Goal: Transaction & Acquisition: Obtain resource

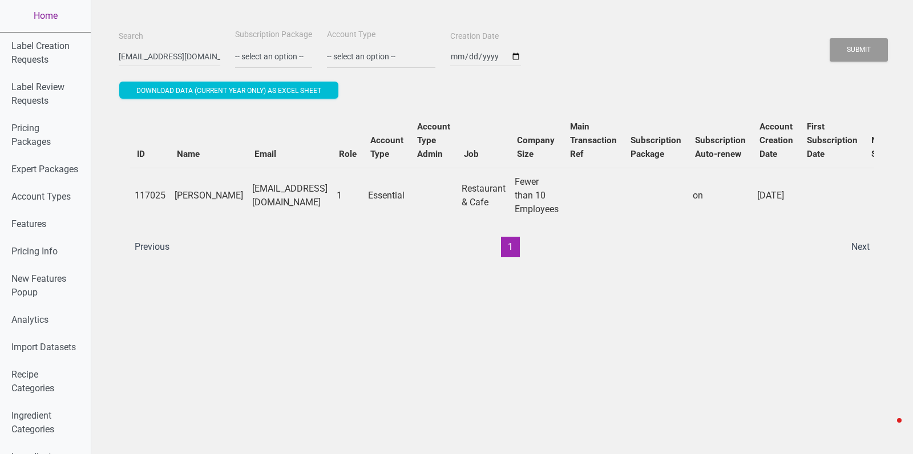
drag, startPoint x: 0, startPoint y: 0, endPoint x: 37, endPoint y: 19, distance: 41.6
click at [37, 19] on link "Home" at bounding box center [45, 16] width 91 height 32
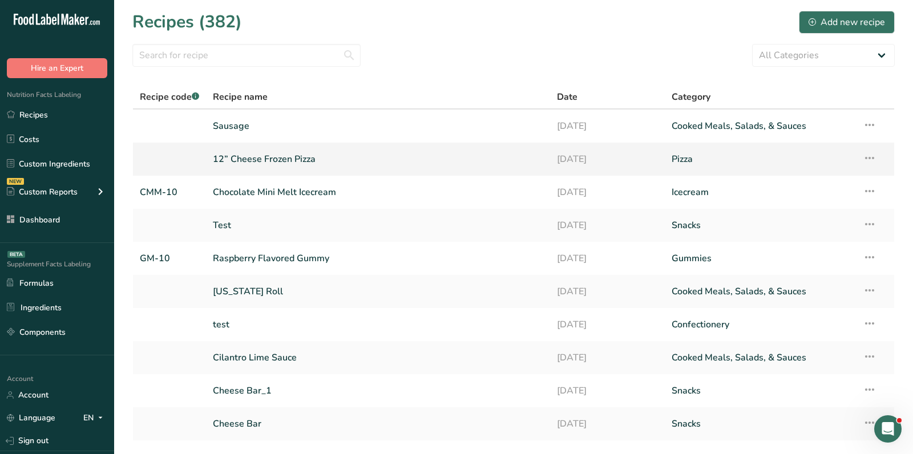
click at [267, 155] on link "12” Cheese Frozen Pizza" at bounding box center [378, 159] width 331 height 24
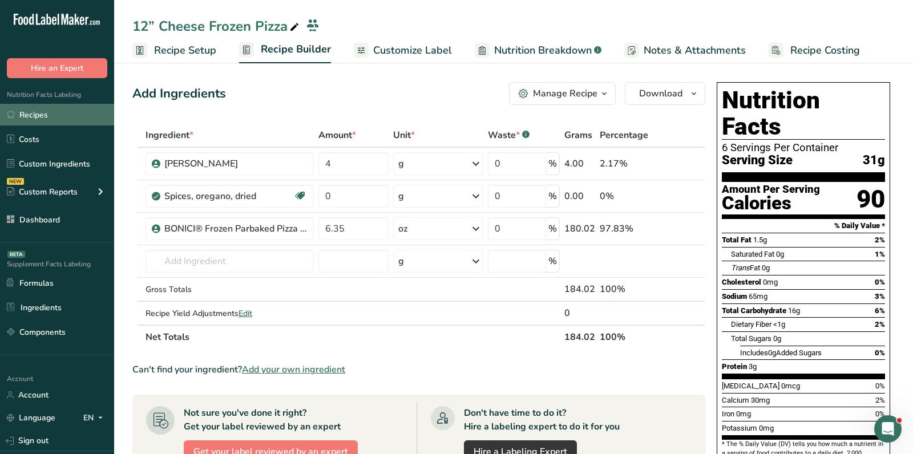
click at [82, 109] on link "Recipes" at bounding box center [57, 115] width 114 height 22
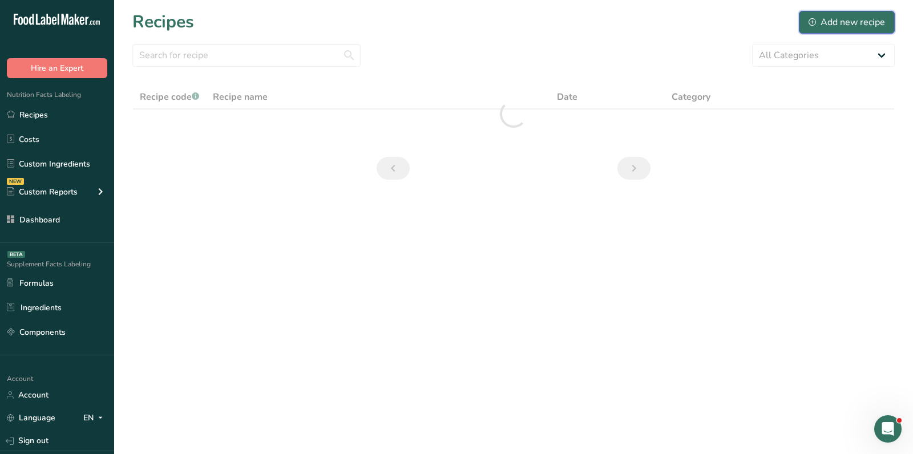
click at [815, 25] on icon at bounding box center [812, 21] width 7 height 7
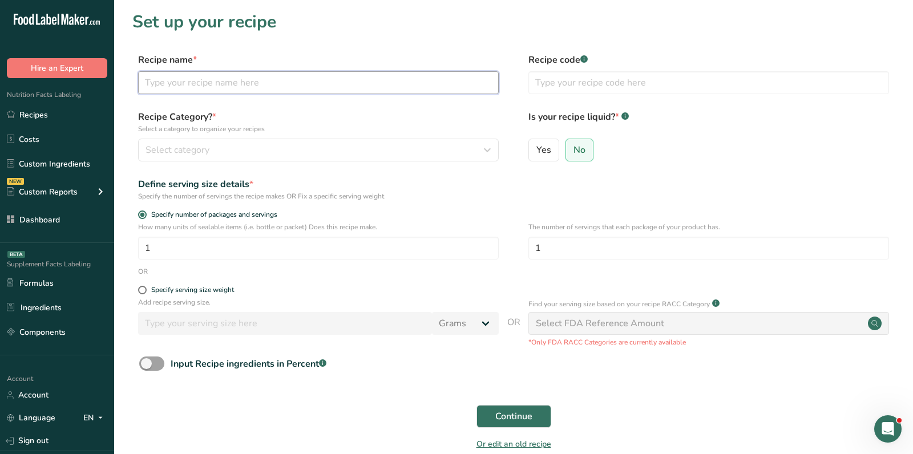
click at [292, 81] on input "text" at bounding box center [318, 82] width 361 height 23
paste input "Full Red Brand Tomato Puree (1 can puree to 1 can water, mixed)"
type input "Full Red Brand Tomato Puree (1 can puree to 1 can water, mixed)"
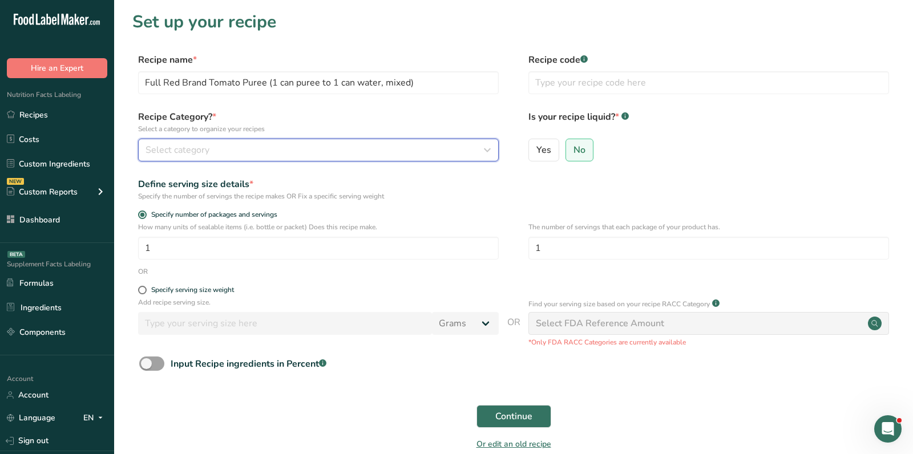
click at [261, 144] on div "Select category" at bounding box center [315, 150] width 339 height 14
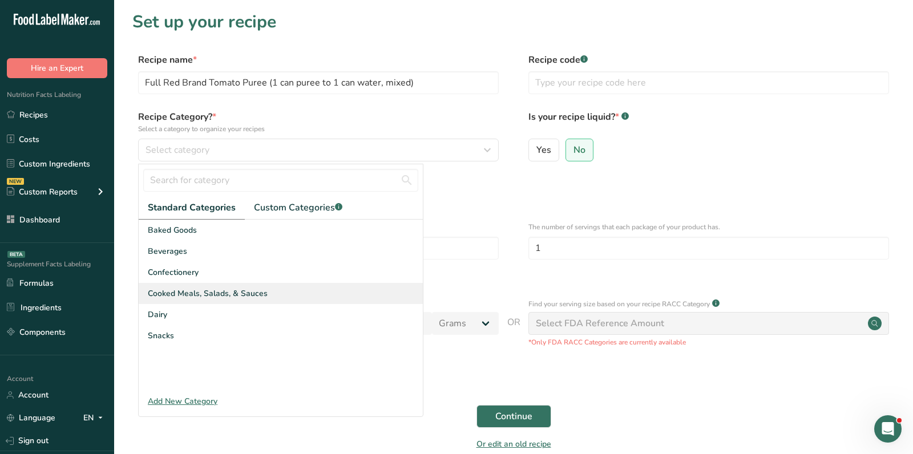
click at [200, 288] on span "Cooked Meals, Salads, & Sauces" at bounding box center [208, 294] width 120 height 12
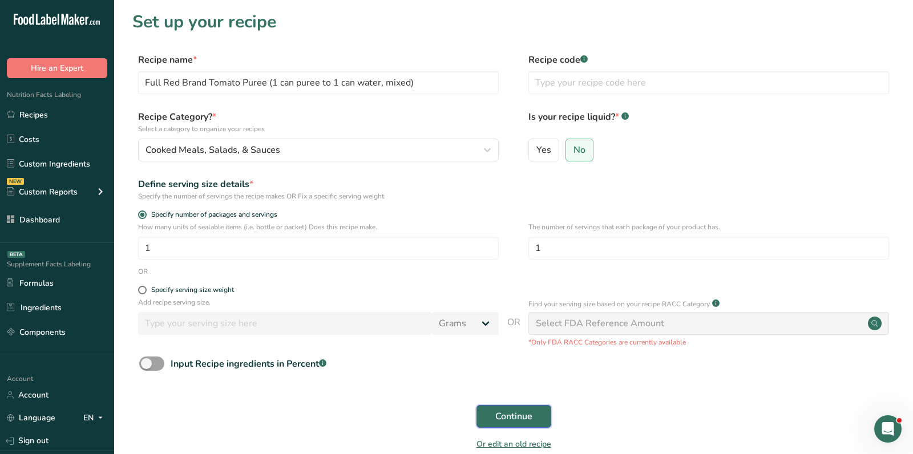
click at [496, 410] on span "Continue" at bounding box center [513, 417] width 37 height 14
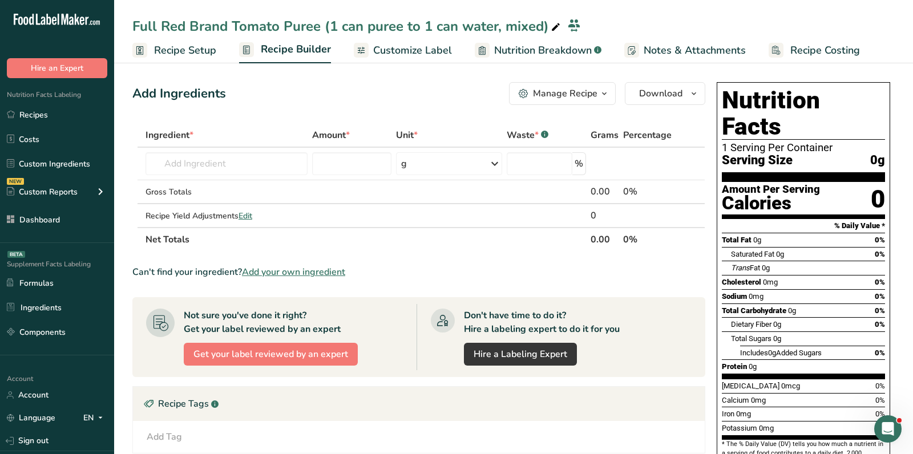
click at [326, 267] on span "Add your own ingredient" at bounding box center [293, 272] width 103 height 14
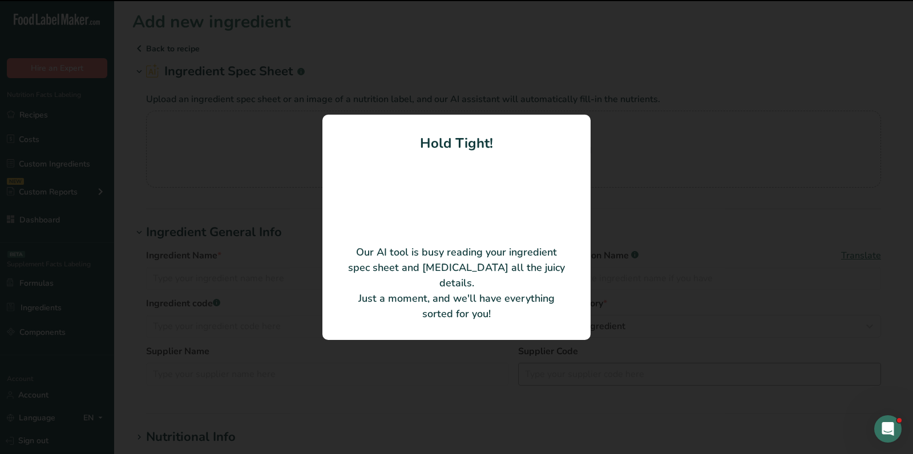
type input "Tomato Puree"
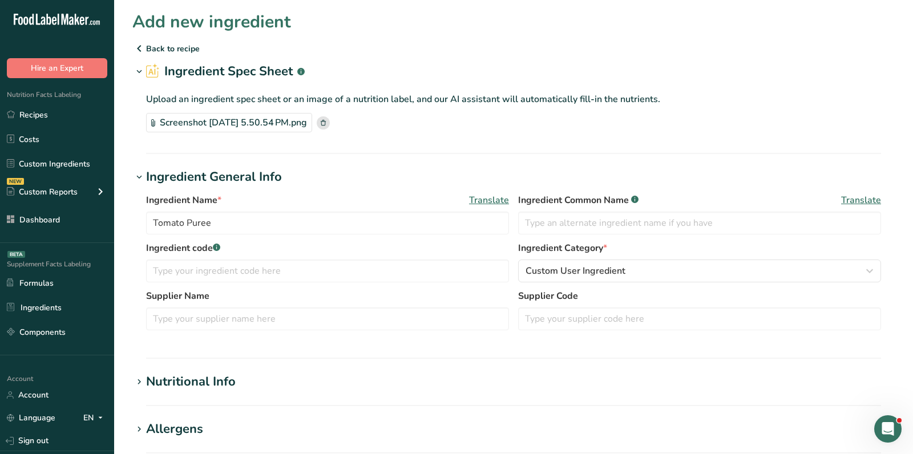
click at [230, 386] on div "Nutritional Info" at bounding box center [191, 382] width 90 height 19
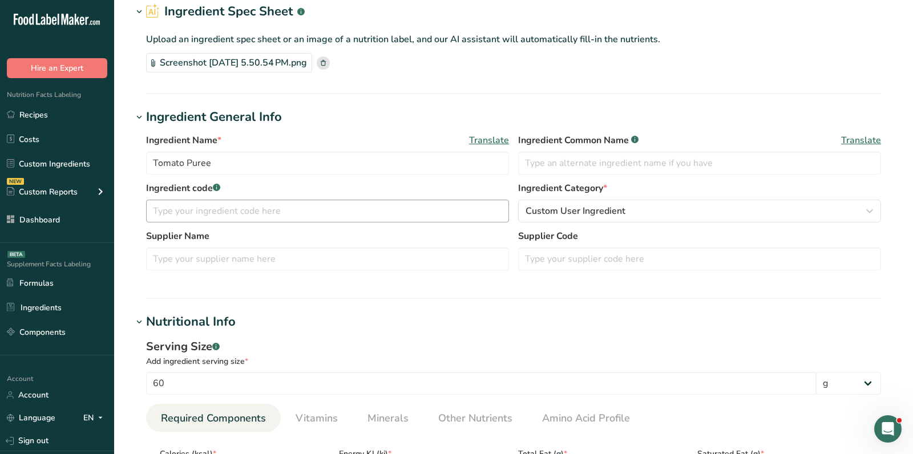
scroll to position [63, 0]
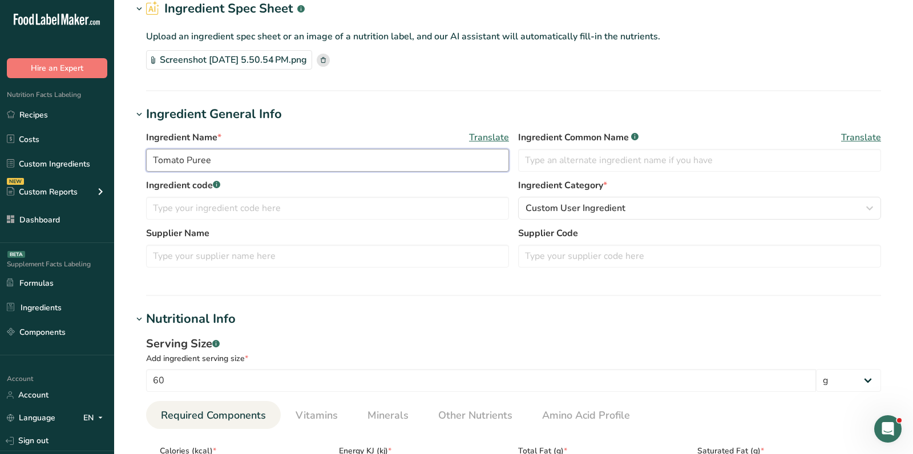
click at [234, 170] on input "Tomato Puree" at bounding box center [327, 160] width 363 height 23
click at [688, 166] on input "text" at bounding box center [699, 160] width 363 height 23
paste input "Tomato Puree"
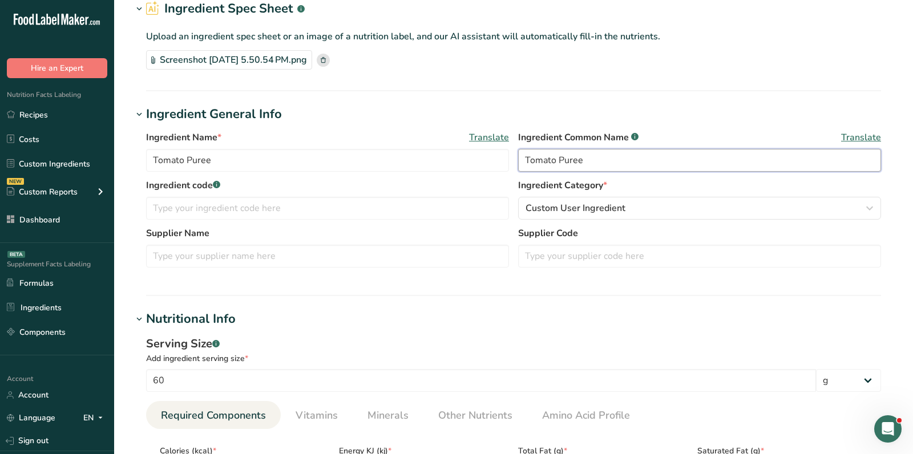
type input "Tomato Puree"
click at [148, 171] on input "Tomato Puree" at bounding box center [327, 160] width 363 height 23
click at [151, 156] on input "Tomato Puree" at bounding box center [327, 160] width 363 height 23
paste input "Full Red®"
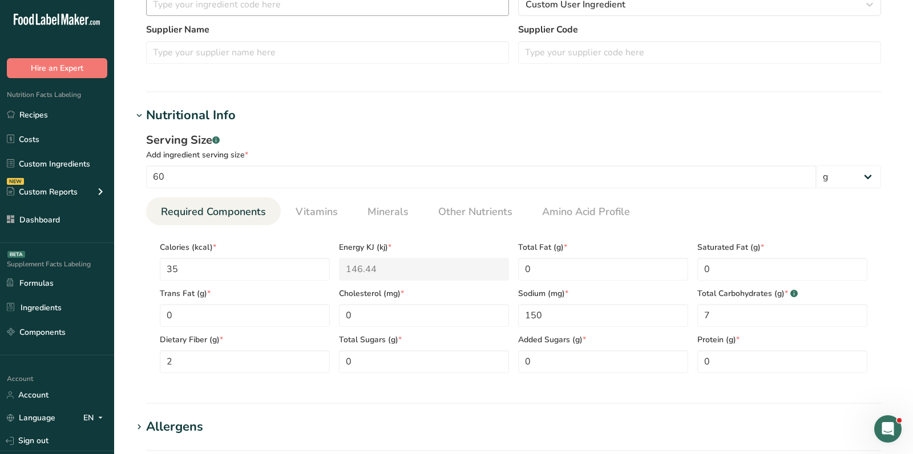
scroll to position [272, 0]
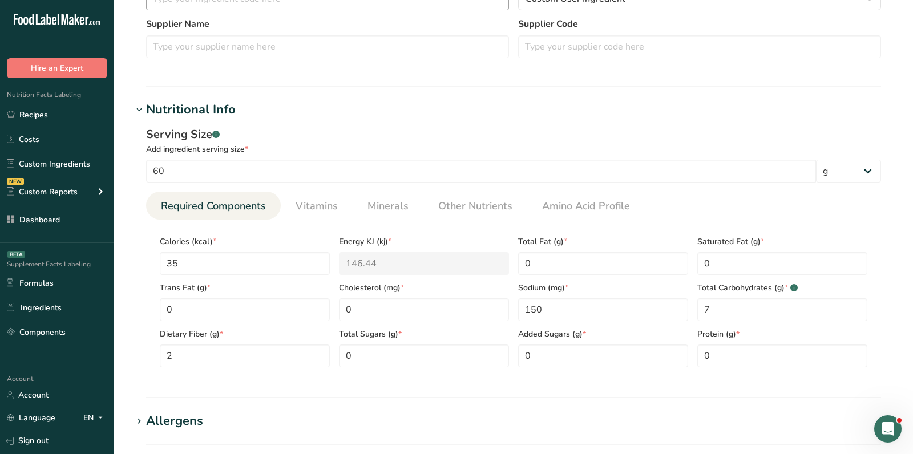
type input "Full Red Tomato Puree"
drag, startPoint x: 378, startPoint y: 357, endPoint x: 309, endPoint y: 356, distance: 68.5
click at [335, 357] on div "Total Sugars (g) * 0" at bounding box center [423, 344] width 179 height 46
type Sugars "4"
drag, startPoint x: 734, startPoint y: 352, endPoint x: 698, endPoint y: 353, distance: 36.0
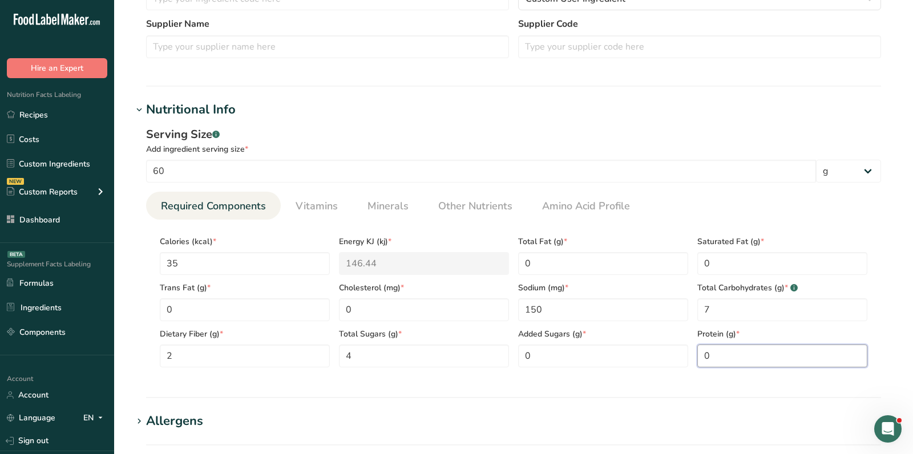
click at [706, 353] on input "0" at bounding box center [783, 356] width 170 height 23
type input "1"
click at [311, 209] on span "Vitamins" at bounding box center [317, 206] width 42 height 15
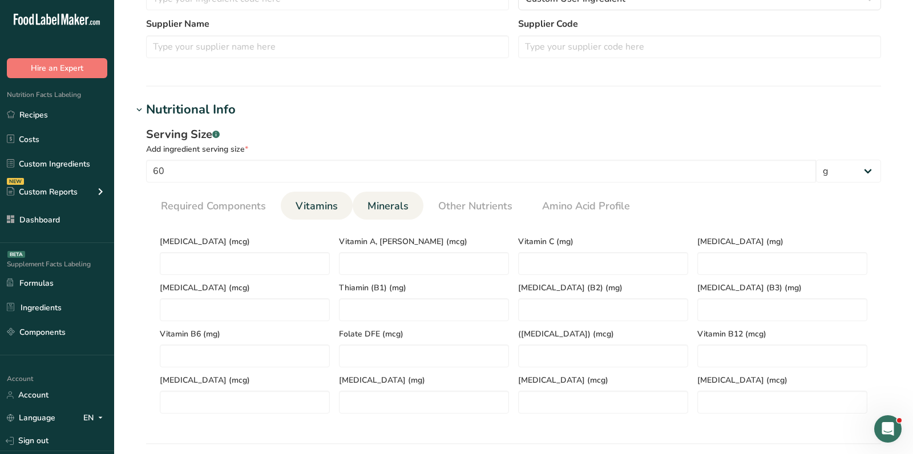
click at [374, 211] on span "Minerals" at bounding box center [388, 206] width 41 height 15
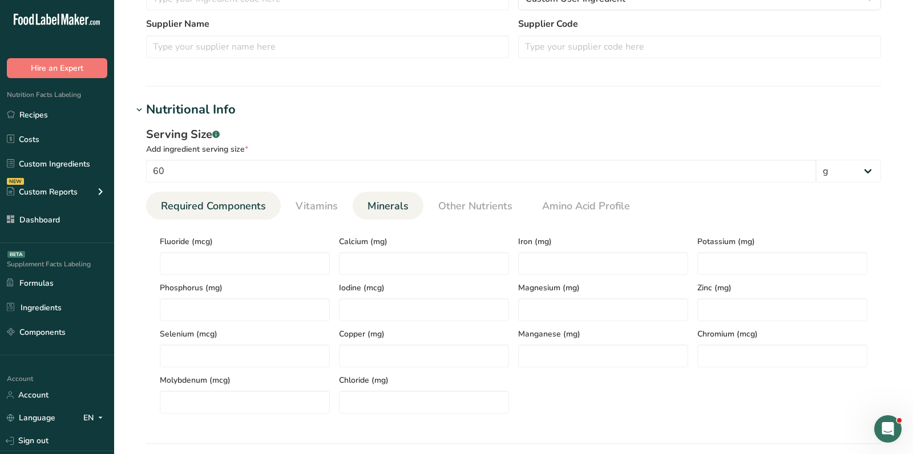
click at [243, 204] on span "Required Components" at bounding box center [213, 206] width 105 height 15
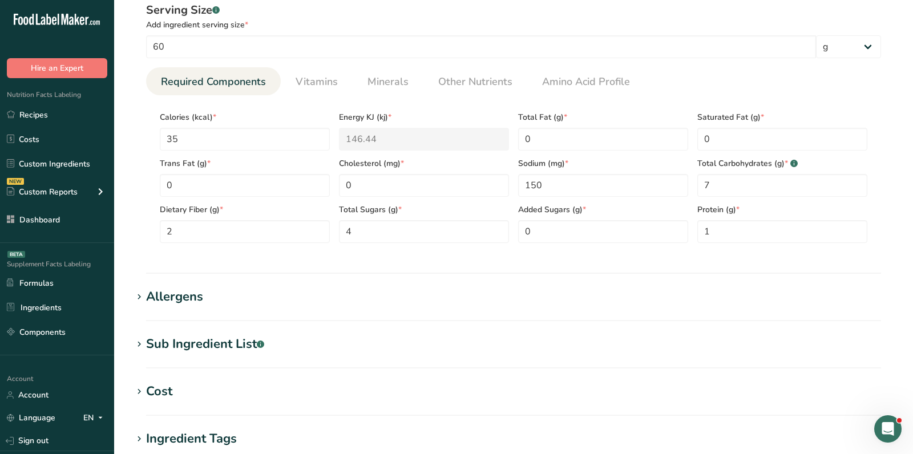
click at [186, 297] on div "Allergens" at bounding box center [174, 297] width 57 height 19
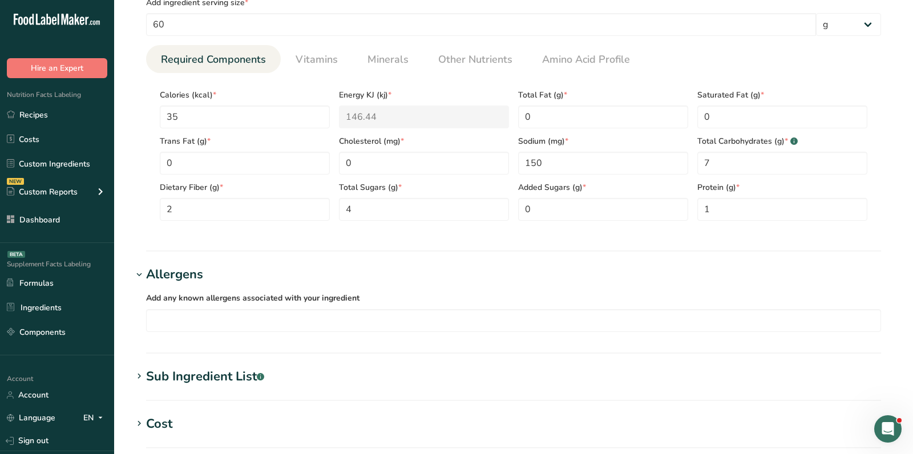
click at [200, 380] on div "Sub Ingredient List .a-a{fill:#347362;}.b-a{fill:#fff;}" at bounding box center [205, 377] width 118 height 19
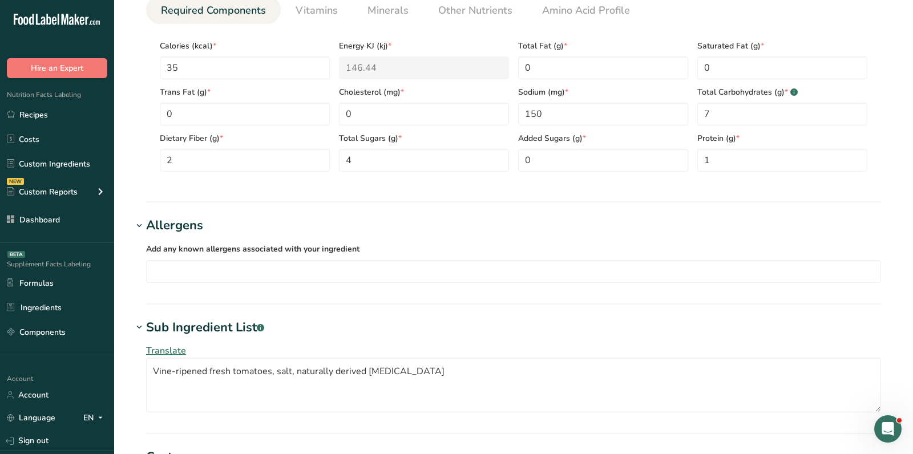
scroll to position [475, 0]
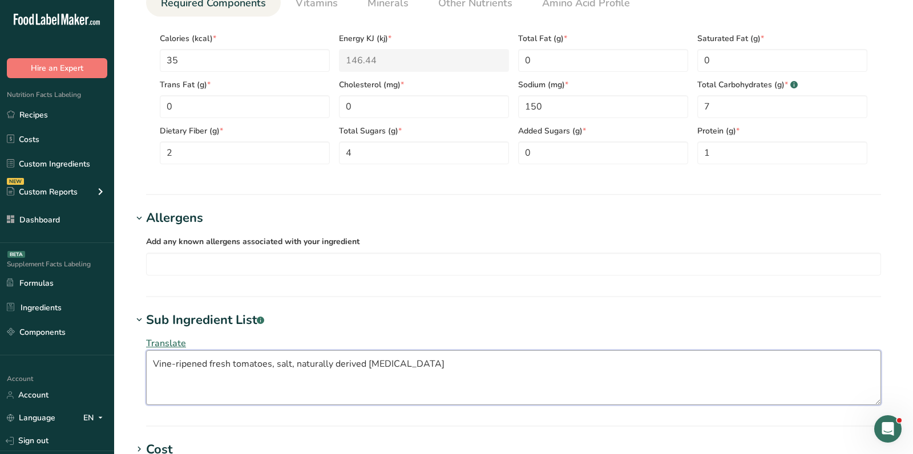
click at [210, 357] on textarea "Vine-ripened fresh tomatoes, salt, naturally derived citric acid" at bounding box center [513, 377] width 735 height 55
click at [236, 362] on textarea "Vine-ripened Fresh tomatoes, salt, naturally derived citric acid" at bounding box center [513, 377] width 735 height 55
click at [285, 362] on textarea "Vine-ripened Fresh Tomatoes, salt, naturally derived citric acid" at bounding box center [513, 377] width 735 height 55
click at [305, 363] on textarea "Vine-ripened Fresh Tomatoes, Salt, naturally derived citric acid" at bounding box center [513, 377] width 735 height 55
click at [345, 358] on textarea "Vine-ripened Fresh Tomatoes, Salt, Naturally derived citric acid" at bounding box center [513, 377] width 735 height 55
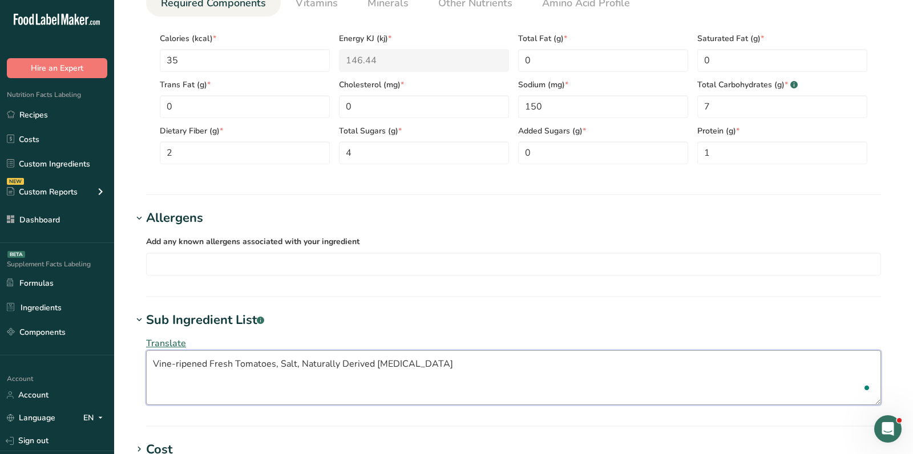
click at [377, 364] on textarea "Vine-ripened Fresh Tomatoes, Salt, Naturally Derived citric acid" at bounding box center [513, 377] width 735 height 55
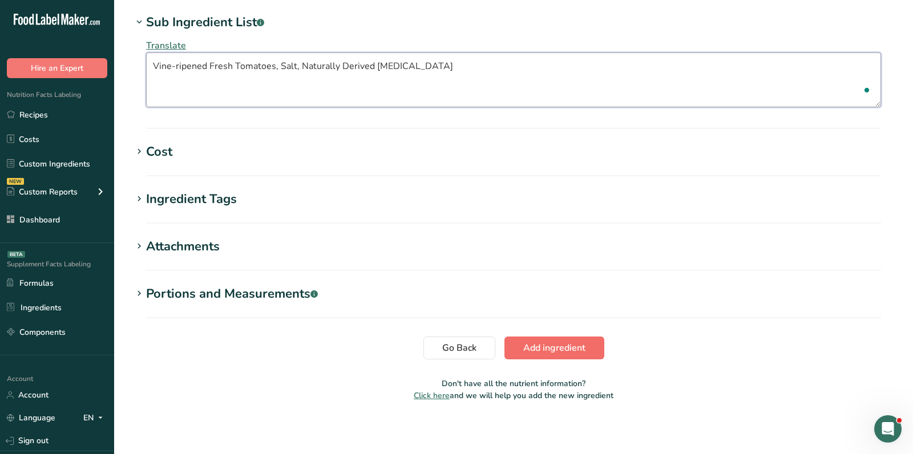
type textarea "Vine-ripened Fresh Tomatoes, Salt, Naturally Derived Citric Acid"
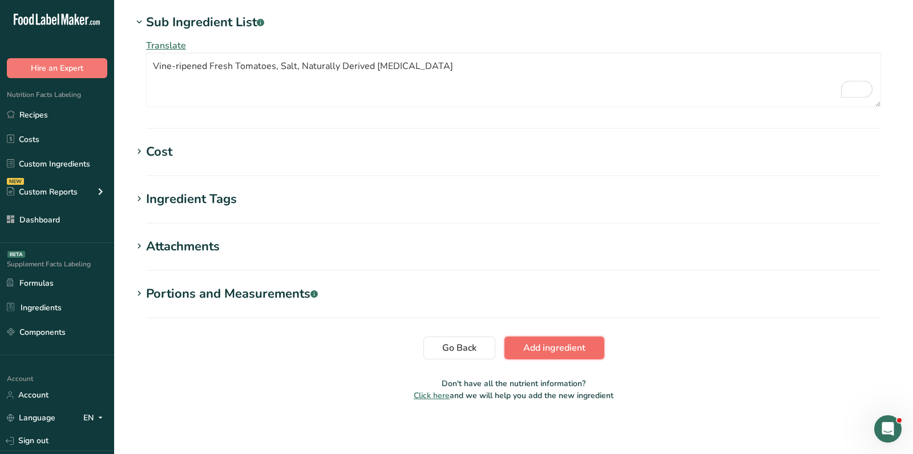
click at [572, 341] on span "Add ingredient" at bounding box center [554, 348] width 62 height 14
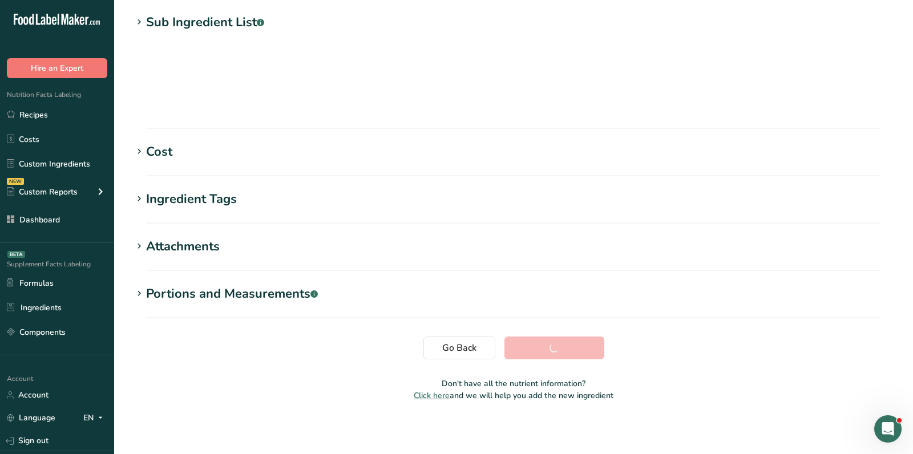
scroll to position [158, 0]
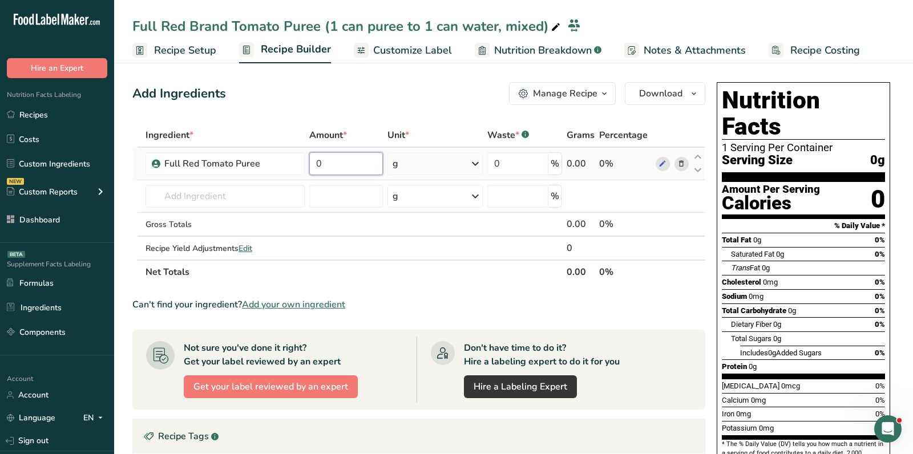
click at [345, 154] on input "0" at bounding box center [346, 163] width 74 height 23
click at [348, 171] on input "0" at bounding box center [346, 163] width 74 height 23
type input "3.03"
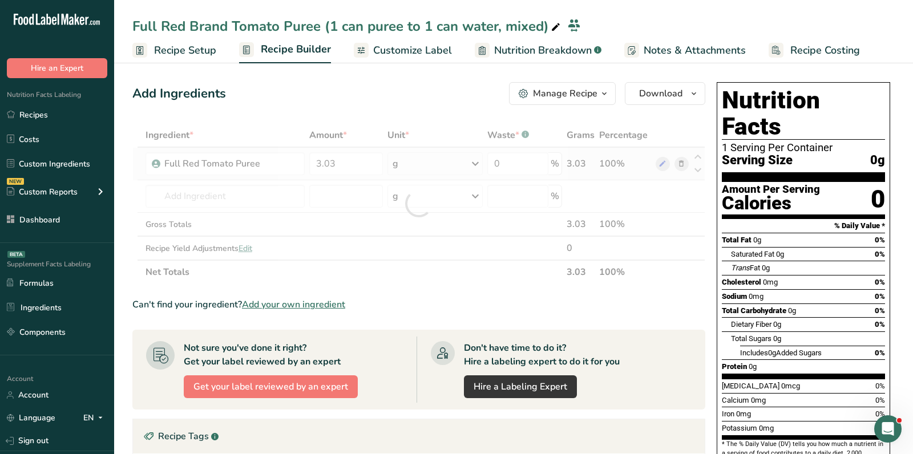
click at [421, 159] on div "Ingredient * Amount * Unit * Waste * .a-a{fill:#347362;}.b-a{fill:#fff;} Grams …" at bounding box center [418, 203] width 573 height 161
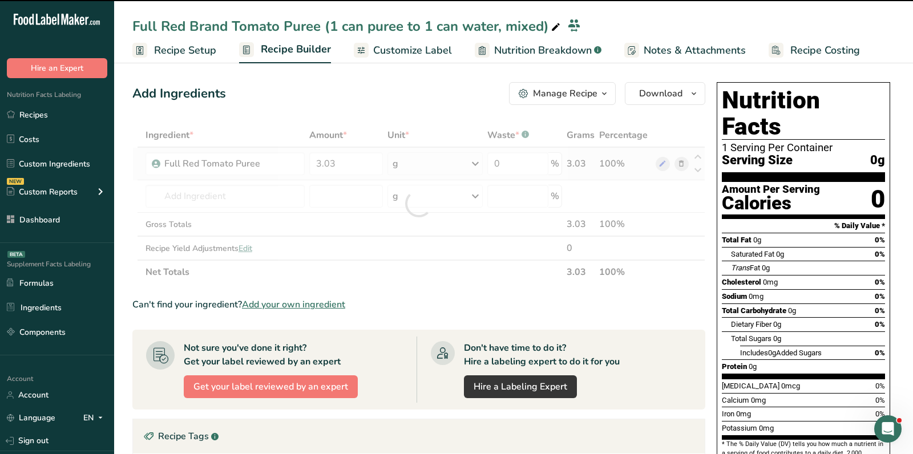
click at [421, 159] on div at bounding box center [418, 203] width 573 height 161
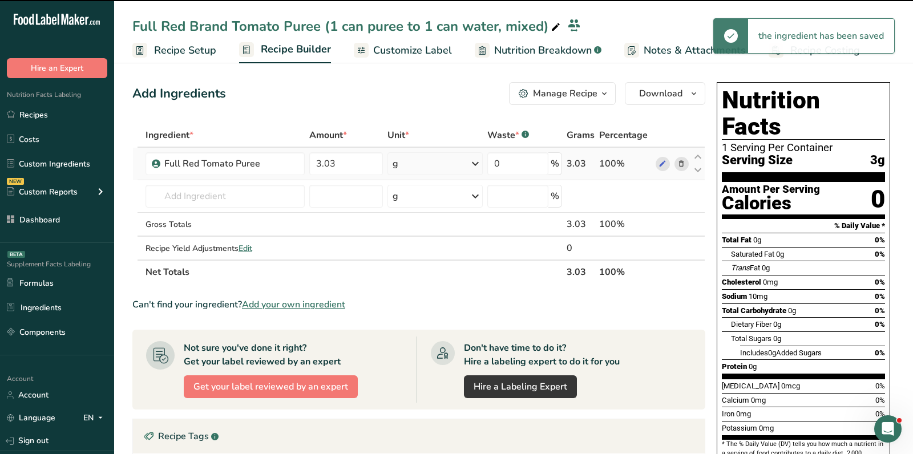
click at [422, 159] on div "g" at bounding box center [435, 163] width 95 height 23
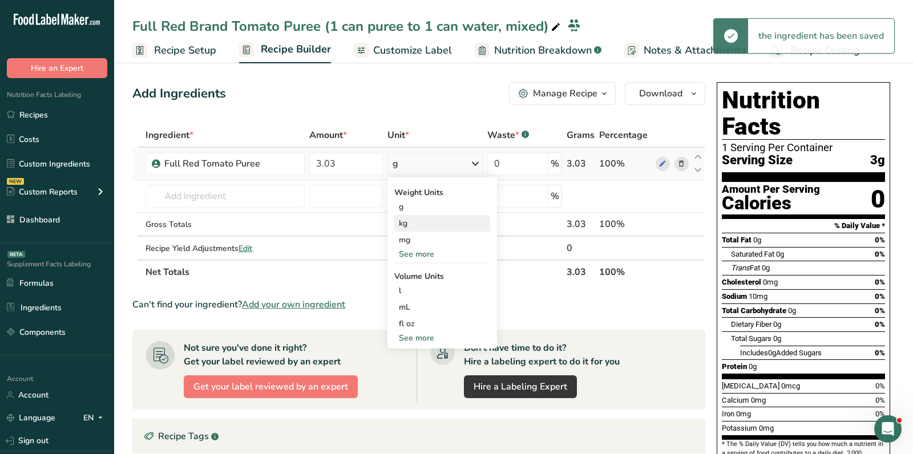
click at [406, 224] on div "kg" at bounding box center [442, 223] width 96 height 17
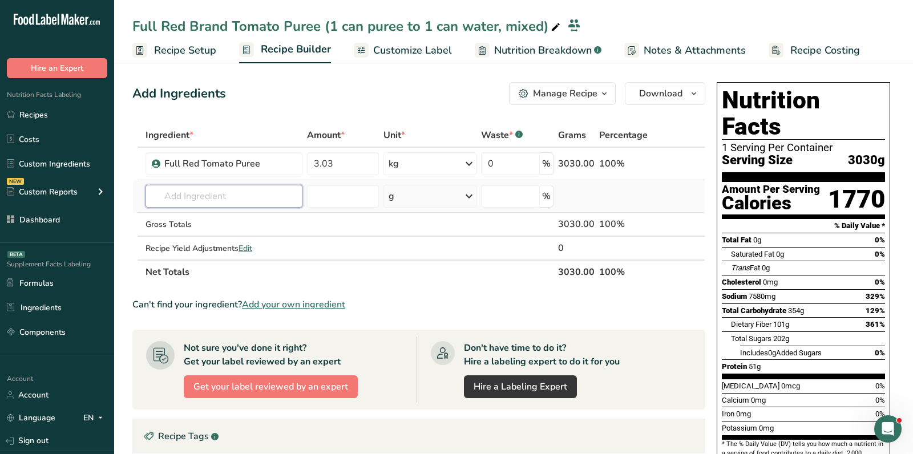
click at [211, 194] on input "text" at bounding box center [225, 196] width 158 height 23
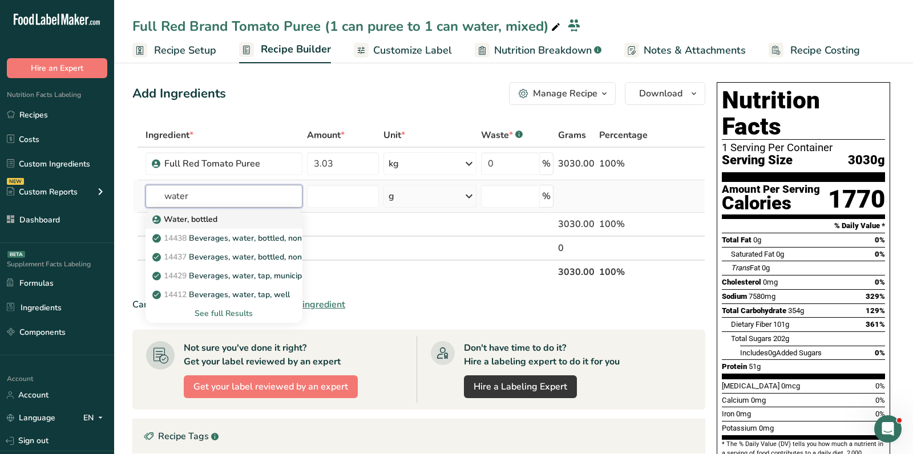
type input "water"
click at [247, 214] on div "Water, bottled" at bounding box center [215, 219] width 121 height 12
type input "Water, bottled"
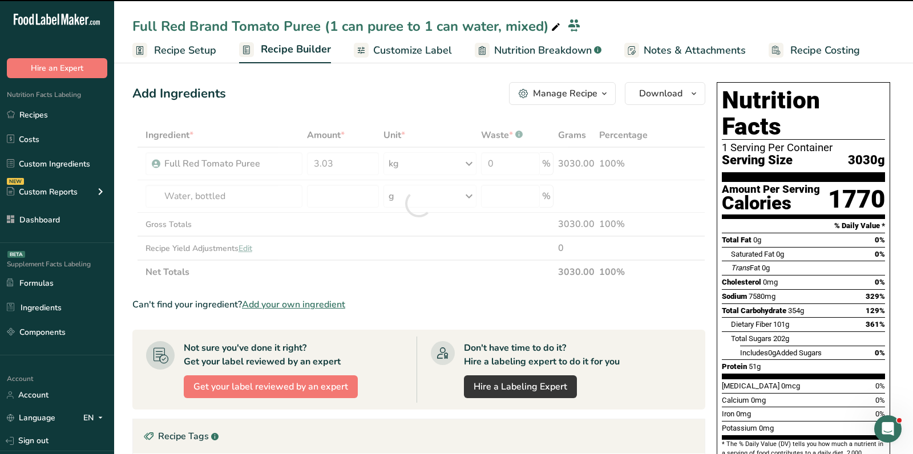
type input "0"
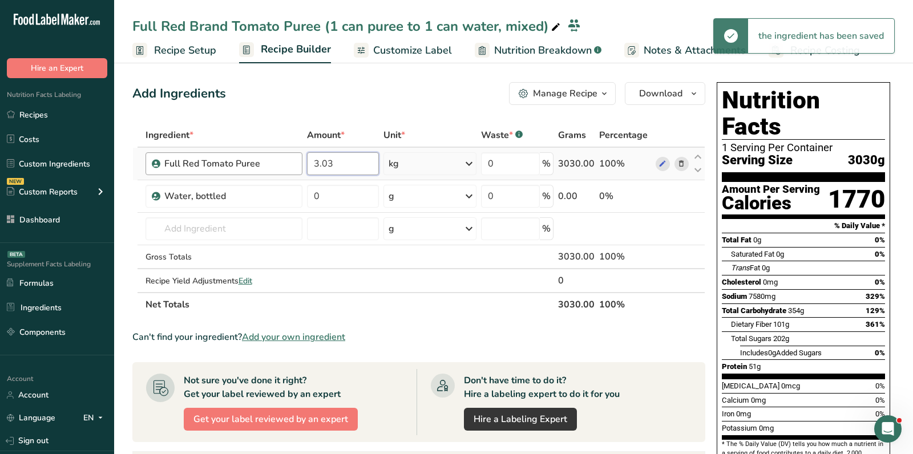
drag, startPoint x: 348, startPoint y: 166, endPoint x: 299, endPoint y: 166, distance: 49.1
click at [299, 166] on tr "Full Red Tomato Puree 3.03 kg Weight Units g kg mg See more Volume Units l Volu…" at bounding box center [419, 164] width 572 height 33
click at [342, 201] on div "Ingredient * Amount * Unit * Waste * .a-a{fill:#347362;}.b-a{fill:#fff;} Grams …" at bounding box center [418, 220] width 573 height 194
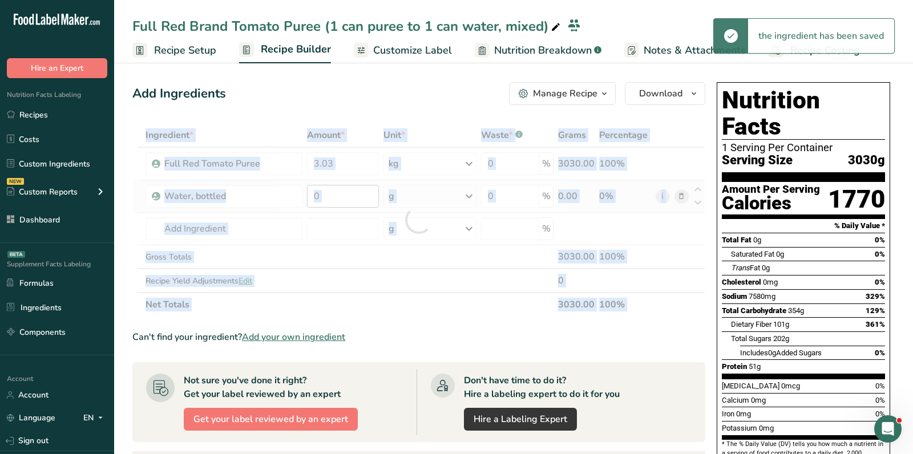
click at [342, 201] on div at bounding box center [418, 220] width 573 height 194
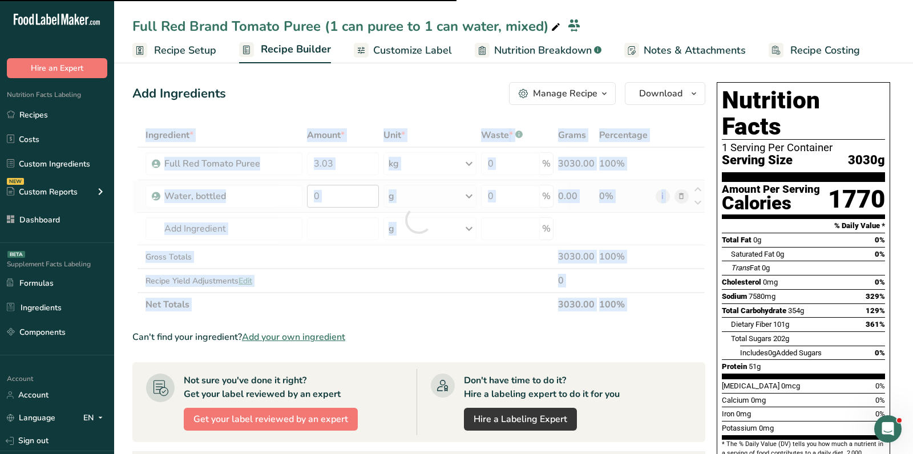
click at [342, 201] on div at bounding box center [418, 220] width 573 height 194
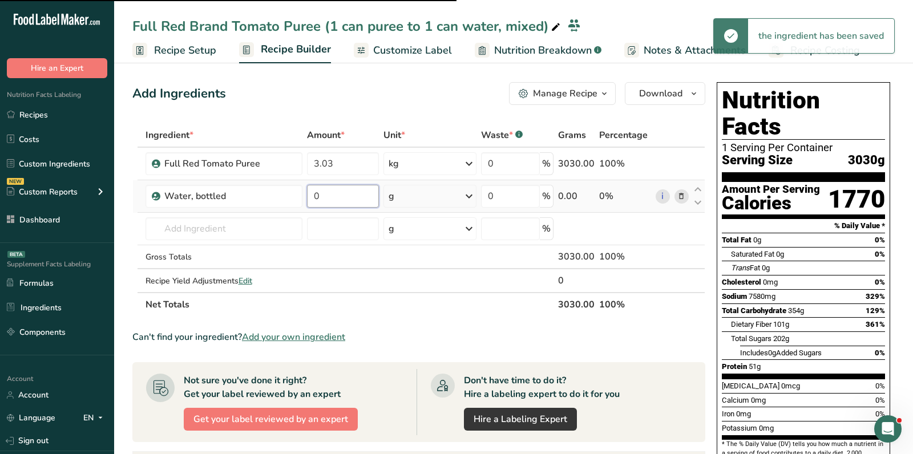
click at [339, 198] on input "0" at bounding box center [343, 196] width 72 height 23
paste input "3.03"
type input "3.03"
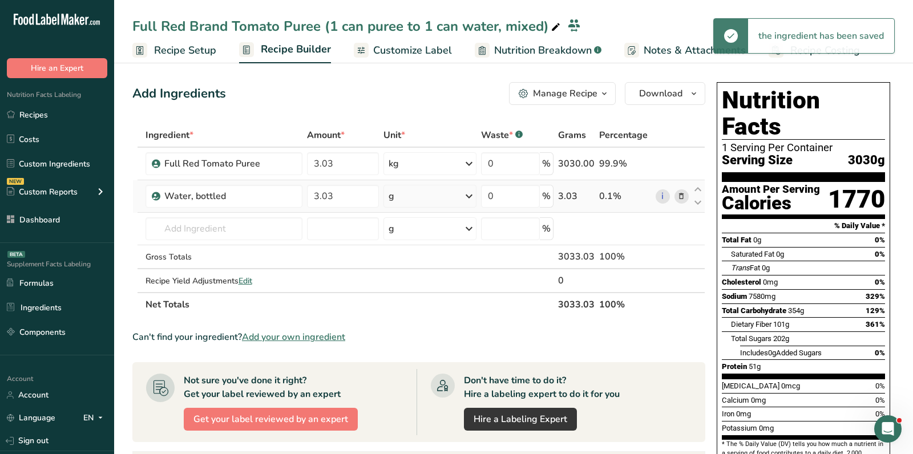
click at [422, 204] on div "Ingredient * Amount * Unit * Waste * .a-a{fill:#347362;}.b-a{fill:#fff;} Grams …" at bounding box center [418, 220] width 573 height 194
click at [421, 204] on div "g" at bounding box center [430, 196] width 93 height 23
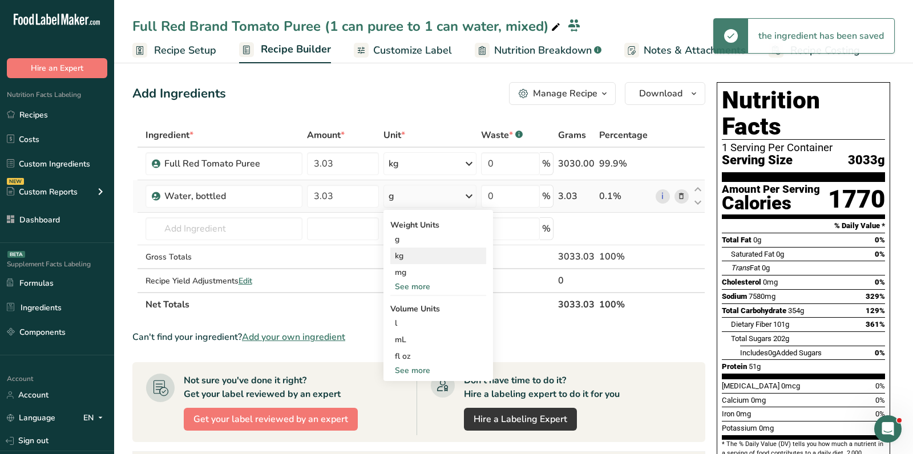
click at [433, 253] on div "kg" at bounding box center [438, 256] width 96 height 17
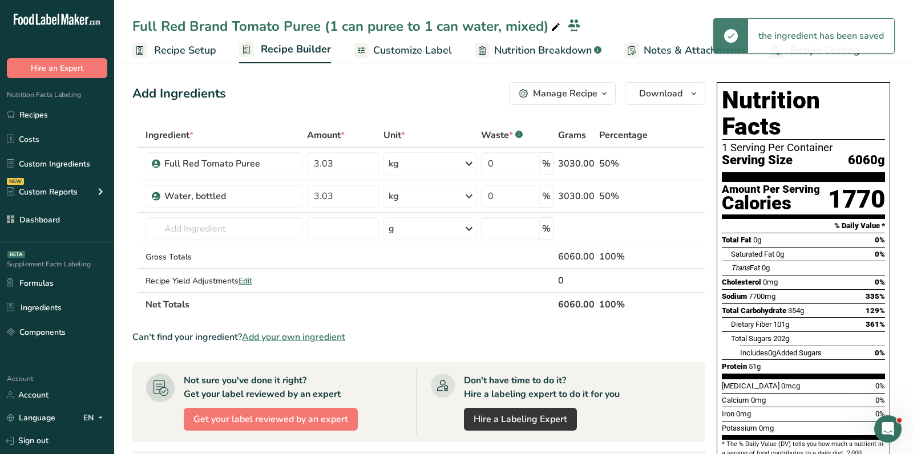
click at [554, 100] on div "Manage Recipe" at bounding box center [565, 94] width 65 height 14
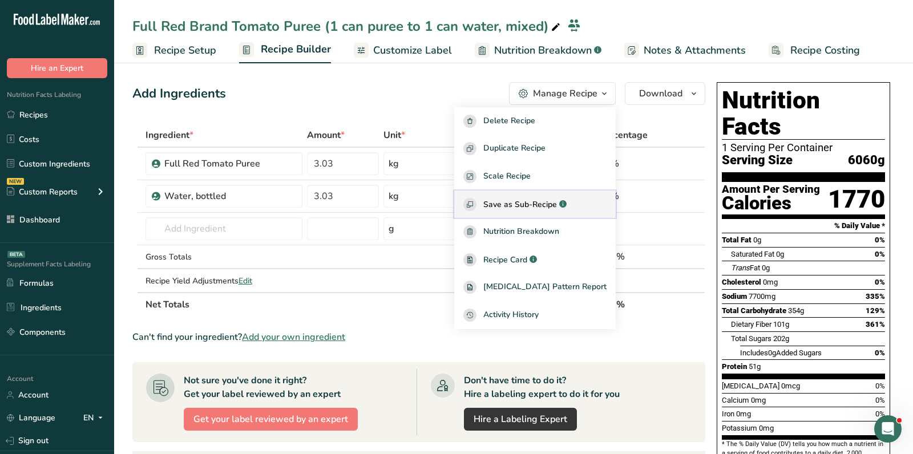
click at [531, 204] on span "Save as Sub-Recipe" at bounding box center [520, 205] width 74 height 12
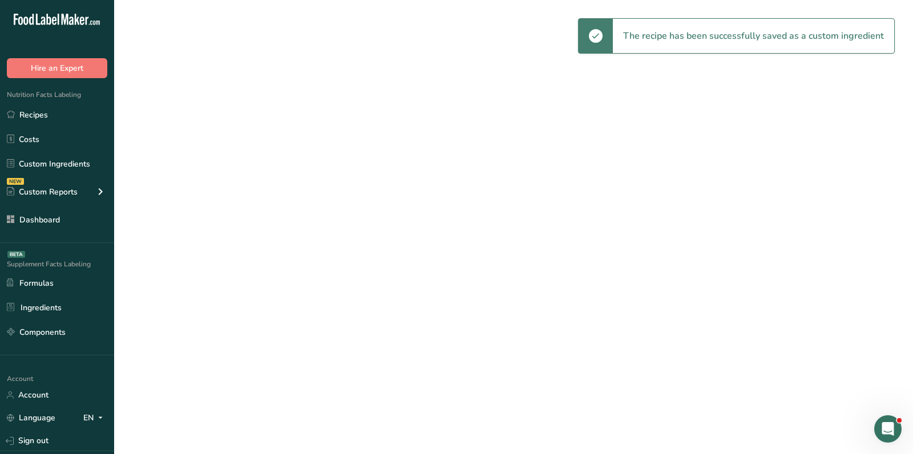
select select "30"
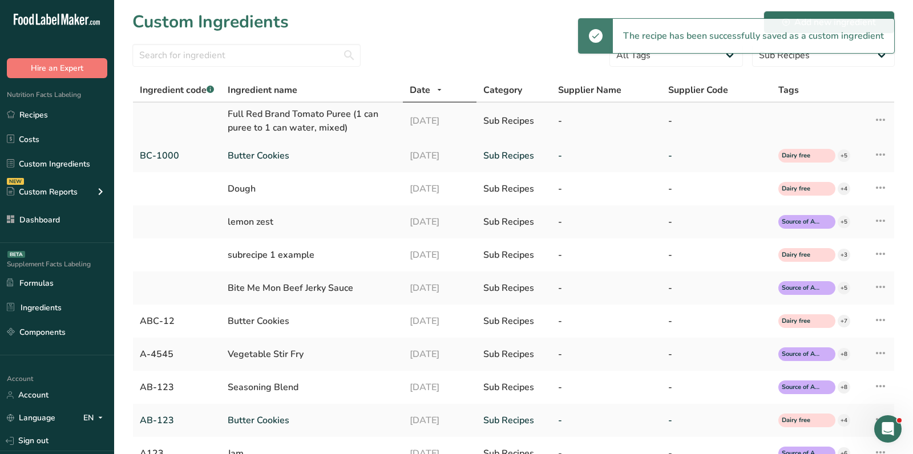
click at [349, 114] on div "Full Red Brand Tomato Puree (1 can puree to 1 can water, mixed)" at bounding box center [312, 120] width 168 height 27
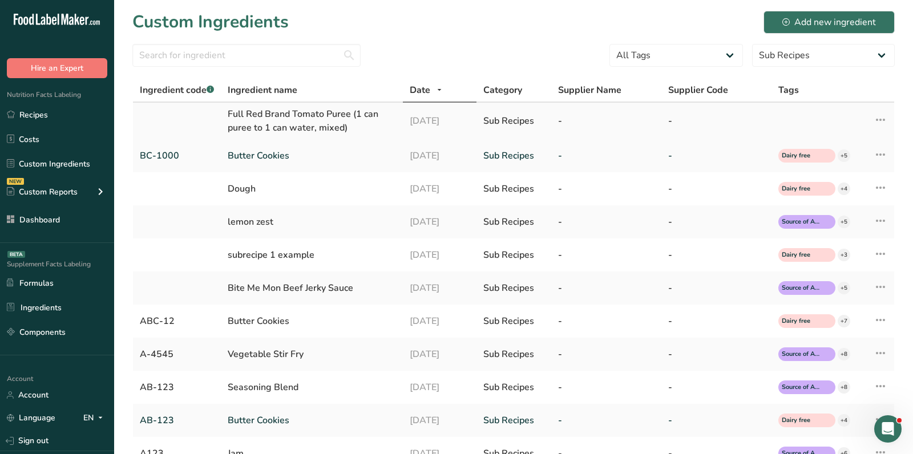
click at [324, 112] on div "Full Red Brand Tomato Puree (1 can puree to 1 can water, mixed)" at bounding box center [312, 120] width 168 height 27
click at [73, 110] on link "Recipes" at bounding box center [57, 115] width 114 height 22
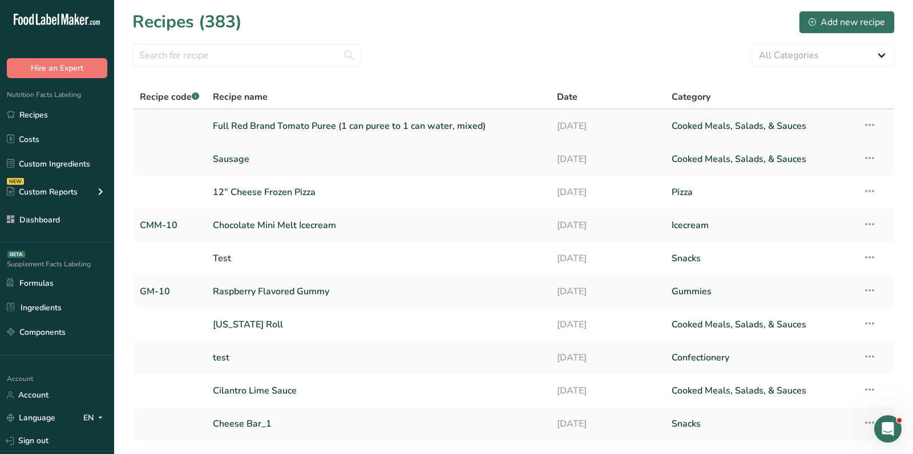
click at [373, 126] on link "Full Red Brand Tomato Puree (1 can puree to 1 can water, mixed)" at bounding box center [378, 126] width 331 height 24
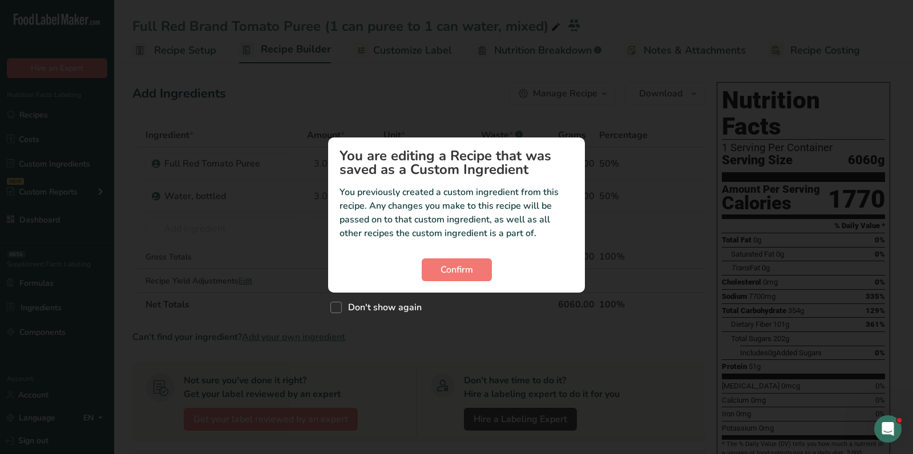
click at [441, 252] on section "You are editing a Recipe that was saved as a Custom Ingredient You previously c…" at bounding box center [456, 215] width 257 height 155
click at [453, 270] on span "Confirm" at bounding box center [457, 270] width 33 height 14
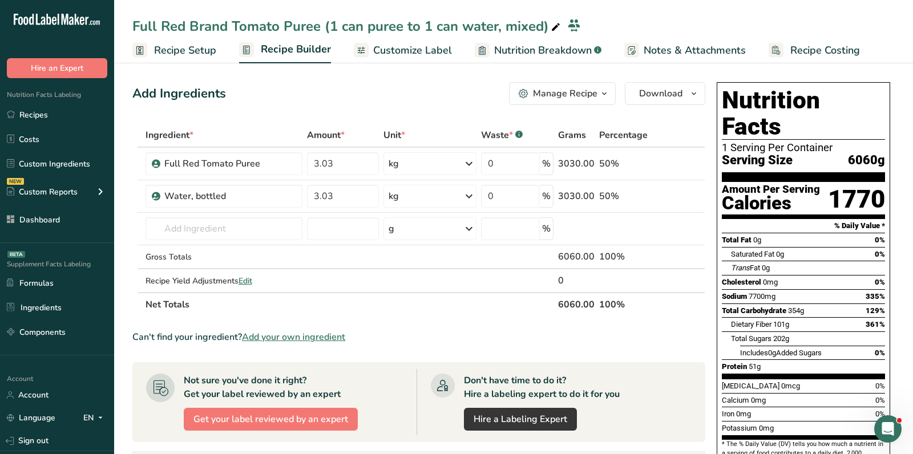
click at [566, 306] on th "6060.00" at bounding box center [576, 304] width 41 height 24
copy th "6060.00"
click at [63, 111] on link "Recipes" at bounding box center [57, 115] width 114 height 22
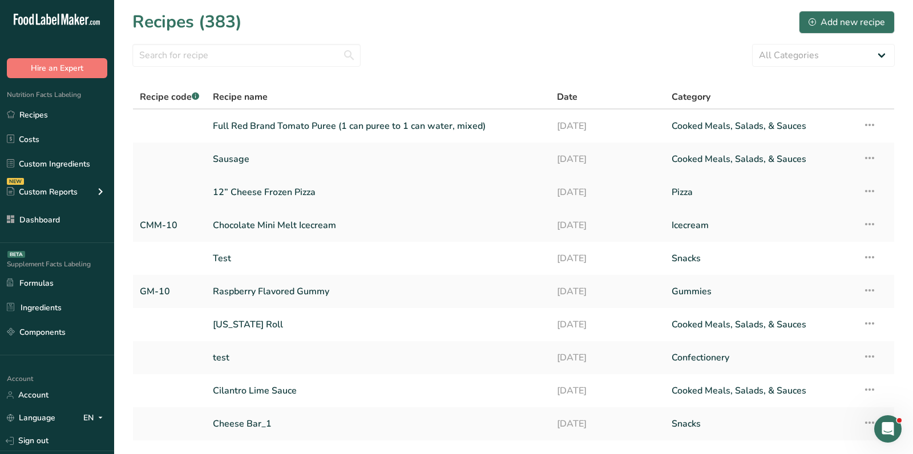
click at [259, 200] on link "12” Cheese Frozen Pizza" at bounding box center [378, 192] width 331 height 24
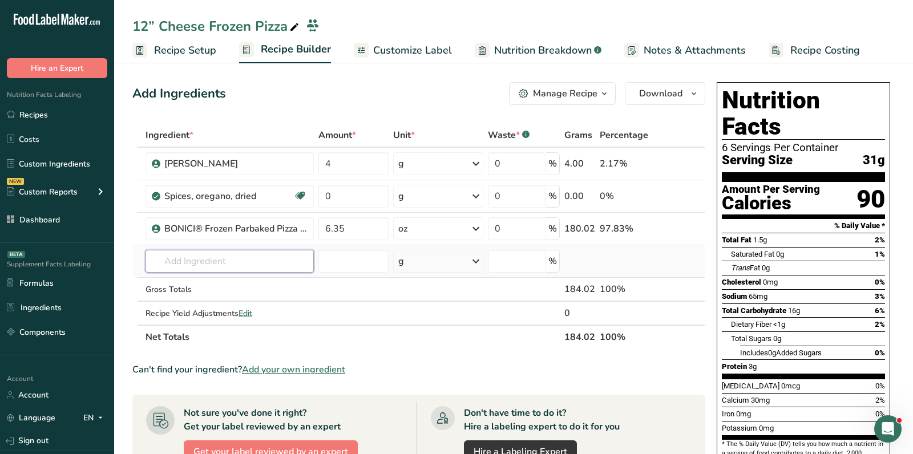
click at [246, 252] on input "text" at bounding box center [230, 261] width 168 height 23
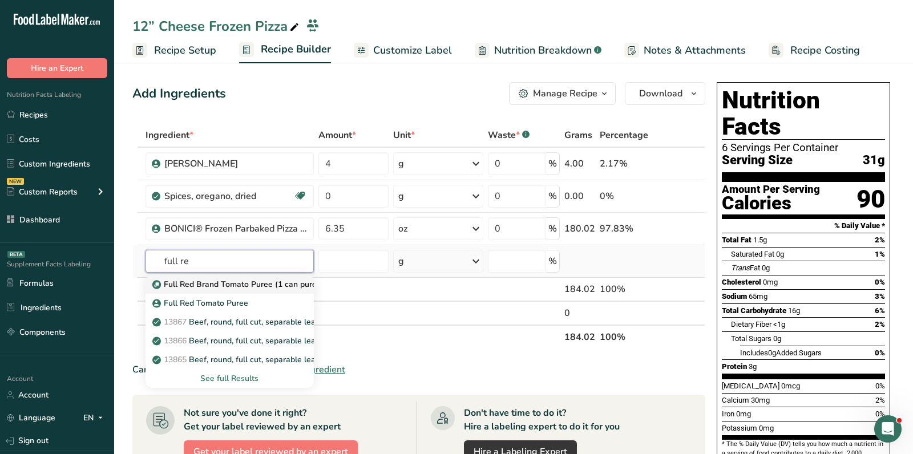
type input "full re"
click at [251, 287] on p "Full Red Brand Tomato Puree (1 can puree to 1 can water, mixed)" at bounding box center [280, 285] width 251 height 12
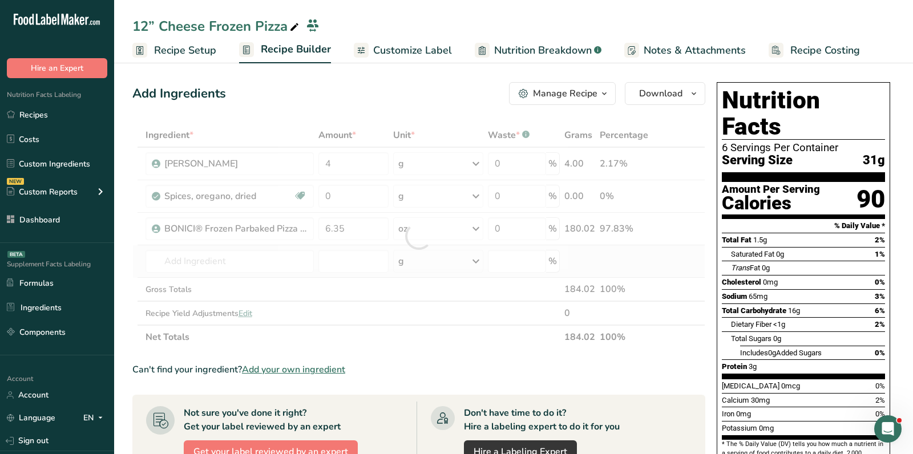
type input "Full Red Brand Tomato Puree (1 can puree to 1 can water, mixed)"
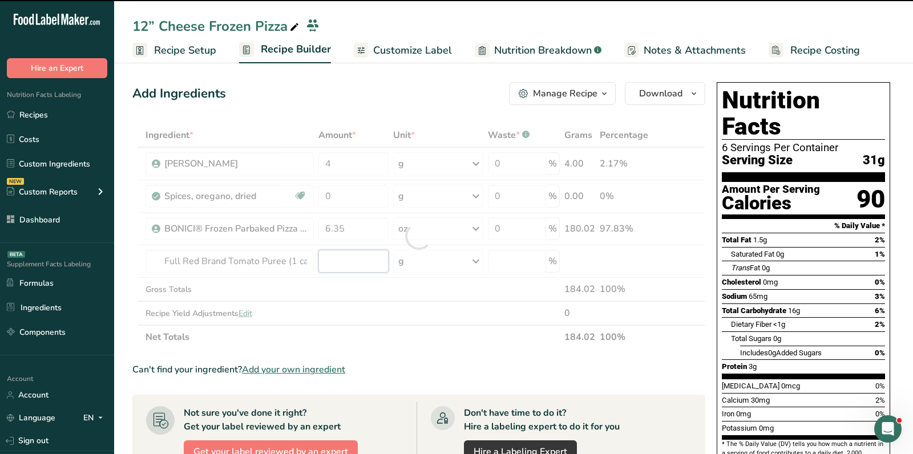
click at [345, 259] on input "number" at bounding box center [354, 261] width 71 height 23
type input "0"
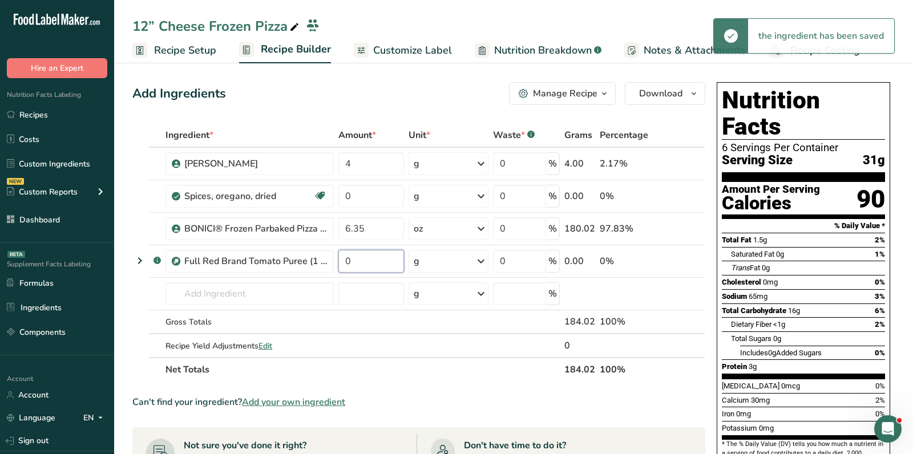
click at [345, 259] on input "0" at bounding box center [371, 261] width 66 height 23
paste input "606"
type input "6060"
click at [804, 261] on div "Trans Fat 0g" at bounding box center [808, 268] width 154 height 14
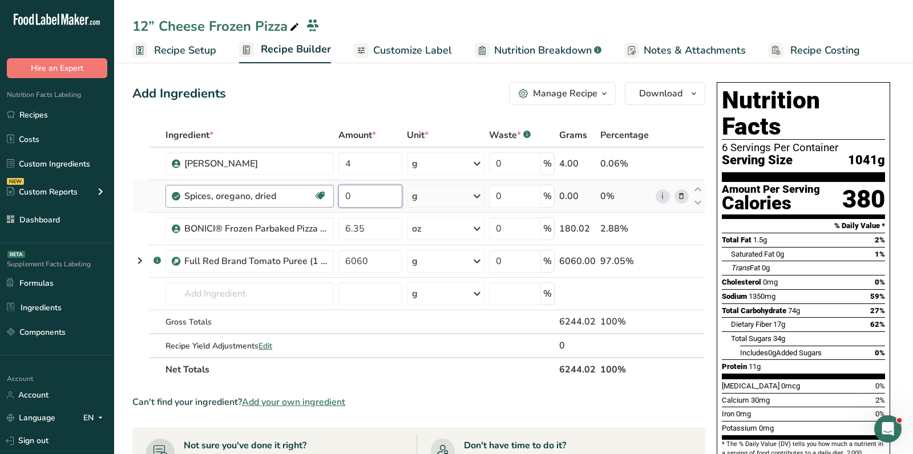
drag, startPoint x: 372, startPoint y: 196, endPoint x: 291, endPoint y: 194, distance: 81.1
click at [291, 194] on tr "Spices, oregano, dried Source of Antioxidants Dairy free Gluten free Vegan Vege…" at bounding box center [419, 196] width 572 height 33
paste input ".04"
type input "0.04"
click at [305, 89] on div "Add Ingredients Manage Recipe Delete Recipe Duplicate Recipe Scale Recipe Save …" at bounding box center [418, 93] width 573 height 23
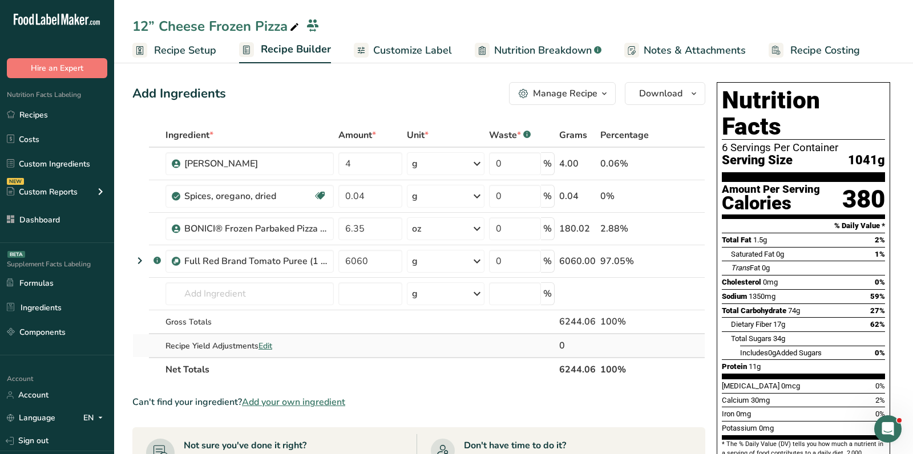
click at [313, 401] on span "Add your own ingredient" at bounding box center [293, 403] width 103 height 14
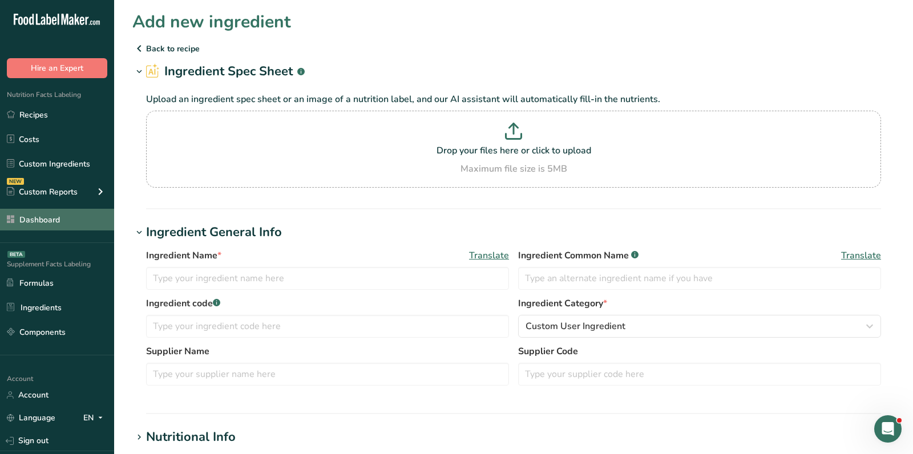
click at [68, 212] on link "Dashboard" at bounding box center [57, 220] width 114 height 22
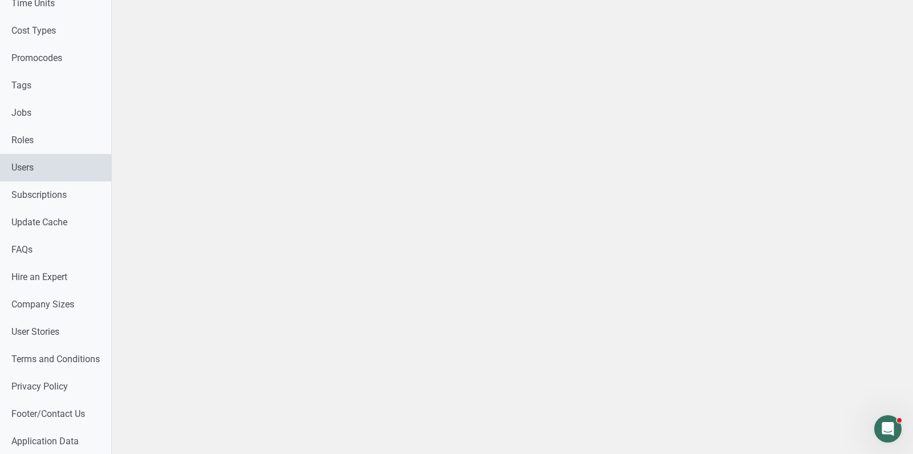
click at [59, 173] on link "Users" at bounding box center [55, 167] width 111 height 27
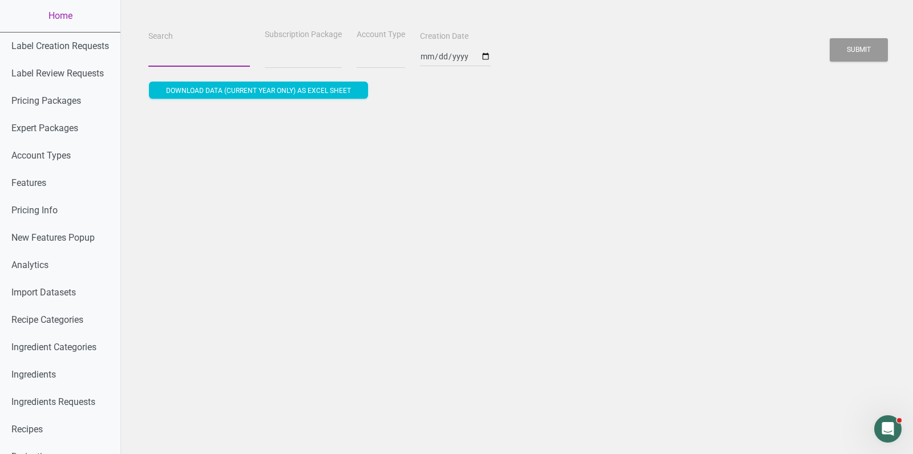
click at [165, 53] on input "Search" at bounding box center [199, 56] width 102 height 21
type input "p"
select select
type input "pa"
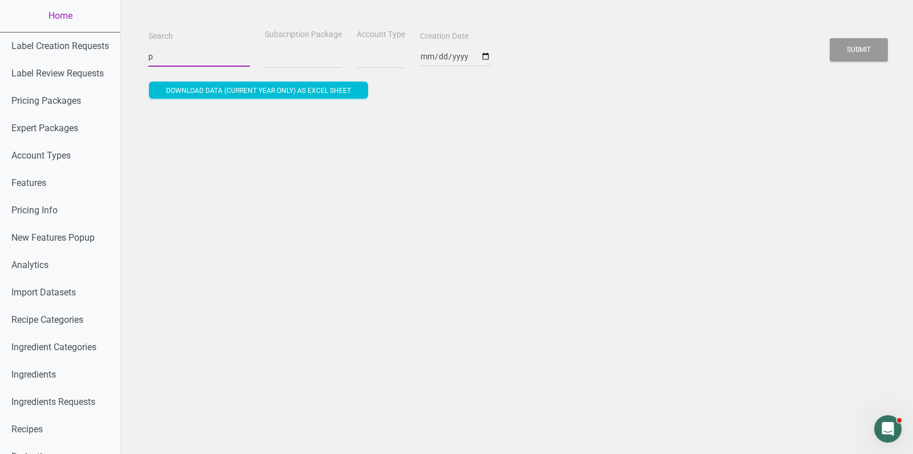
select select
type input "pap"
select select
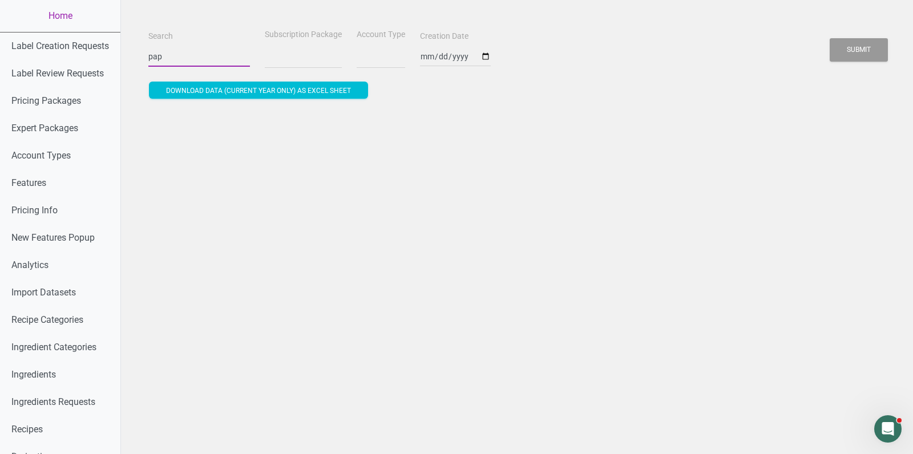
type input "papa"
select select
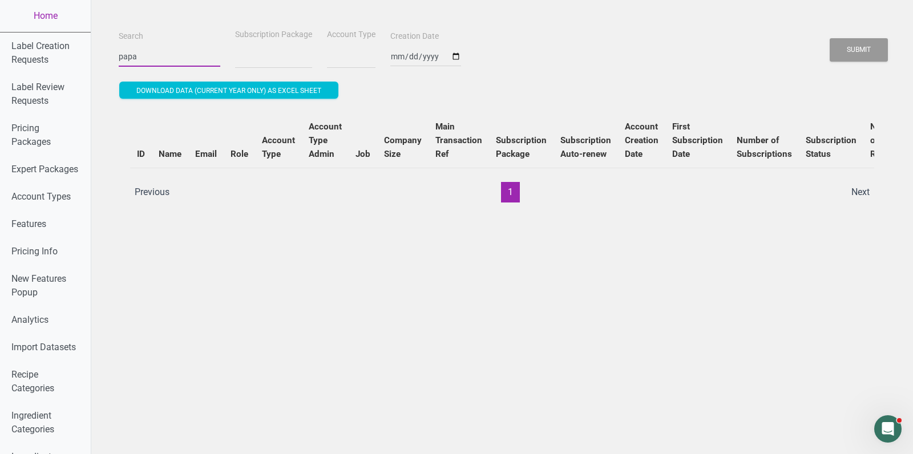
type input "papar"
select select
type input "papard"
select select
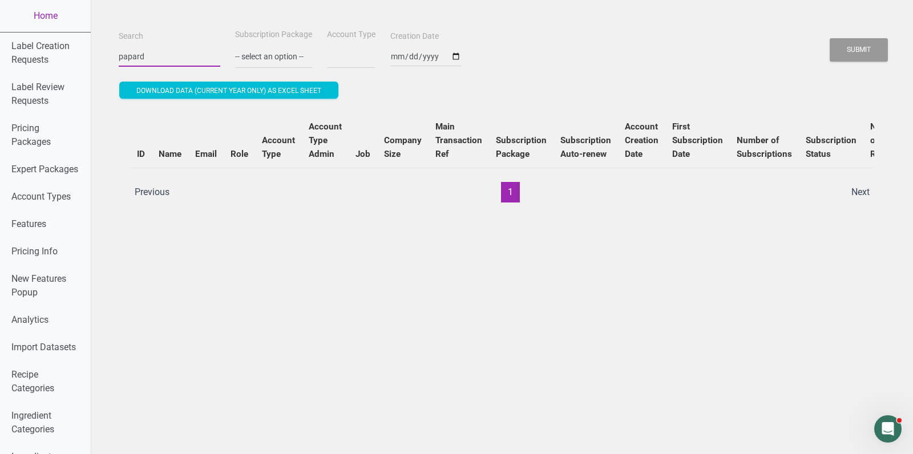
type input "paparde"
select select
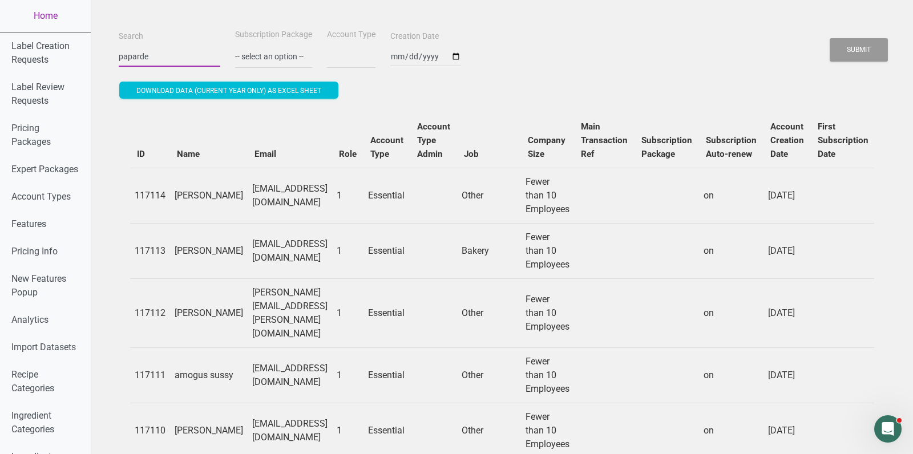
type input "papardel"
select select
click at [830, 38] on button "Submit" at bounding box center [859, 49] width 58 height 23
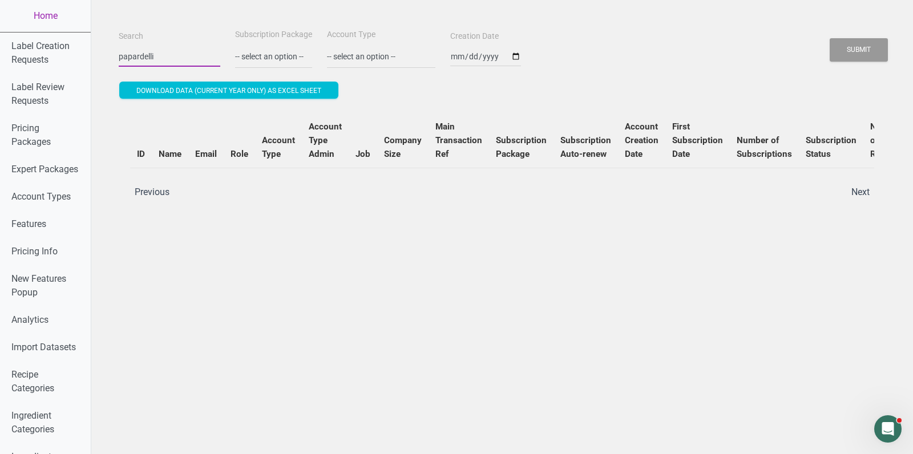
click at [132, 56] on input "papardelli" at bounding box center [170, 56] width 102 height 21
type input "jim@pappardellespasta.com"
click at [827, 61] on div "Search jim@pappardellespasta.com Subscription Package -- select an option -- Mo…" at bounding box center [502, 47] width 773 height 41
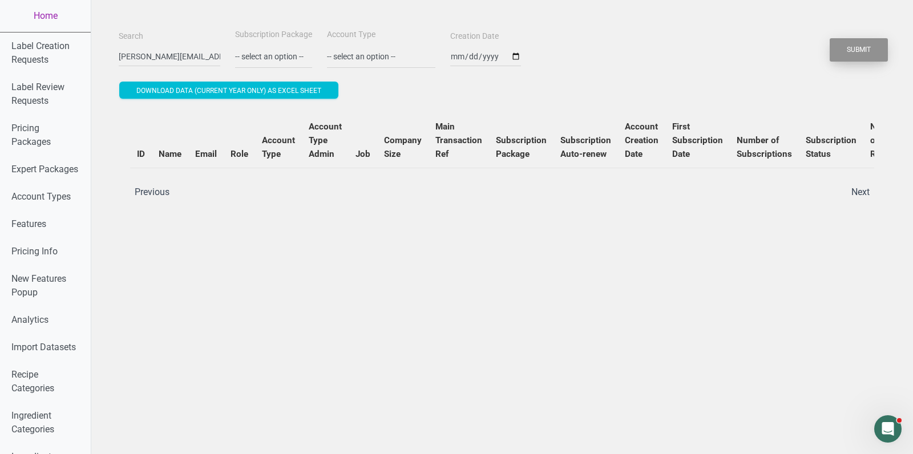
click at [871, 47] on button "Submit" at bounding box center [859, 49] width 58 height 23
click at [865, 47] on button "Submit" at bounding box center [859, 49] width 58 height 23
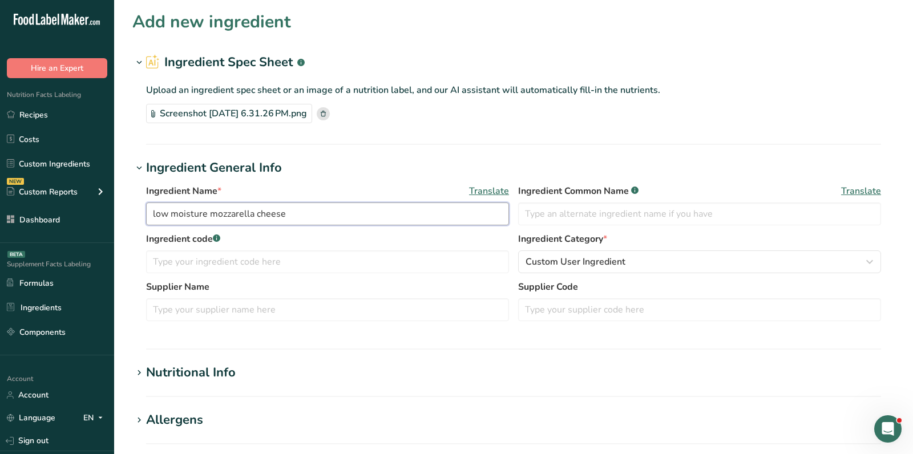
drag, startPoint x: 154, startPoint y: 211, endPoint x: 142, endPoint y: 211, distance: 11.4
click at [145, 211] on div "Ingredient Name * Translate low moisture mozzarella cheese Ingredient Common Na…" at bounding box center [513, 257] width 763 height 158
click at [178, 215] on input "Low moisture mozzarella cheese" at bounding box center [327, 214] width 363 height 23
click at [218, 212] on input "Low Moisture mozzarella cheese" at bounding box center [327, 214] width 363 height 23
click at [257, 209] on input "Low Moisture Mozzarella cheese" at bounding box center [327, 214] width 363 height 23
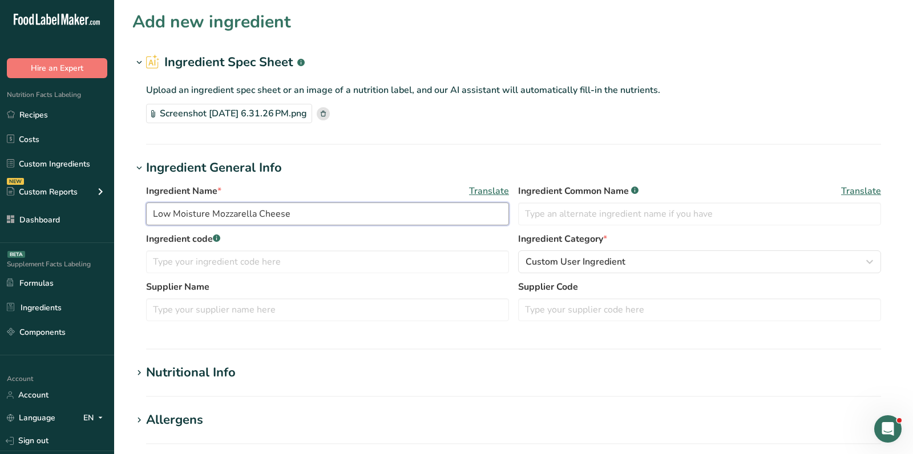
type input "Low Moisture Mozzarella Cheese"
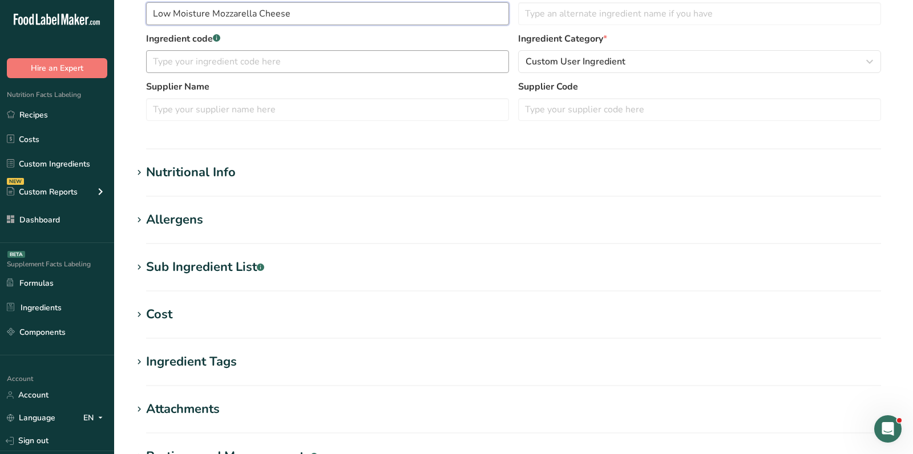
scroll to position [240, 0]
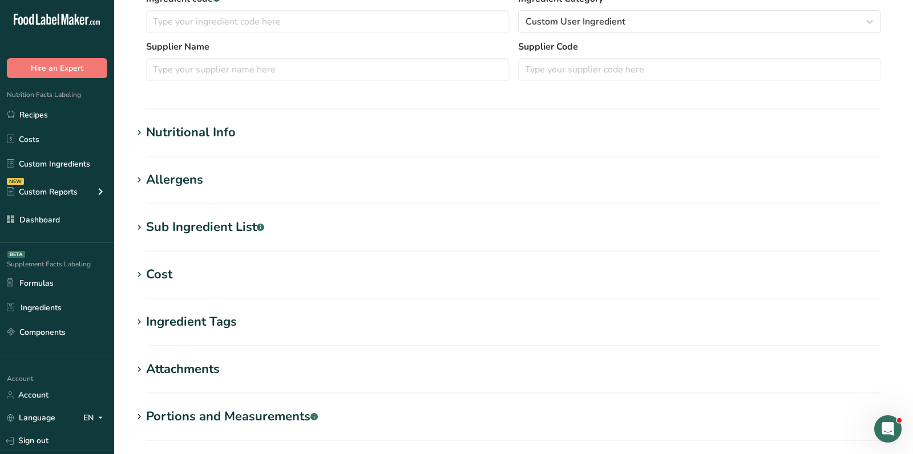
click at [209, 226] on div "Sub Ingredient List .a-a{fill:#347362;}.b-a{fill:#fff;}" at bounding box center [205, 227] width 118 height 19
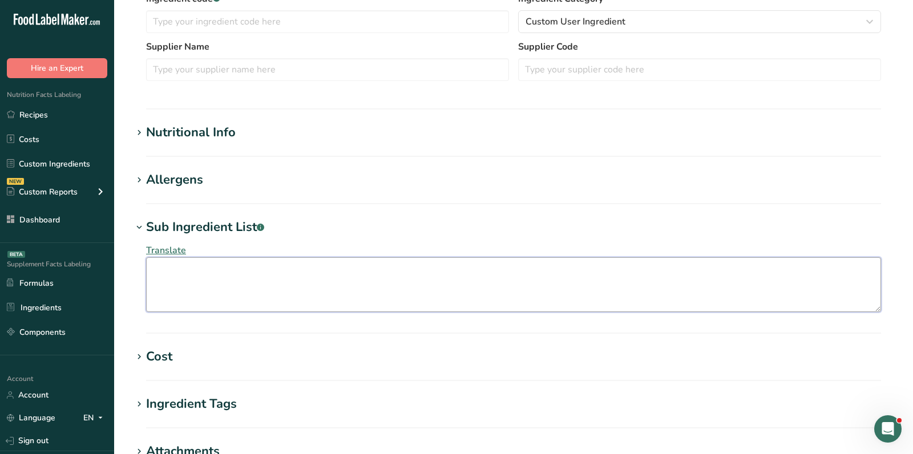
click at [202, 300] on textarea at bounding box center [513, 284] width 735 height 55
paste textarea "low moisture mozzarella cheese (cultured pasteurized Grade A cow’s milk, salt a…"
click at [140, 269] on div "Translate low moisture mozzarella cheese (cultured pasteurized Grade A cow’s mi…" at bounding box center [513, 278] width 763 height 82
click at [183, 268] on textarea "Low moisture mozzarella cheese (cultured pasteurized Grade A cow’s milk, salt a…" at bounding box center [513, 284] width 735 height 55
click at [213, 270] on textarea "Low Moisture mozzarella cheese (cultured pasteurized Grade A cow’s milk, salt a…" at bounding box center [513, 284] width 735 height 55
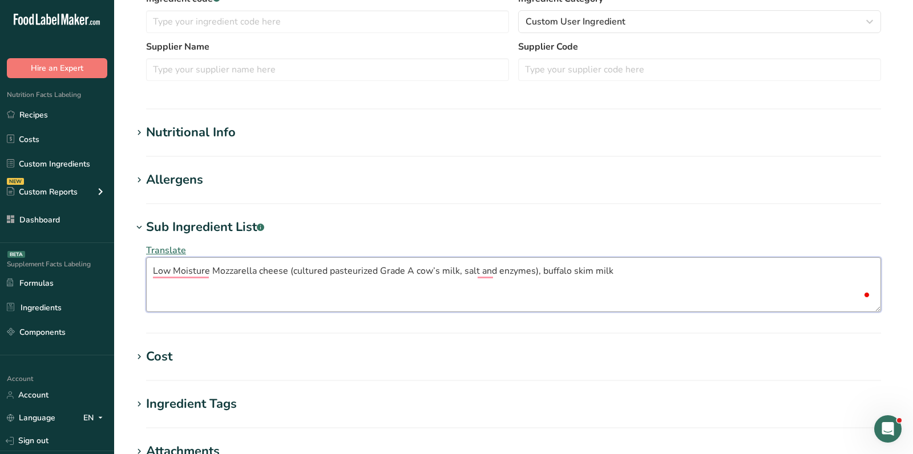
click at [260, 276] on textarea "Low Moisture Mozzarella cheese (cultured pasteurized Grade A cow’s milk, salt a…" at bounding box center [513, 284] width 735 height 55
click at [297, 274] on textarea "Low Moisture Mozzarella Cheese (cultured pasteurized Grade A cow’s milk, salt a…" at bounding box center [513, 284] width 735 height 55
click at [335, 271] on textarea "Low Moisture Mozzarella Cheese (Cultured pasteurized Grade A cow’s milk, salt a…" at bounding box center [513, 284] width 735 height 55
click at [418, 270] on textarea "Low Moisture Mozzarella Cheese (Cultured Pasteurized Grade A cow’s milk, salt a…" at bounding box center [513, 284] width 735 height 55
click at [445, 265] on textarea "Low Moisture Mozzarella Cheese (Cultured Pasteurized Grade A Cow’s milk, salt a…" at bounding box center [513, 284] width 735 height 55
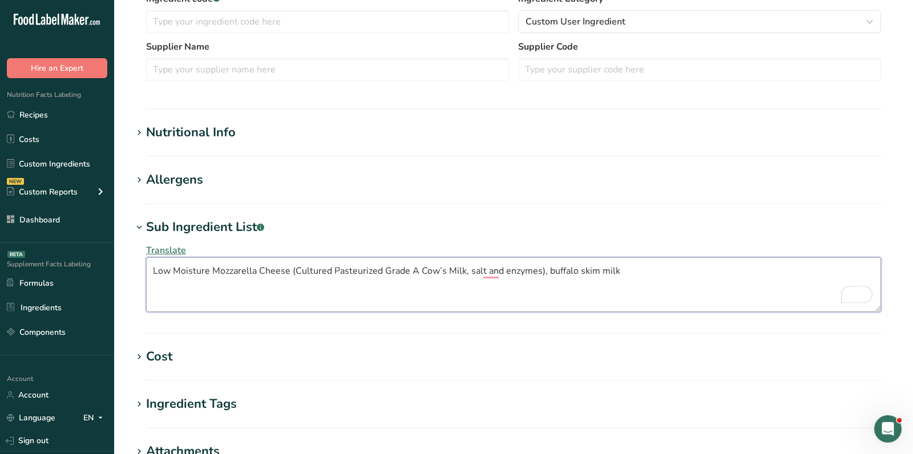
click at [468, 273] on textarea "Low Moisture Mozzarella Cheese (Cultured Pasteurized Grade A Cow’s Milk, salt a…" at bounding box center [513, 284] width 735 height 55
click at [507, 269] on textarea "Low Moisture Mozzarella Cheese (Cultured Pasteurized Grade A Cow’s Milk, Salt a…" at bounding box center [513, 284] width 735 height 55
click at [549, 268] on textarea "Low Moisture Mozzarella Cheese (Cultured Pasteurized Grade A Cow’s Milk, Salt a…" at bounding box center [513, 284] width 735 height 55
click at [580, 269] on textarea "Low Moisture Mozzarella Cheese (Cultured Pasteurized Grade A Cow’s Milk, Salt a…" at bounding box center [513, 284] width 735 height 55
click at [602, 273] on textarea "Low Moisture Mozzarella Cheese (Cultured Pasteurized Grade A Cow’s Milk, Salt a…" at bounding box center [513, 284] width 735 height 55
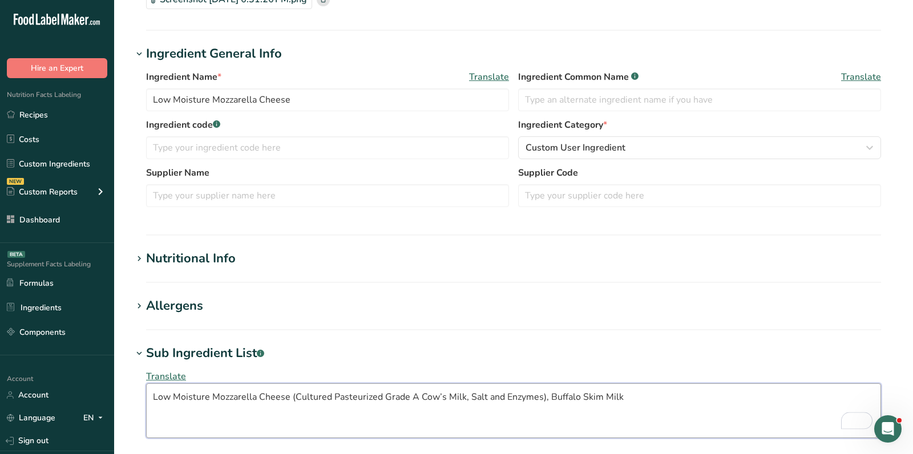
scroll to position [116, 0]
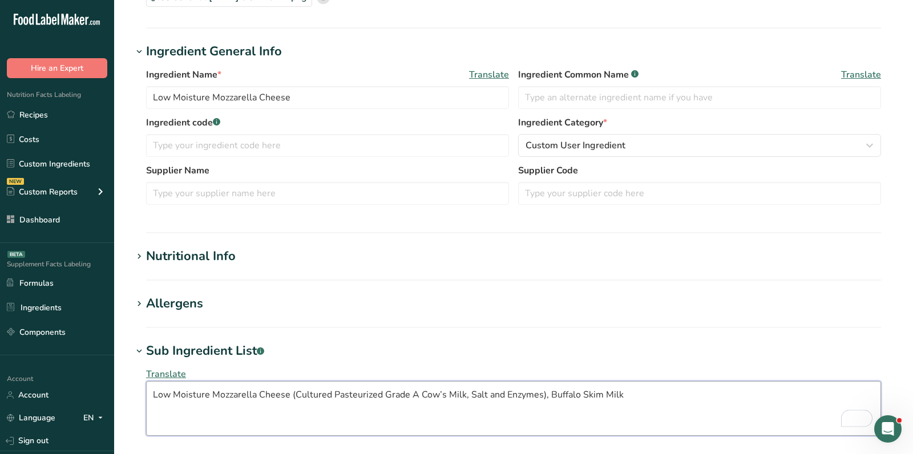
type textarea "Low Moisture Mozzarella Cheese (Cultured Pasteurized Grade A Cow’s Milk, Salt a…"
click at [224, 260] on div "Nutritional Info" at bounding box center [191, 256] width 90 height 19
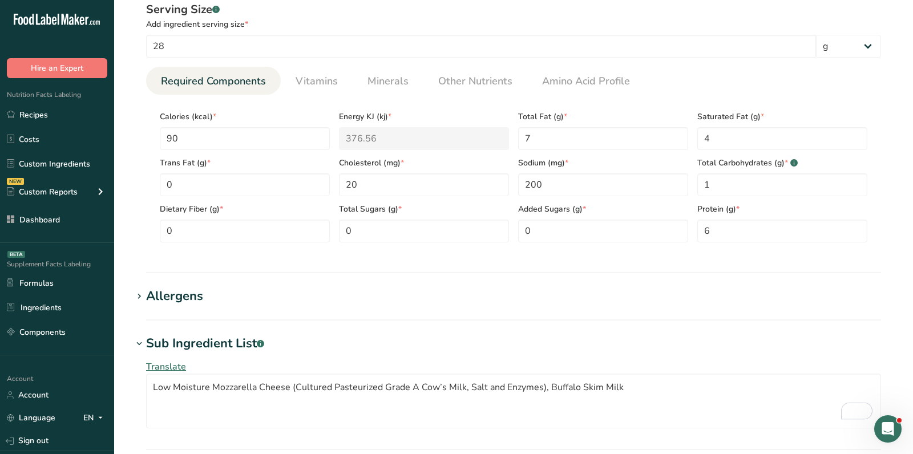
click at [187, 299] on div "Allergens" at bounding box center [174, 296] width 57 height 19
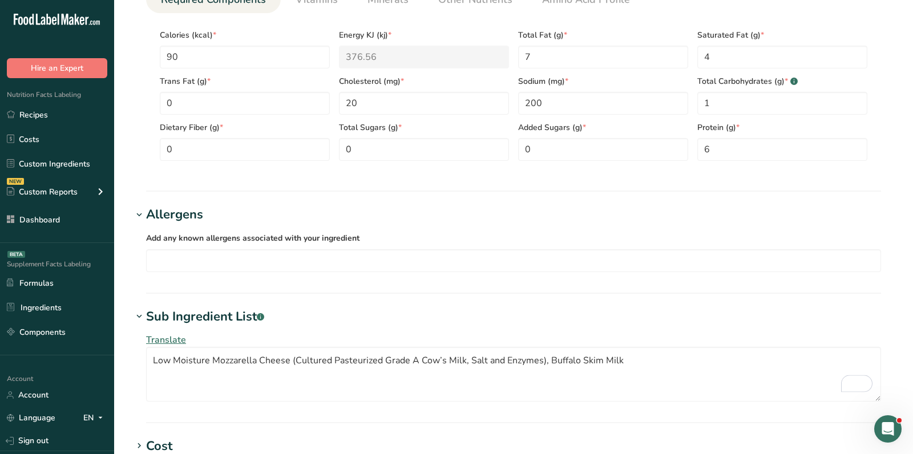
scroll to position [472, 0]
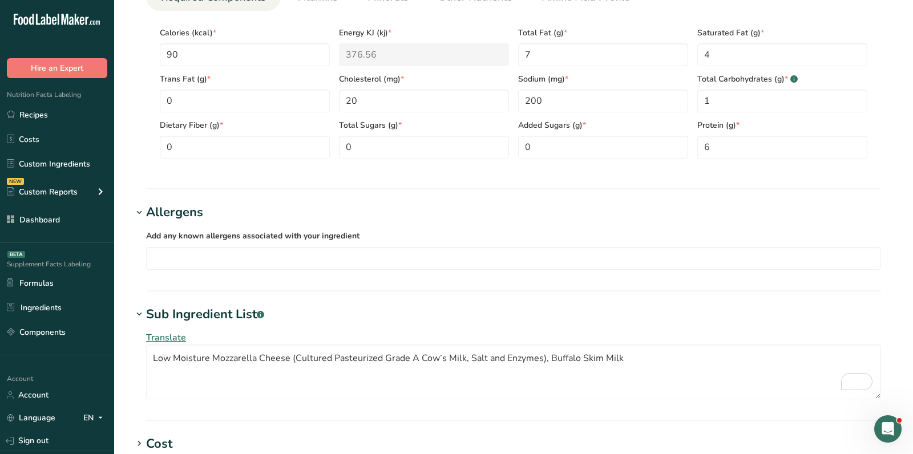
click at [187, 269] on div "Add any known allergens associated with your ingredient Soy Tree Nuts Wheat Mil…" at bounding box center [513, 249] width 763 height 55
click at [186, 262] on input "text" at bounding box center [514, 258] width 734 height 18
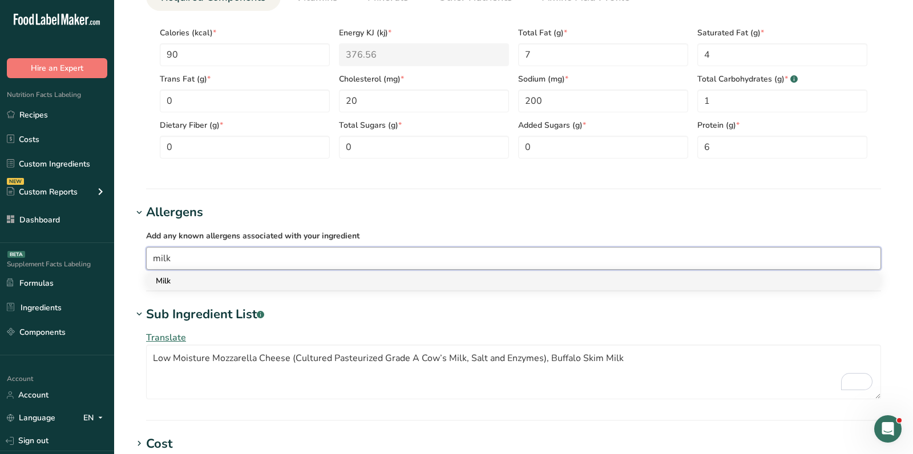
type input "milk"
click at [195, 284] on div "Milk" at bounding box center [505, 281] width 698 height 12
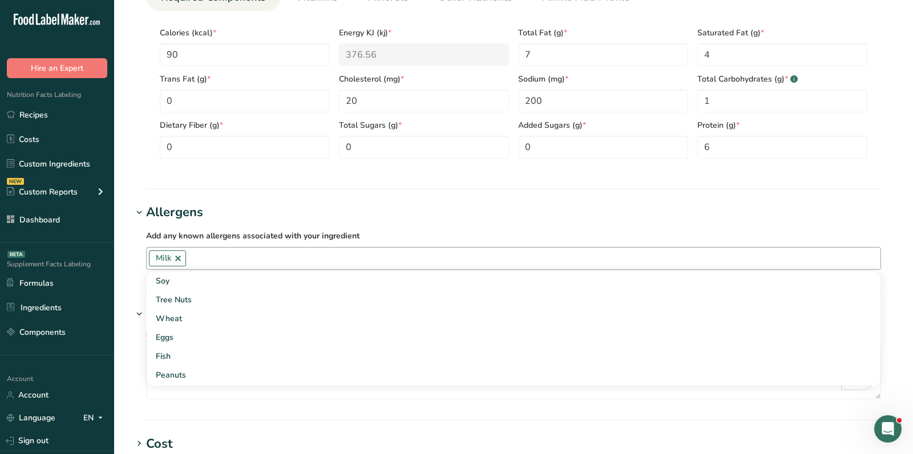
click at [245, 186] on section "Nutritional Info Serving Size .a-a{fill:#347362;}.b-a{fill:#fff;} Add ingredien…" at bounding box center [513, 41] width 763 height 298
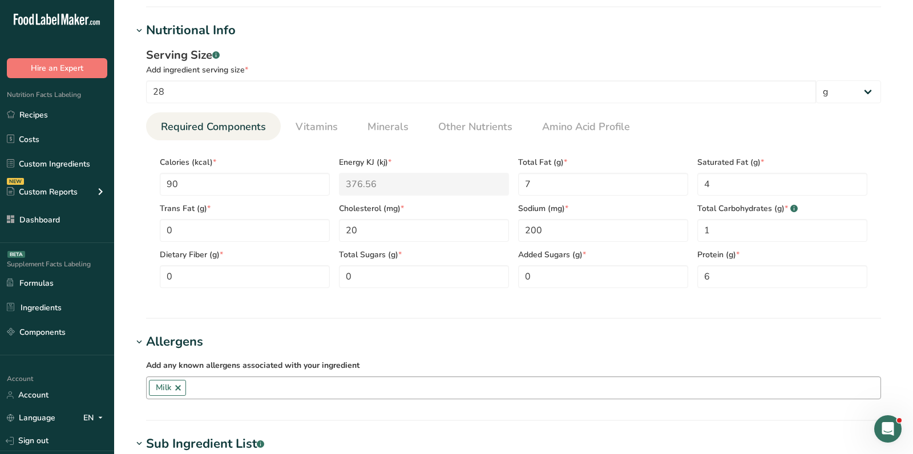
scroll to position [349, 0]
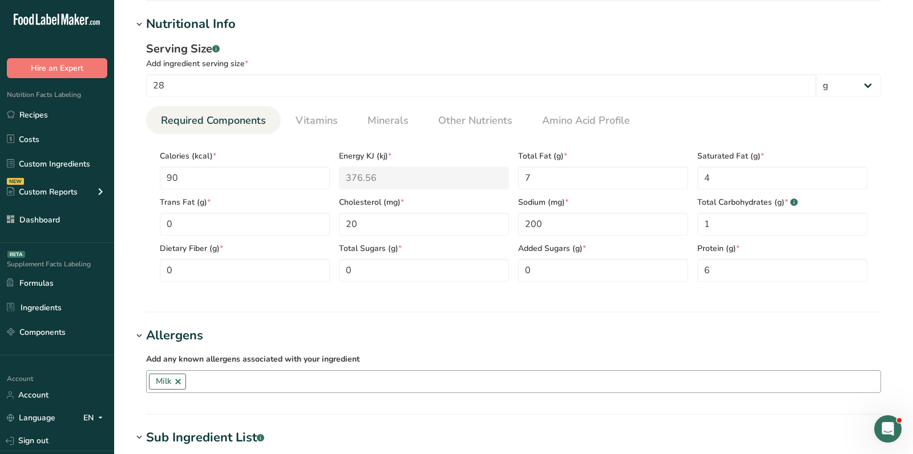
click at [380, 139] on section "Calories (kcal) * 90 Energy KJ (kj) * 376.56 Total Fat (g) * 7 Saturated Fat (g…" at bounding box center [513, 212] width 735 height 157
click at [380, 131] on link "Minerals" at bounding box center [388, 120] width 50 height 29
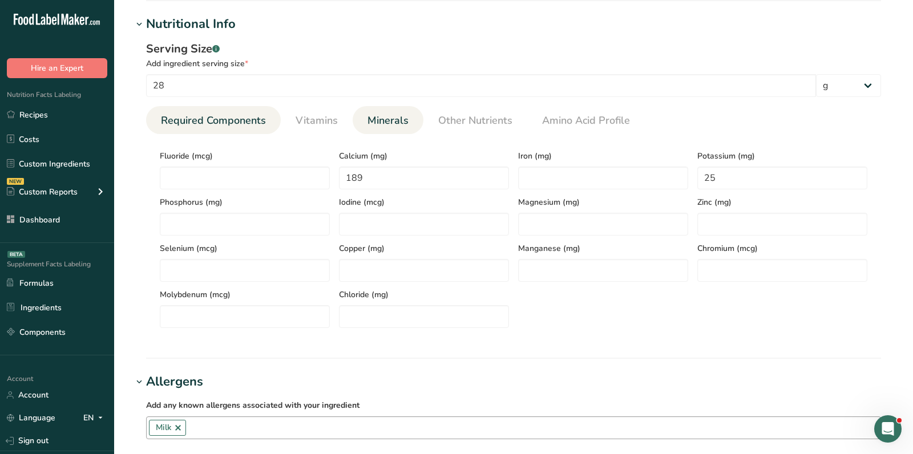
click at [251, 130] on link "Required Components" at bounding box center [213, 120] width 114 height 29
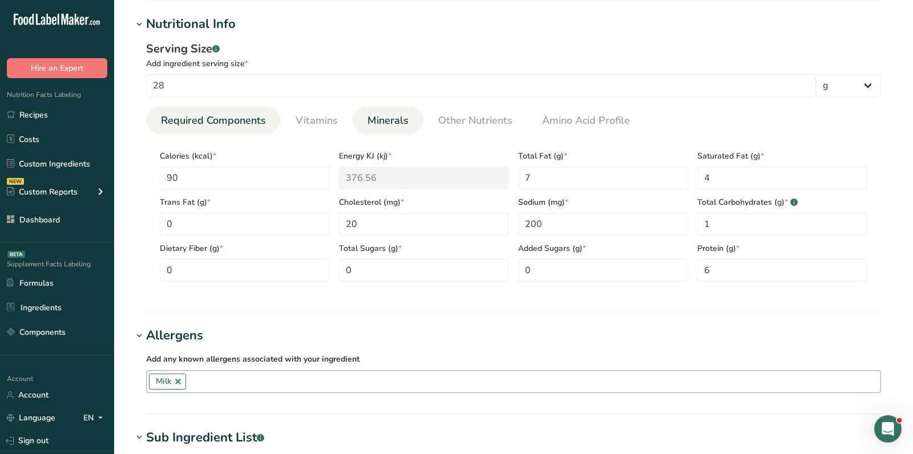
click at [372, 109] on link "Minerals" at bounding box center [388, 120] width 50 height 29
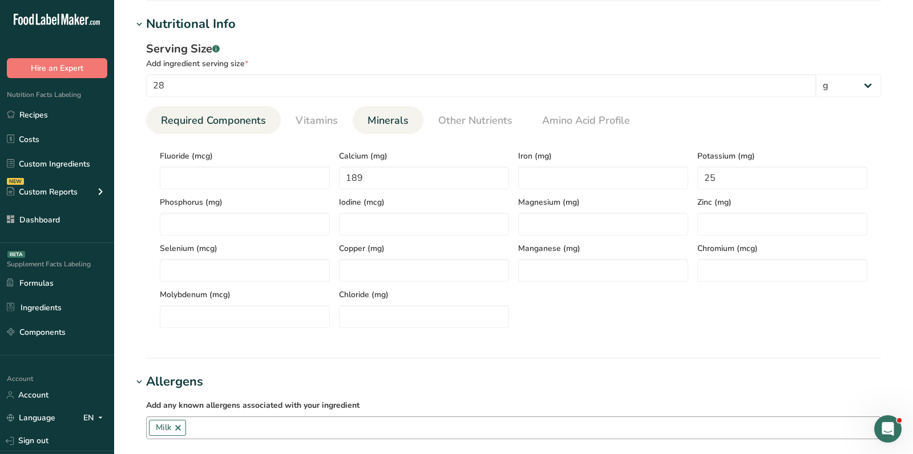
click at [237, 120] on span "Required Components" at bounding box center [213, 120] width 105 height 15
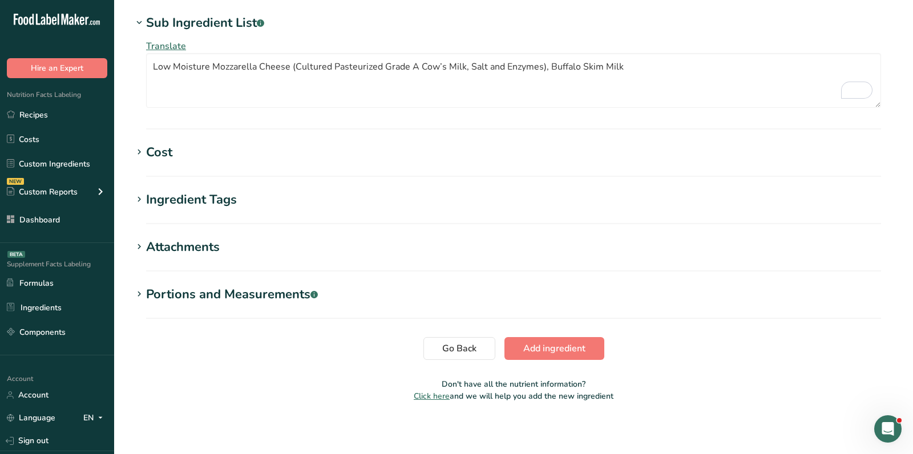
scroll to position [0, 0]
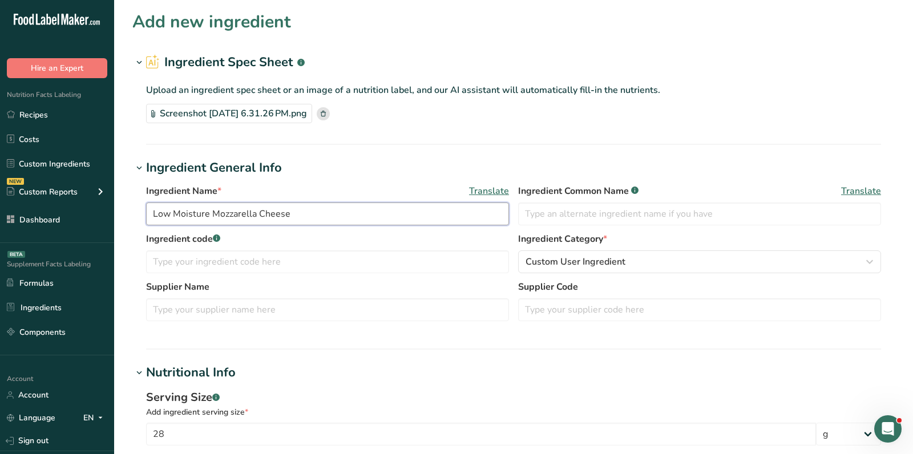
click at [289, 219] on input "Low Moisture Mozzarella Cheese" at bounding box center [327, 214] width 363 height 23
paste input "Part Skim Cheese"
click at [289, 219] on input "Low Moisture Mozzarella CheesePart Skim Cheese" at bounding box center [327, 214] width 363 height 23
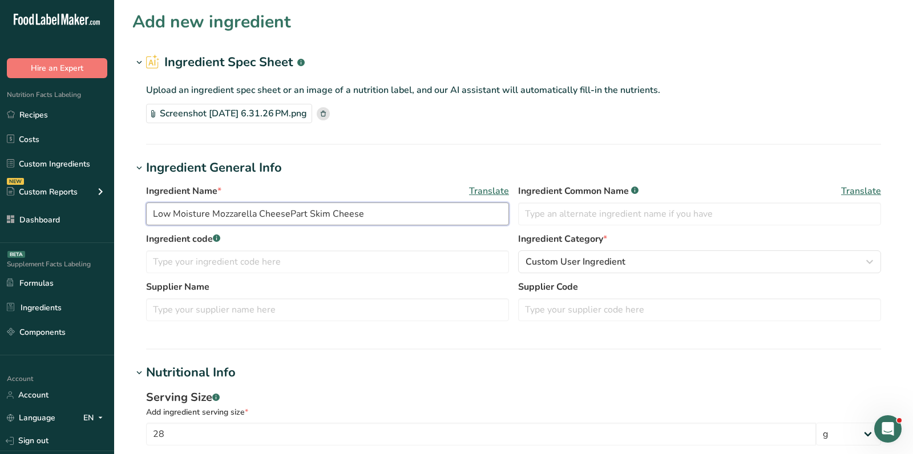
click at [289, 219] on input "Low Moisture Mozzarella CheesePart Skim Cheese" at bounding box center [327, 214] width 363 height 23
paste input "text"
type input "Part Skim Cheese"
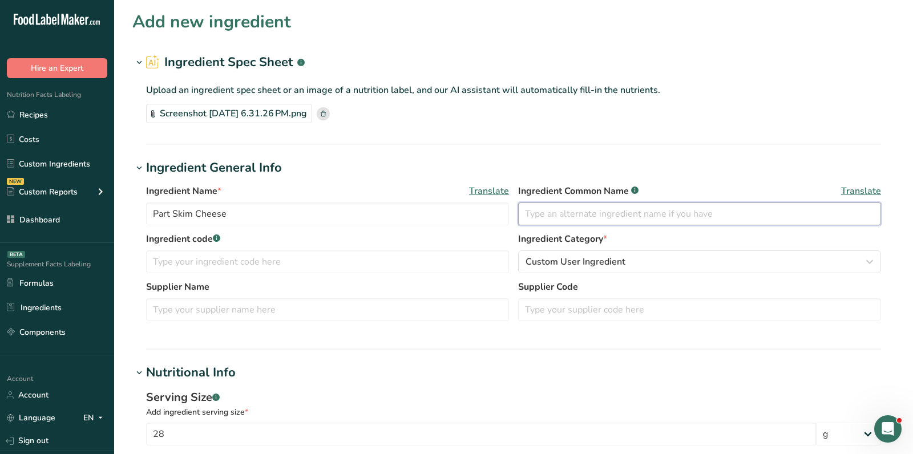
click at [623, 218] on input "text" at bounding box center [699, 214] width 363 height 23
paste input "Part Skim Cheese"
type input "Part Skim Cheese"
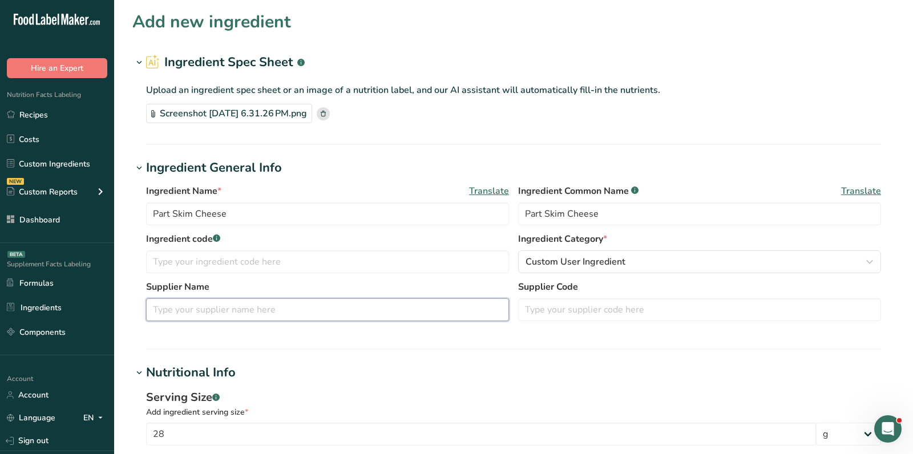
click at [211, 308] on input "text" at bounding box center [327, 310] width 363 height 23
paste input "https://baciocheese.com/product/part-skim-milk-cheese/"
type input "https://baciocheese.com/product/part-skim-milk-cheese/"
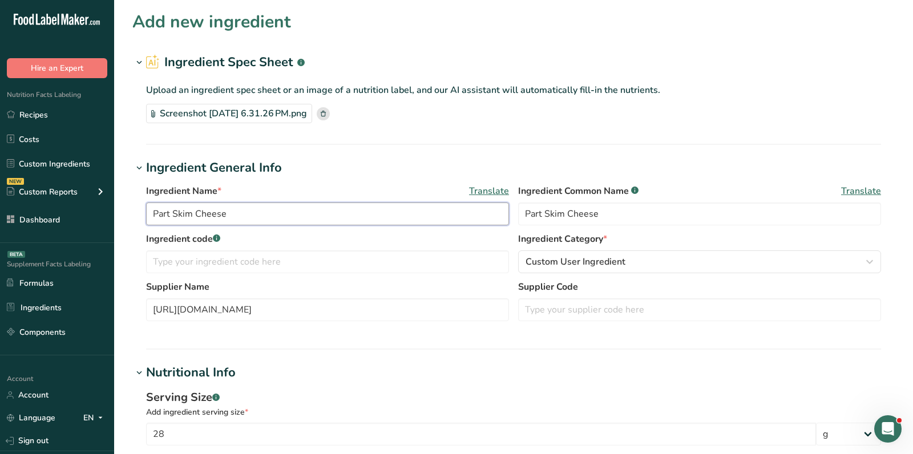
click at [255, 212] on input "Part Skim Cheese" at bounding box center [327, 214] width 363 height 23
paste input "Baccio Brand Mozzarella Part Skim"
drag, startPoint x: 222, startPoint y: 212, endPoint x: 118, endPoint y: 212, distance: 104.5
type input "Baccio Brand Mozzarella Part Skim"
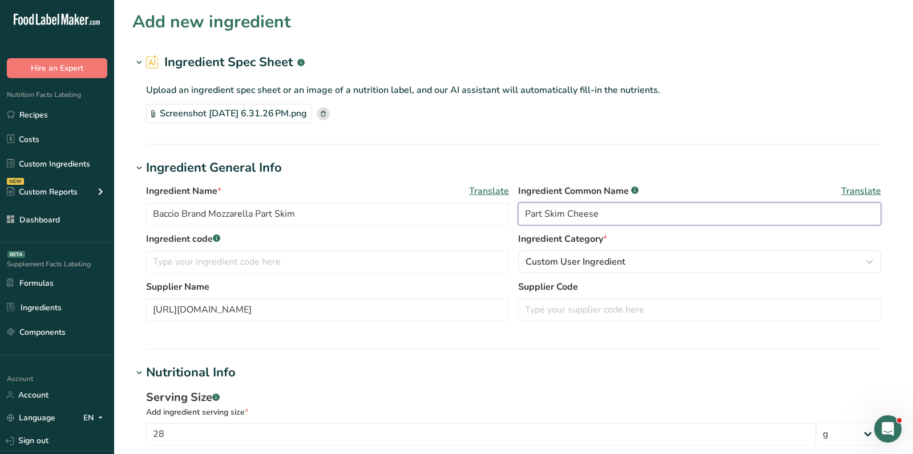
click at [571, 216] on input "Part Skim Cheese" at bounding box center [699, 214] width 363 height 23
click at [566, 213] on input "Part Skim Cheese" at bounding box center [699, 214] width 363 height 23
click at [578, 215] on input "Part Skim Mozarella Cheese" at bounding box center [699, 214] width 363 height 23
type input "Part Skim Mozzarella Cheese"
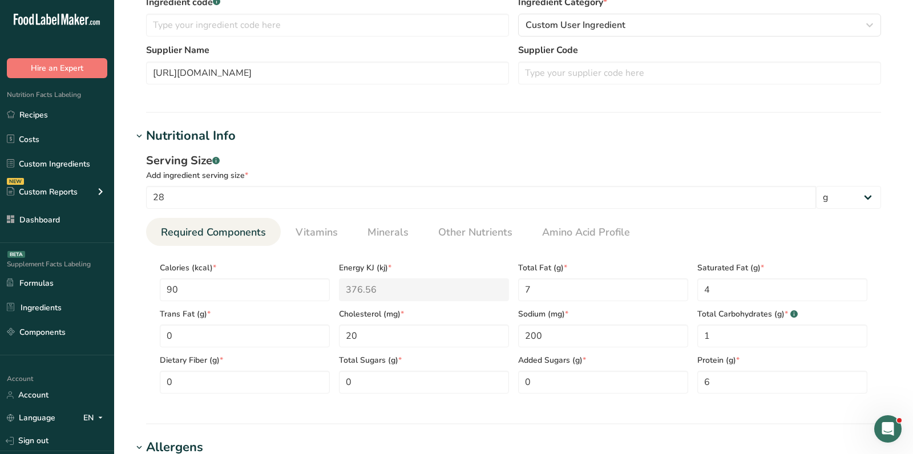
scroll to position [764, 0]
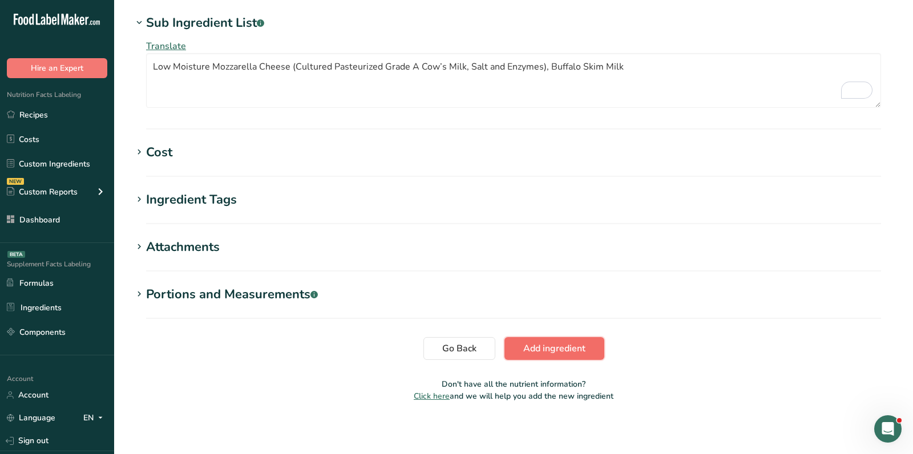
click at [535, 342] on span "Add ingredient" at bounding box center [554, 349] width 62 height 14
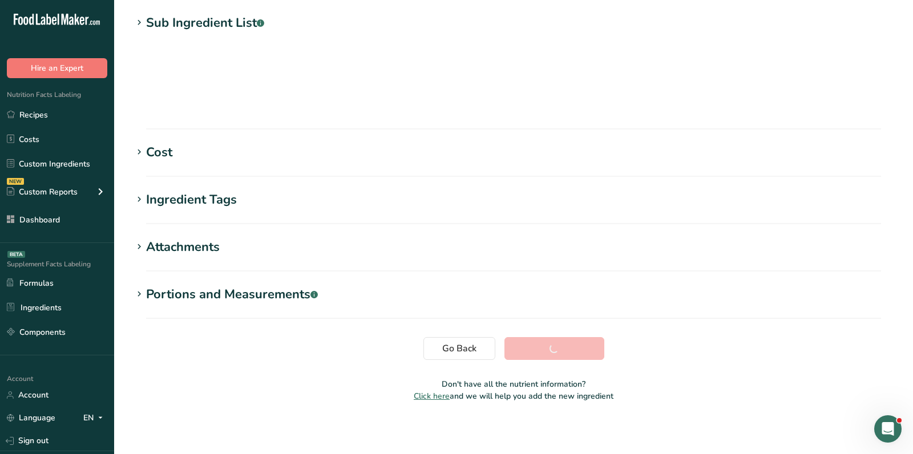
scroll to position [149, 0]
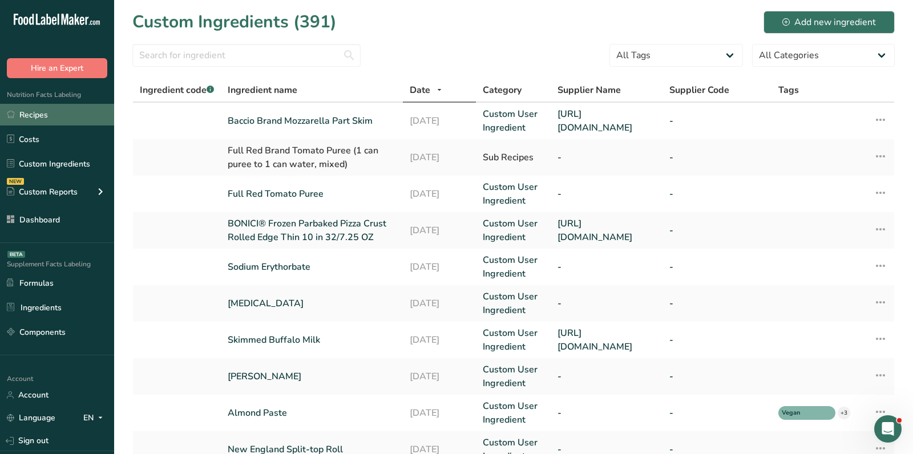
click at [82, 120] on link "Recipes" at bounding box center [57, 115] width 114 height 22
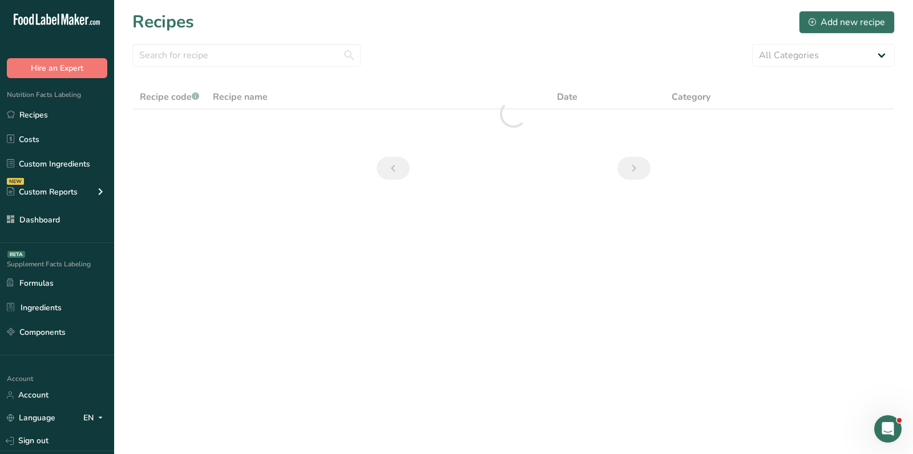
click at [462, 38] on section "Recipes Add new recipe All Categories Baked Goods Beverages breakfast butter co…" at bounding box center [513, 99] width 799 height 198
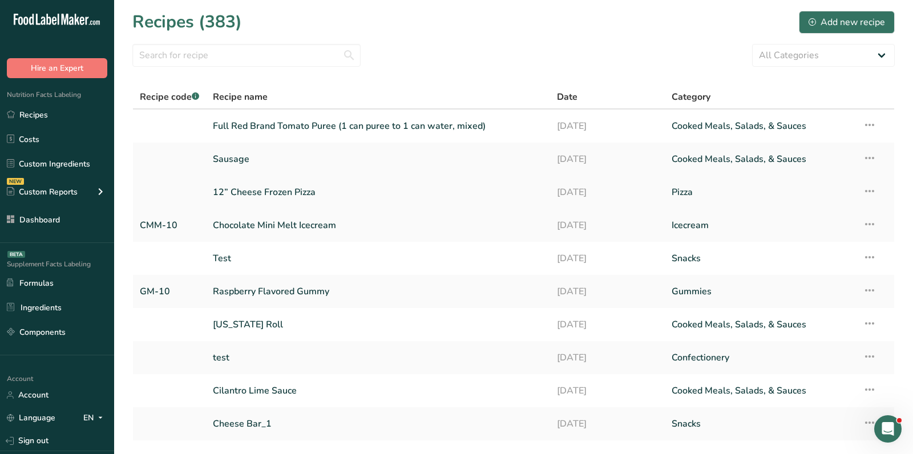
click at [248, 191] on link "12” Cheese Frozen Pizza" at bounding box center [378, 192] width 331 height 24
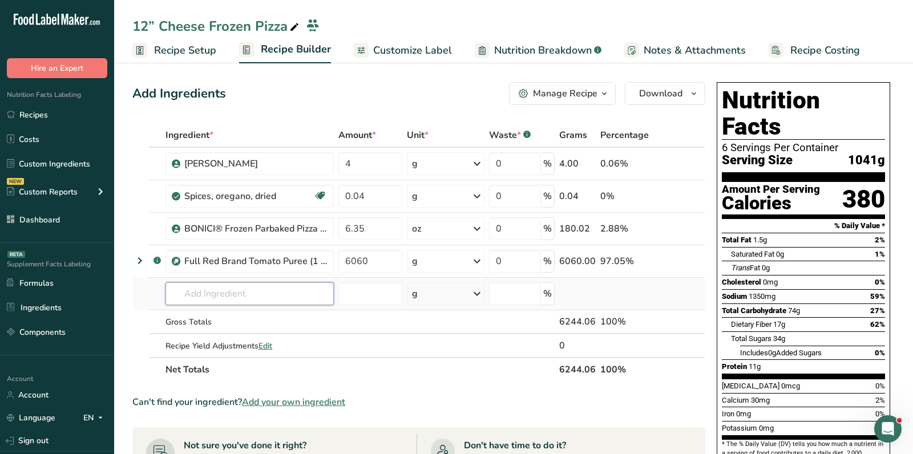
click at [268, 301] on input "text" at bounding box center [250, 294] width 168 height 23
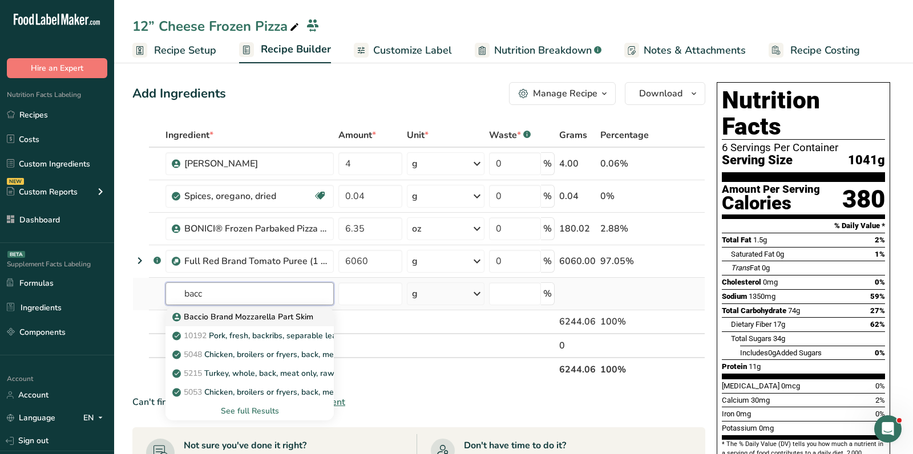
type input "bacc"
click at [276, 319] on p "Baccio Brand Mozzarella Part Skim" at bounding box center [244, 317] width 139 height 12
type input "Baccio Brand Mozzarella Part Skim"
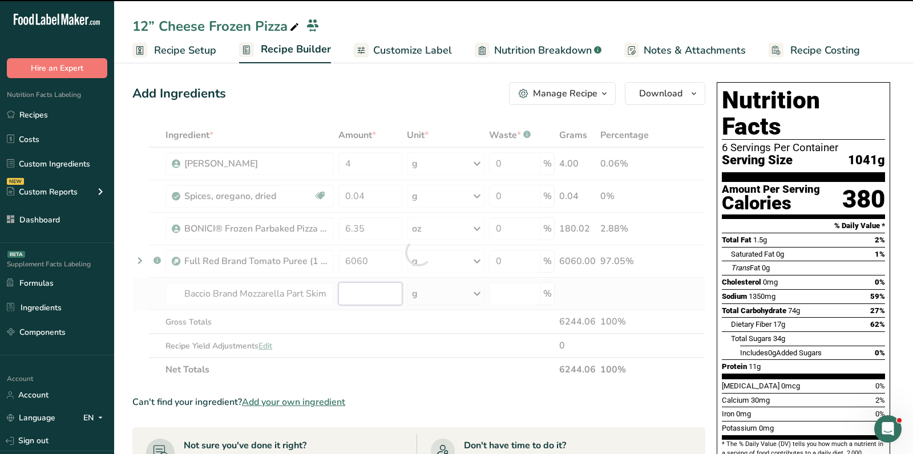
click at [367, 291] on input "number" at bounding box center [370, 294] width 64 height 23
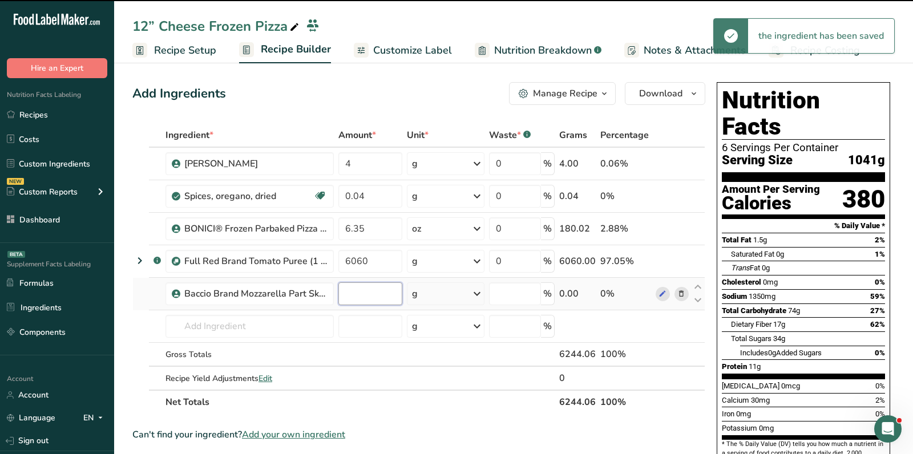
type input "0"
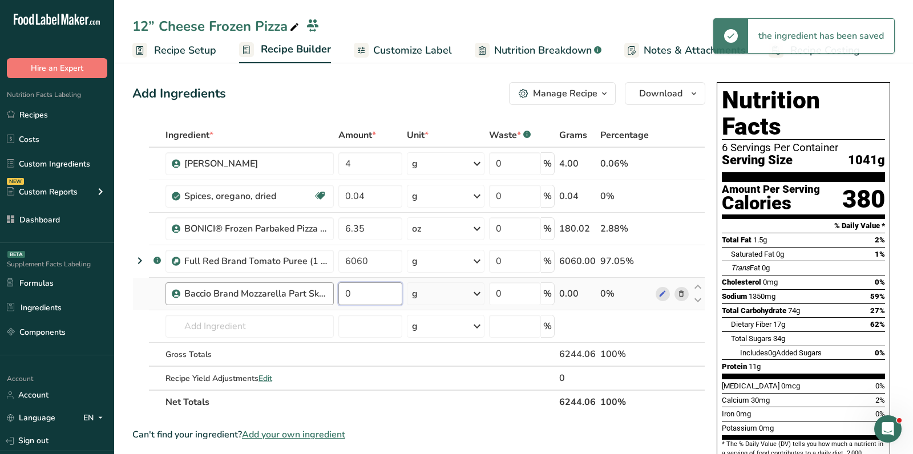
drag, startPoint x: 367, startPoint y: 291, endPoint x: 317, endPoint y: 291, distance: 50.2
click at [317, 291] on tr "Baccio Brand Mozzarella Part Skim 0 g Weight Units g kg mg See more Volume Unit…" at bounding box center [419, 294] width 572 height 33
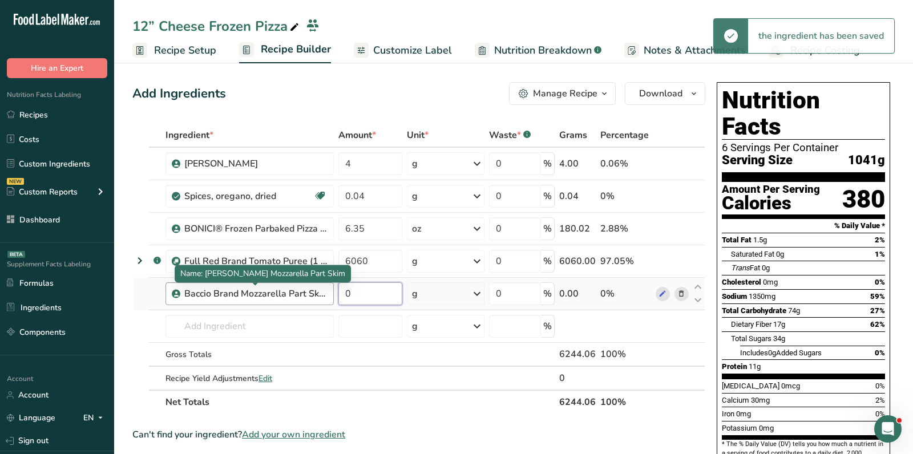
paste input "6.5"
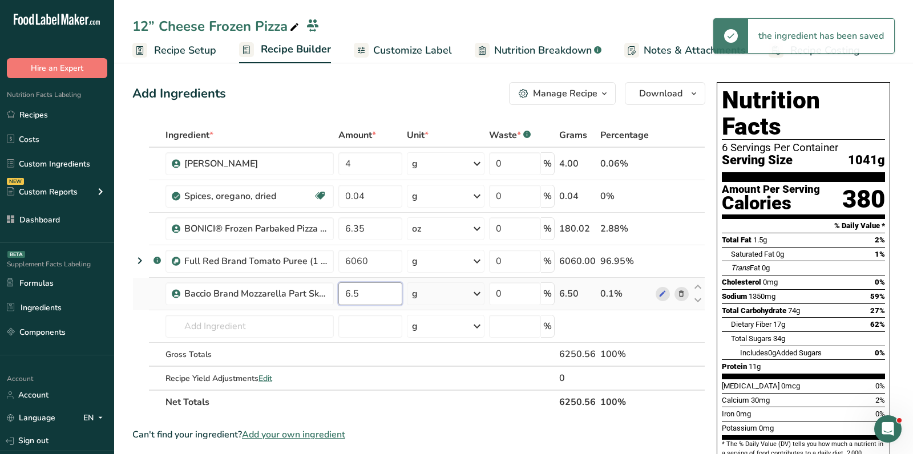
type input "6.5"
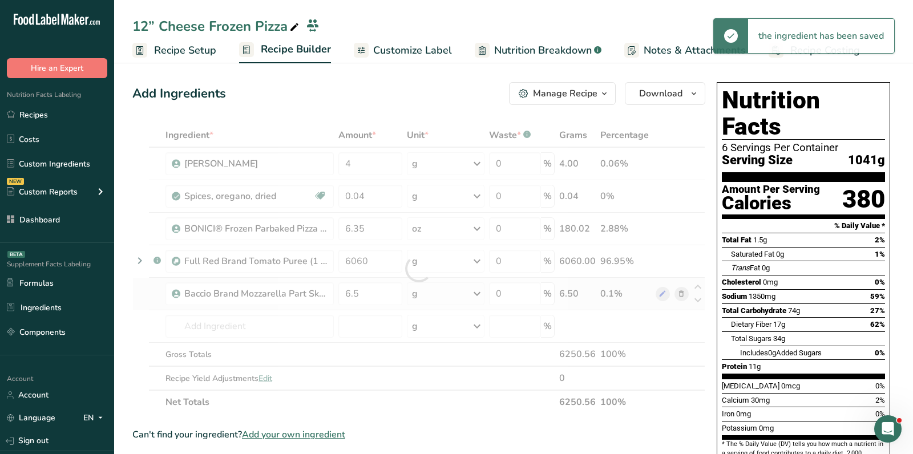
click at [426, 301] on div "Ingredient * Amount * Unit * Waste * .a-a{fill:#347362;}.b-a{fill:#fff;} Grams …" at bounding box center [418, 268] width 573 height 291
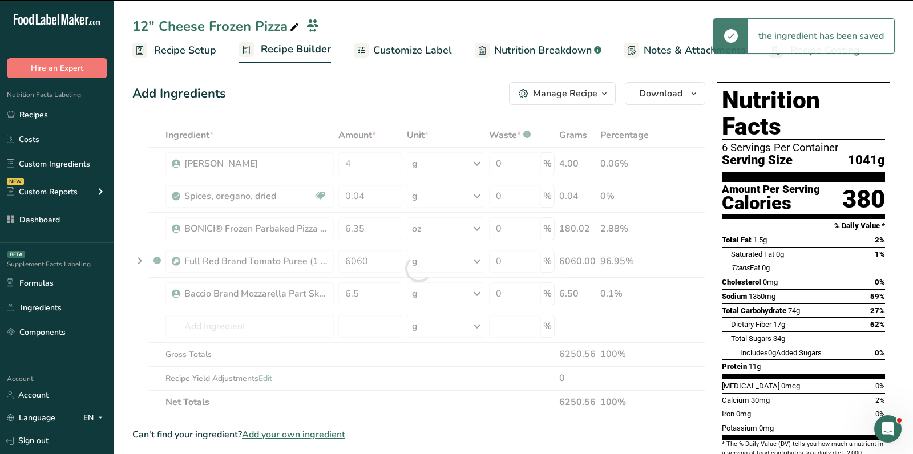
click at [428, 300] on div at bounding box center [418, 268] width 573 height 291
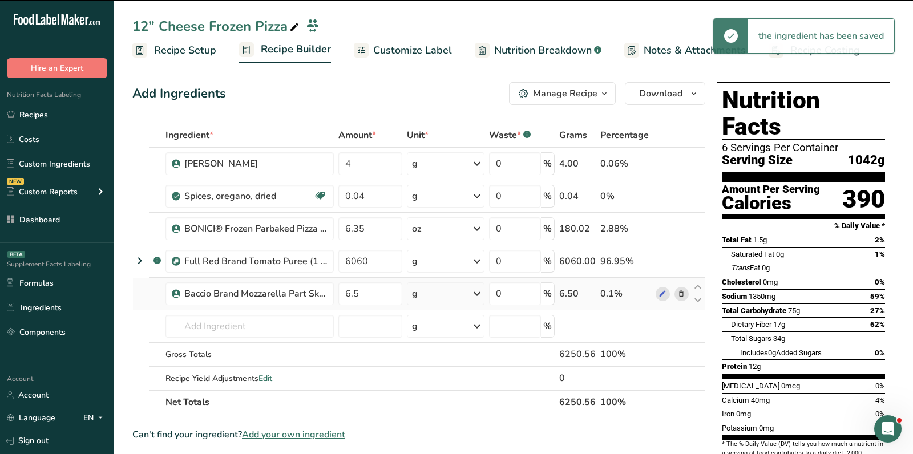
click at [424, 291] on div "g" at bounding box center [446, 294] width 78 height 23
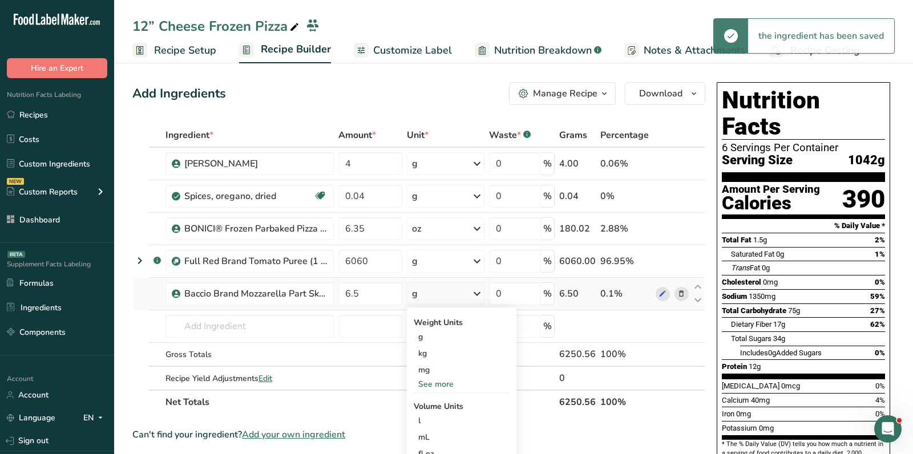
click at [429, 388] on div "See more" at bounding box center [462, 384] width 96 height 12
click at [430, 416] on div "oz" at bounding box center [462, 420] width 96 height 17
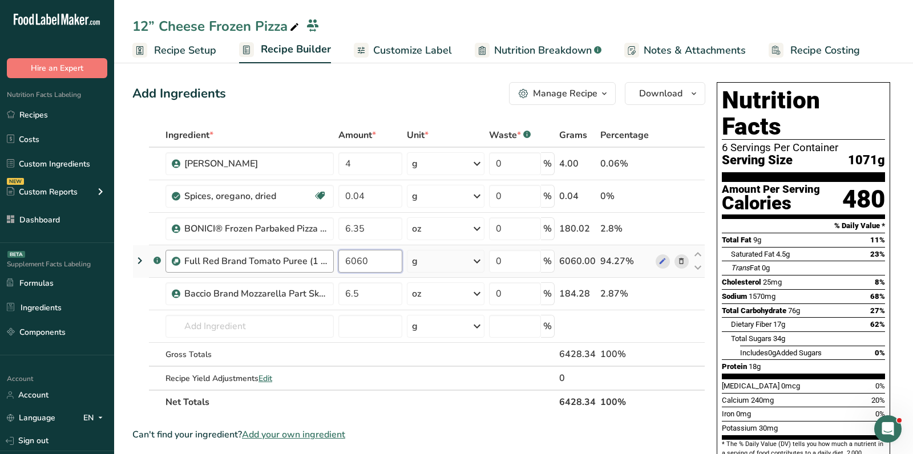
drag, startPoint x: 371, startPoint y: 257, endPoint x: 308, endPoint y: 257, distance: 62.8
click at [308, 257] on tr ".a-a{fill:#347362;}.b-a{fill:#fff;} Full Red Brand Tomato Puree (1 can puree to…" at bounding box center [419, 261] width 572 height 33
type input "3"
click at [438, 261] on div "Ingredient * Amount * Unit * Waste * .a-a{fill:#347362;}.b-a{fill:#fff;} Grams …" at bounding box center [418, 268] width 573 height 291
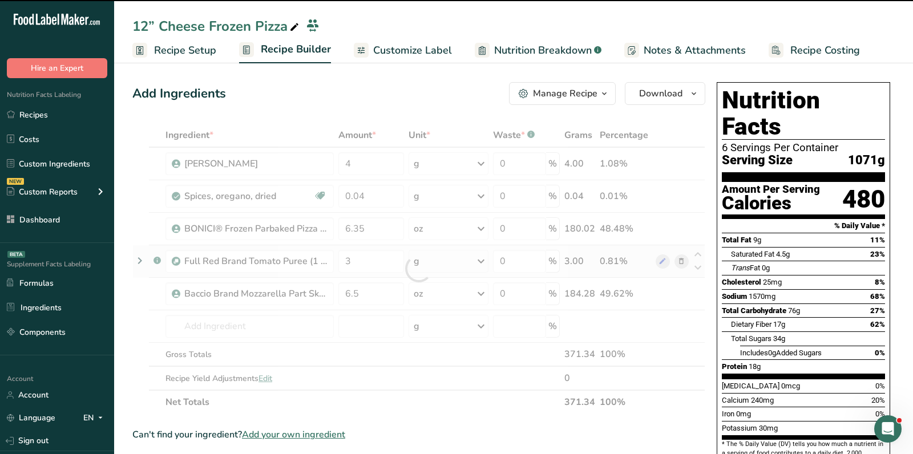
click at [438, 261] on div at bounding box center [418, 268] width 573 height 291
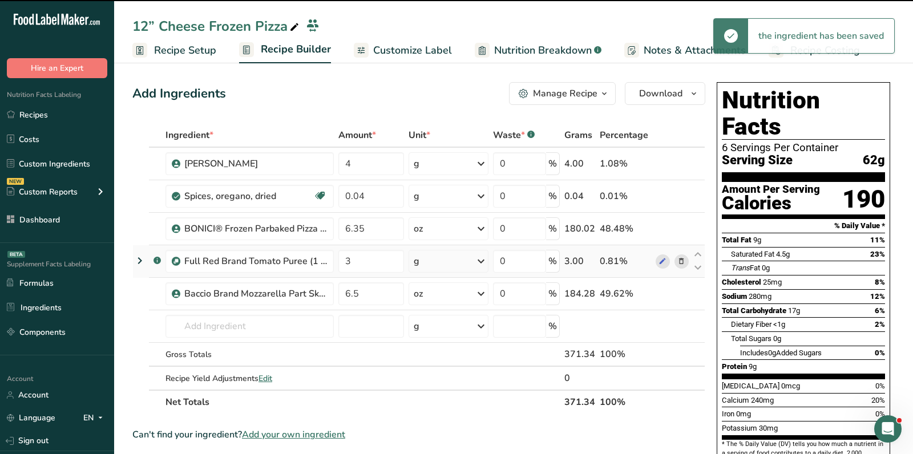
click at [438, 261] on div "g" at bounding box center [449, 261] width 80 height 23
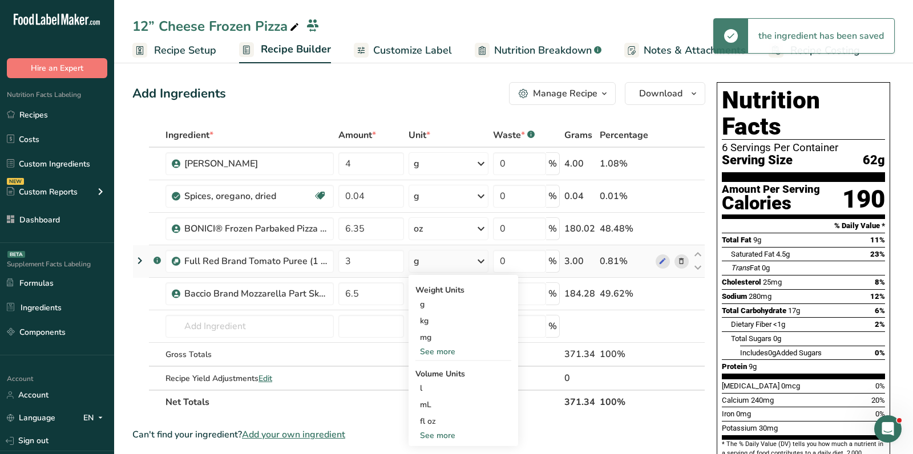
click at [444, 350] on div "See more" at bounding box center [464, 352] width 96 height 12
click at [435, 380] on div "oz" at bounding box center [464, 387] width 96 height 17
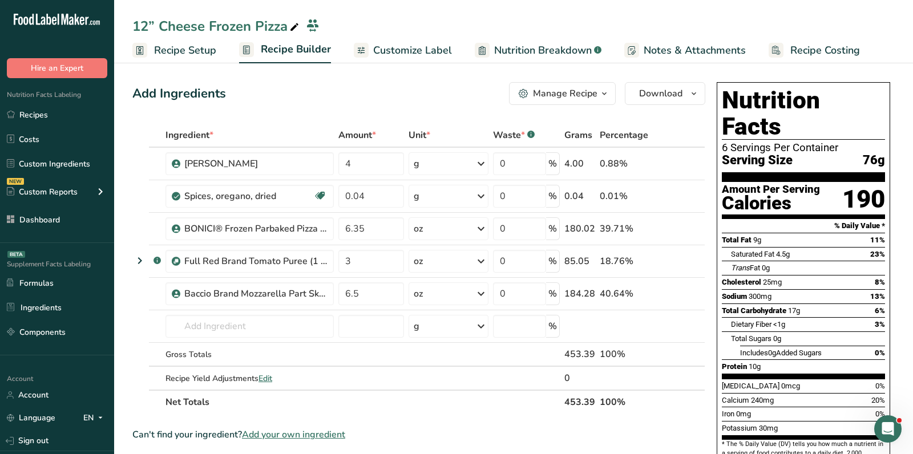
click at [203, 49] on span "Recipe Setup" at bounding box center [185, 50] width 62 height 15
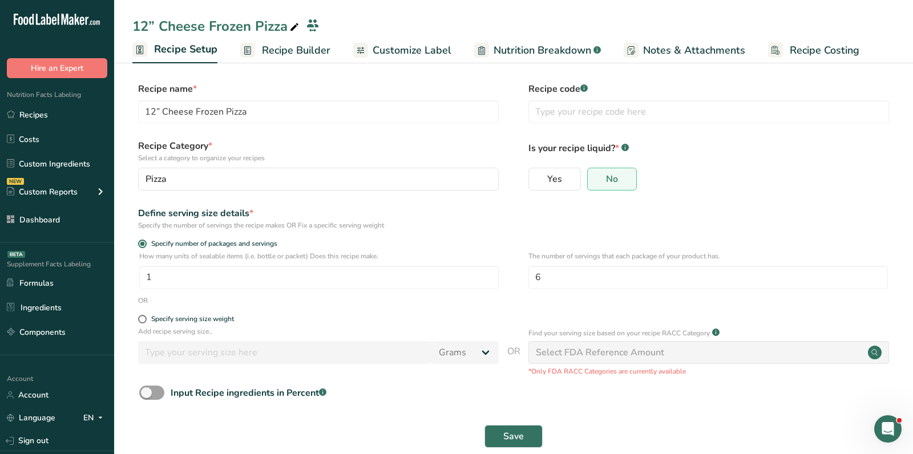
click at [275, 49] on span "Recipe Builder" at bounding box center [296, 50] width 68 height 15
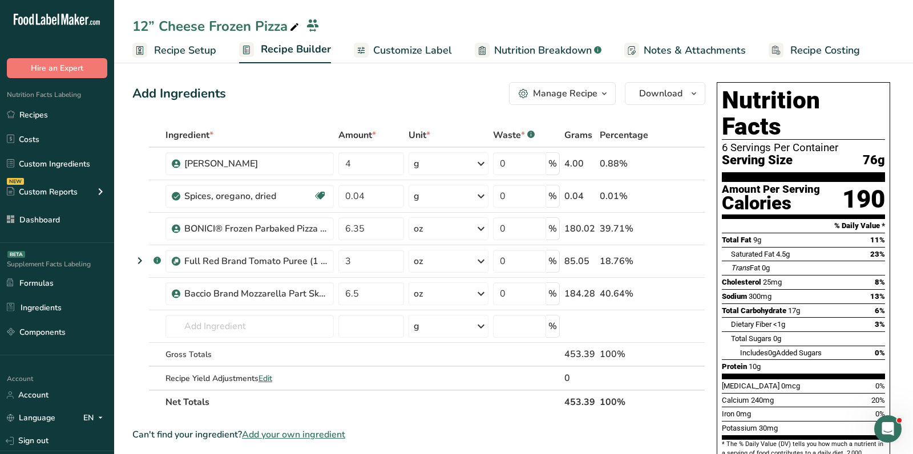
click at [191, 55] on span "Recipe Setup" at bounding box center [185, 50] width 62 height 15
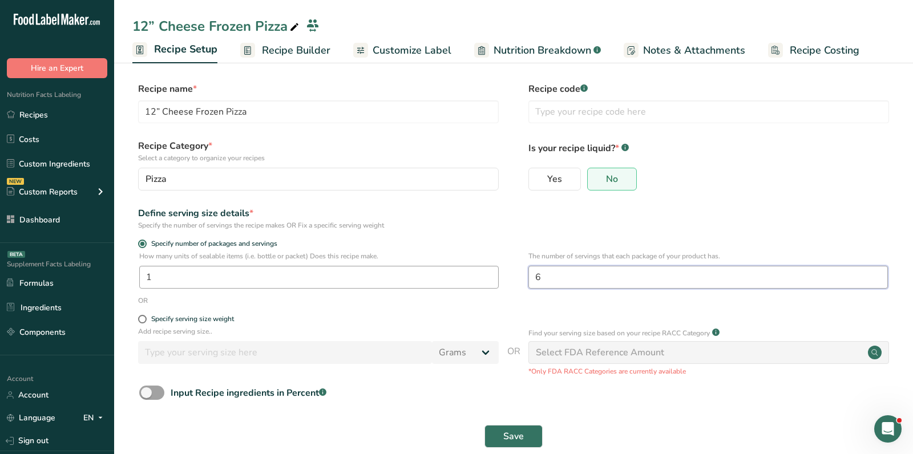
drag, startPoint x: 582, startPoint y: 279, endPoint x: 477, endPoint y: 276, distance: 105.1
click at [477, 276] on div "How many units of sealable items (i.e. bottle or packet) Does this recipe make.…" at bounding box center [513, 273] width 763 height 45
type input "4.5"
click at [485, 425] on button "Save" at bounding box center [514, 436] width 58 height 23
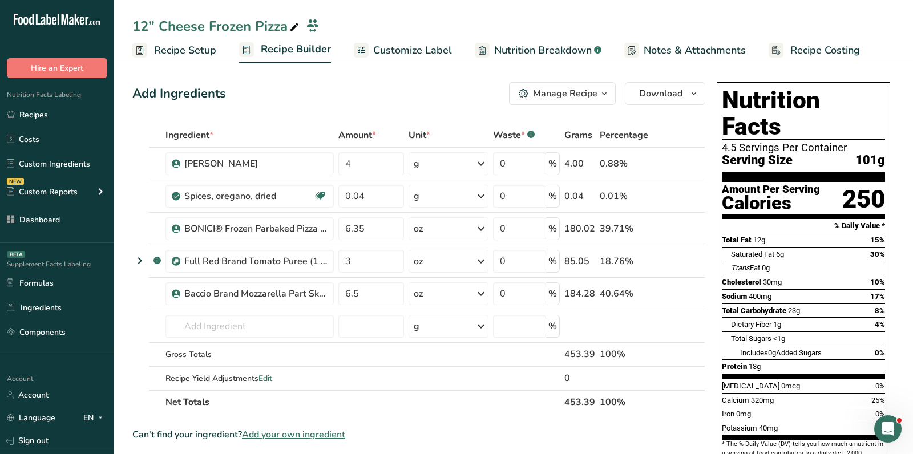
click at [186, 53] on span "Recipe Setup" at bounding box center [185, 50] width 62 height 15
click at [205, 48] on span "Recipe Setup" at bounding box center [185, 50] width 62 height 15
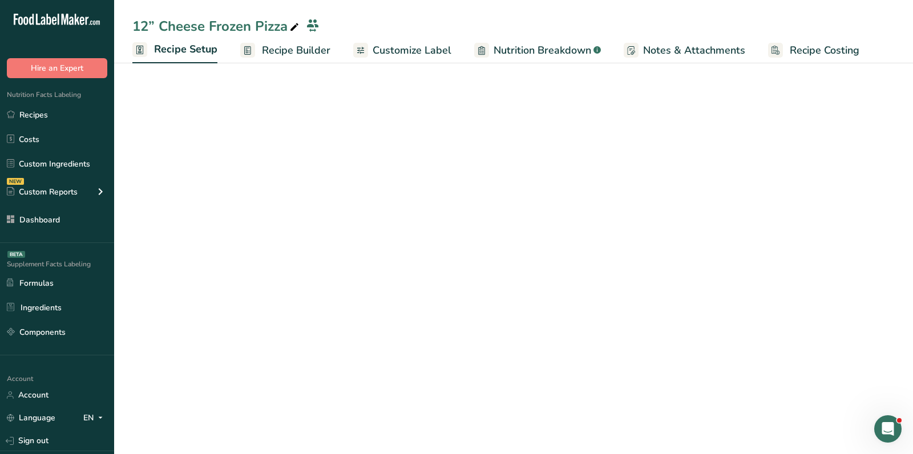
drag, startPoint x: 196, startPoint y: 50, endPoint x: 209, endPoint y: 80, distance: 33.0
click at [196, 50] on span "Recipe Setup" at bounding box center [185, 49] width 63 height 15
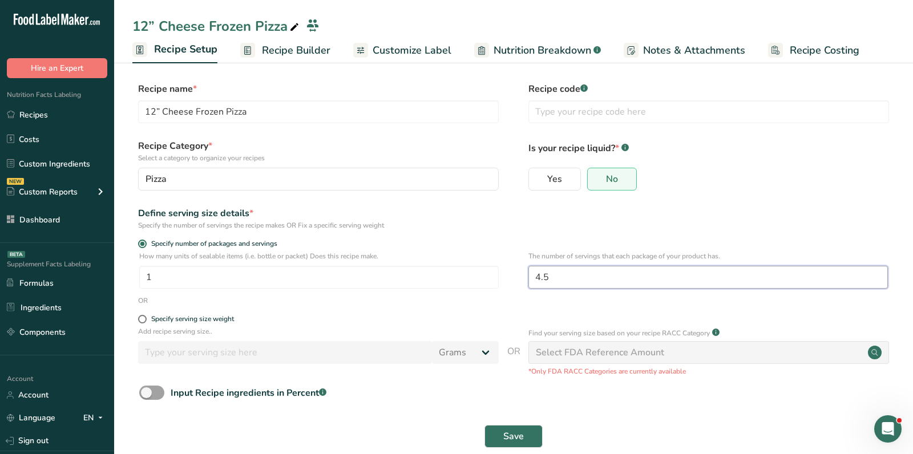
click at [556, 279] on input "4.5" at bounding box center [709, 277] width 360 height 23
type input "4"
drag, startPoint x: 506, startPoint y: 436, endPoint x: 368, endPoint y: 150, distance: 317.1
click at [506, 436] on span "Save" at bounding box center [513, 437] width 21 height 14
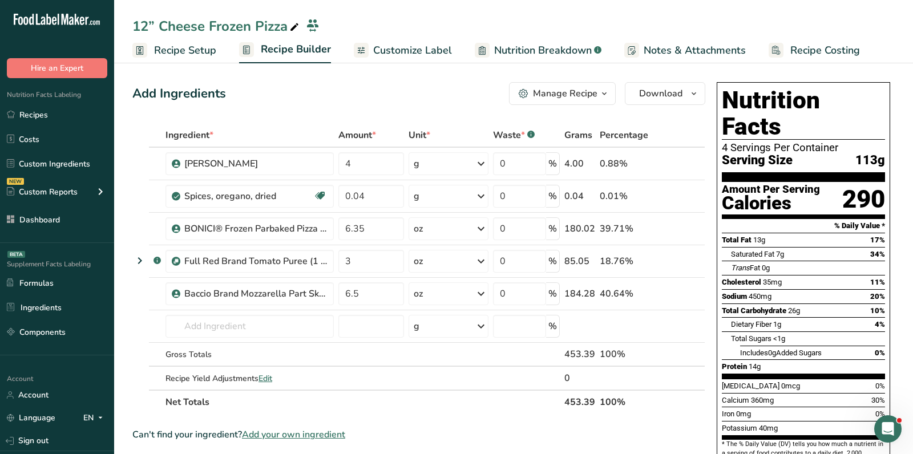
click at [436, 84] on div "Add Ingredients Manage Recipe Delete Recipe Duplicate Recipe Scale Recipe Save …" at bounding box center [418, 93] width 573 height 23
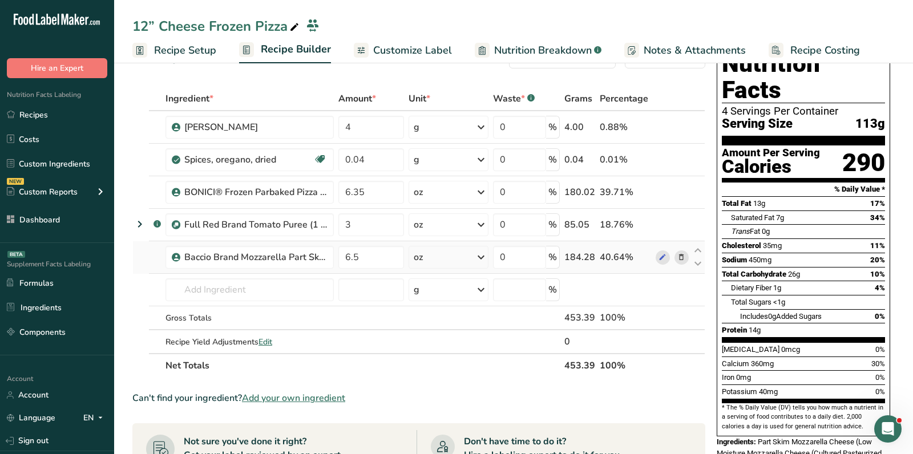
scroll to position [42, 0]
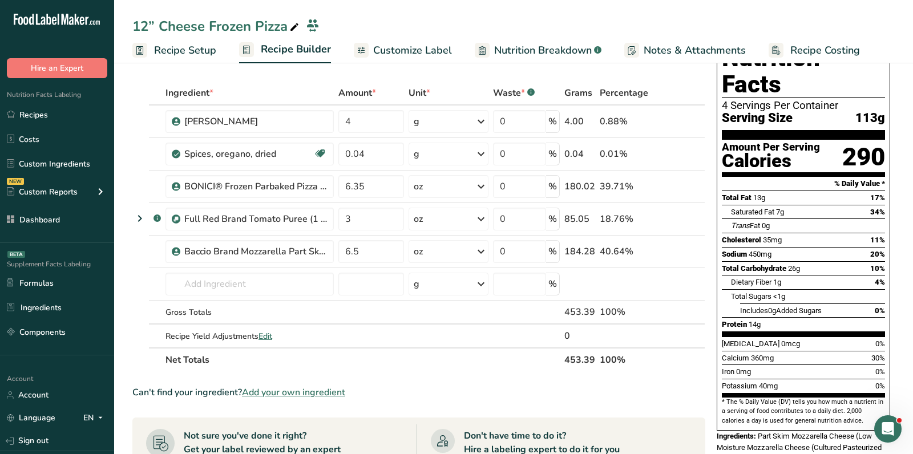
drag, startPoint x: 563, startPoint y: 356, endPoint x: 595, endPoint y: 358, distance: 32.6
click at [595, 358] on tr "Net Totals 453.39 100%" at bounding box center [419, 360] width 572 height 24
copy tr "453.39"
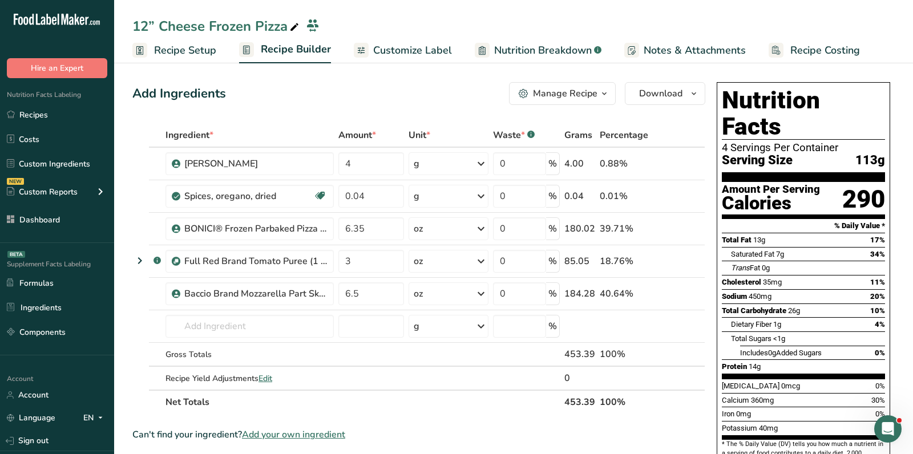
click at [327, 74] on section "Add Ingredients Manage Recipe Delete Recipe Duplicate Recipe Scale Recipe Save …" at bounding box center [513, 453] width 799 height 789
click at [180, 50] on span "Recipe Setup" at bounding box center [185, 50] width 62 height 15
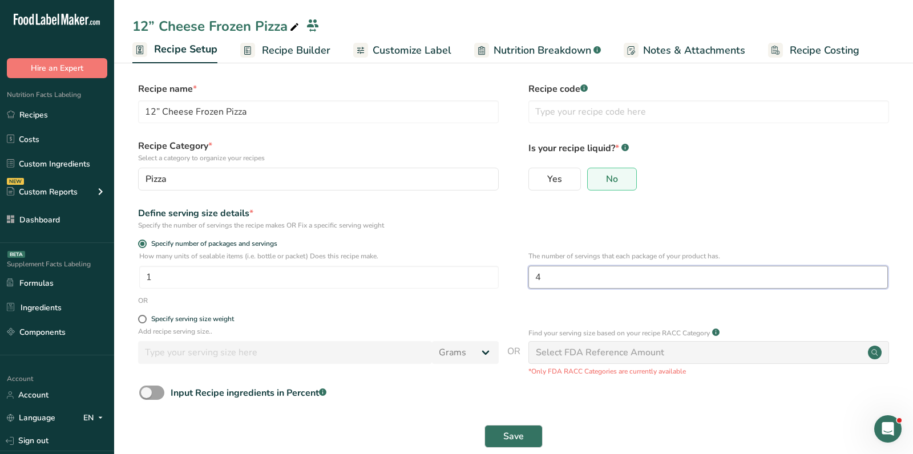
click at [569, 275] on input "4" at bounding box center [709, 277] width 360 height 23
paste input "3.5"
type input "4"
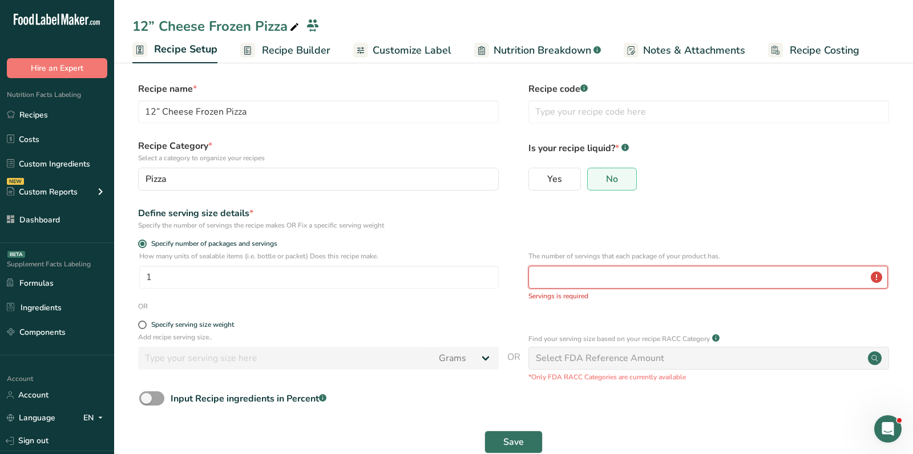
paste input "3.5"
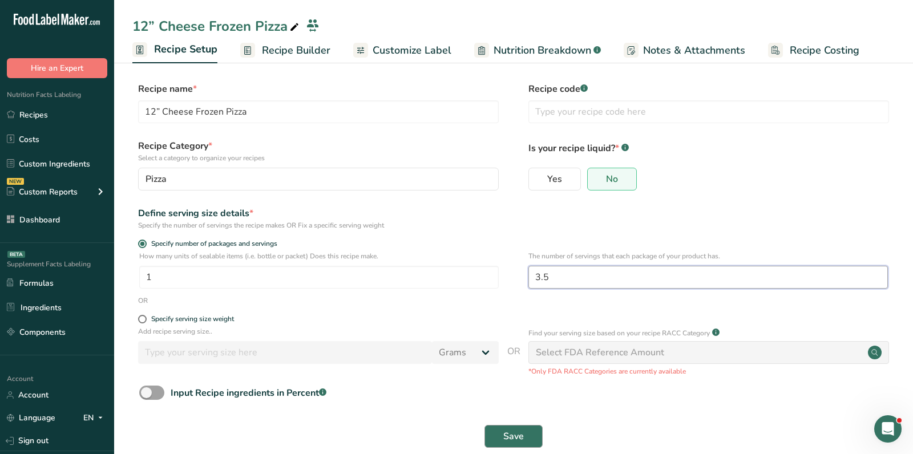
type input "3.5"
click at [496, 430] on button "Save" at bounding box center [514, 436] width 58 height 23
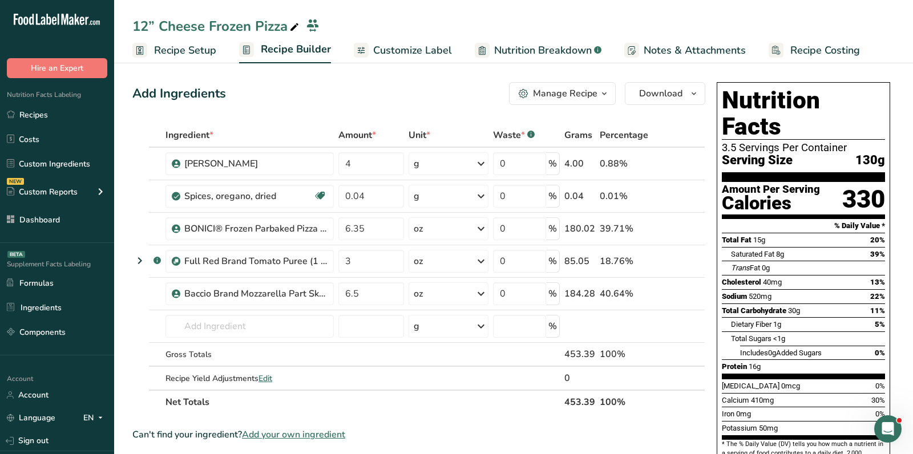
click at [185, 49] on span "Recipe Setup" at bounding box center [185, 50] width 62 height 15
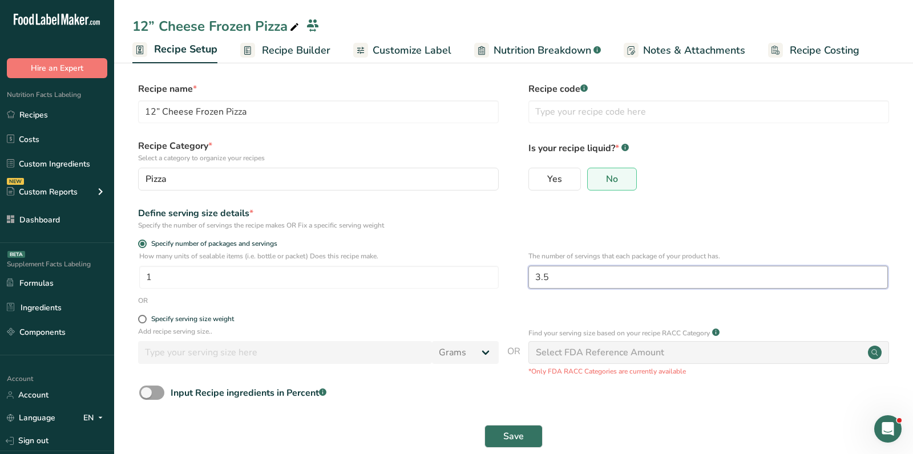
click at [582, 282] on input "3.5" at bounding box center [709, 277] width 360 height 23
paste input "24"
type input "3.24"
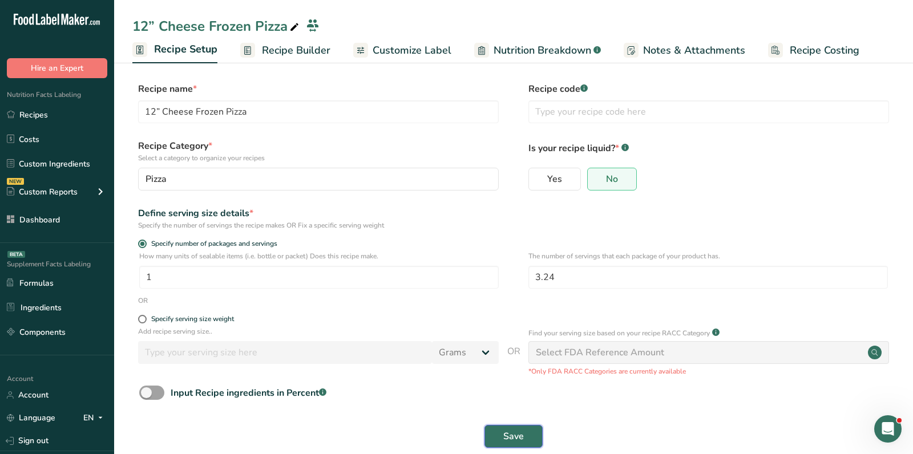
click at [506, 431] on span "Save" at bounding box center [513, 437] width 21 height 14
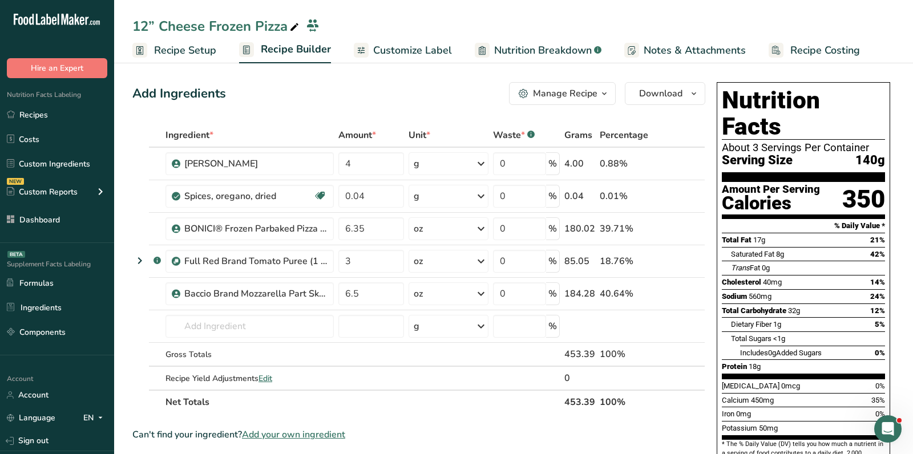
click at [569, 395] on th "453.39" at bounding box center [579, 402] width 35 height 24
copy tr "453.39"
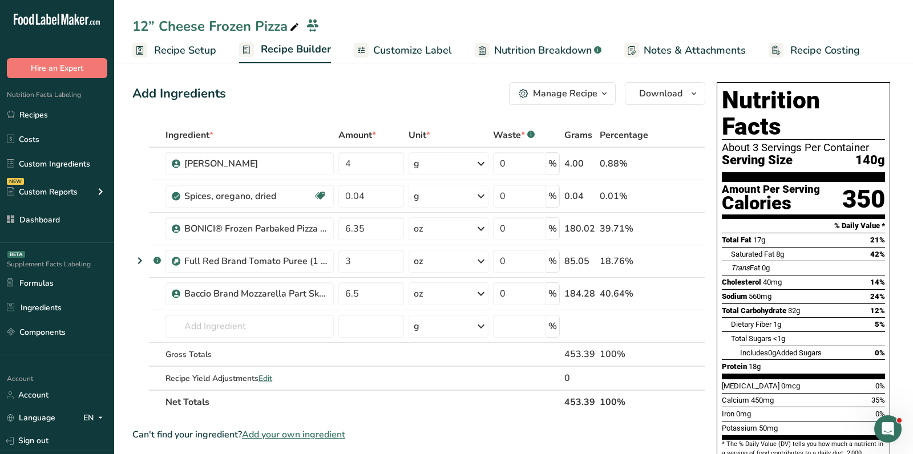
click at [331, 92] on div "Add Ingredients Manage Recipe Delete Recipe Duplicate Recipe Scale Recipe Save …" at bounding box center [418, 93] width 573 height 23
click at [194, 67] on section "Add Ingredients Manage Recipe Delete Recipe Duplicate Recipe Scale Recipe Save …" at bounding box center [513, 453] width 799 height 789
click at [194, 50] on span "Recipe Setup" at bounding box center [185, 50] width 62 height 15
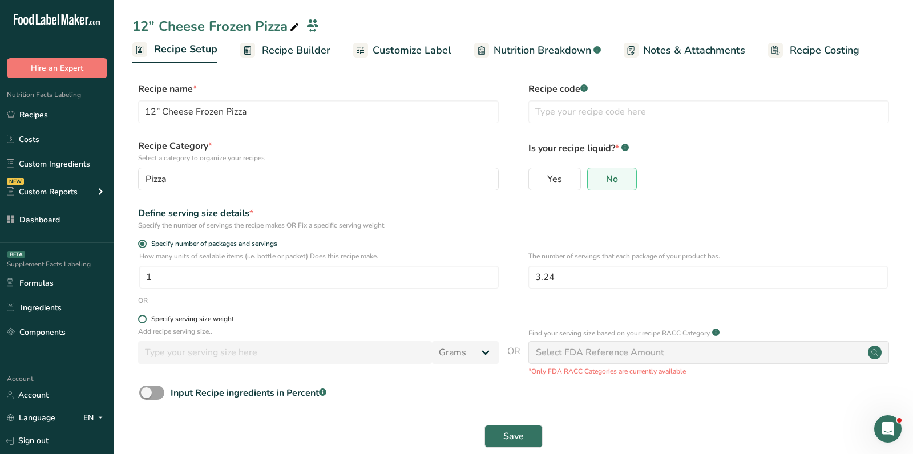
click at [144, 318] on span at bounding box center [142, 319] width 9 height 9
click at [144, 318] on input "Specify serving size weight" at bounding box center [141, 319] width 7 height 7
radio input "true"
radio input "false"
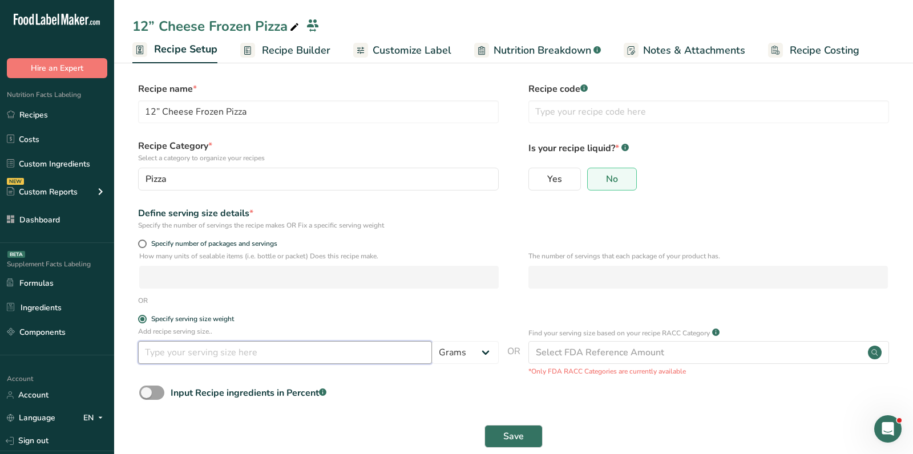
click at [171, 349] on input "number" at bounding box center [285, 352] width 294 height 23
type input "140"
click at [485, 425] on button "Save" at bounding box center [514, 436] width 58 height 23
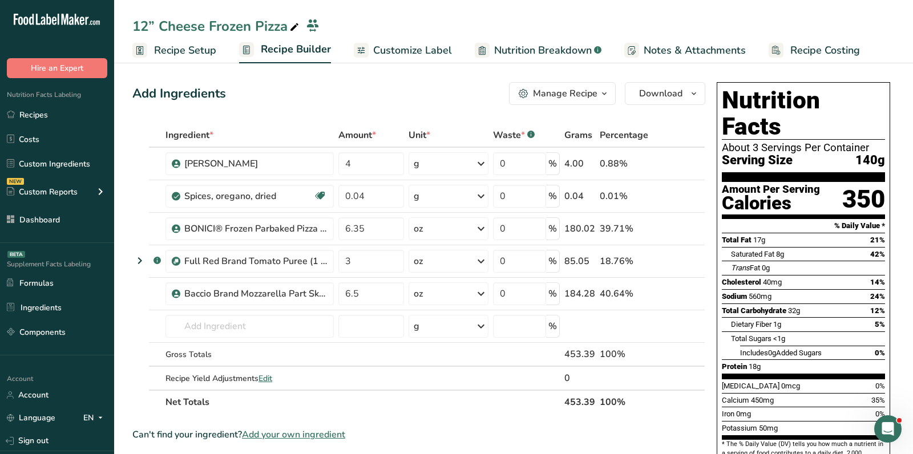
click at [389, 95] on div "Add Ingredients Manage Recipe Delete Recipe Duplicate Recipe Scale Recipe Save …" at bounding box center [418, 93] width 573 height 23
click at [399, 51] on span "Customize Label" at bounding box center [412, 50] width 79 height 15
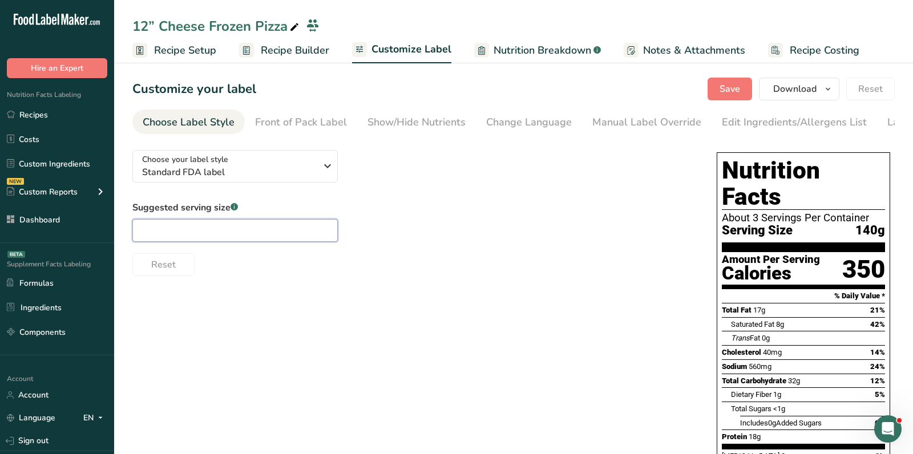
click at [277, 221] on input "text" at bounding box center [234, 230] width 205 height 23
paste input "1/3 slice"
click at [162, 232] on input "1/3 slice" at bounding box center [234, 230] width 205 height 23
type input "1/3 Slice"
click at [737, 120] on div "Edit Ingredients/Allergens List" at bounding box center [794, 122] width 145 height 15
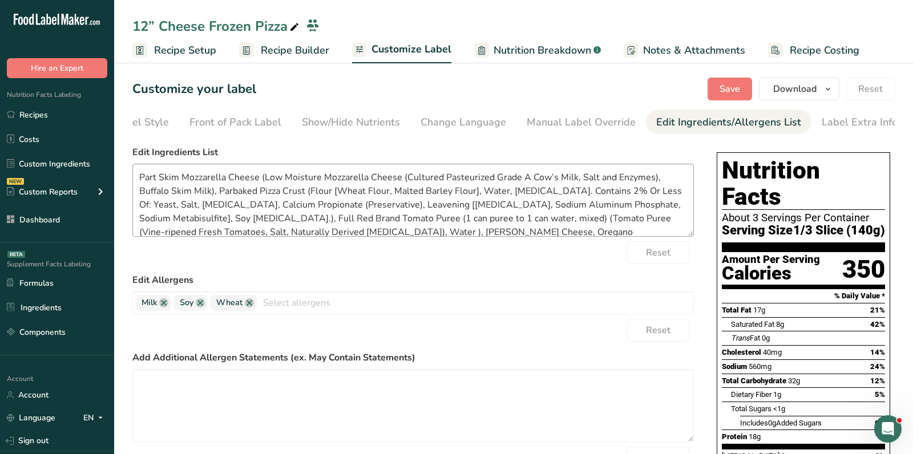
scroll to position [0, 66]
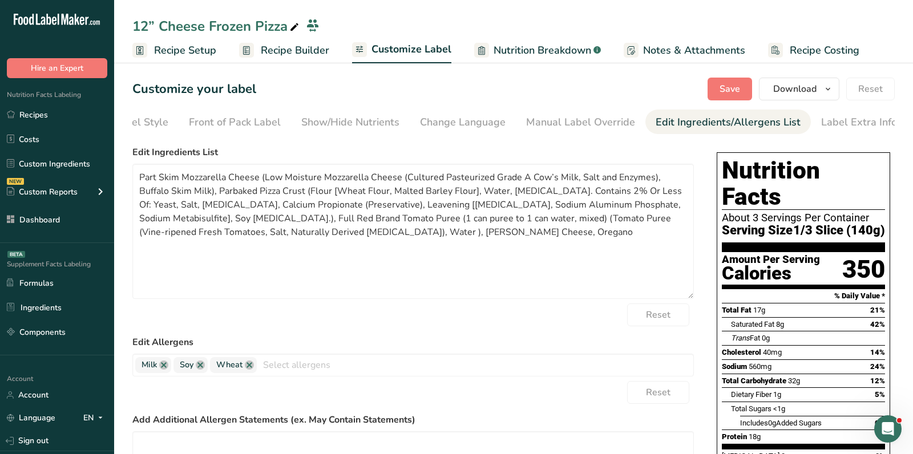
drag, startPoint x: 692, startPoint y: 234, endPoint x: 712, endPoint y: 309, distance: 78.0
click at [712, 309] on div "Choose your label style Standard FDA label USA (FDA) Standard FDA label Tabular…" at bounding box center [513, 432] width 763 height 582
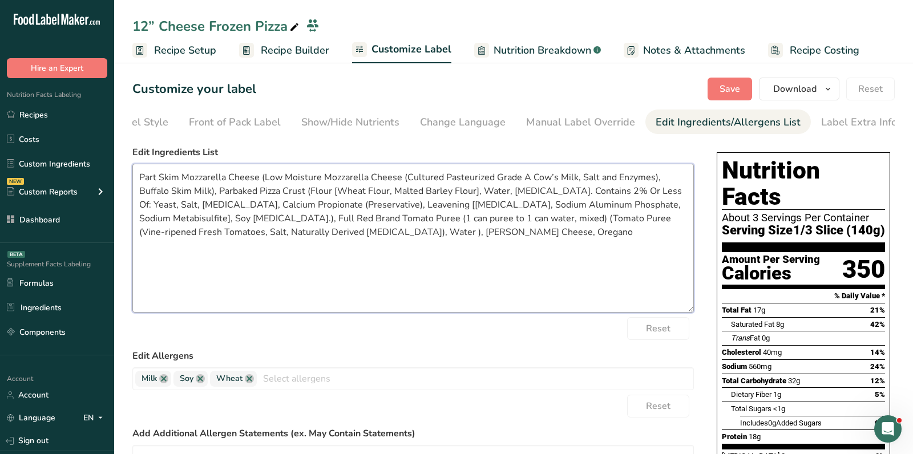
click at [405, 181] on textarea "Part Skim Mozzarella Cheese (Low Moisture Mozzarella Cheese (Cultured Pasteuriz…" at bounding box center [413, 238] width 562 height 149
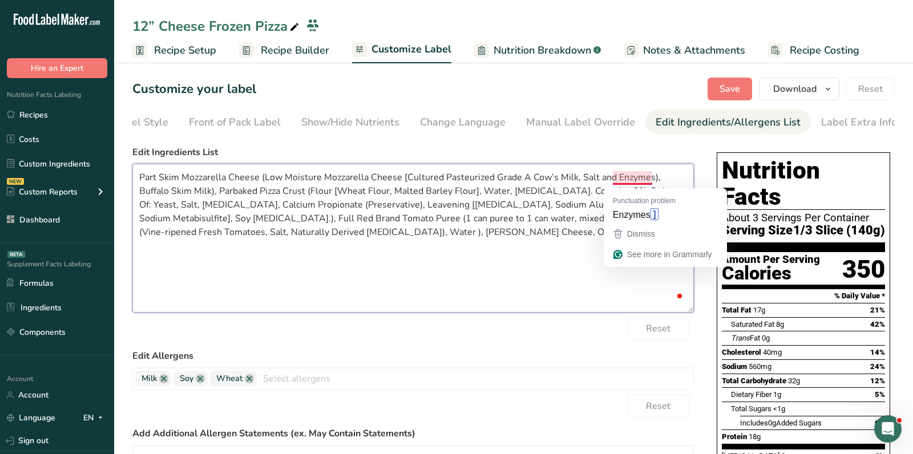
click at [653, 179] on textarea "Part Skim Mozzarella Cheese (Low Moisture Mozzarella Cheese [Cultured Pasteuriz…" at bounding box center [413, 238] width 562 height 149
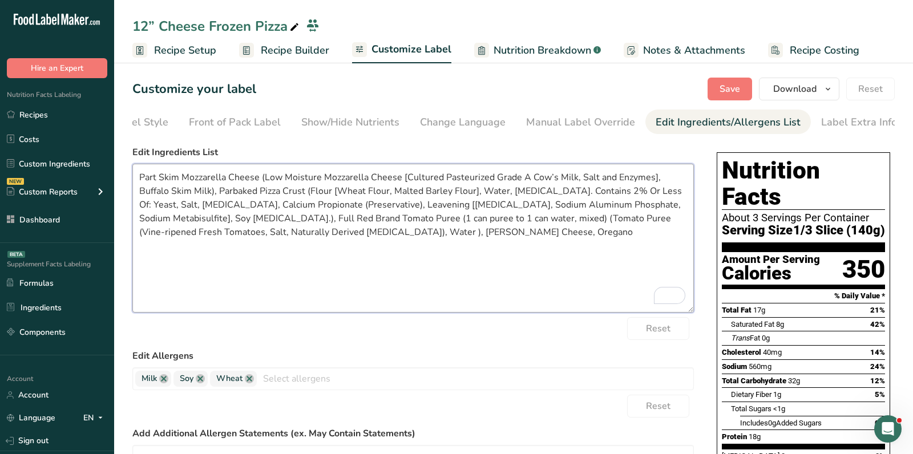
click at [191, 223] on textarea "Part Skim Mozzarella Cheese (Low Moisture Mozzarella Cheese [Cultured Pasteuriz…" at bounding box center [413, 238] width 562 height 149
drag, startPoint x: 467, startPoint y: 223, endPoint x: 199, endPoint y: 219, distance: 268.3
click at [199, 219] on textarea "Part Skim Mozzarella Cheese (Low Moisture Mozzarella Cheese [Cultured Pasteuriz…" at bounding box center [413, 238] width 562 height 149
click at [374, 249] on textarea "Part Skim Mozzarella Cheese (Low Moisture Mozzarella Cheese [Cultured Pasteuriz…" at bounding box center [413, 238] width 562 height 149
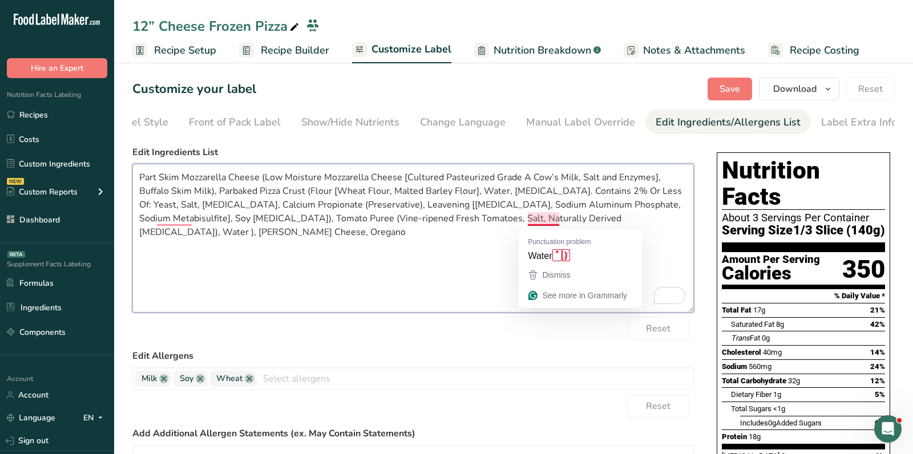
click at [457, 249] on textarea "Part Skim Mozzarella Cheese (Low Moisture Mozzarella Cheese [Cultured Pasteuriz…" at bounding box center [413, 238] width 562 height 149
click at [558, 219] on textarea "Part Skim Mozzarella Cheese (Low Moisture Mozzarella Cheese [Cultured Pasteuriz…" at bounding box center [413, 238] width 562 height 149
click at [487, 237] on textarea "Part Skim Mozzarella Cheese (Low Moisture Mozzarella Cheese [Cultured Pasteuriz…" at bounding box center [413, 238] width 562 height 149
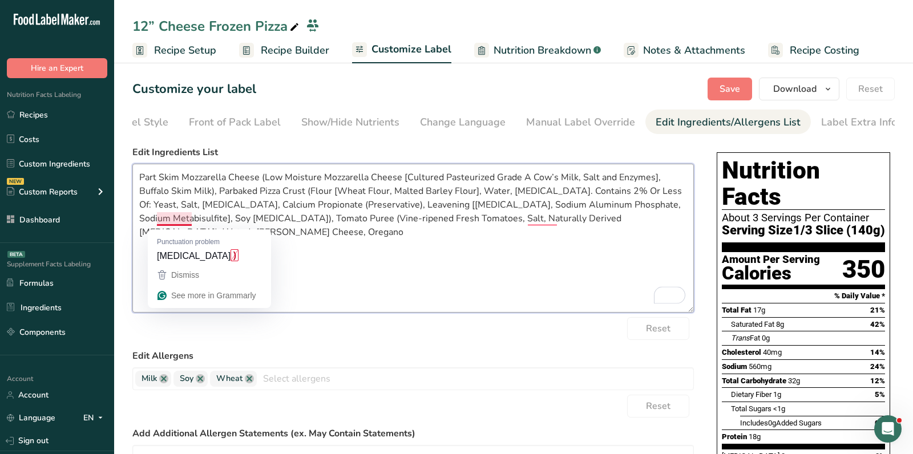
click at [277, 236] on textarea "Part Skim Mozzarella Cheese (Low Moisture Mozzarella Cheese [Cultured Pasteuriz…" at bounding box center [413, 238] width 562 height 149
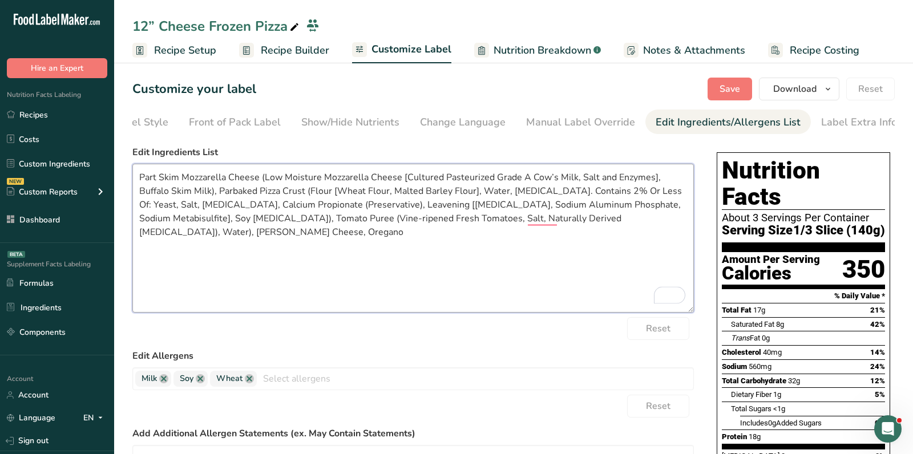
click at [311, 219] on textarea "Part Skim Mozzarella Cheese (Low Moisture Mozzarella Cheese [Cultured Pasteuriz…" at bounding box center [413, 238] width 562 height 149
click at [452, 205] on textarea "Part Skim Mozzarella Cheese (Low Moisture Mozzarella Cheese [Cultured Pasteuriz…" at bounding box center [413, 238] width 562 height 149
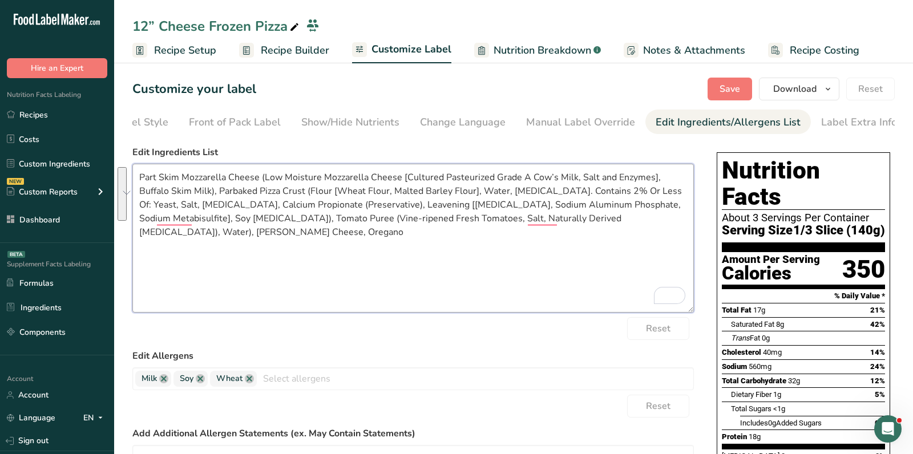
click at [359, 285] on textarea "Part Skim Mozzarella Cheese (Low Moisture Mozzarella Cheese [Cultured Pasteuriz…" at bounding box center [413, 238] width 562 height 149
paste textarea "Part Skim Mozzarella Cheese (Low Moisture Mozzarella Cheese [Cultured Pasteuriz…"
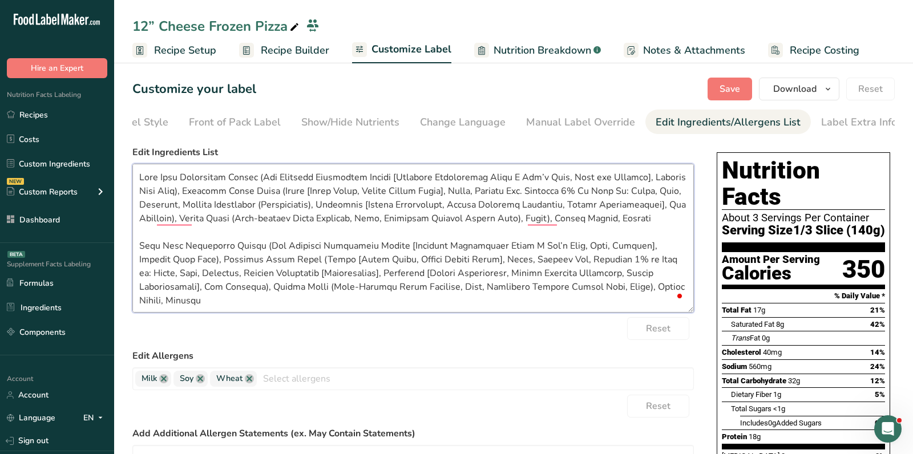
drag, startPoint x: 671, startPoint y: 220, endPoint x: 132, endPoint y: 159, distance: 541.7
click at [132, 159] on div "Edit Ingredients List" at bounding box center [413, 229] width 562 height 167
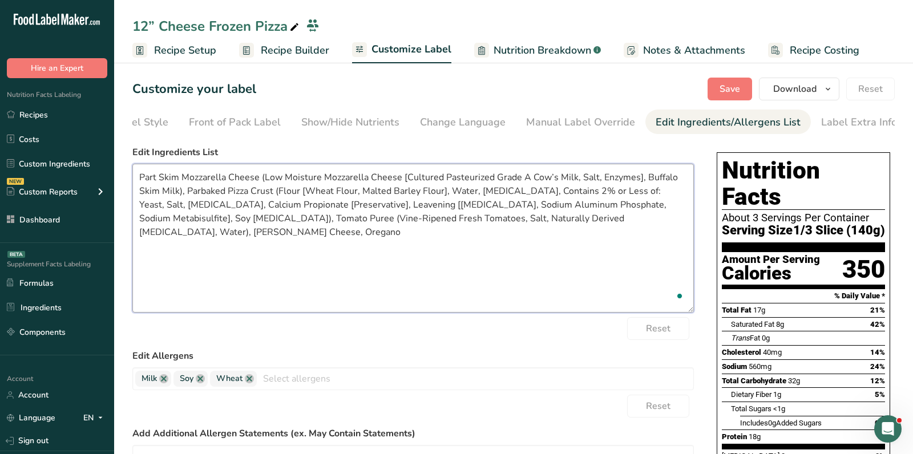
type textarea "Part Skim Mozzarella Cheese (Low Moisture Mozzarella Cheese [Cultured Pasteuriz…"
click at [740, 86] on span "Save" at bounding box center [730, 89] width 21 height 14
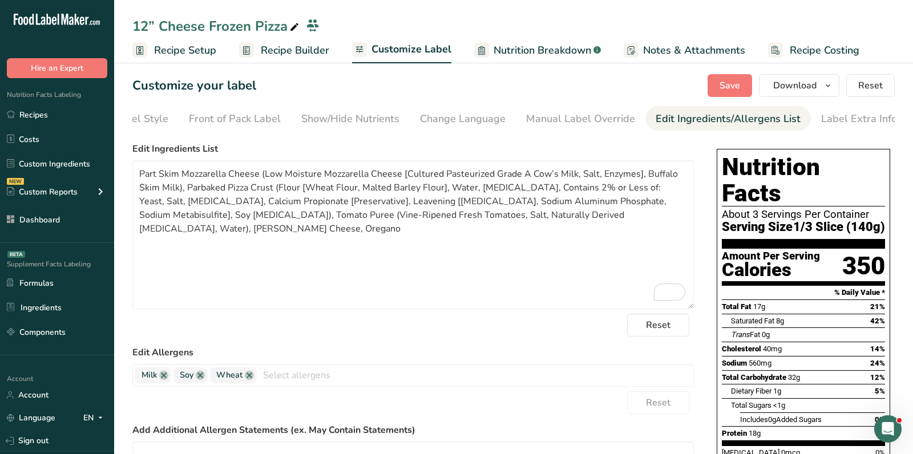
scroll to position [0, 0]
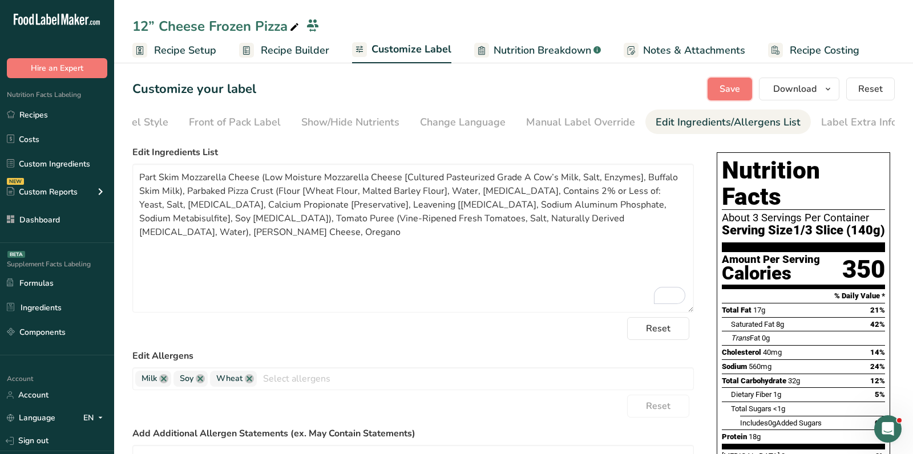
click at [733, 89] on span "Save" at bounding box center [730, 89] width 21 height 14
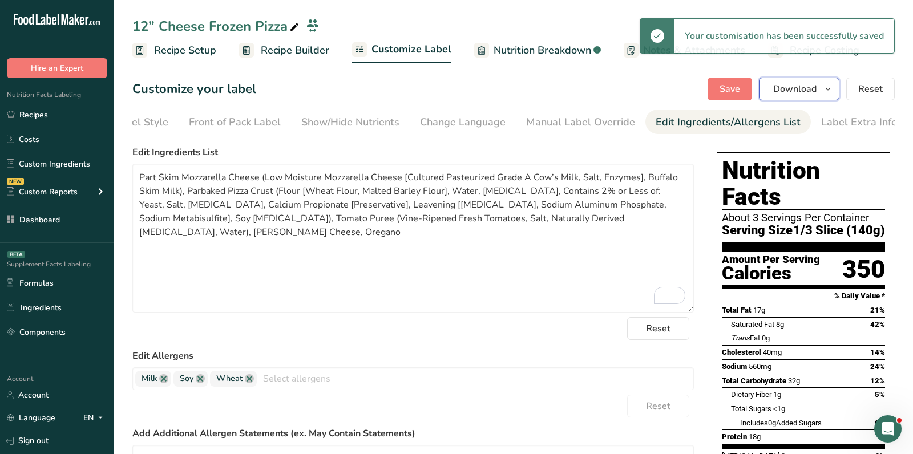
click at [807, 86] on span "Download" at bounding box center [794, 89] width 43 height 14
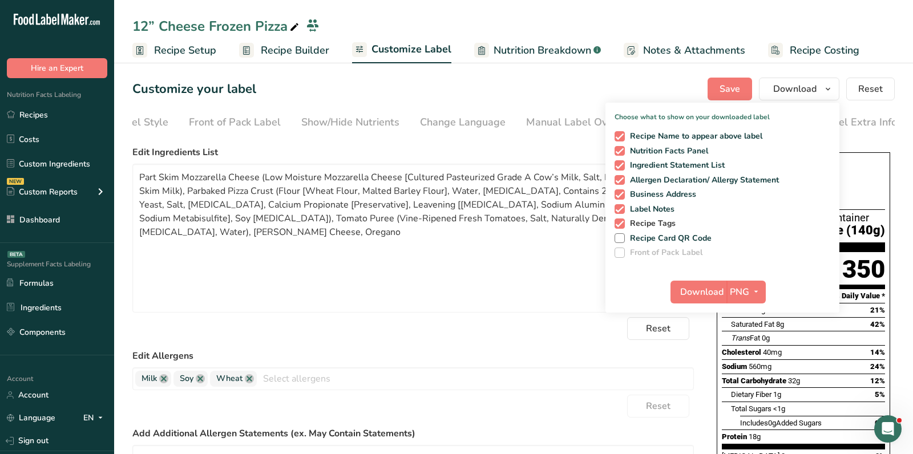
click at [663, 224] on span "Recipe Tags" at bounding box center [650, 224] width 51 height 10
click at [622, 224] on input "Recipe Tags" at bounding box center [618, 223] width 7 height 7
checkbox input "false"
click at [654, 205] on span "Label Notes" at bounding box center [650, 209] width 50 height 10
click at [622, 205] on input "Label Notes" at bounding box center [618, 208] width 7 height 7
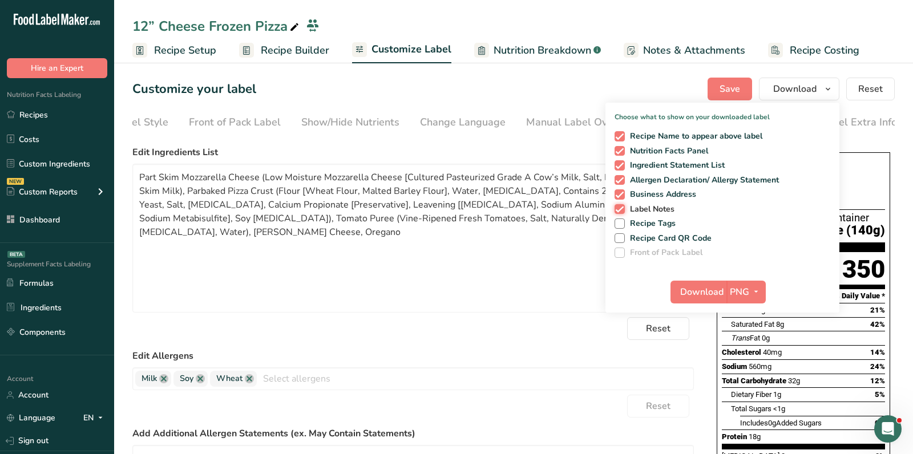
checkbox input "false"
click at [655, 199] on span "Business Address" at bounding box center [661, 195] width 72 height 10
click at [622, 198] on input "Business Address" at bounding box center [618, 194] width 7 height 7
checkbox input "false"
click at [755, 292] on icon "button" at bounding box center [756, 292] width 9 height 14
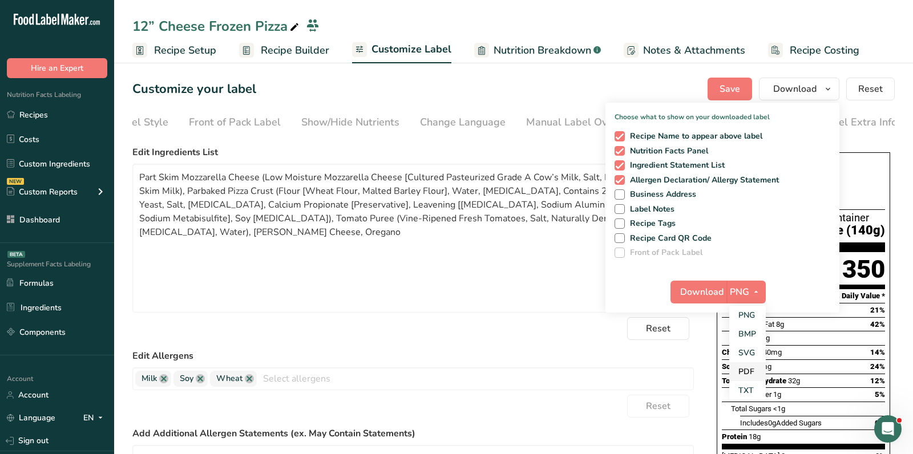
click at [749, 366] on link "PDF" at bounding box center [747, 371] width 37 height 19
click at [699, 294] on span "Download" at bounding box center [702, 292] width 43 height 14
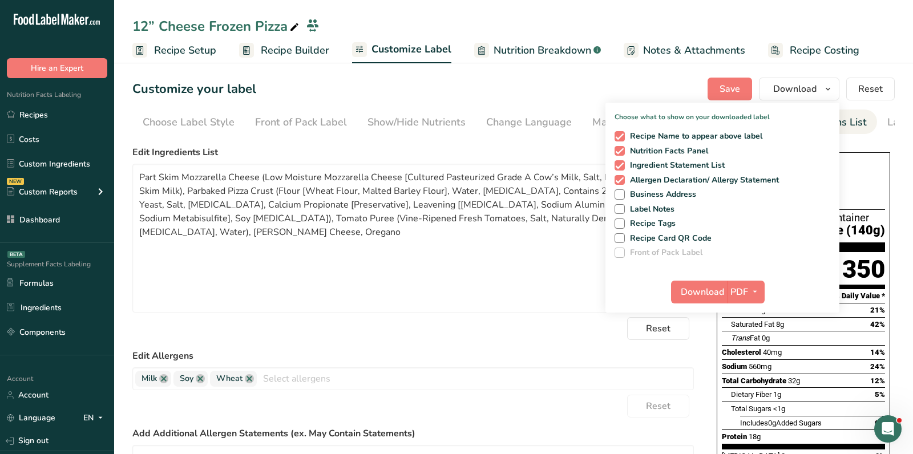
scroll to position [0, 66]
click at [307, 57] on span "Recipe Builder" at bounding box center [295, 50] width 68 height 15
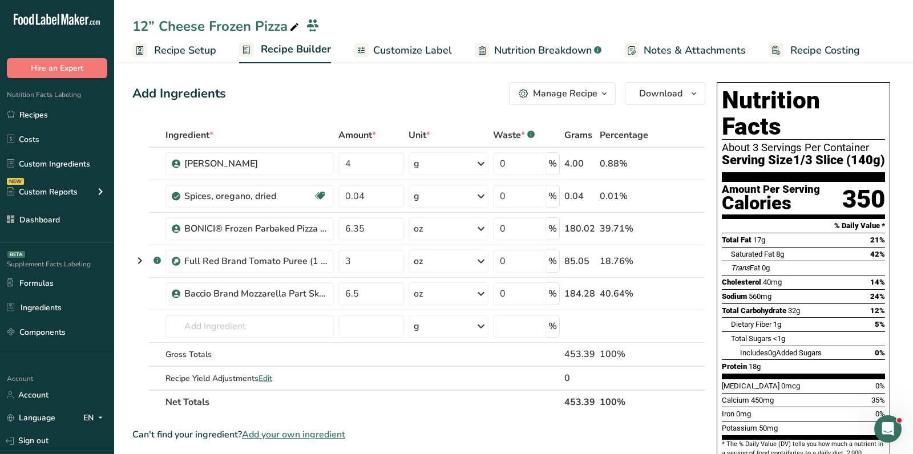
click at [554, 72] on section "Add Ingredients Manage Recipe Delete Recipe Duplicate Recipe Scale Recipe Save …" at bounding box center [513, 453] width 799 height 789
click at [555, 88] on div "Manage Recipe" at bounding box center [565, 94] width 65 height 14
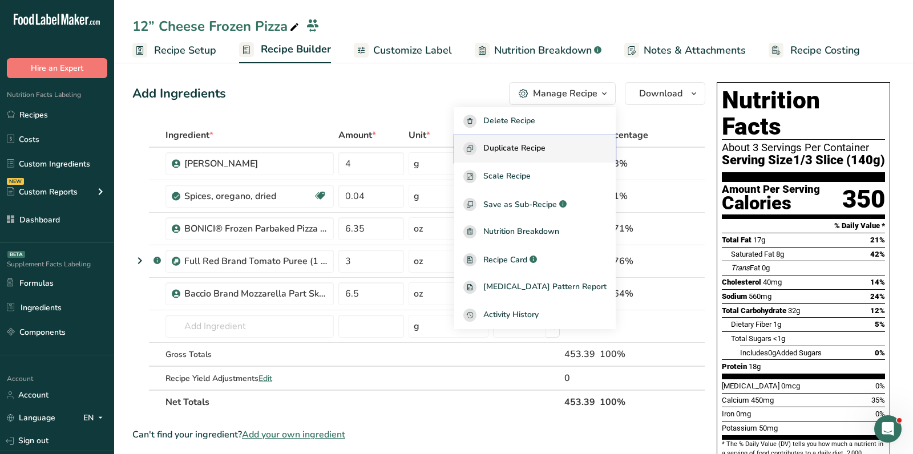
click at [530, 154] on span "Duplicate Recipe" at bounding box center [514, 148] width 62 height 13
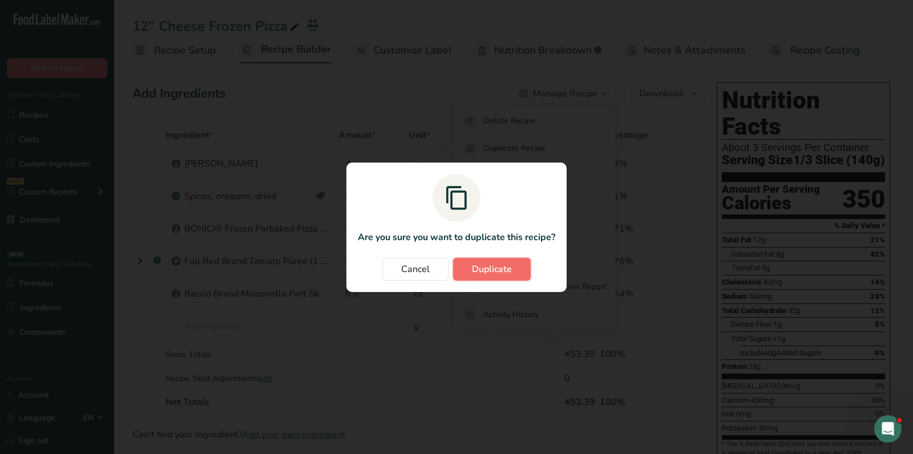
click at [510, 272] on span "Duplicate" at bounding box center [492, 270] width 40 height 14
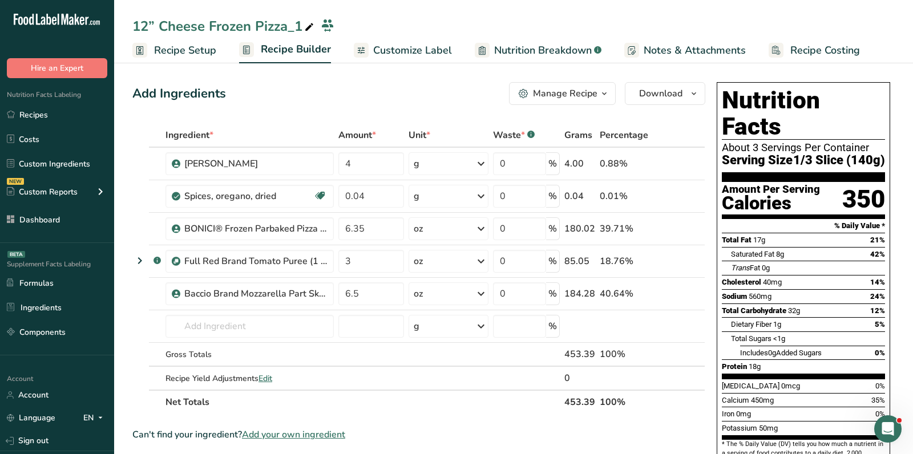
click at [288, 31] on div "12” Cheese Frozen Pizza_1" at bounding box center [224, 26] width 184 height 21
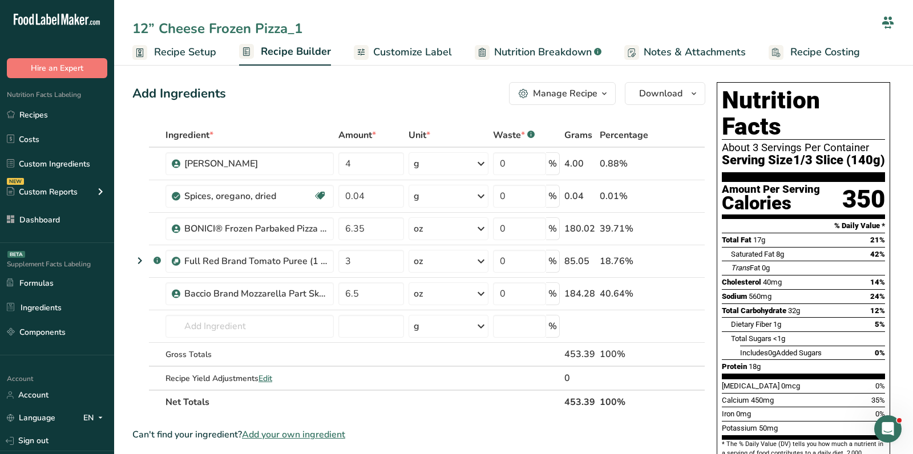
click at [288, 31] on input "12” Cheese Frozen Pizza_1" at bounding box center [504, 28] width 744 height 21
type input "12” Sausage Frozen Pizza"
click at [292, 110] on div "Add Ingredients Manage Recipe Delete Recipe Duplicate Recipe Scale Recipe Save …" at bounding box center [422, 454] width 580 height 753
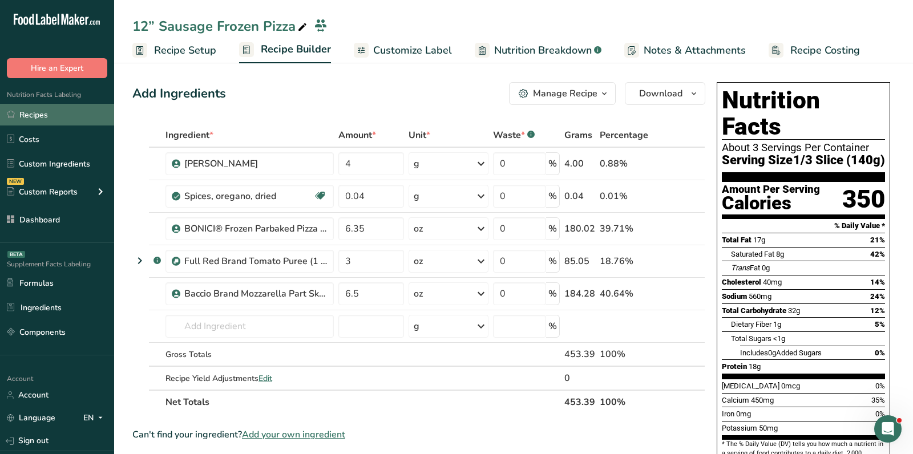
click at [55, 123] on link "Recipes" at bounding box center [57, 115] width 114 height 22
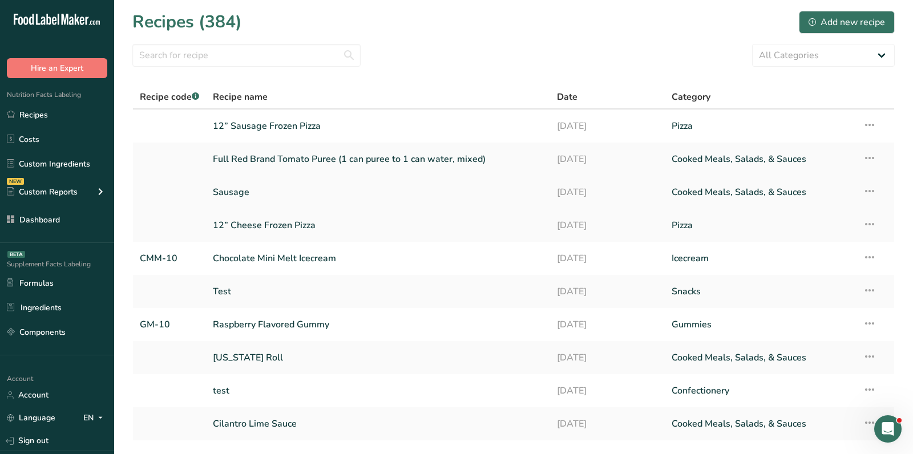
click at [439, 186] on link "Sausage" at bounding box center [378, 192] width 331 height 24
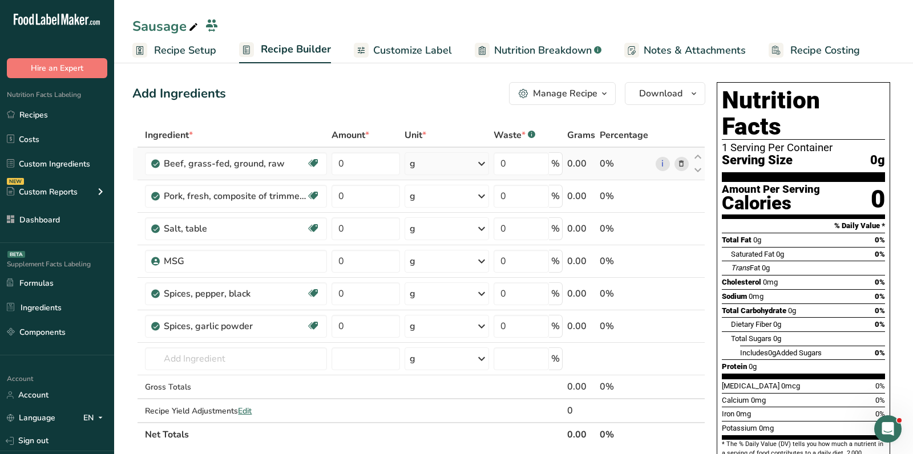
click at [680, 164] on icon at bounding box center [682, 164] width 8 height 12
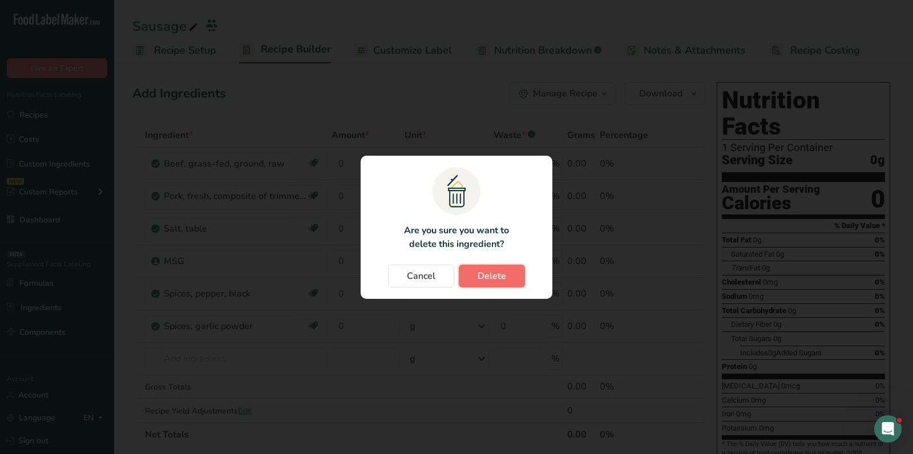
click at [482, 274] on span "Delete" at bounding box center [492, 276] width 29 height 14
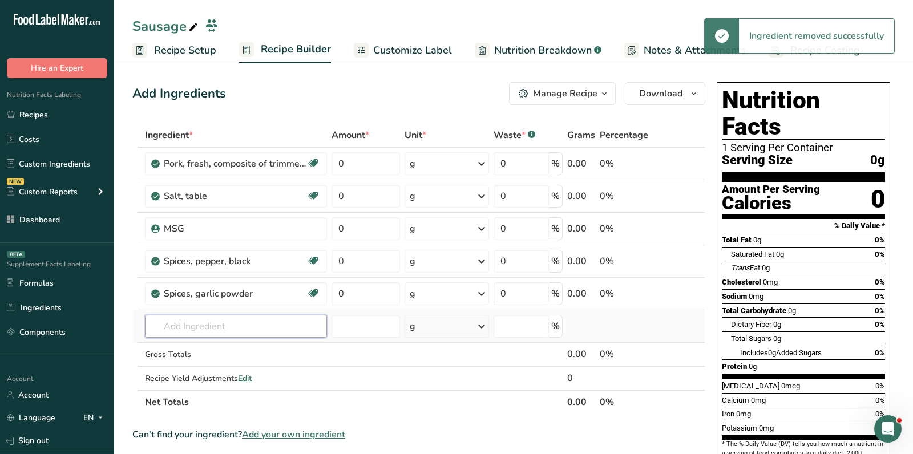
click at [268, 333] on input "text" at bounding box center [236, 326] width 182 height 23
paste input "80/20 raw bee"
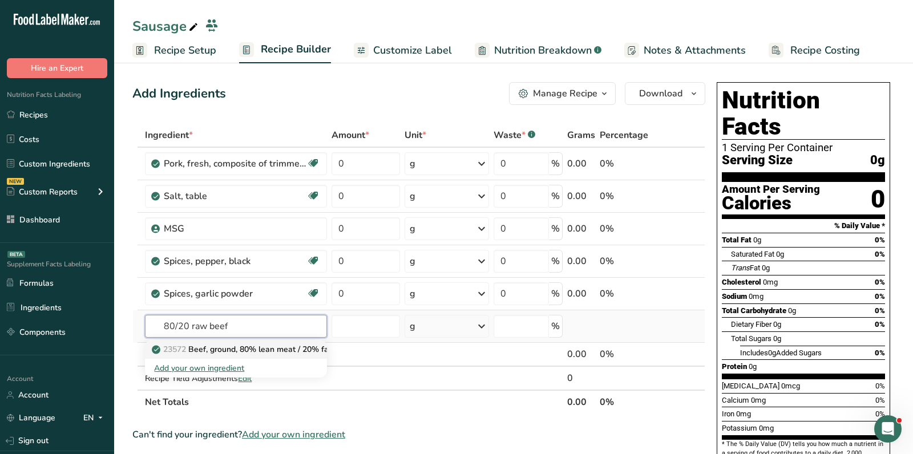
type input "80/20 raw beef"
click at [277, 352] on p "23572 Beef, ground, 80% lean meat / 20% fat, raw" at bounding box center [252, 350] width 196 height 12
type input "Beef, ground, 80% lean meat / 20% fat, raw"
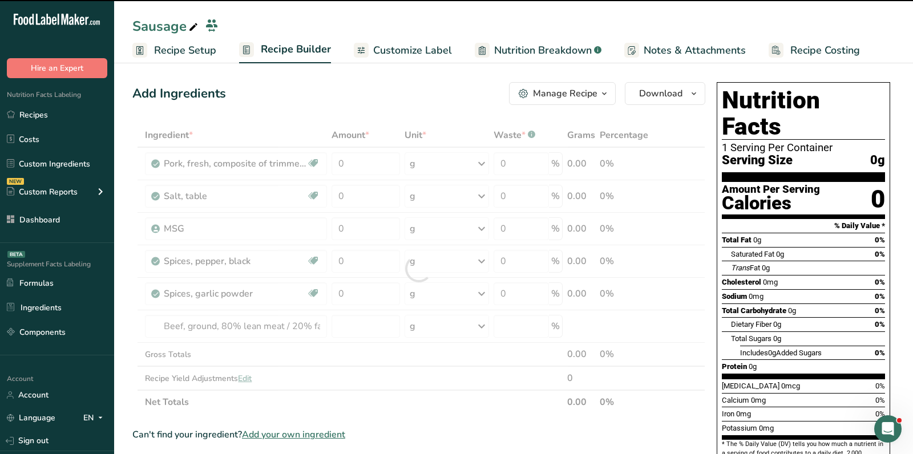
type input "0"
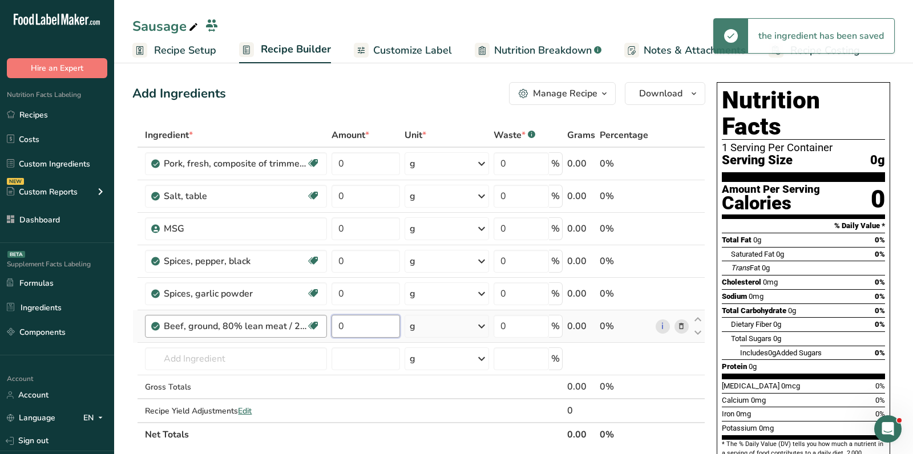
drag, startPoint x: 370, startPoint y: 324, endPoint x: 324, endPoint y: 324, distance: 46.2
click at [333, 324] on input "0" at bounding box center [366, 326] width 68 height 23
type input "20"
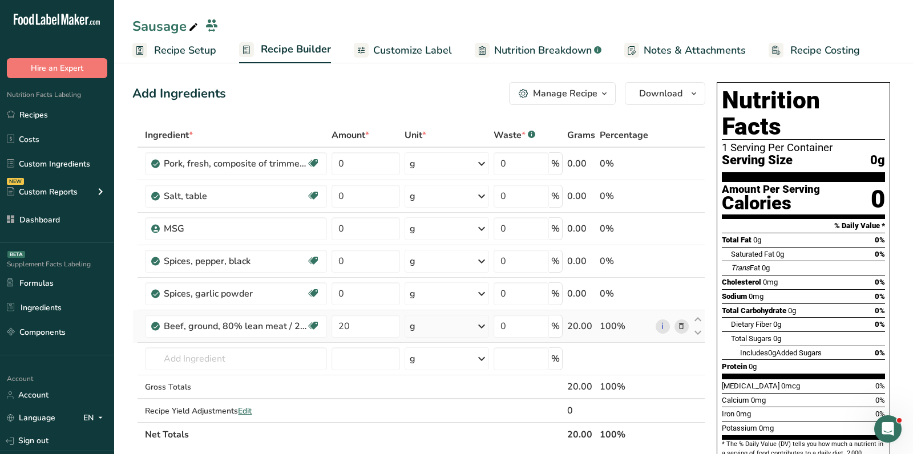
click at [418, 328] on div "Ingredient * Amount * Unit * Waste * .a-a{fill:#347362;}.b-a{fill:#fff;} Grams …" at bounding box center [418, 285] width 573 height 324
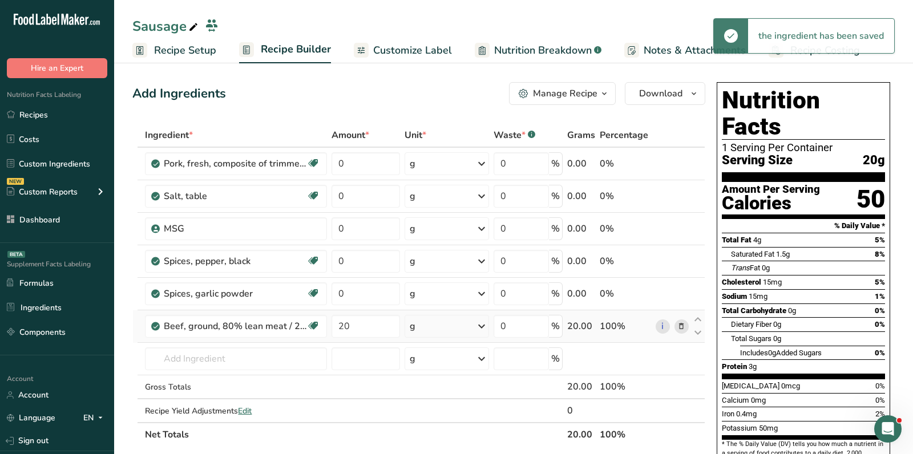
click at [418, 328] on div "g" at bounding box center [447, 326] width 84 height 23
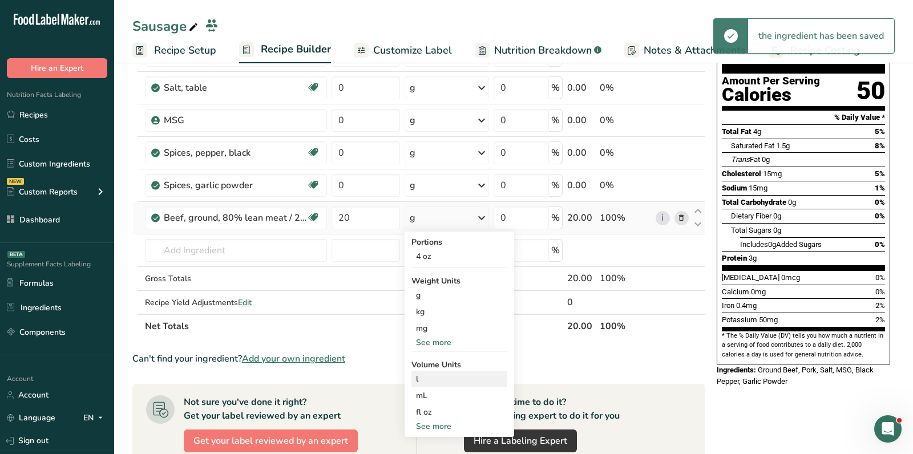
scroll to position [131, 0]
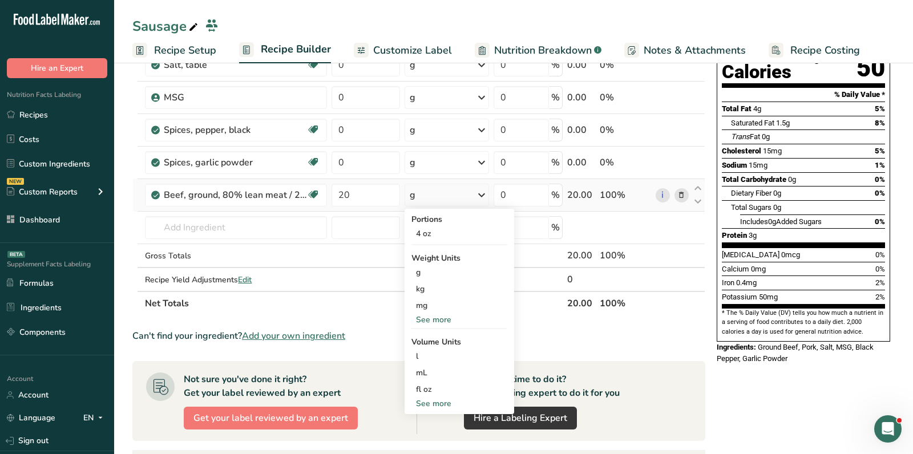
click at [429, 320] on div "See more" at bounding box center [460, 320] width 96 height 12
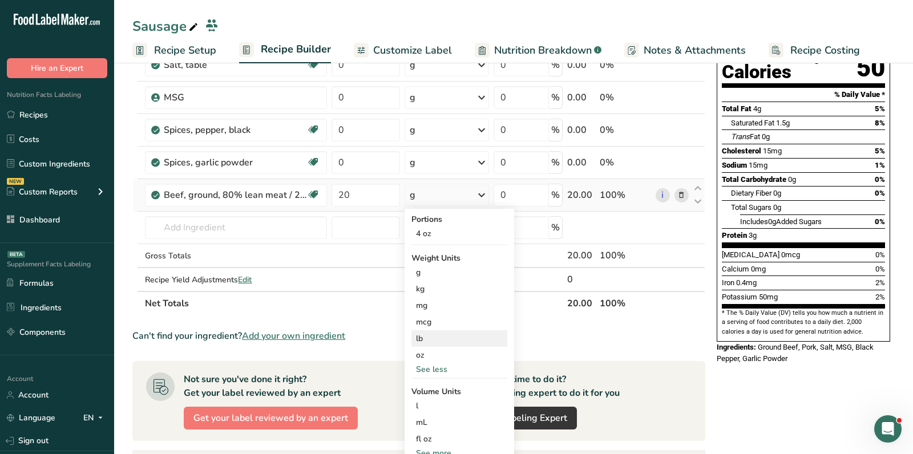
click at [440, 339] on div "lb" at bounding box center [460, 339] width 96 height 17
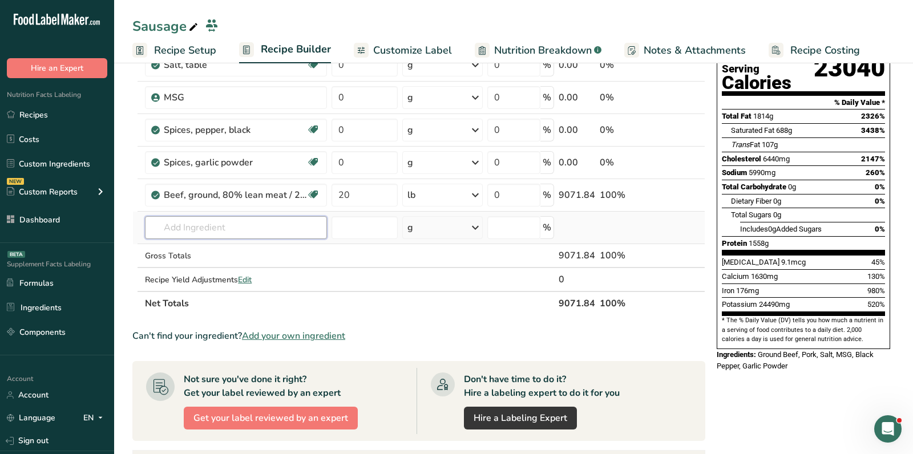
click at [265, 228] on input "text" at bounding box center [236, 227] width 182 height 23
paste input "80/20 raw pork blended"
click at [233, 224] on input "80/20 raw pork blended" at bounding box center [236, 227] width 182 height 23
type input "8"
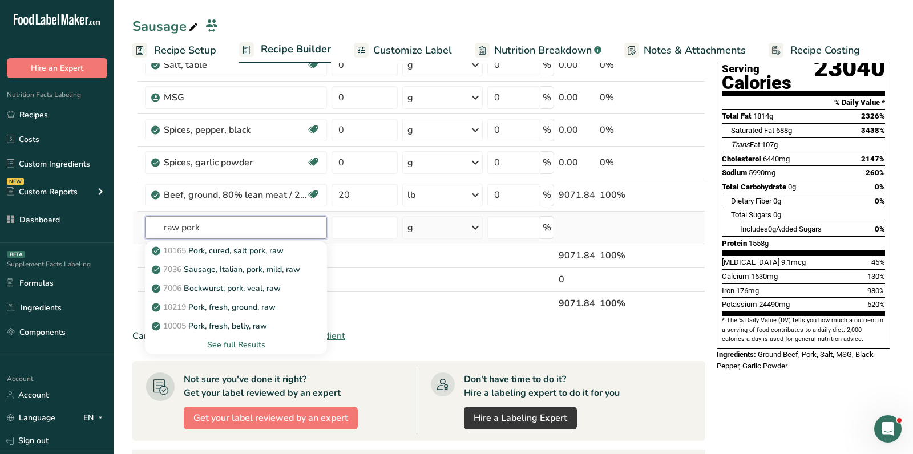
type input "raw pork"
click at [225, 342] on div "See full Results" at bounding box center [236, 345] width 164 height 12
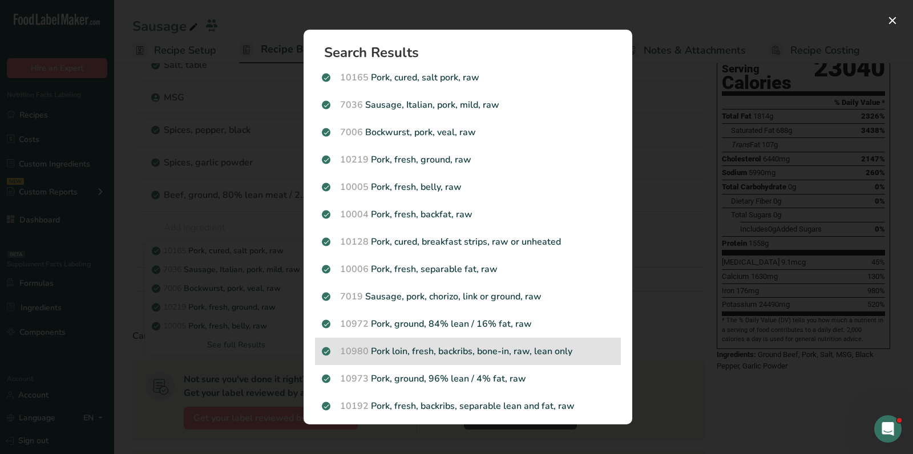
scroll to position [122, 0]
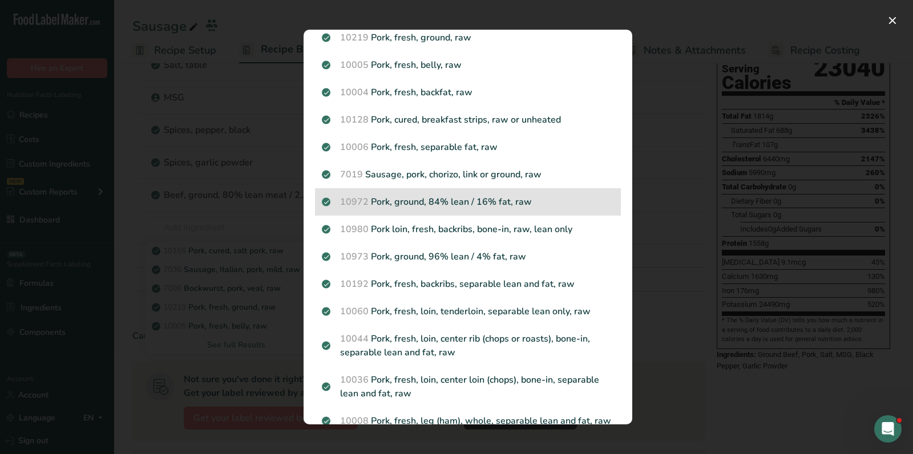
click at [477, 202] on p "10972 Pork, ground, 84% lean / 16% fat, raw" at bounding box center [468, 202] width 292 height 14
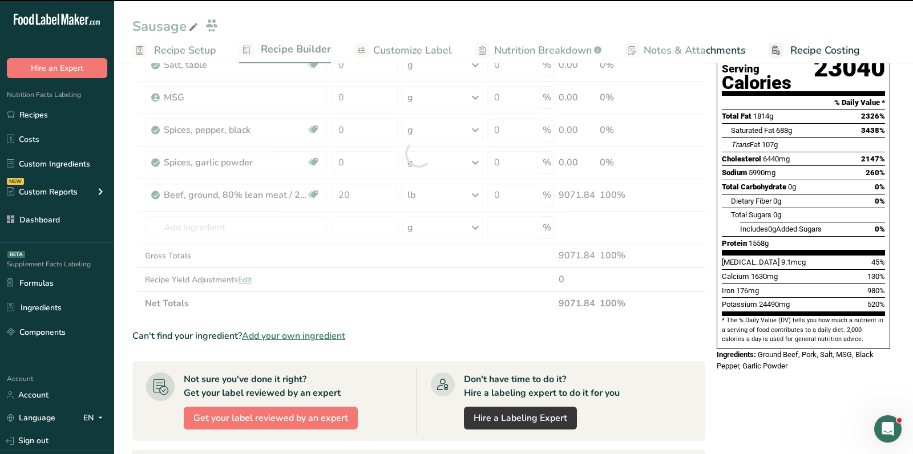
type input "0"
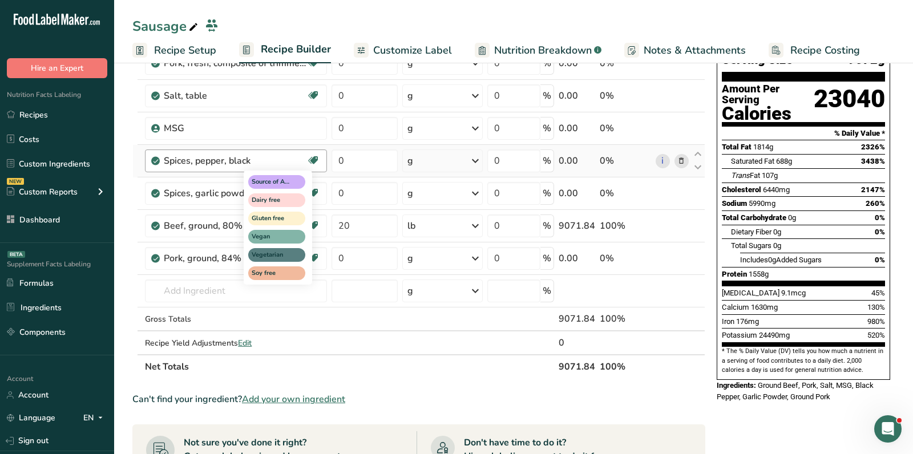
scroll to position [0, 0]
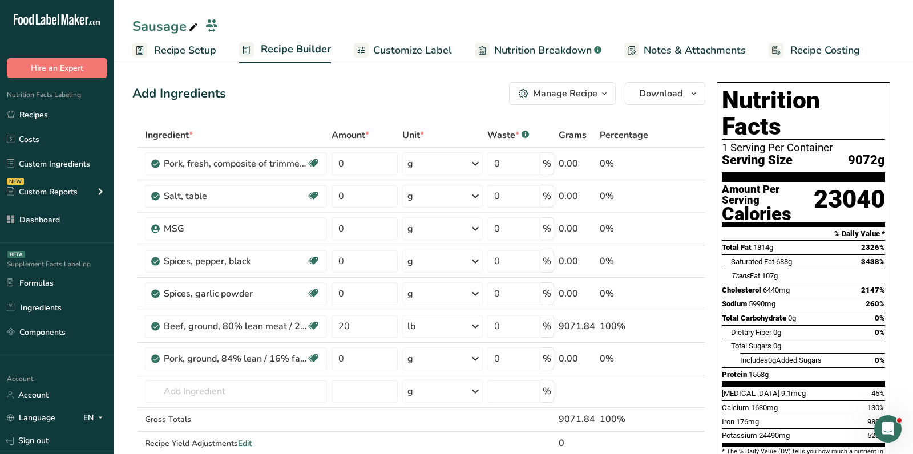
click at [370, 95] on div "Add Ingredients Manage Recipe Delete Recipe Duplicate Recipe Scale Recipe Save …" at bounding box center [418, 93] width 573 height 23
drag, startPoint x: 361, startPoint y: 200, endPoint x: 305, endPoint y: 199, distance: 56.0
click at [305, 199] on tr "Salt, table Dairy free Gluten free Vegan Vegetarian Soy free 0 g Portions 1 tsp…" at bounding box center [419, 196] width 572 height 33
type input "10"
click at [418, 194] on div "Ingredient * Amount * Unit * Waste * .a-a{fill:#347362;}.b-a{fill:#fff;} Grams …" at bounding box center [418, 301] width 573 height 356
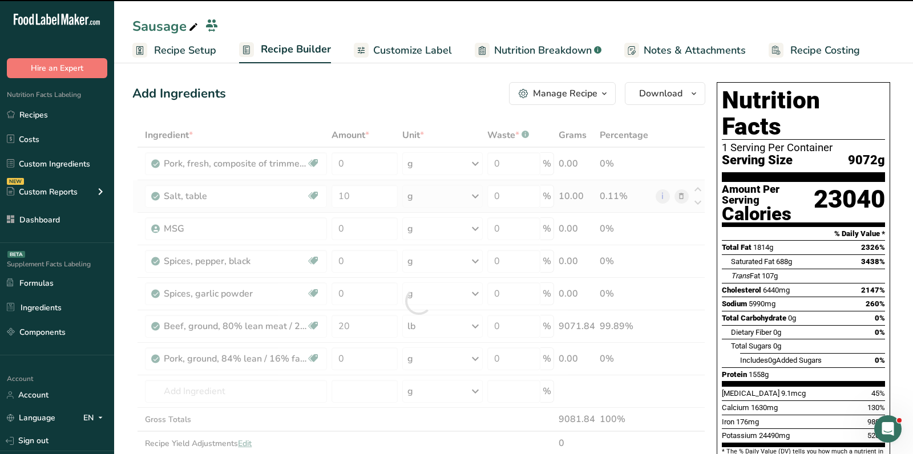
click at [418, 194] on div at bounding box center [418, 301] width 573 height 356
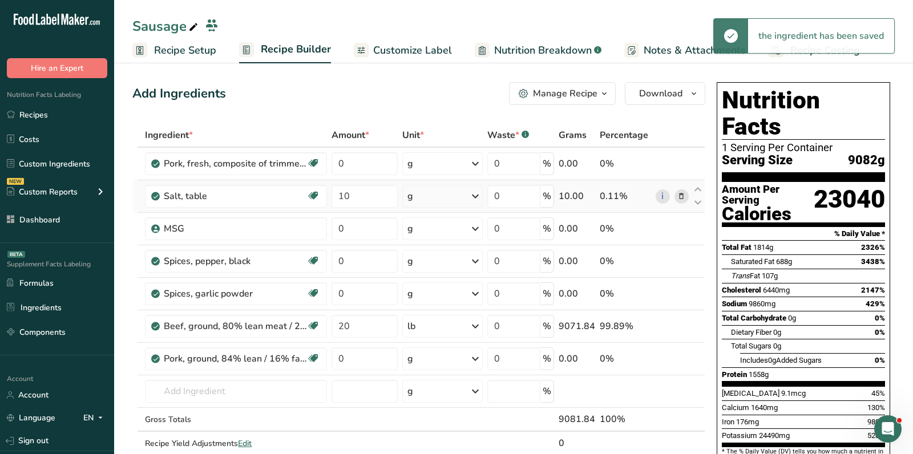
click at [418, 194] on div "g" at bounding box center [442, 196] width 80 height 23
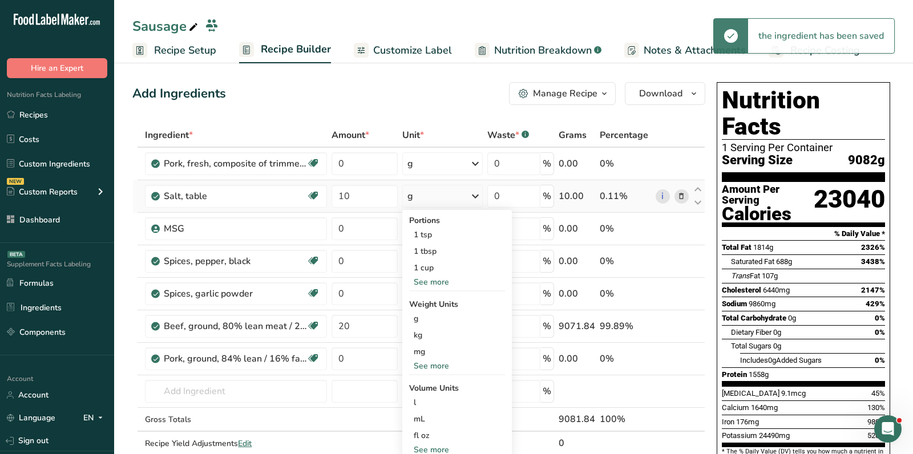
click at [440, 284] on div "See more" at bounding box center [457, 282] width 96 height 12
click at [434, 379] on div "See more" at bounding box center [457, 383] width 96 height 12
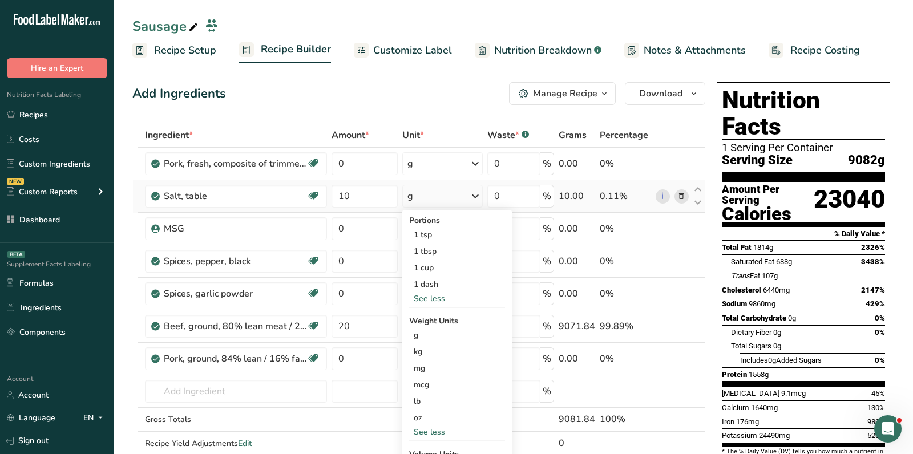
scroll to position [36, 0]
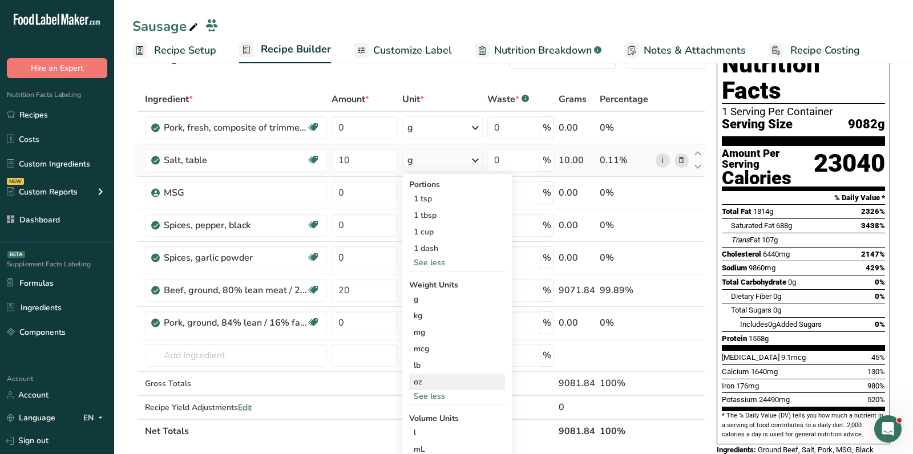
click at [431, 379] on div "oz" at bounding box center [457, 382] width 96 height 17
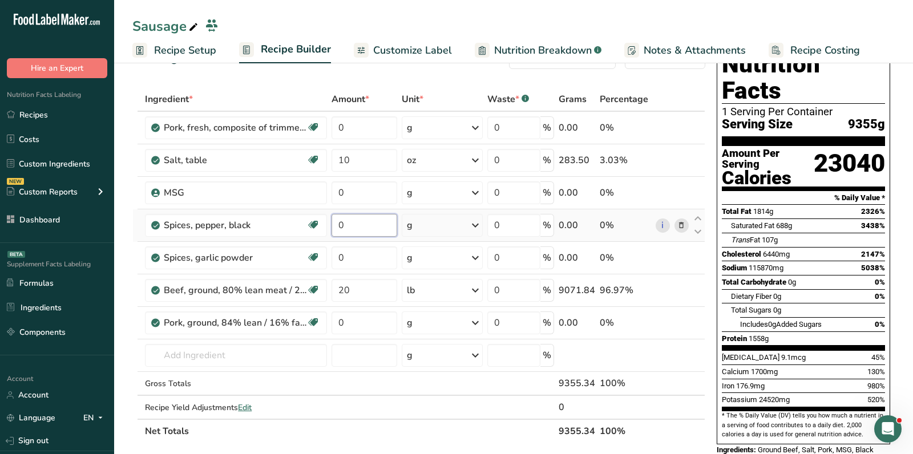
drag, startPoint x: 360, startPoint y: 226, endPoint x: 334, endPoint y: 226, distance: 25.7
click at [345, 226] on input "0" at bounding box center [365, 225] width 66 height 23
type input "2"
click at [427, 228] on div "Ingredient * Amount * Unit * Waste * .a-a{fill:#347362;}.b-a{fill:#fff;} Grams …" at bounding box center [418, 265] width 573 height 356
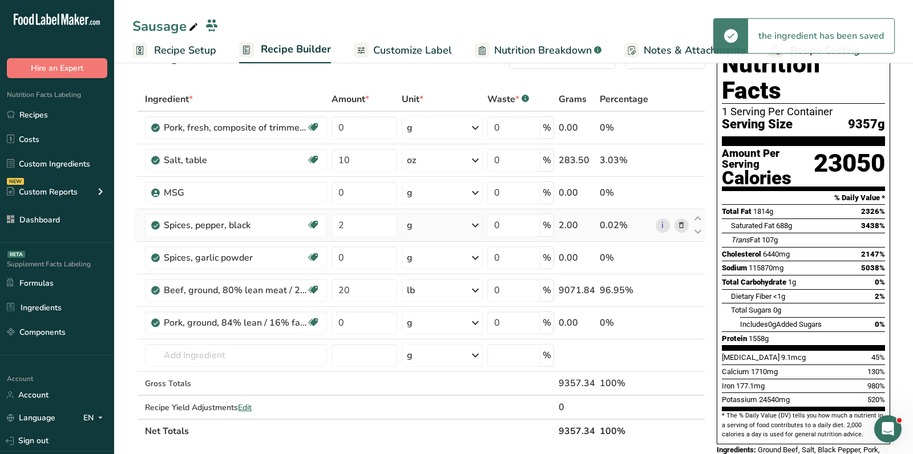
click at [427, 228] on div "g" at bounding box center [442, 225] width 81 height 23
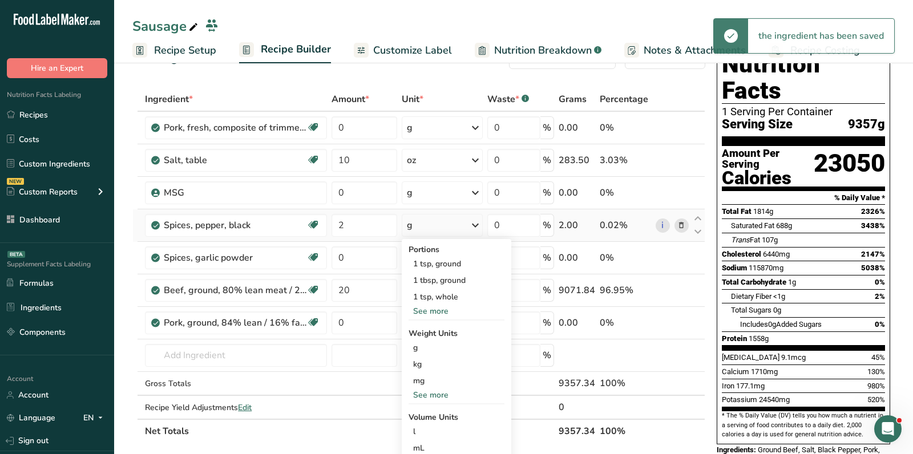
click at [426, 396] on div "See more" at bounding box center [457, 395] width 96 height 12
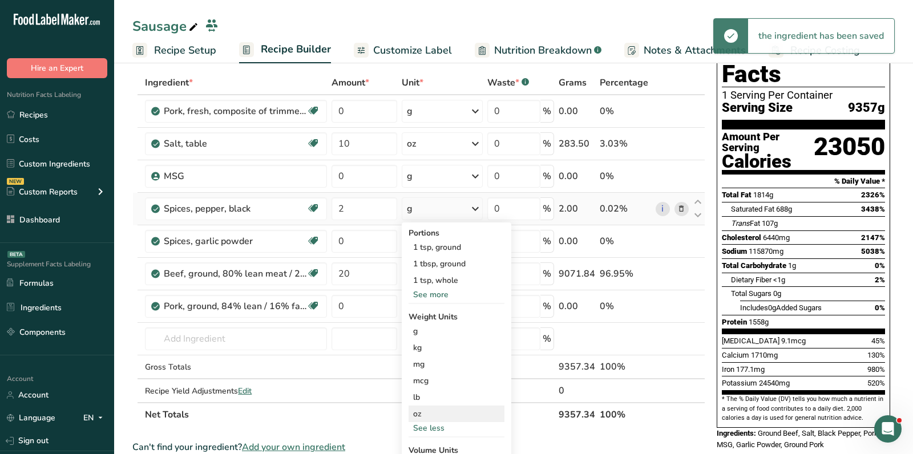
click at [427, 412] on div "oz" at bounding box center [457, 414] width 96 height 17
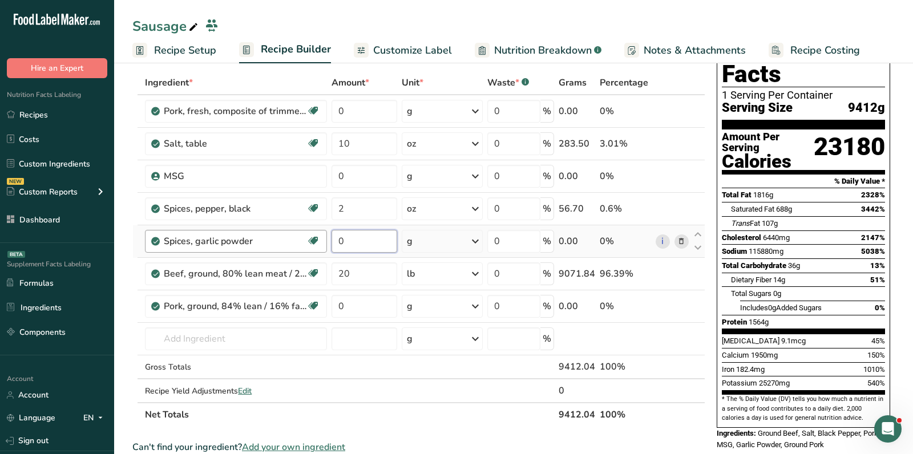
drag, startPoint x: 377, startPoint y: 246, endPoint x: 304, endPoint y: 244, distance: 73.7
click at [306, 244] on tr "Spices, garlic powder Dairy free Gluten free Vegan Vegetarian Soy free 0 g Port…" at bounding box center [419, 241] width 572 height 33
paste input ".7"
type input "0.7"
click at [429, 240] on div "Ingredient * Amount * Unit * Waste * .a-a{fill:#347362;}.b-a{fill:#fff;} Grams …" at bounding box center [418, 249] width 573 height 356
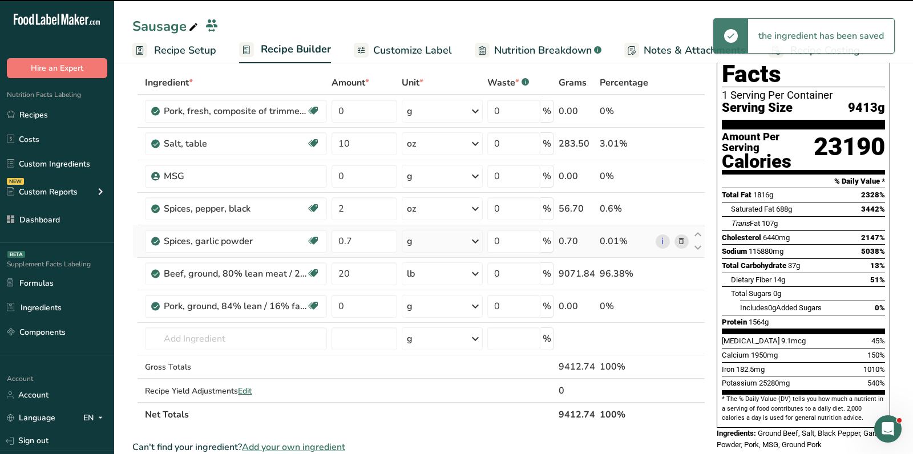
click at [429, 240] on div "g" at bounding box center [442, 241] width 81 height 23
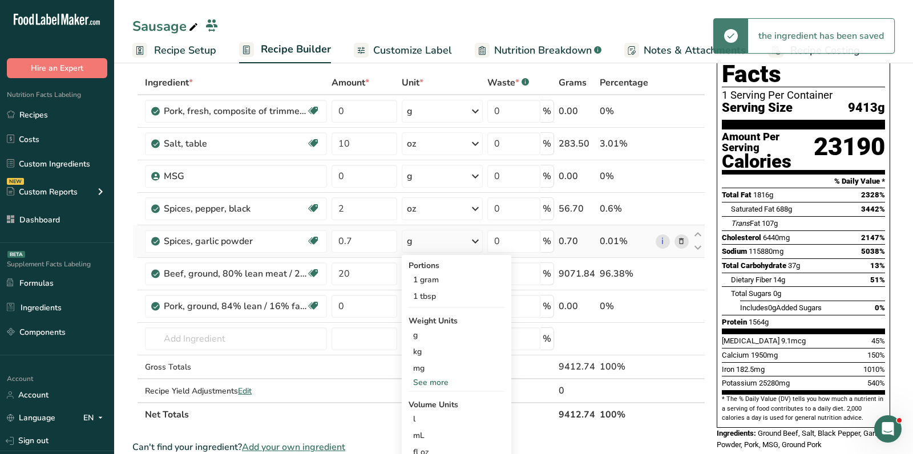
click at [429, 380] on div "See more" at bounding box center [457, 383] width 96 height 12
click at [433, 416] on div "oz" at bounding box center [457, 418] width 96 height 17
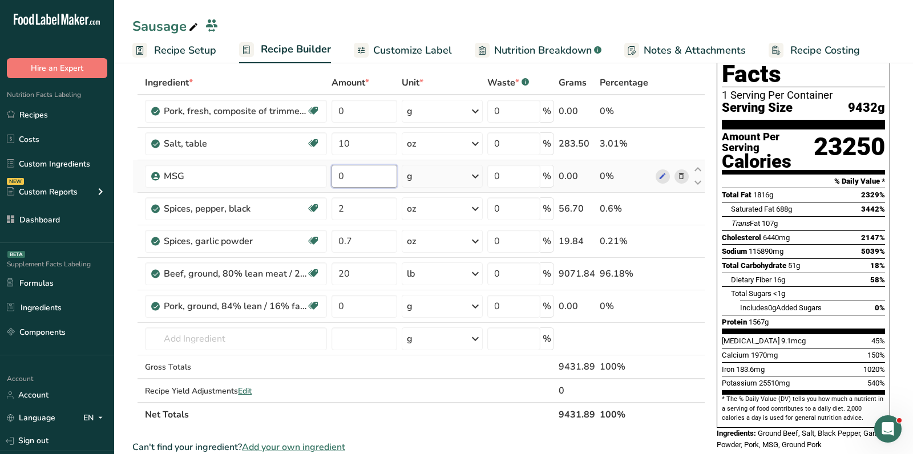
click at [369, 178] on input "0" at bounding box center [365, 176] width 66 height 23
paste input "3.3"
type input "3.3"
click at [433, 180] on div "Ingredient * Amount * Unit * Waste * .a-a{fill:#347362;}.b-a{fill:#fff;} Grams …" at bounding box center [418, 249] width 573 height 356
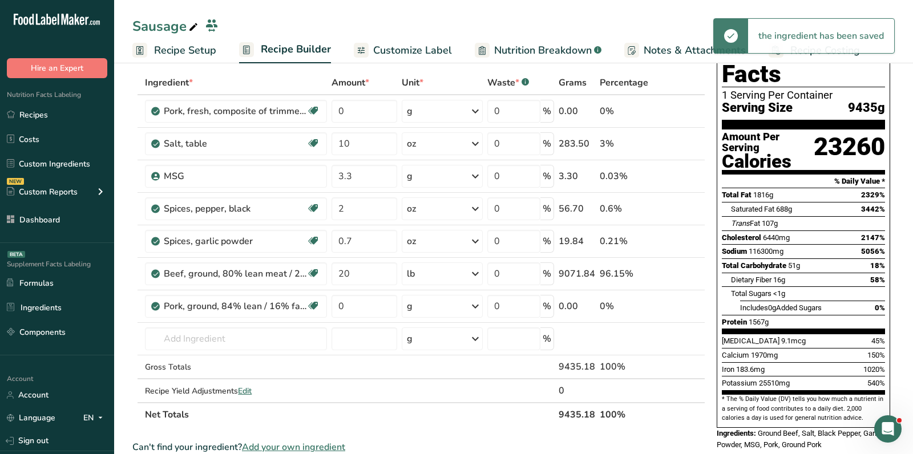
click at [434, 177] on div "g" at bounding box center [442, 176] width 81 height 23
click at [434, 347] on div "See more" at bounding box center [457, 351] width 96 height 12
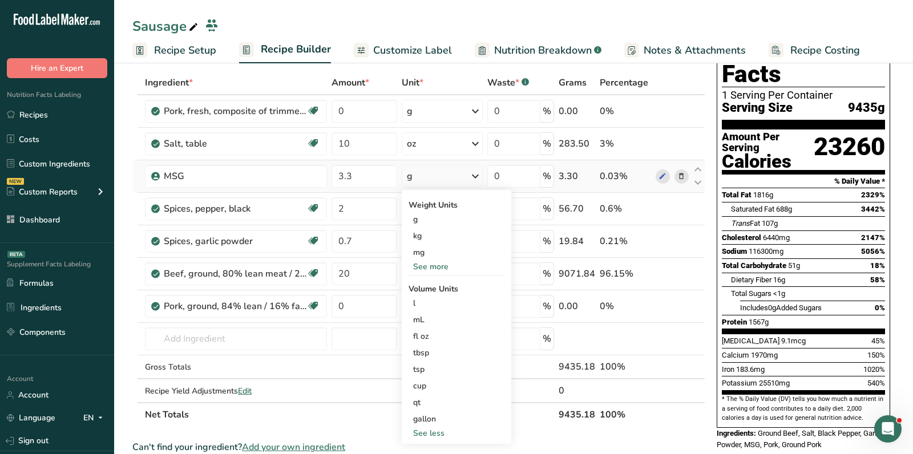
click at [423, 267] on div "See more" at bounding box center [457, 267] width 96 height 12
click at [430, 304] on div "oz" at bounding box center [457, 302] width 96 height 17
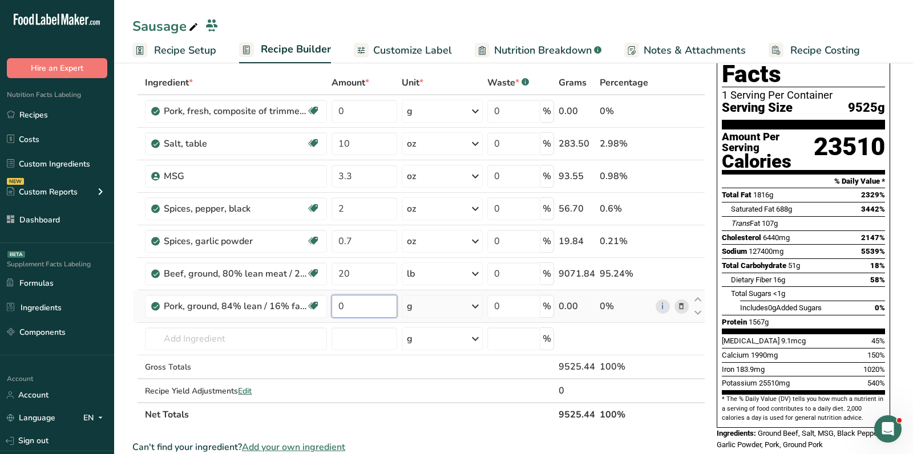
drag, startPoint x: 369, startPoint y: 302, endPoint x: 360, endPoint y: 302, distance: 9.1
click at [366, 302] on input "0" at bounding box center [365, 306] width 66 height 23
type input "5"
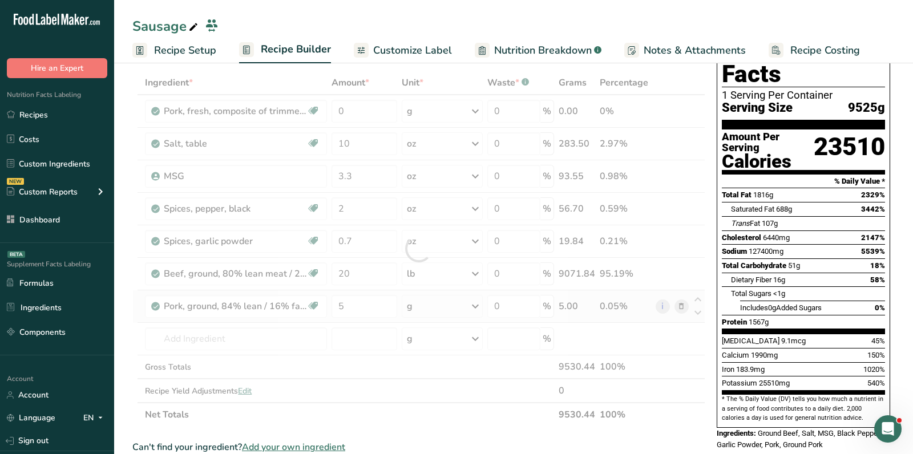
click at [426, 308] on div "Ingredient * Amount * Unit * Waste * .a-a{fill:#347362;}.b-a{fill:#fff;} Grams …" at bounding box center [418, 249] width 573 height 356
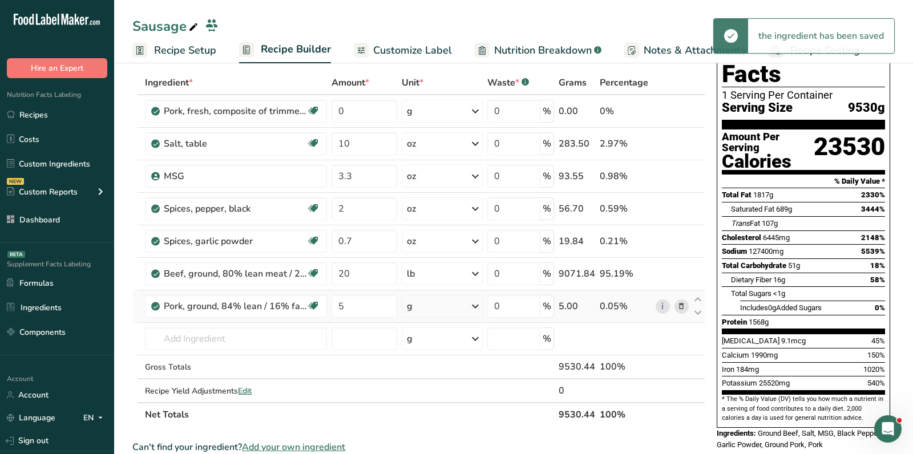
click at [433, 304] on div "g" at bounding box center [442, 306] width 81 height 23
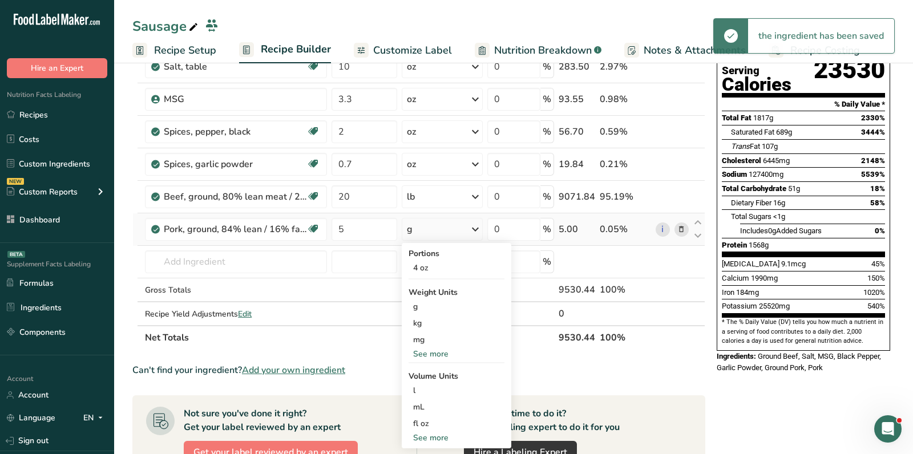
click at [436, 434] on div "See more" at bounding box center [457, 438] width 96 height 12
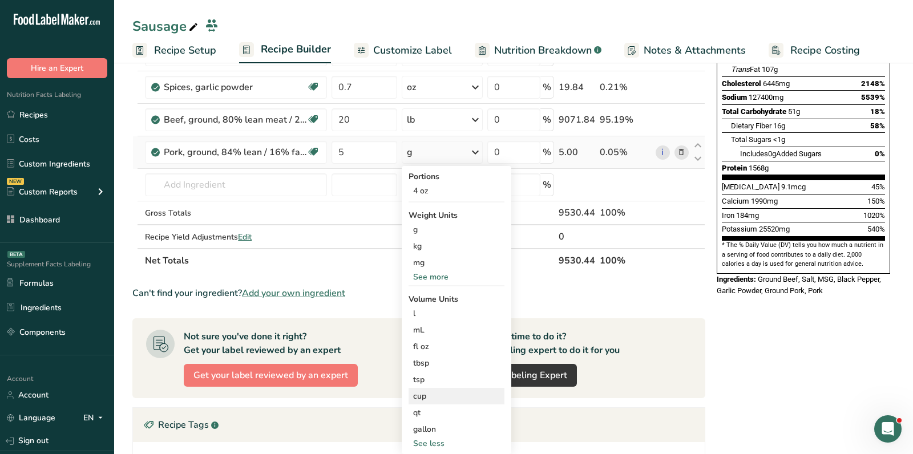
scroll to position [224, 0]
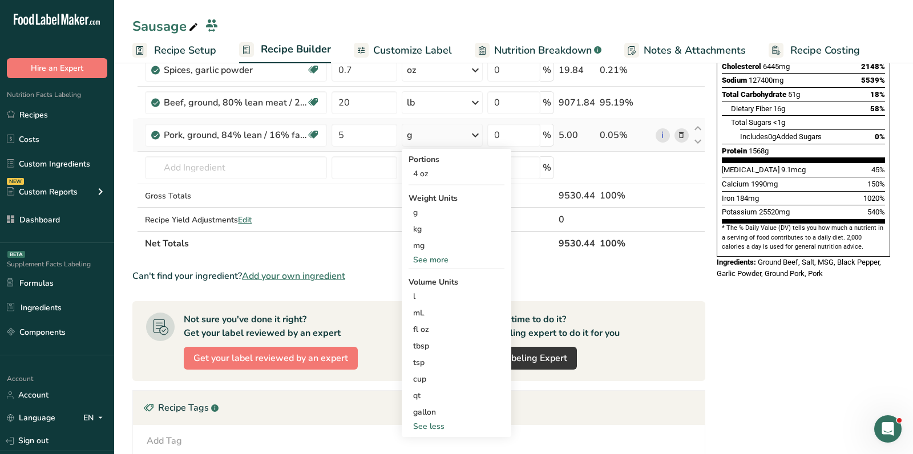
click at [426, 261] on div "See more" at bounding box center [457, 260] width 96 height 12
click at [430, 277] on div "lb" at bounding box center [457, 279] width 96 height 17
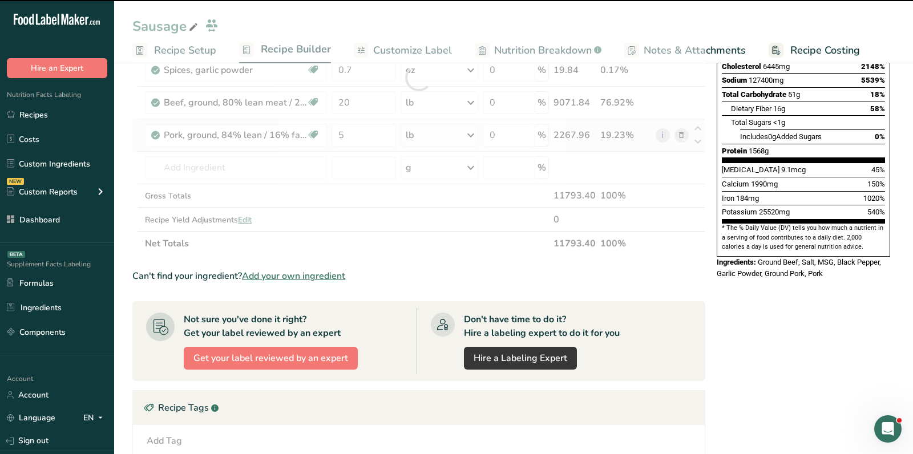
scroll to position [0, 0]
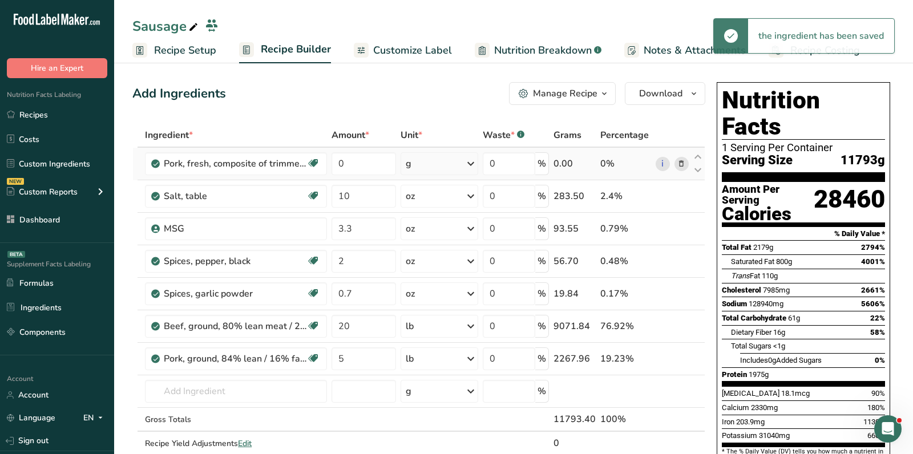
click at [684, 162] on icon at bounding box center [682, 164] width 8 height 12
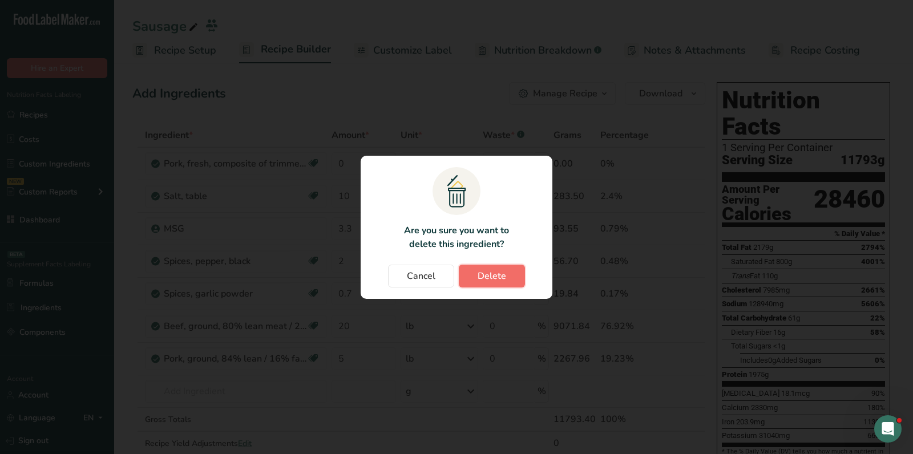
click at [493, 279] on span "Delete" at bounding box center [492, 276] width 29 height 14
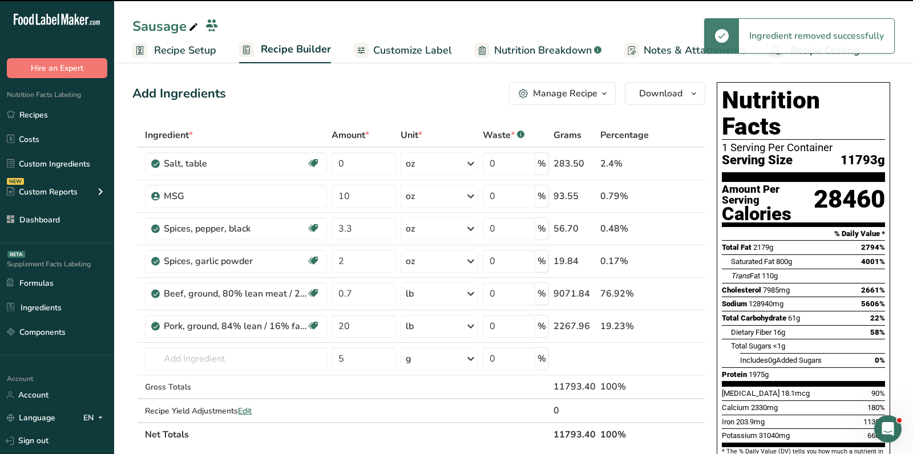
type input "10"
type input "3.3"
type input "2"
type input "0.7"
type input "20"
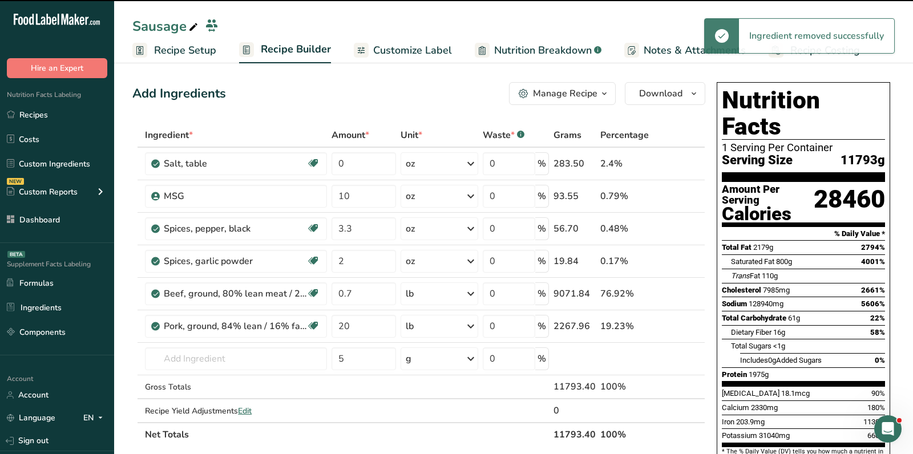
type input "5"
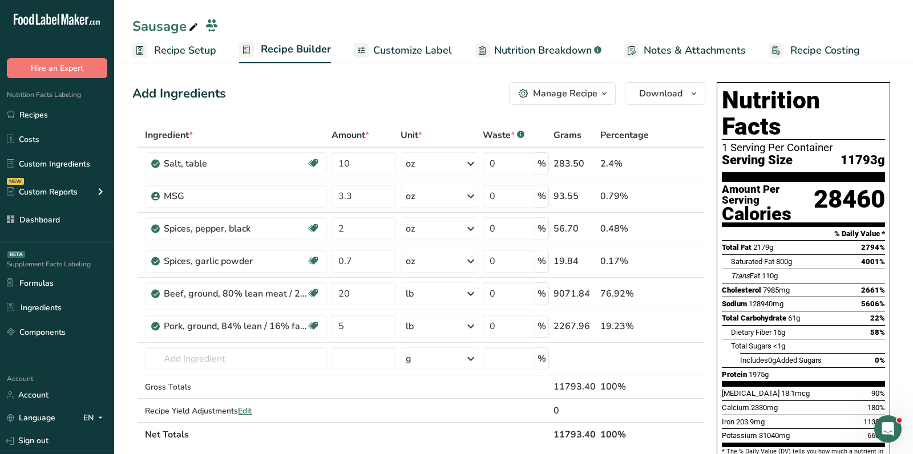
click at [534, 97] on div "Manage Recipe" at bounding box center [558, 94] width 79 height 14
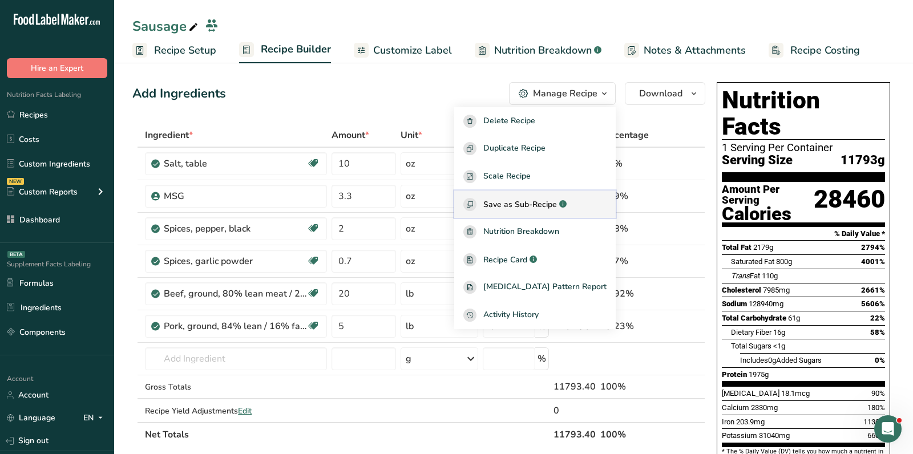
click at [525, 204] on span "Save as Sub-Recipe" at bounding box center [520, 205] width 74 height 12
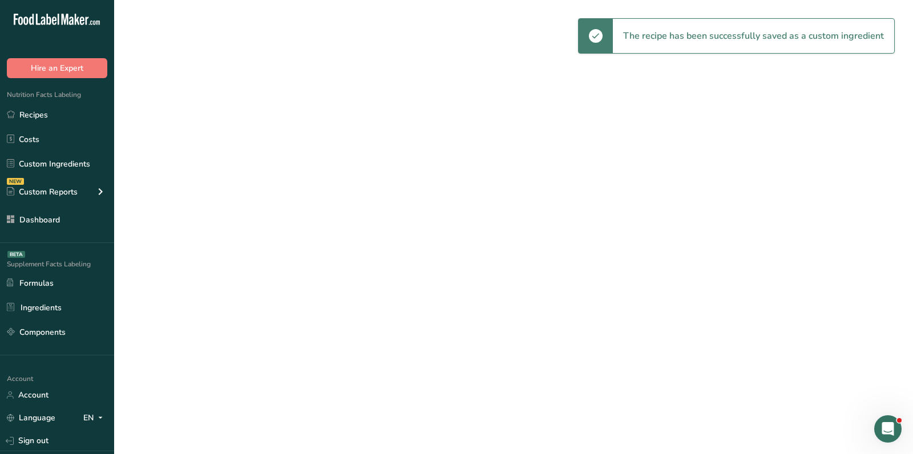
select select "30"
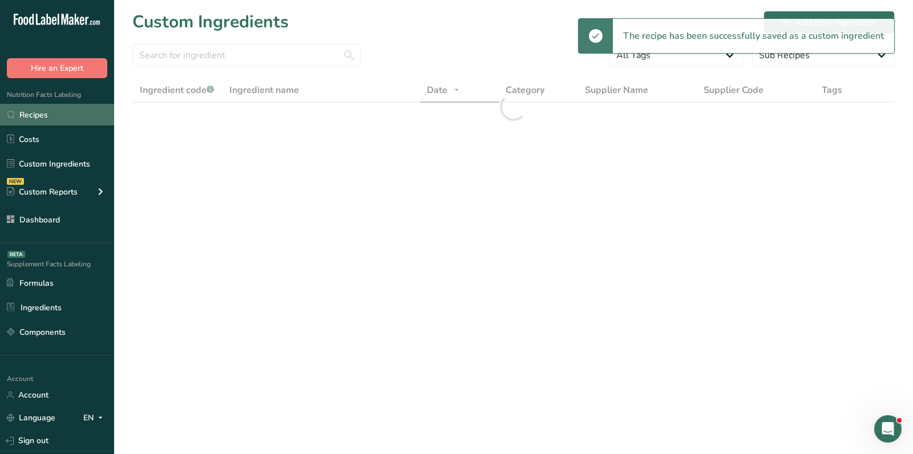
click at [26, 113] on link "Recipes" at bounding box center [57, 115] width 114 height 22
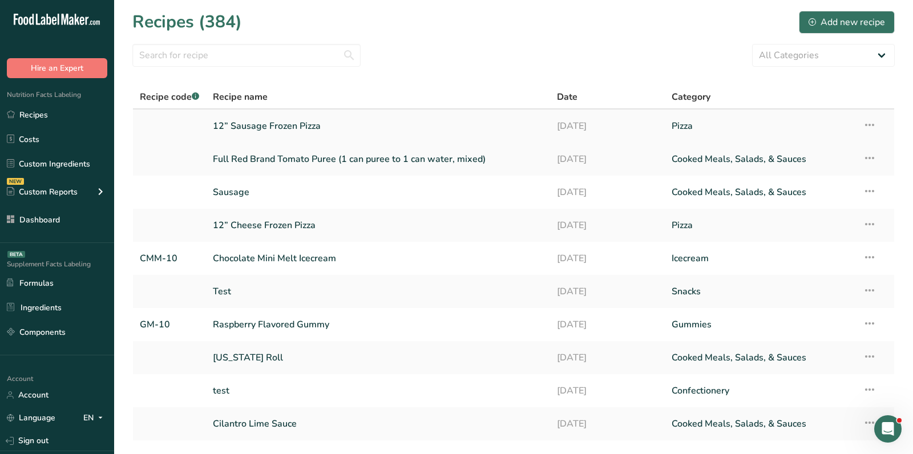
click at [303, 123] on link "12” Sausage Frozen Pizza" at bounding box center [378, 126] width 331 height 24
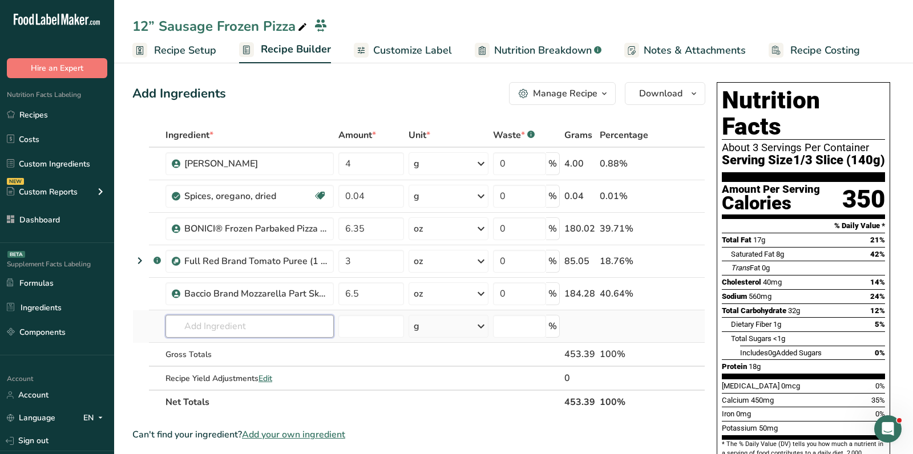
click at [273, 328] on input "text" at bounding box center [250, 326] width 168 height 23
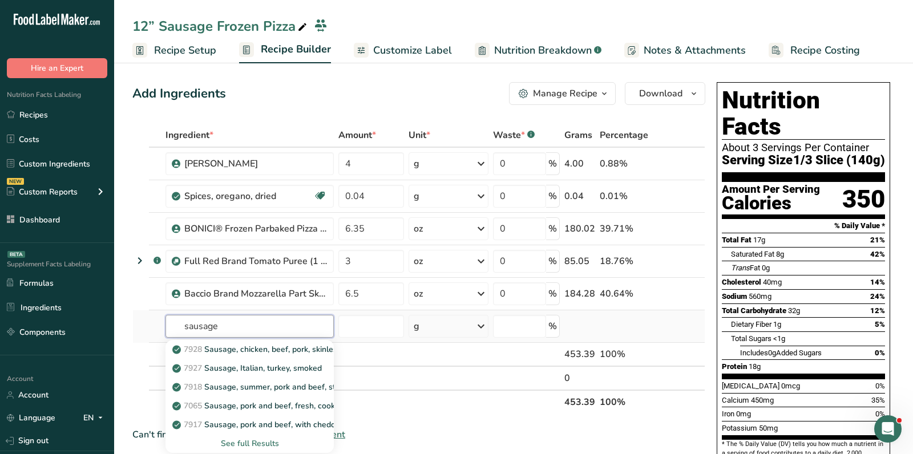
type input "sausage"
click at [254, 448] on div "See full Results" at bounding box center [250, 443] width 168 height 19
click at [251, 443] on div "See full Results" at bounding box center [250, 444] width 150 height 12
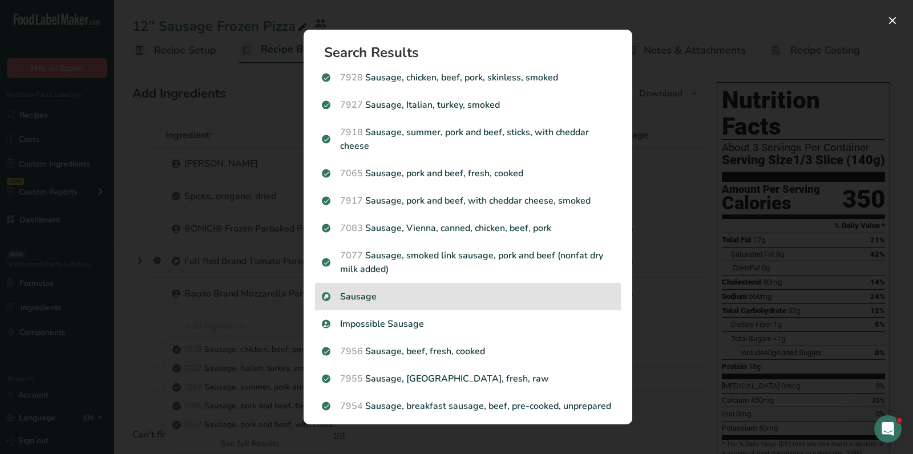
click at [409, 291] on p "Sausage" at bounding box center [468, 297] width 292 height 14
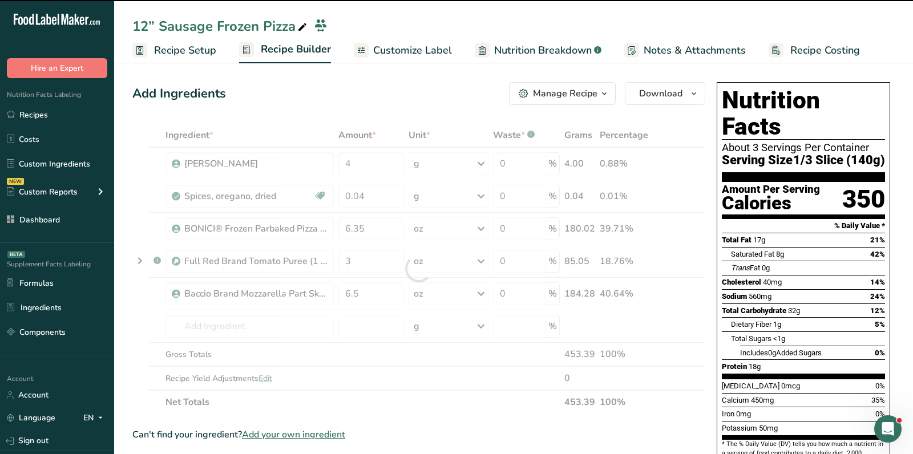
type input "0"
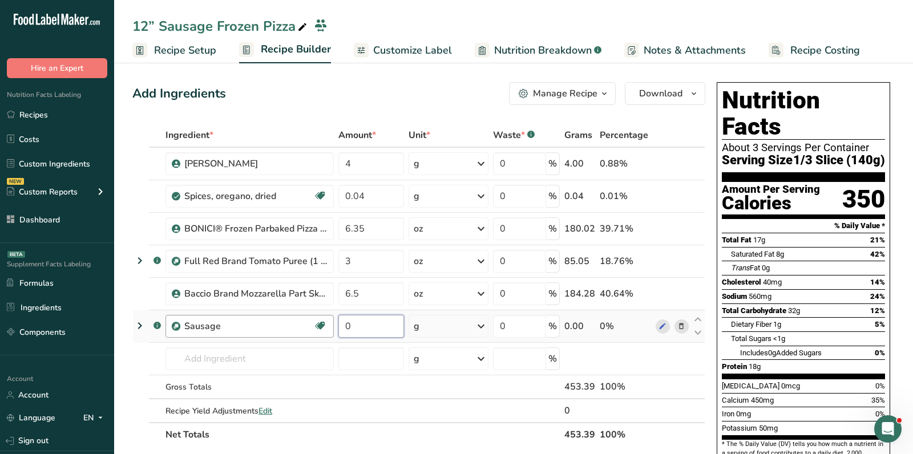
drag, startPoint x: 357, startPoint y: 329, endPoint x: 311, endPoint y: 328, distance: 46.2
click at [311, 328] on tr ".a-a{fill:#347362;}.b-a{fill:#fff;} Sausage Source of Antioxidants Dairy free G…" at bounding box center [419, 327] width 572 height 33
paste input "4"
type input "4"
click at [433, 328] on div "Ingredient * Amount * Unit * Waste * .a-a{fill:#347362;}.b-a{fill:#fff;} Grams …" at bounding box center [418, 285] width 573 height 324
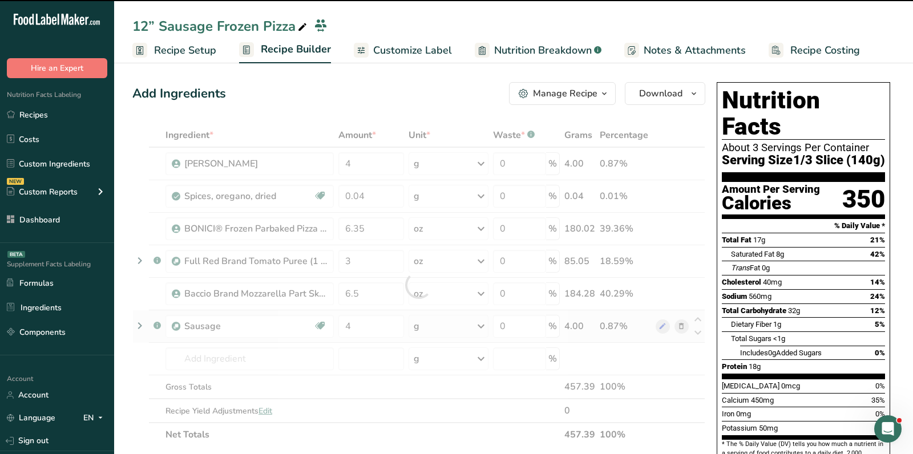
click at [433, 328] on div at bounding box center [418, 285] width 573 height 324
click at [436, 327] on div at bounding box center [418, 285] width 573 height 324
click at [436, 327] on div "g" at bounding box center [449, 326] width 80 height 23
click at [435, 327] on div "g" at bounding box center [449, 326] width 80 height 23
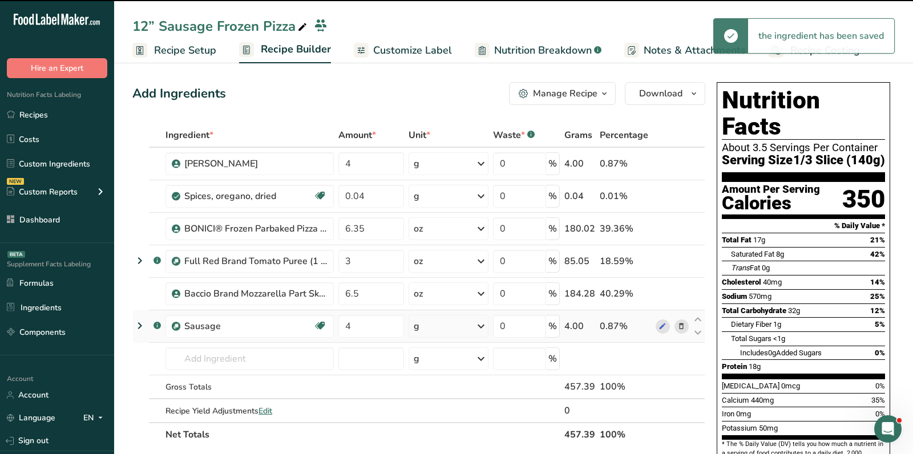
click at [435, 327] on div "g" at bounding box center [449, 326] width 80 height 23
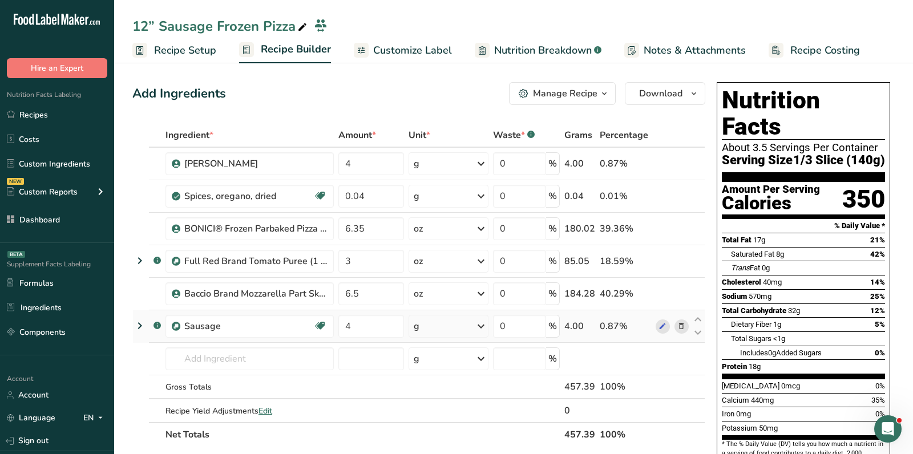
click at [435, 327] on div "g" at bounding box center [449, 326] width 80 height 23
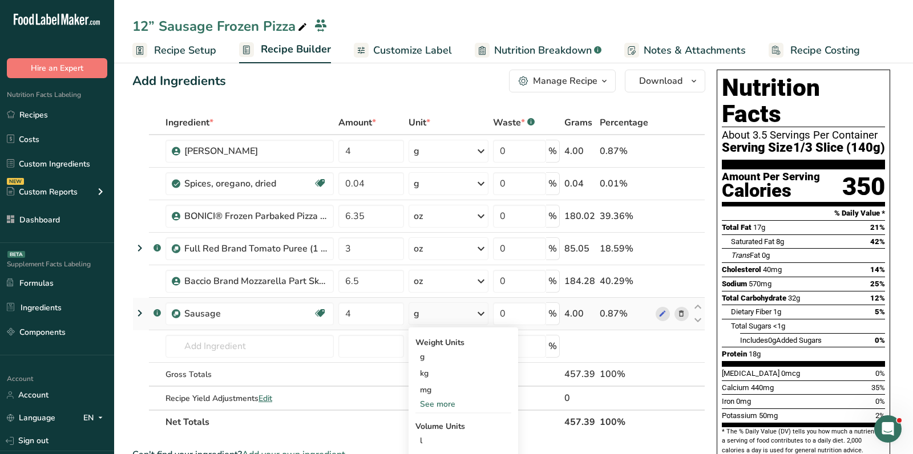
click at [440, 398] on div "See more" at bounding box center [464, 404] width 96 height 12
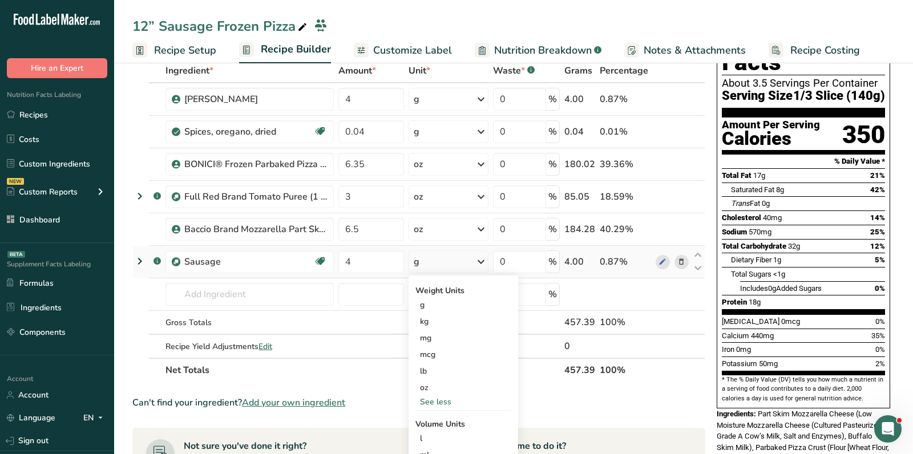
scroll to position [76, 0]
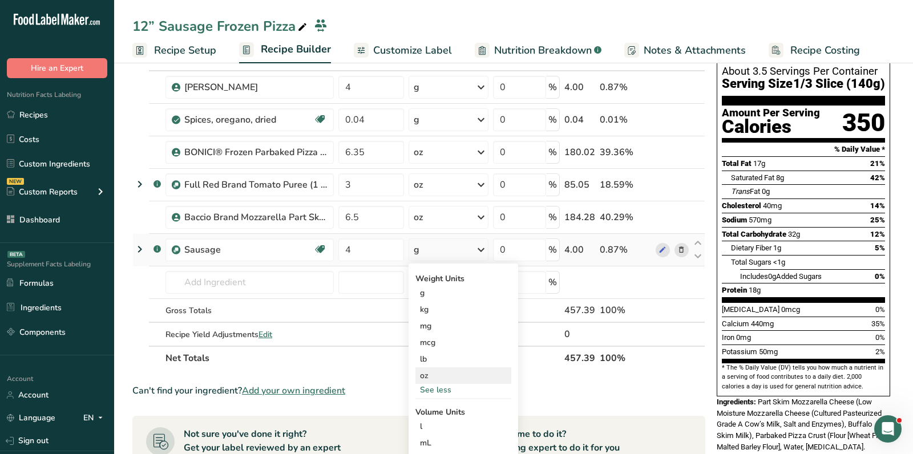
click at [424, 375] on div "oz" at bounding box center [464, 376] width 96 height 17
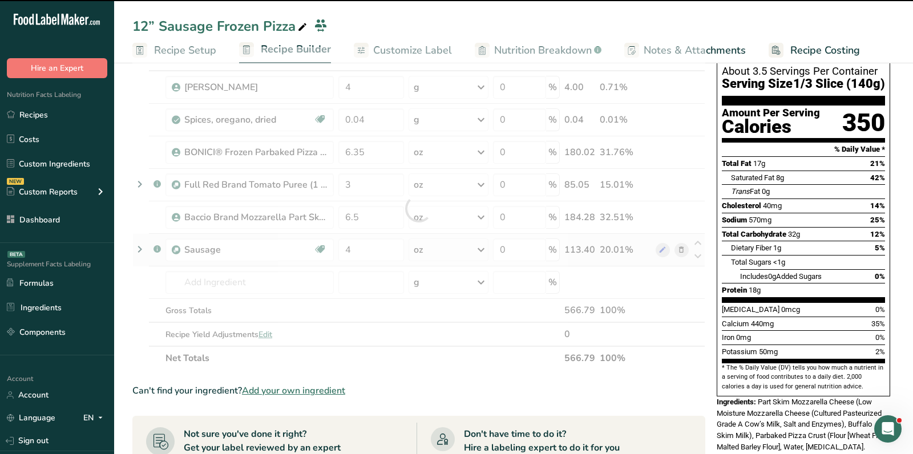
scroll to position [0, 0]
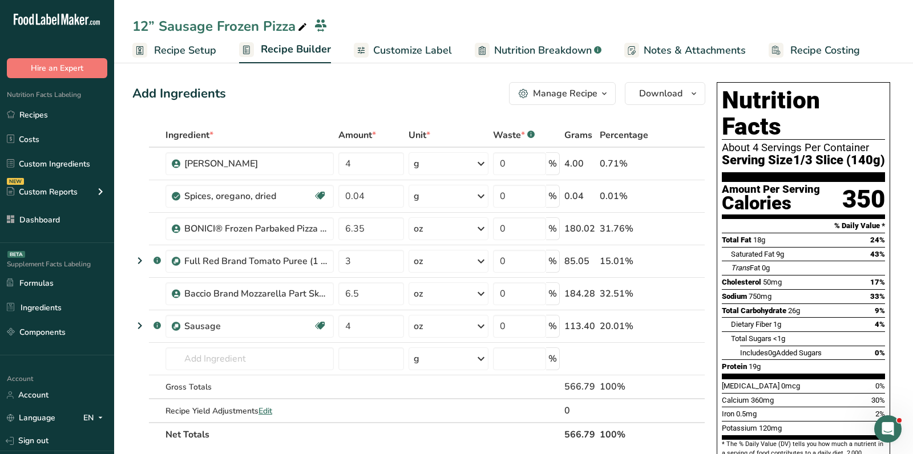
click at [384, 89] on div "Add Ingredients Manage Recipe Delete Recipe Duplicate Recipe Scale Recipe Save …" at bounding box center [418, 93] width 573 height 23
click at [425, 43] on span "Customize Label" at bounding box center [412, 50] width 79 height 15
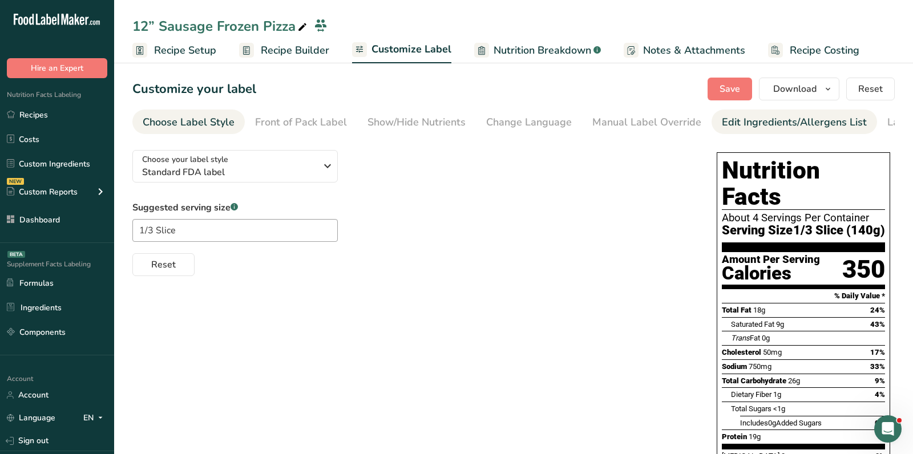
click at [755, 122] on div "Edit Ingredients/Allergens List" at bounding box center [794, 122] width 145 height 15
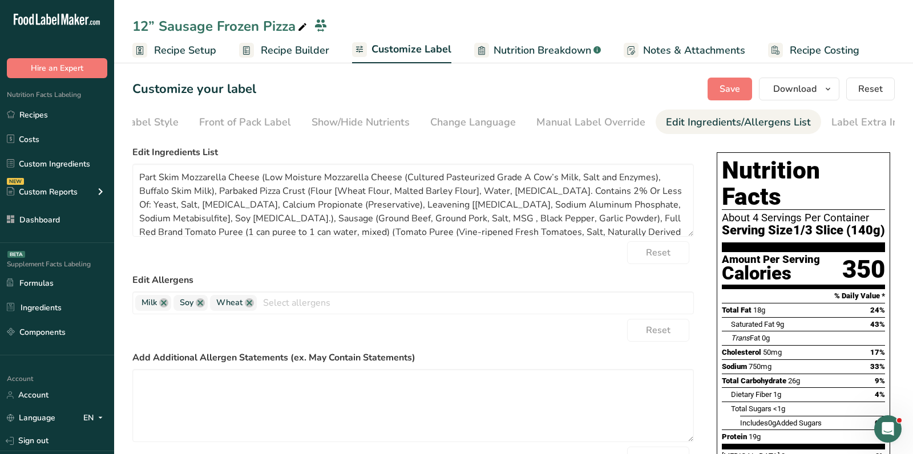
scroll to position [0, 66]
click at [694, 240] on div "Choose your label style Standard FDA label USA (FDA) Standard FDA label Tabular…" at bounding box center [513, 438] width 763 height 594
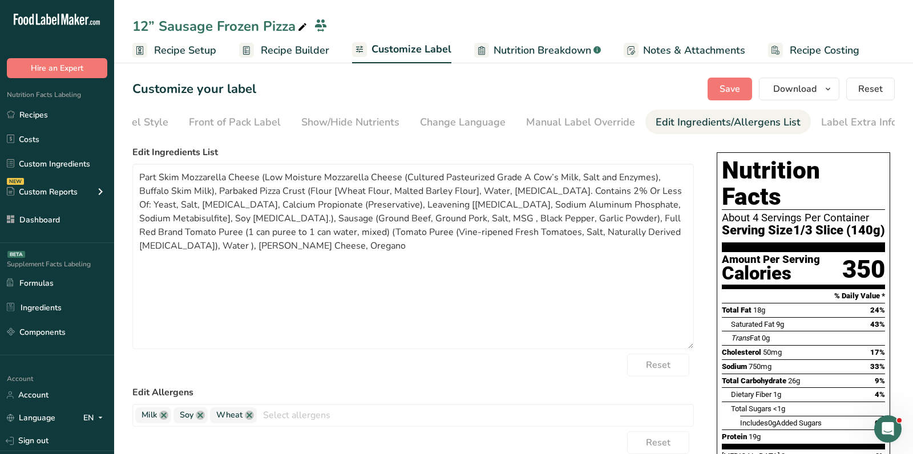
drag, startPoint x: 690, startPoint y: 236, endPoint x: 703, endPoint y: 369, distance: 133.6
click at [703, 369] on div "Choose your label style Standard FDA label USA (FDA) Standard FDA label Tabular…" at bounding box center [513, 438] width 763 height 594
click at [438, 299] on textarea "Part Skim Mozzarella Cheese (Low Moisture Mozzarella Cheese (Cultured Pasteuriz…" at bounding box center [413, 267] width 562 height 206
paste textarea ": Part Skim Mozzarella Cheese (Low Moisture Mozzarella Cheese [Cultured Pasteur…"
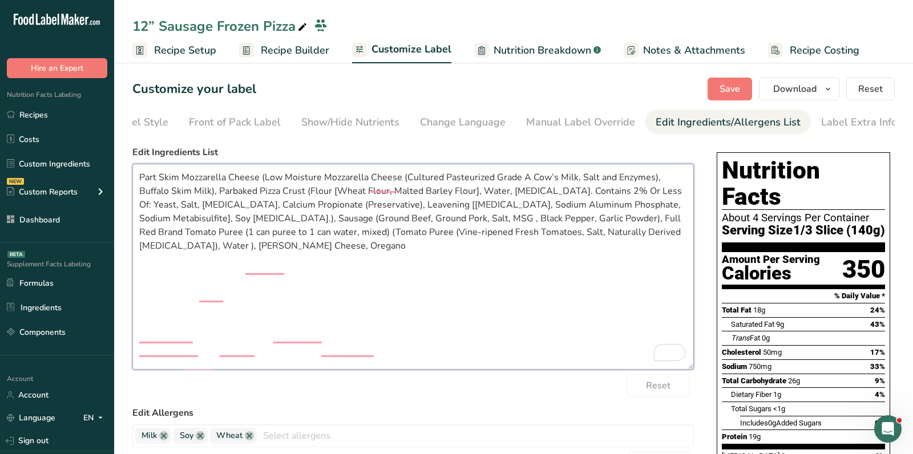
scroll to position [0, 0]
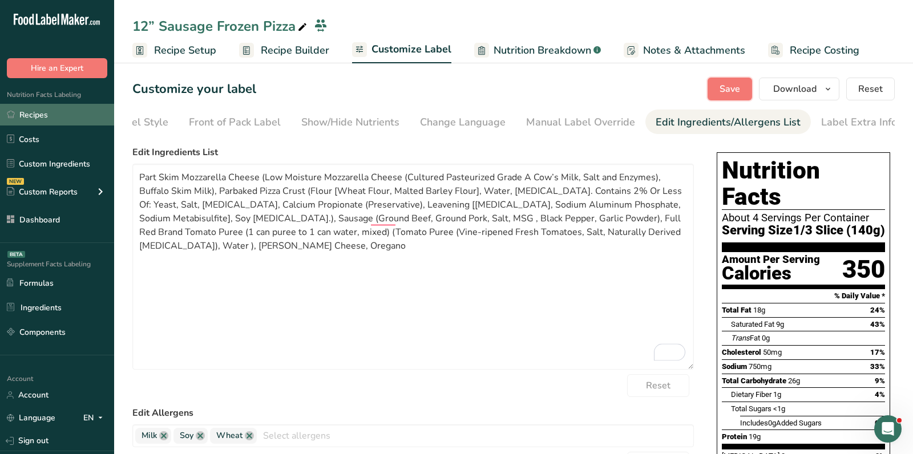
drag, startPoint x: 738, startPoint y: 91, endPoint x: 94, endPoint y: 115, distance: 644.9
click at [738, 92] on span "Save" at bounding box center [730, 89] width 21 height 14
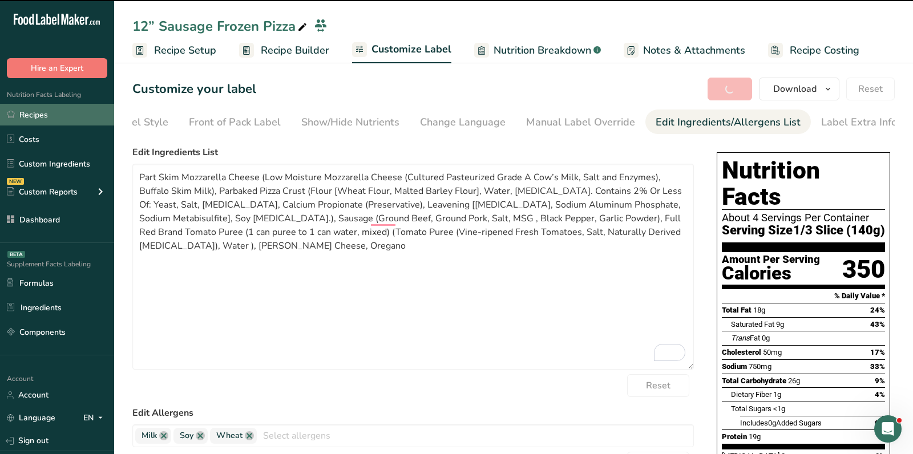
click at [94, 115] on link "Recipes" at bounding box center [57, 115] width 114 height 22
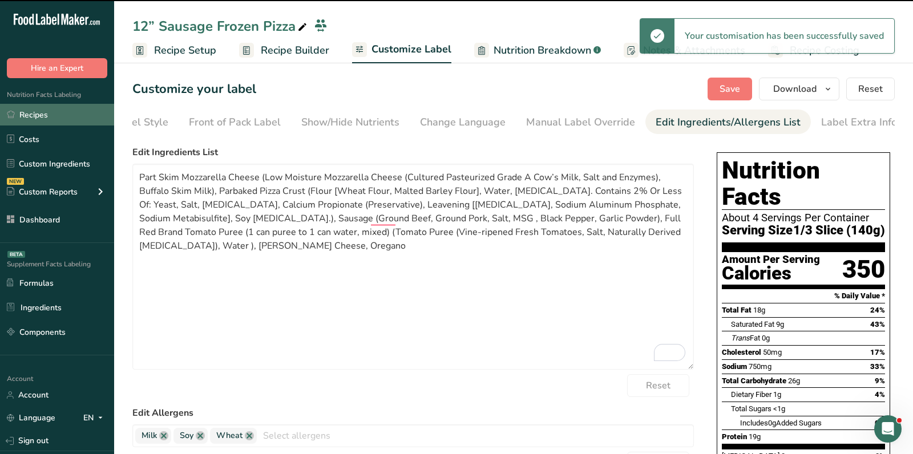
type textarea "Part Skim Mozzarella Cheese (Low Moisture Mozzarella Cheese (Cultured Pasteuriz…"
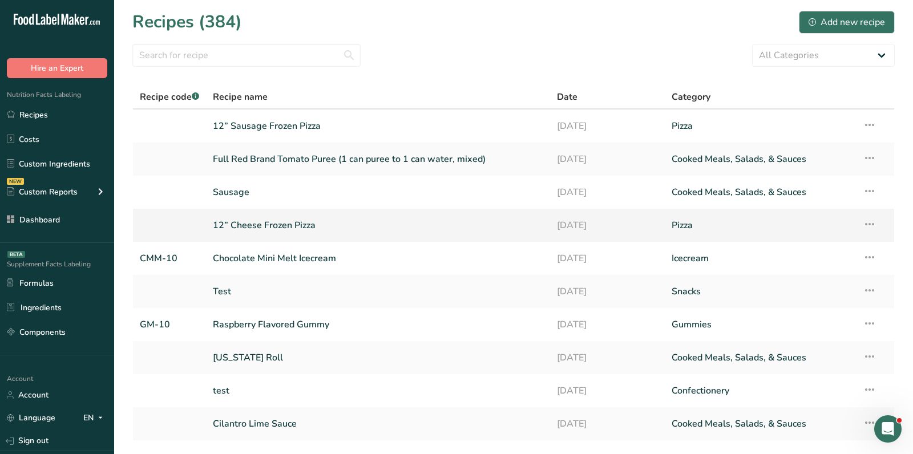
click at [265, 231] on link "12” Cheese Frozen Pizza" at bounding box center [378, 225] width 331 height 24
click at [283, 212] on td "12” Cheese Frozen Pizza" at bounding box center [378, 225] width 344 height 33
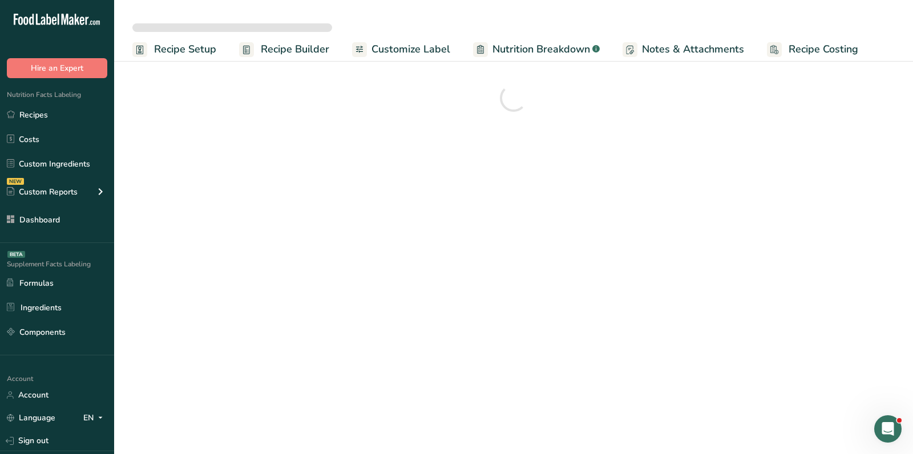
click at [428, 54] on span "Customize Label" at bounding box center [411, 49] width 79 height 15
click at [413, 50] on span "Customize Label" at bounding box center [412, 49] width 80 height 15
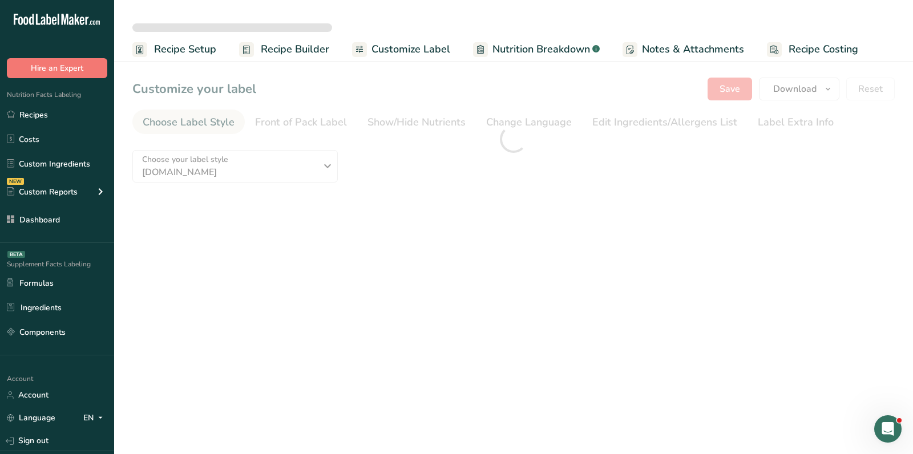
click at [42, 117] on link "Recipes" at bounding box center [57, 115] width 114 height 22
click at [277, 304] on main "Recipe Setup Recipe Builder Customize Label Nutrition Breakdown .a-a{fill:#3473…" at bounding box center [456, 227] width 913 height 454
click at [66, 114] on link "Recipes" at bounding box center [57, 115] width 114 height 22
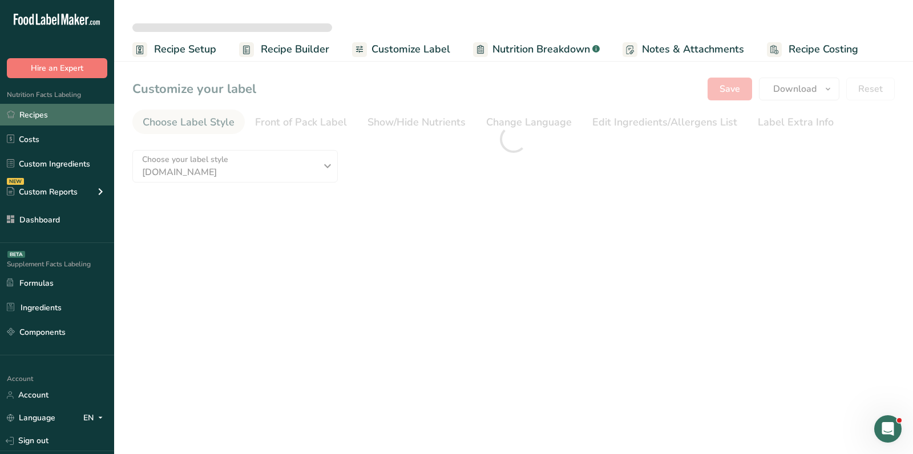
click at [48, 116] on link "Recipes" at bounding box center [57, 115] width 114 height 22
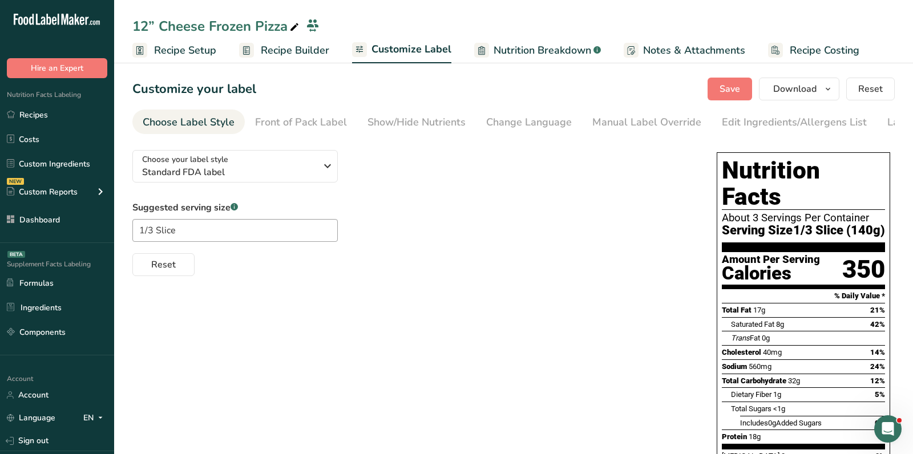
click at [313, 92] on div at bounding box center [513, 394] width 799 height 671
click at [726, 122] on div "Edit Ingredients/Allergens List" at bounding box center [794, 122] width 145 height 15
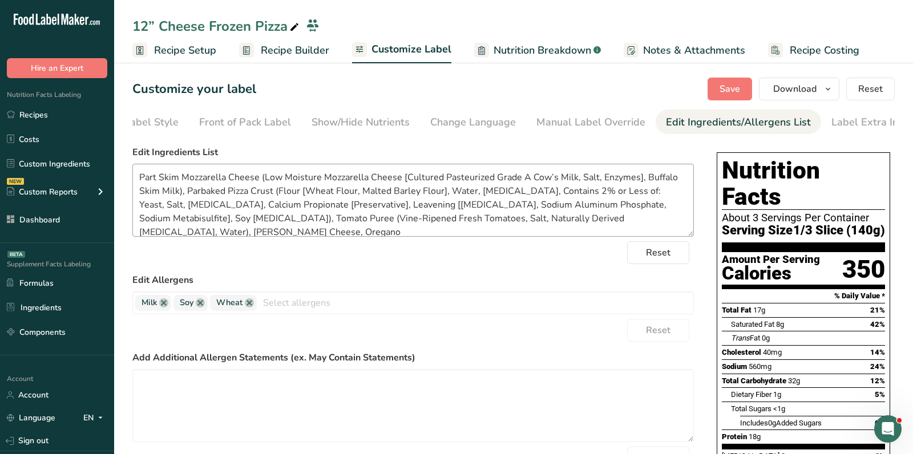
scroll to position [0, 66]
click at [695, 236] on div "Choose your label style Standard FDA label USA (FDA) Standard FDA label Tabular…" at bounding box center [513, 426] width 763 height 571
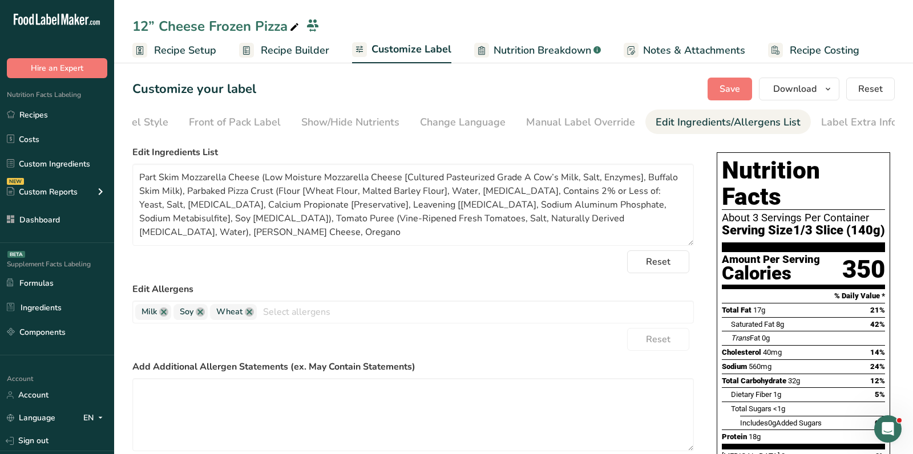
drag, startPoint x: 692, startPoint y: 236, endPoint x: 702, endPoint y: 277, distance: 42.1
click at [702, 277] on div "Choose your label style Standard FDA label USA (FDA) Standard FDA label Tabular…" at bounding box center [513, 426] width 763 height 571
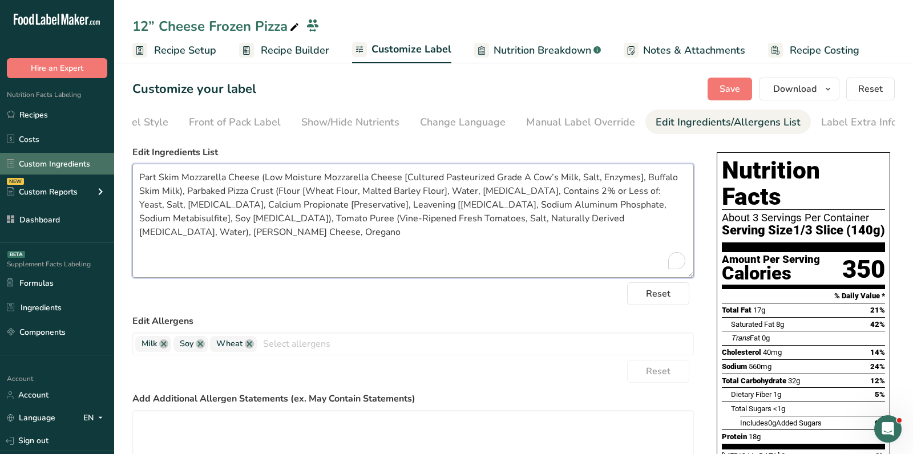
drag, startPoint x: 677, startPoint y: 229, endPoint x: 105, endPoint y: 164, distance: 575.6
click at [105, 164] on div ".a-20{fill:#fff;} Hire an Expert Nutrition Facts Labeling Recipes Costs Custom …" at bounding box center [456, 365] width 913 height 731
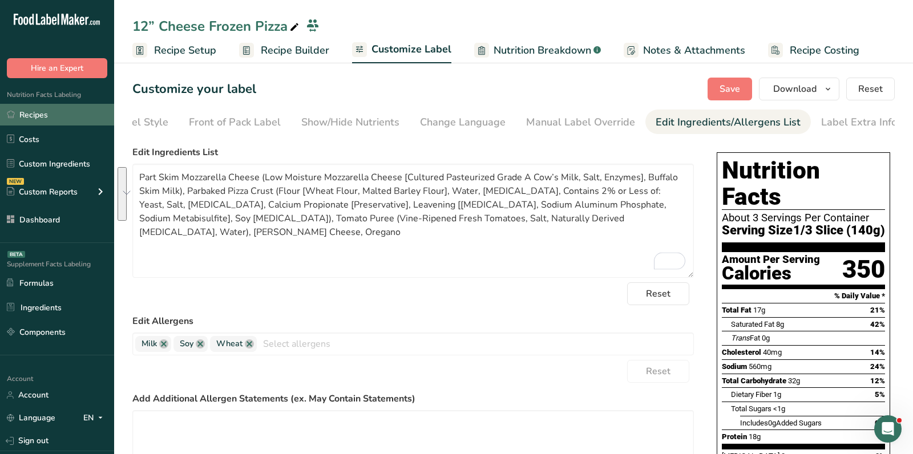
click at [74, 123] on link "Recipes" at bounding box center [57, 115] width 114 height 22
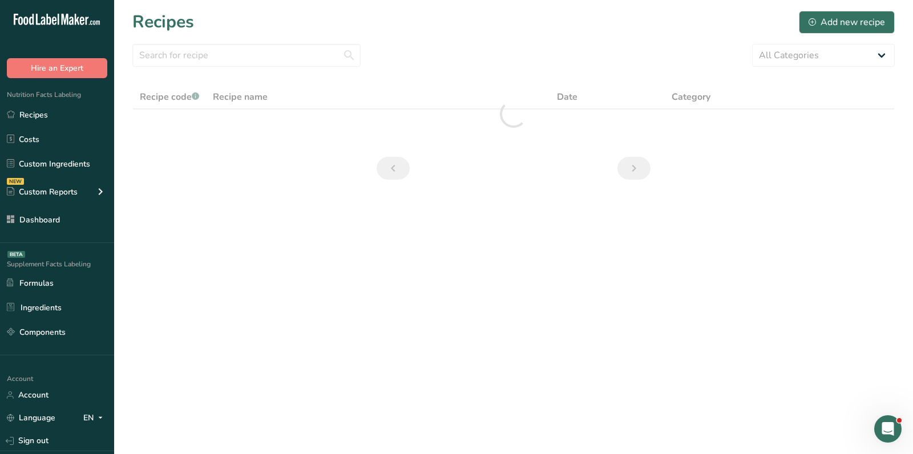
click at [427, 30] on div "Recipes Add new recipe" at bounding box center [513, 22] width 763 height 26
click at [625, 237] on main "Recipes Add new recipe All Categories Baked Goods Beverages breakfast butter co…" at bounding box center [456, 227] width 913 height 454
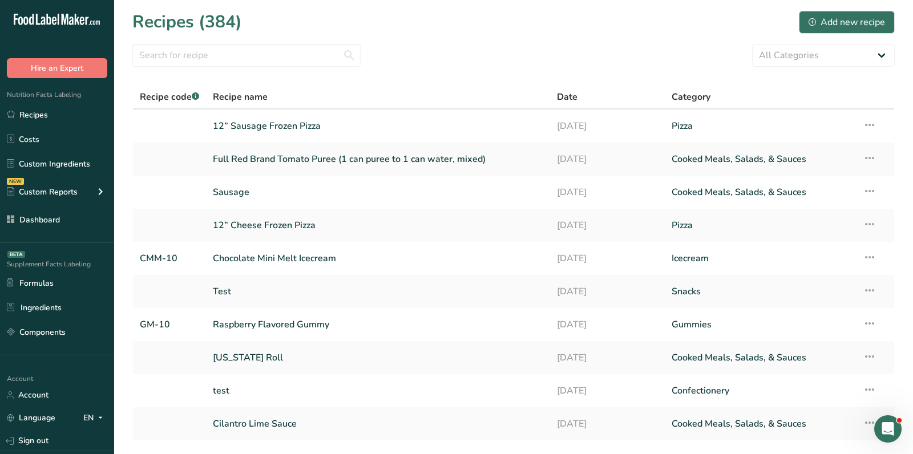
click at [636, 23] on div "Recipes (384) Add new recipe" at bounding box center [513, 22] width 763 height 26
click at [621, 17] on div "Recipes (384) Add new recipe" at bounding box center [513, 22] width 763 height 26
click at [271, 125] on link "12” Sausage Frozen Pizza" at bounding box center [378, 126] width 331 height 24
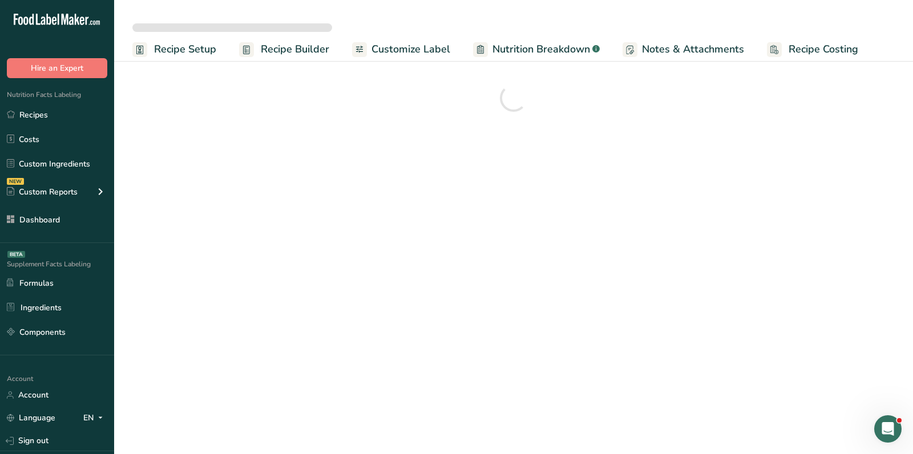
click at [271, 125] on section at bounding box center [513, 98] width 799 height 78
click at [668, 140] on main "Recipe Setup Recipe Builder Customize Label Nutrition Breakdown .a-a{fill:#3473…" at bounding box center [456, 227] width 913 height 454
click at [615, 324] on main "Recipe Setup Recipe Builder Customize Label Nutrition Breakdown .a-a{fill:#3473…" at bounding box center [456, 227] width 913 height 454
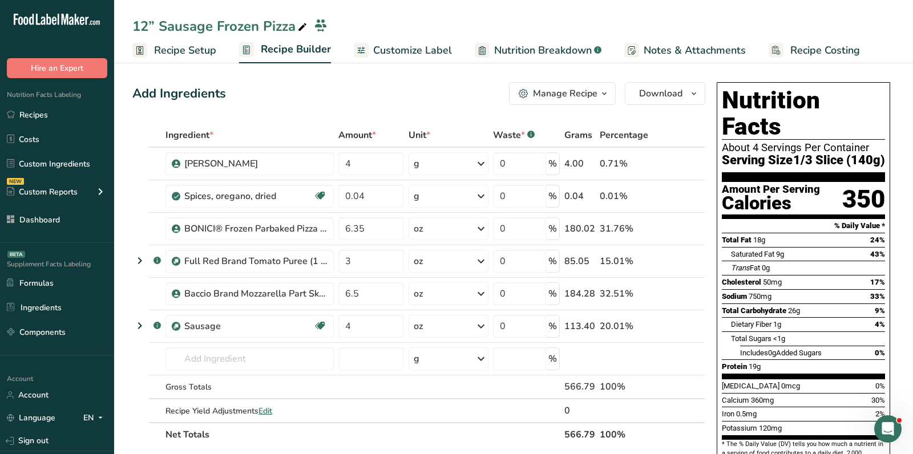
click at [404, 49] on span "Customize Label" at bounding box center [412, 50] width 79 height 15
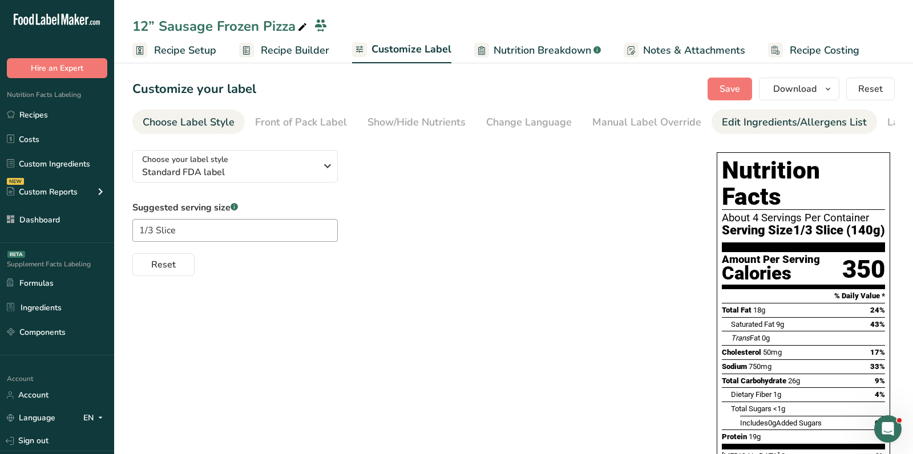
click at [737, 120] on div "Edit Ingredients/Allergens List" at bounding box center [794, 122] width 145 height 15
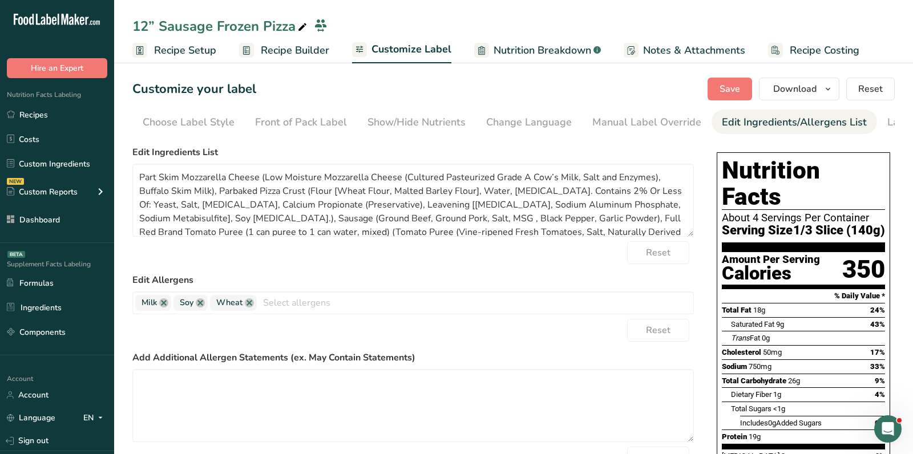
scroll to position [0, 66]
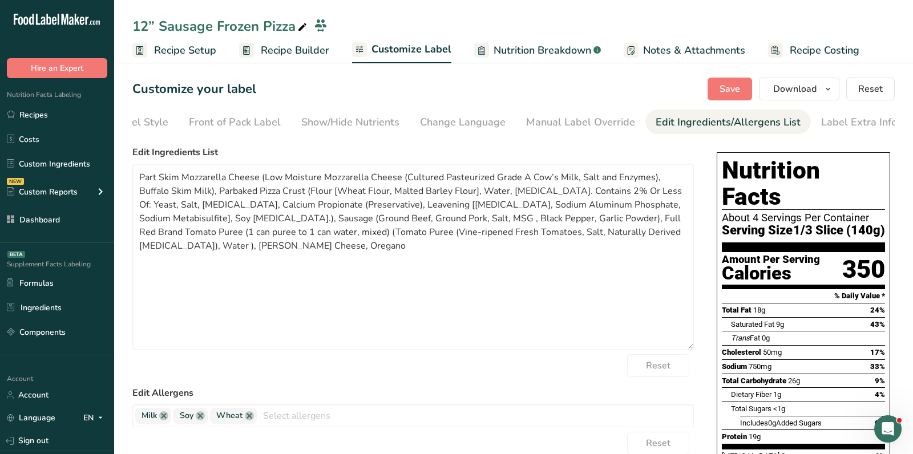
drag, startPoint x: 690, startPoint y: 236, endPoint x: 700, endPoint y: 372, distance: 135.6
click at [700, 372] on div "Choose your label style Standard FDA label USA (FDA) Standard FDA label Tabular…" at bounding box center [513, 438] width 763 height 594
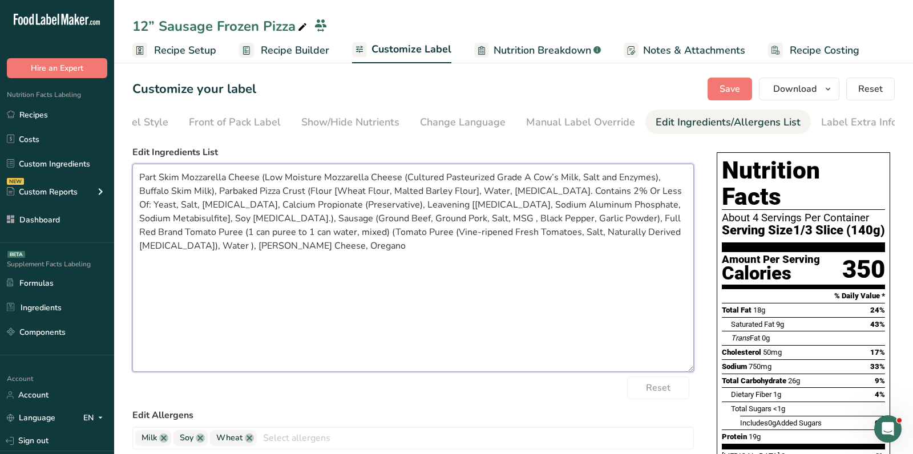
click at [583, 312] on textarea "Part Skim Mozzarella Cheese (Low Moisture Mozzarella Cheese (Cultured Pasteuriz…" at bounding box center [413, 268] width 562 height 208
paste textarea "Part Skim Mozzarella Cheese (Low Moisture Mozzarella Cheese [Cultured Pasteuriz…"
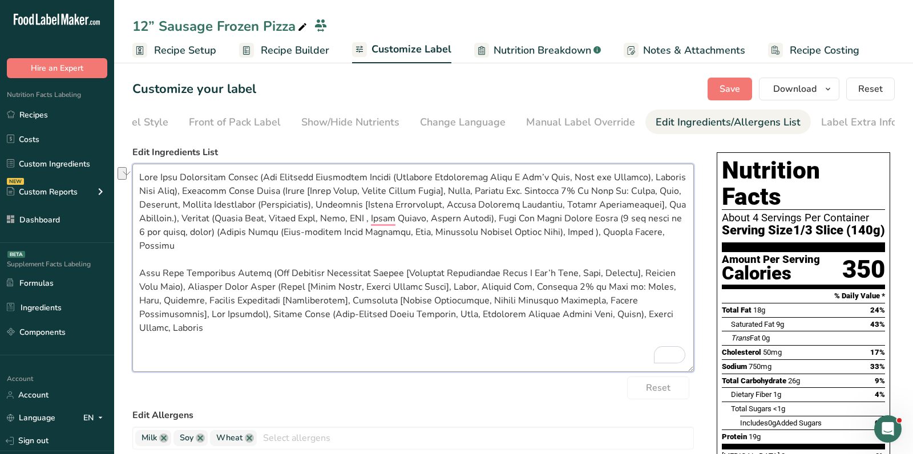
drag, startPoint x: 198, startPoint y: 221, endPoint x: 517, endPoint y: 225, distance: 318.5
click at [517, 225] on textarea "To enrich screen reader interactions, please activate Accessibility in Grammarl…" at bounding box center [413, 268] width 562 height 208
click at [198, 317] on textarea "To enrich screen reader interactions, please activate Accessibility in Grammarl…" at bounding box center [413, 268] width 562 height 208
paste textarea "Sausage (Ground Beef, Ground Pork, Salt, MSG , Black Pepper, Garlic Powder)"
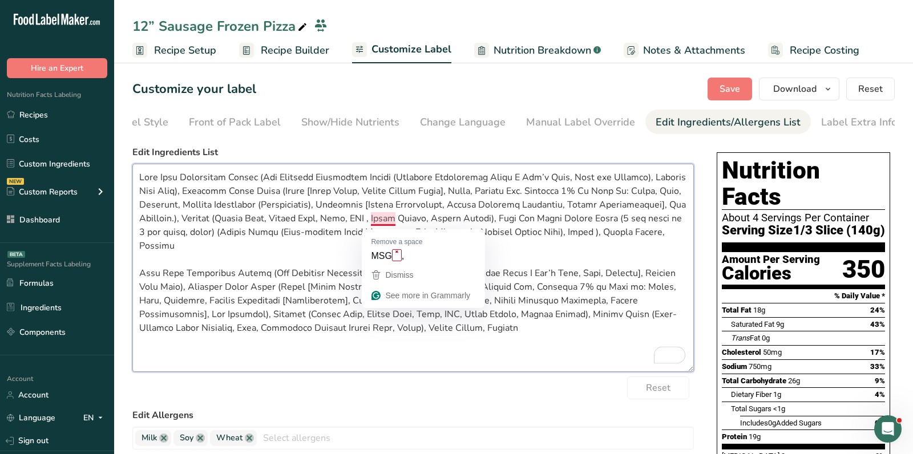
click at [272, 232] on textarea "To enrich screen reader interactions, please activate Accessibility in Grammarl…" at bounding box center [413, 268] width 562 height 208
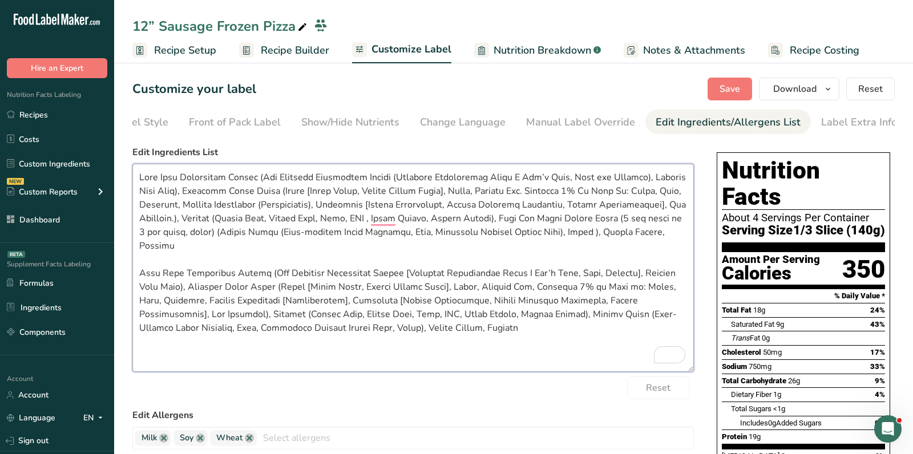
drag, startPoint x: 224, startPoint y: 251, endPoint x: 122, endPoint y: 130, distance: 158.4
click at [122, 130] on section "Customize your label Save Download Choose what to show on your downloaded label…" at bounding box center [513, 406] width 799 height 694
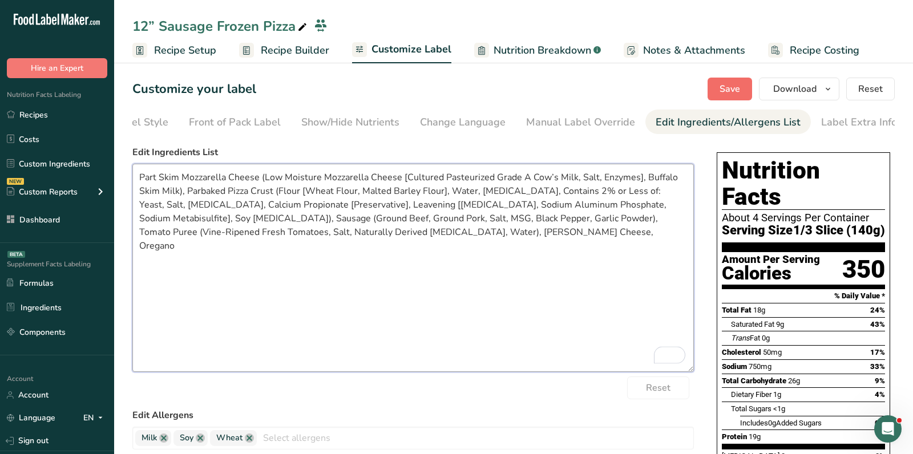
type textarea "Part Skim Mozzarella Cheese (Low Moisture Mozzarella Cheese [Cultured Pasteuriz…"
click at [730, 90] on span "Save" at bounding box center [730, 89] width 21 height 14
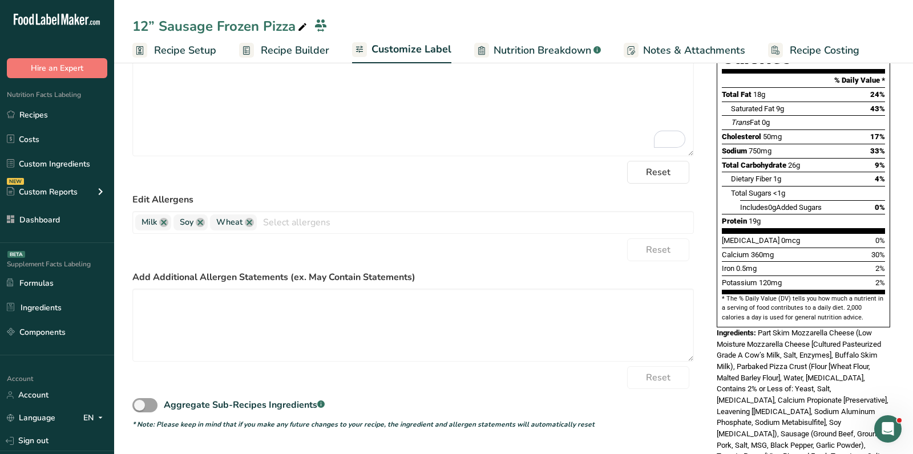
scroll to position [0, 0]
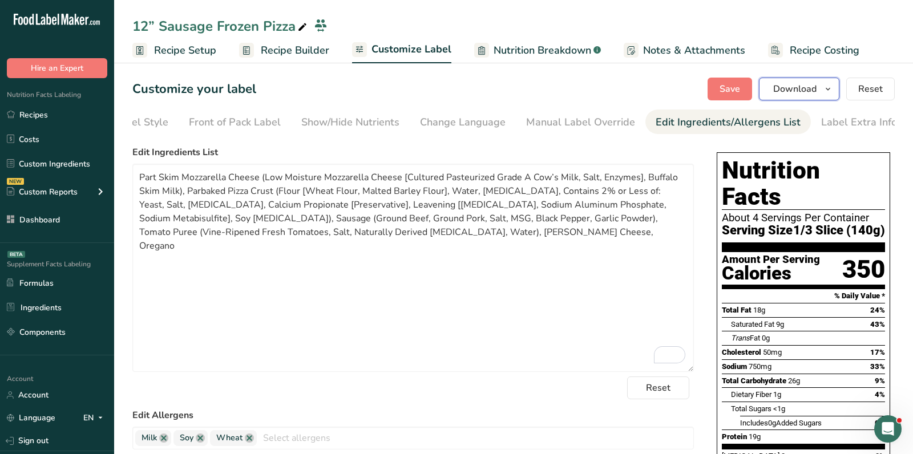
click at [816, 79] on button "Download" at bounding box center [799, 89] width 80 height 23
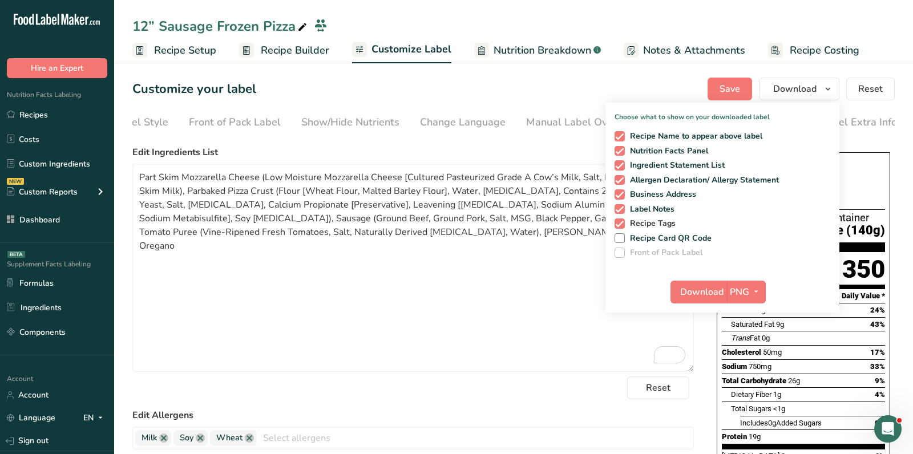
click at [663, 225] on span "Recipe Tags" at bounding box center [650, 224] width 51 height 10
click at [622, 225] on input "Recipe Tags" at bounding box center [618, 223] width 7 height 7
checkbox input "false"
click at [659, 211] on span "Label Notes" at bounding box center [650, 209] width 50 height 10
click at [622, 211] on input "Label Notes" at bounding box center [618, 208] width 7 height 7
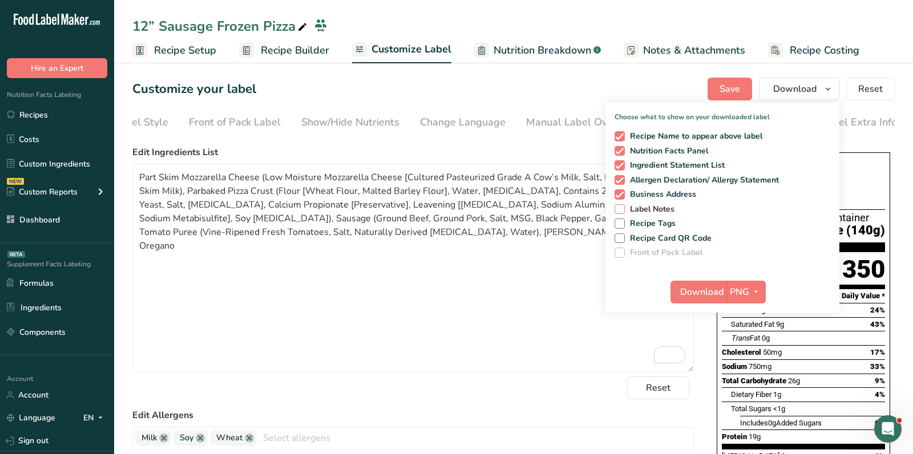
click at [659, 204] on span "Label Notes" at bounding box center [650, 209] width 50 height 10
click at [622, 205] on input "Label Notes" at bounding box center [618, 208] width 7 height 7
checkbox input "true"
click at [664, 190] on span "Business Address" at bounding box center [661, 195] width 72 height 10
click at [622, 191] on input "Business Address" at bounding box center [618, 194] width 7 height 7
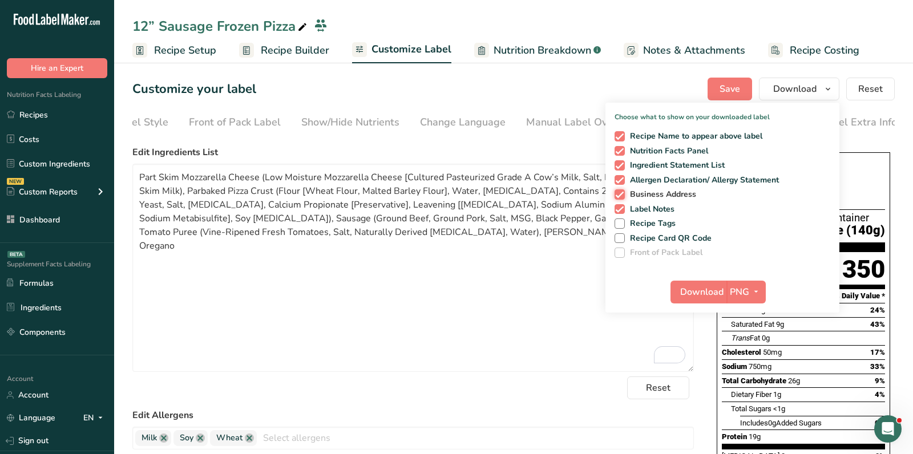
checkbox input "false"
click at [666, 208] on span "Label Notes" at bounding box center [650, 209] width 50 height 10
click at [622, 208] on input "Label Notes" at bounding box center [618, 208] width 7 height 7
checkbox input "false"
click at [743, 288] on span "PNG" at bounding box center [739, 292] width 19 height 14
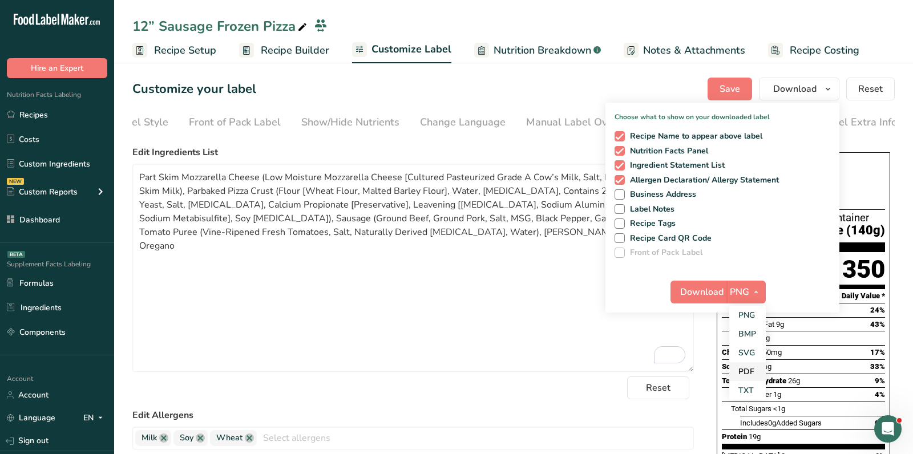
click at [761, 370] on link "PDF" at bounding box center [747, 371] width 37 height 19
click at [704, 285] on span "Download" at bounding box center [702, 292] width 43 height 14
click at [287, 53] on span "Recipe Builder" at bounding box center [295, 50] width 68 height 15
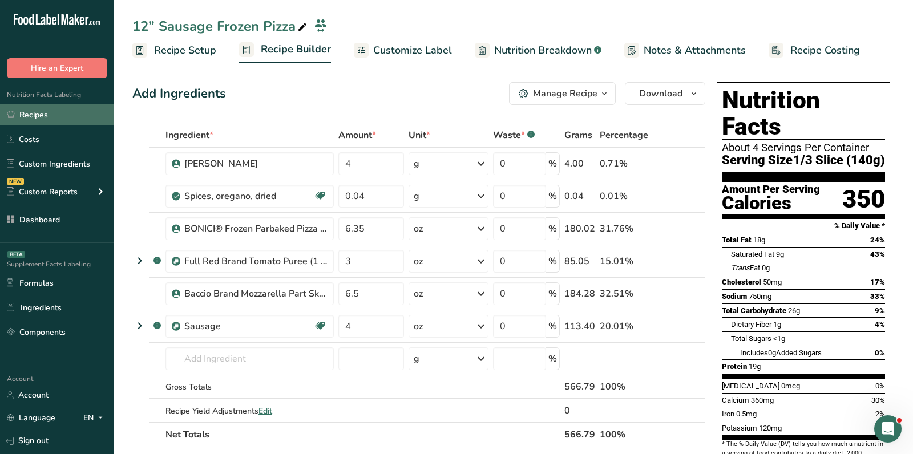
click at [87, 112] on link "Recipes" at bounding box center [57, 115] width 114 height 22
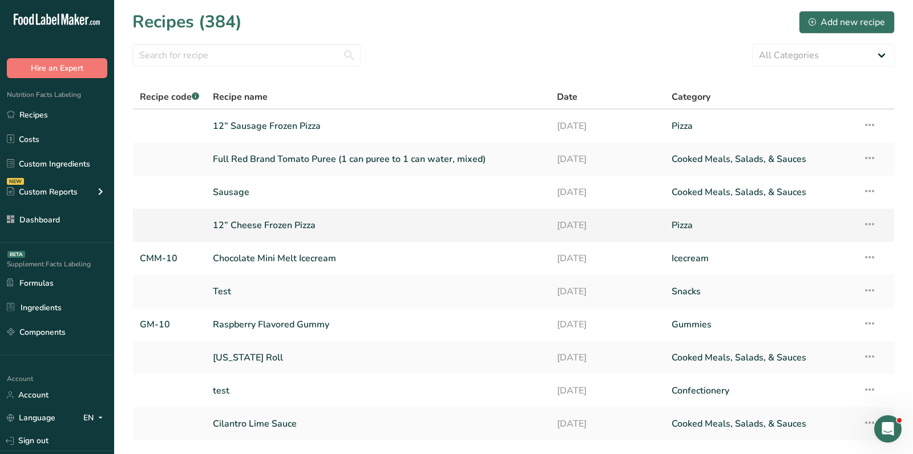
click at [303, 220] on link "12” Cheese Frozen Pizza" at bounding box center [378, 225] width 331 height 24
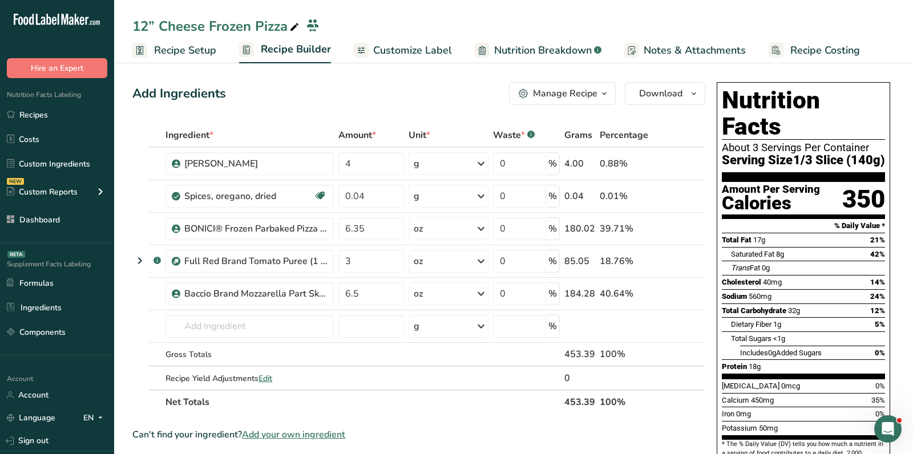
click at [559, 92] on div "Manage Recipe" at bounding box center [565, 94] width 65 height 14
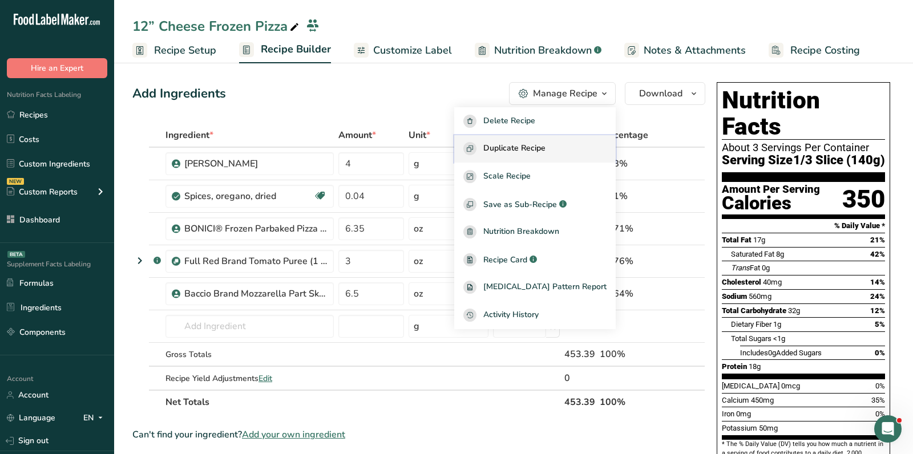
click at [554, 142] on button "Duplicate Recipe" at bounding box center [535, 149] width 162 height 28
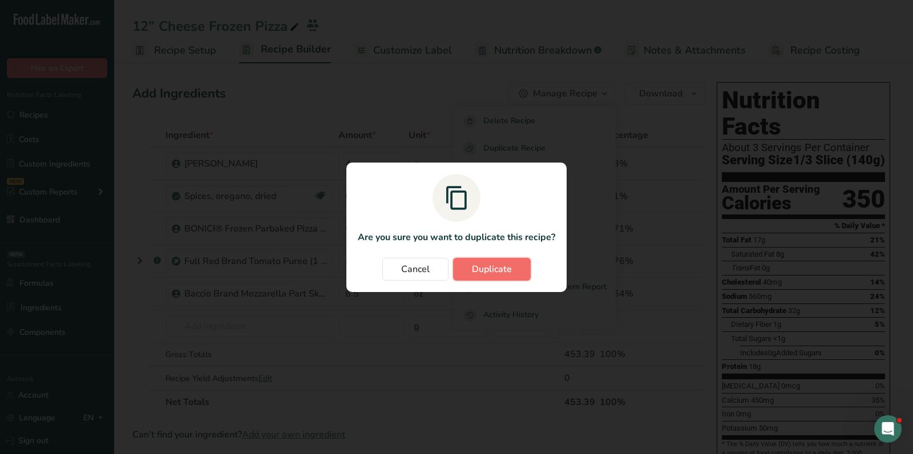
click at [492, 273] on span "Duplicate" at bounding box center [492, 270] width 40 height 14
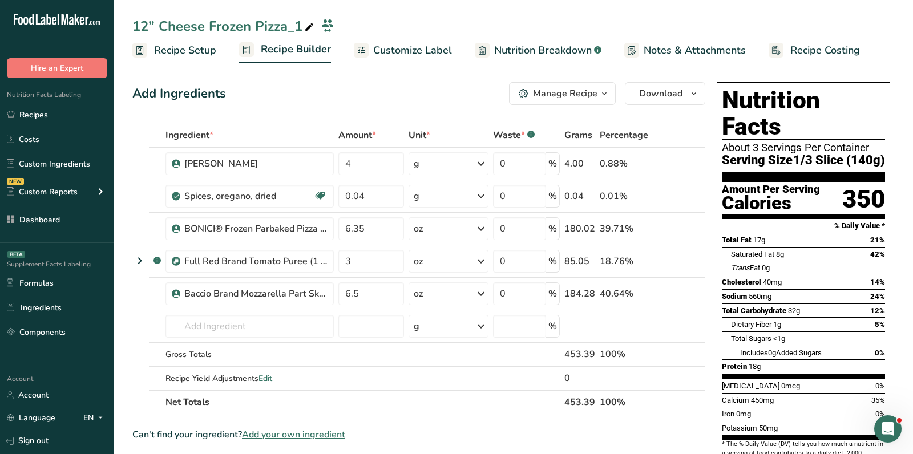
click at [304, 27] on icon at bounding box center [309, 27] width 10 height 16
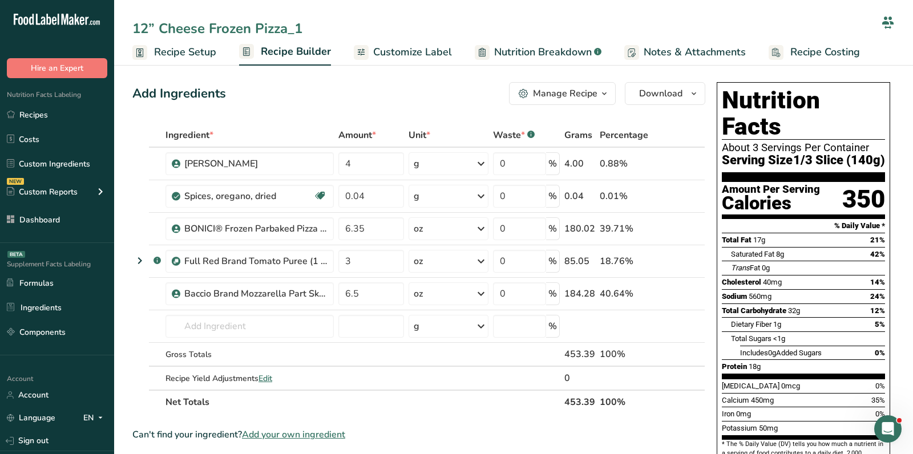
click at [304, 27] on input "12” Cheese Frozen Pizza_1" at bounding box center [504, 28] width 744 height 21
type input "12” Pepperoni Frozen Pizza"
click at [373, 116] on div "Add Ingredients Manage Recipe Delete Recipe Duplicate Recipe Scale Recipe Save …" at bounding box center [422, 454] width 580 height 753
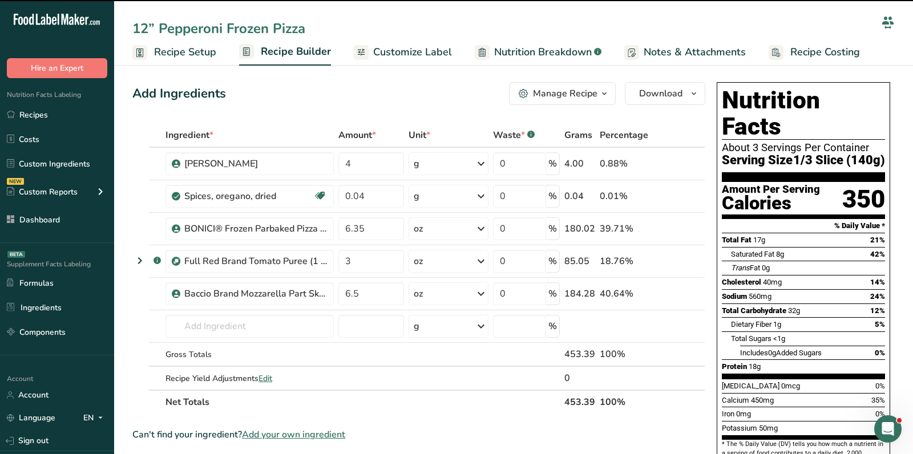
click at [342, 102] on div "Add Ingredients Manage Recipe Delete Recipe Duplicate Recipe Scale Recipe Save …" at bounding box center [418, 93] width 573 height 23
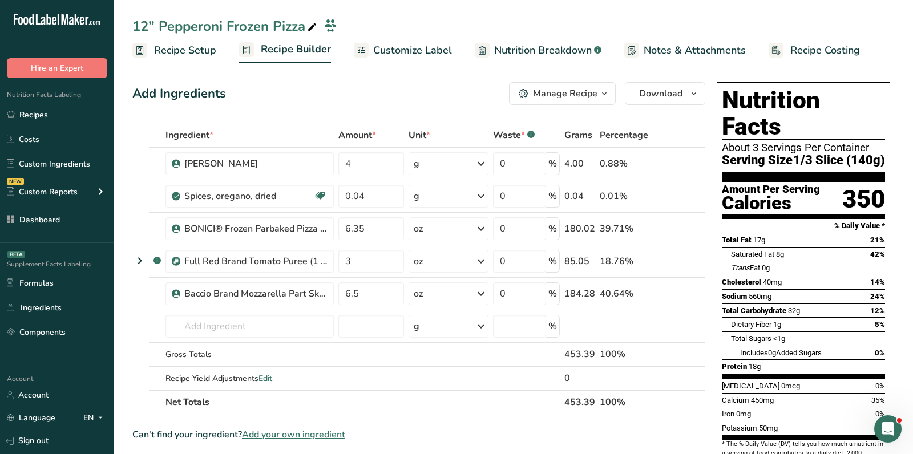
click at [314, 428] on span "Add your own ingredient" at bounding box center [293, 435] width 103 height 14
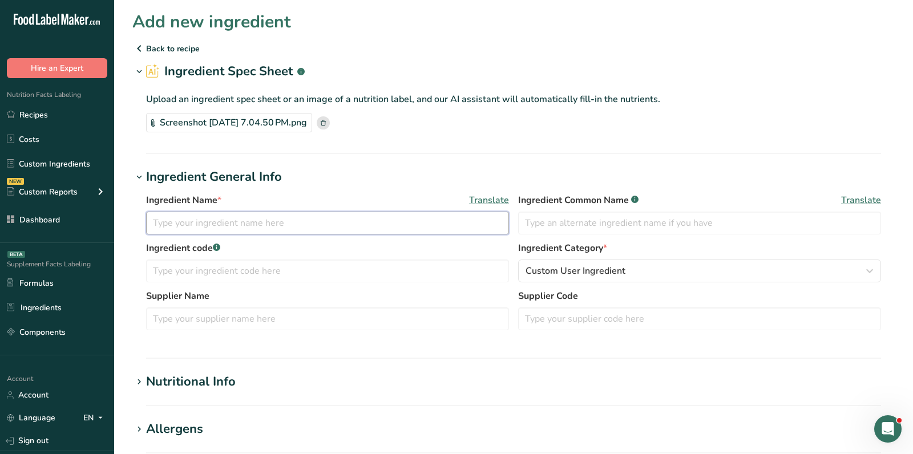
click at [275, 216] on input "text" at bounding box center [327, 223] width 363 height 23
paste input "Sliced Pepperoni Margherita"
click at [198, 220] on input "Sliced Pepperoni Margherita" at bounding box center [327, 223] width 363 height 23
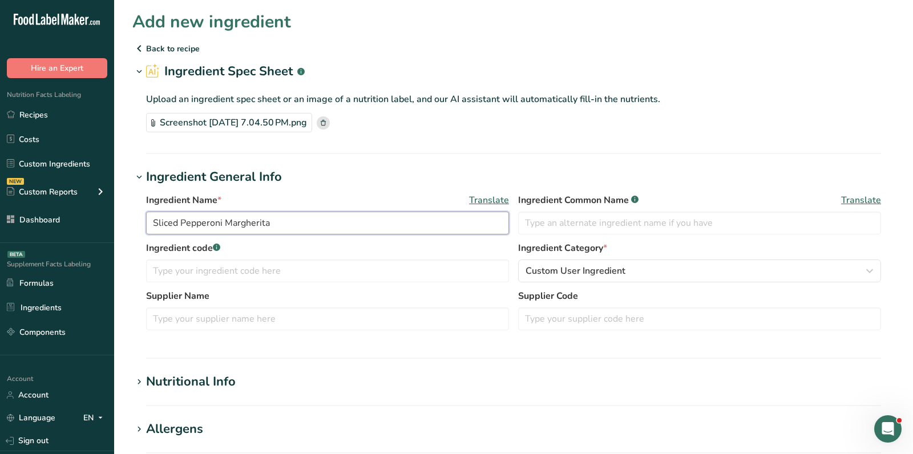
click at [198, 220] on input "Sliced Pepperoni Margherita" at bounding box center [327, 223] width 363 height 23
type input "Sliced Pepperoni Margherita"
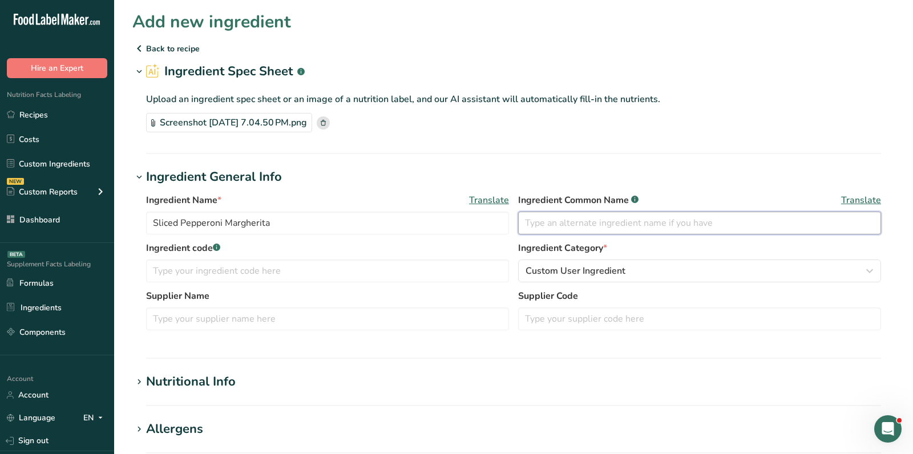
click at [564, 224] on input "text" at bounding box center [699, 223] width 363 height 23
paste input "Pepperoni"
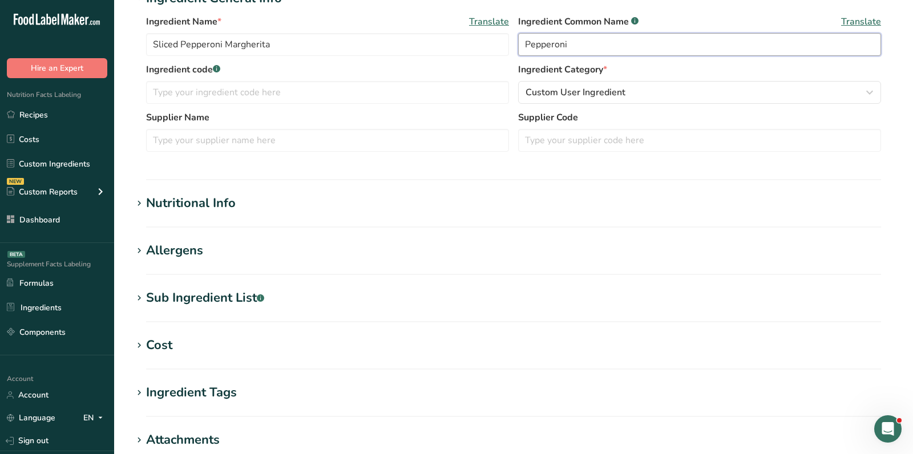
scroll to position [247, 0]
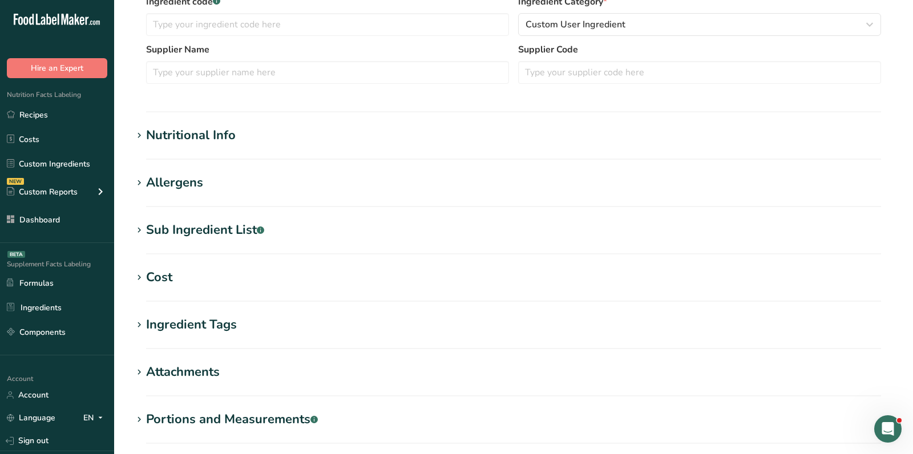
type input "Pepperoni"
click at [217, 146] on section "Nutritional Info Serving Size .a-a{fill:#347362;}.b-a{fill:#fff;} Add ingredien…" at bounding box center [513, 143] width 763 height 34
click at [216, 129] on div "Nutritional Info" at bounding box center [191, 135] width 90 height 19
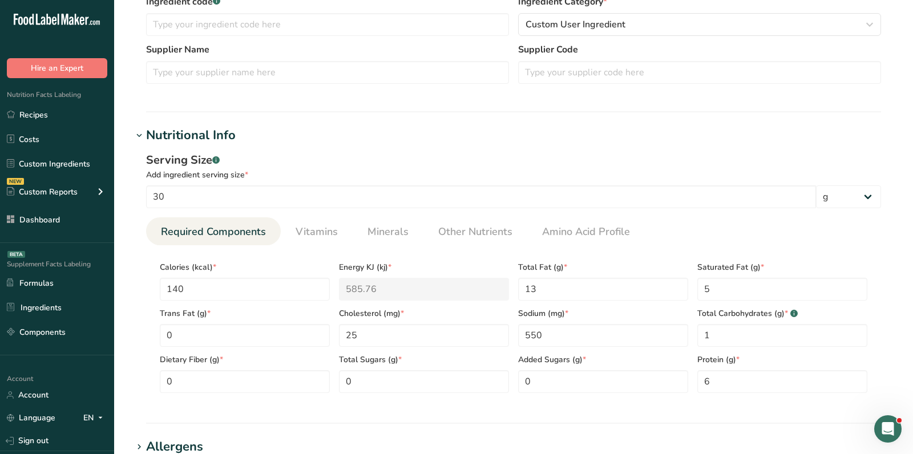
scroll to position [287, 0]
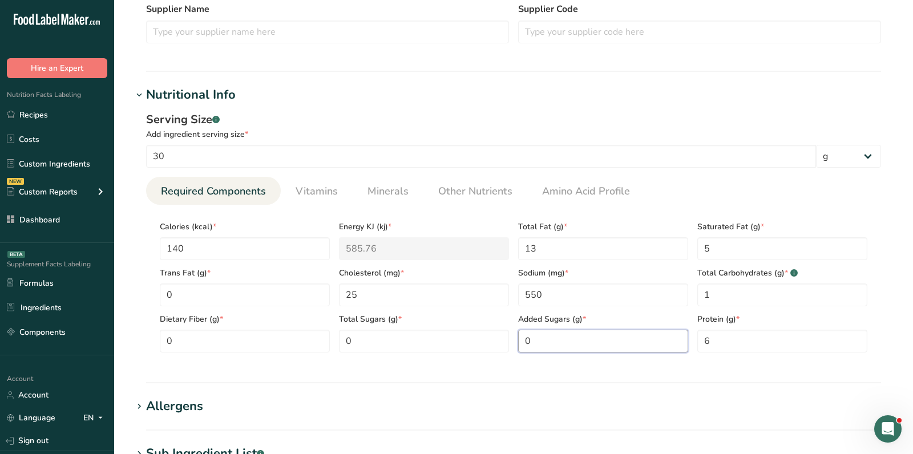
click at [550, 343] on Sugars "0" at bounding box center [603, 341] width 170 height 23
type Sugars "0"
click at [409, 337] on Sugars "0" at bounding box center [424, 341] width 170 height 23
type Sugars "0.5"
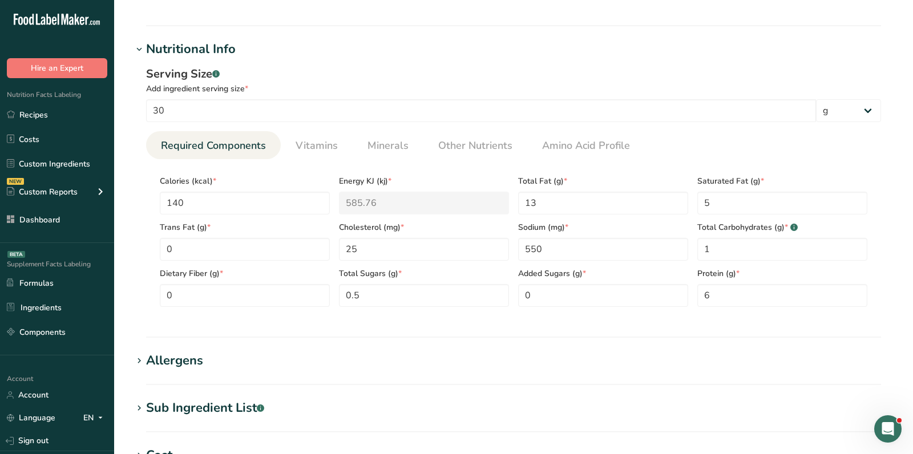
click at [182, 364] on div "Allergens" at bounding box center [174, 361] width 57 height 19
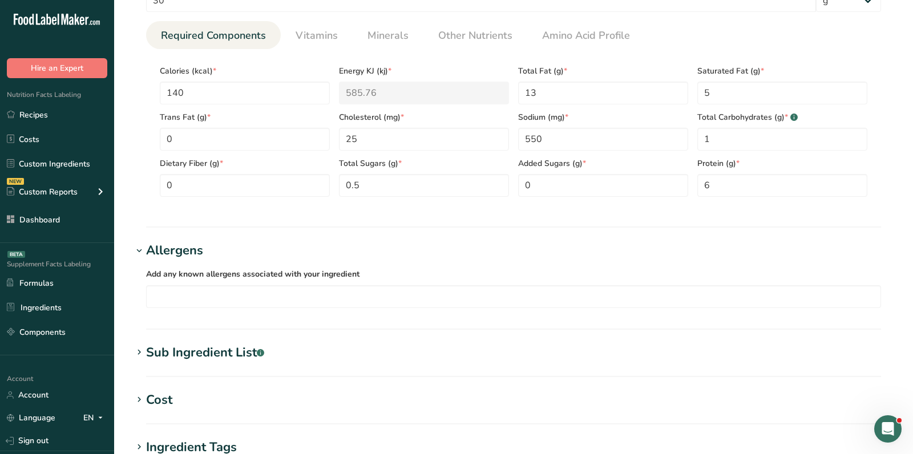
scroll to position [530, 0]
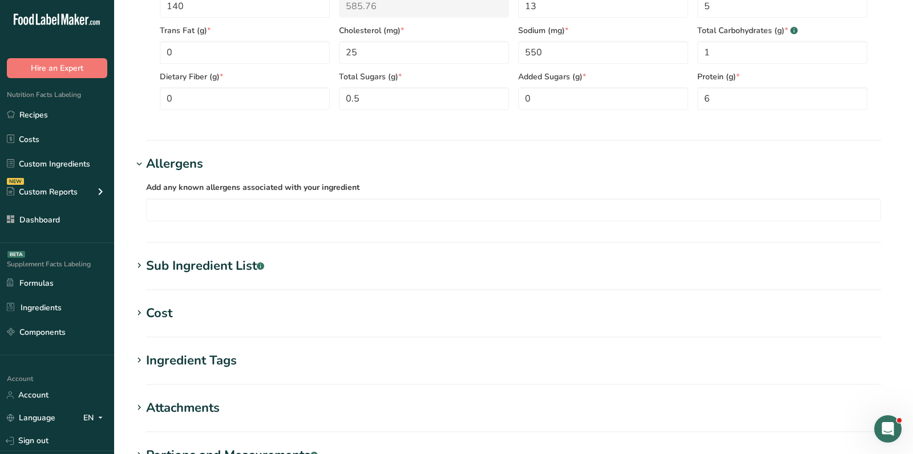
click at [213, 257] on div "Sub Ingredient List .a-a{fill:#347362;}.b-a{fill:#fff;}" at bounding box center [205, 266] width 118 height 19
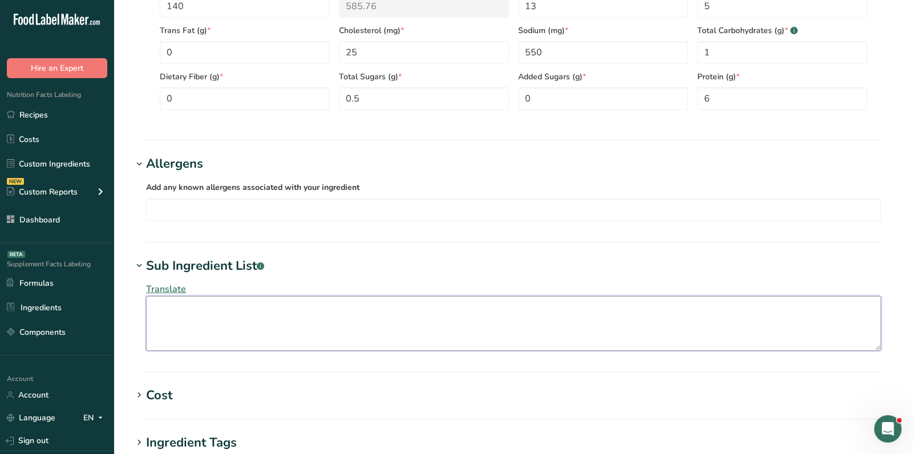
click at [210, 316] on textarea at bounding box center [513, 323] width 735 height 55
paste textarea "Pork, Beef, Salt, Contains 2% or Less of Dextrose, Dehydrated Granulated Garlic…"
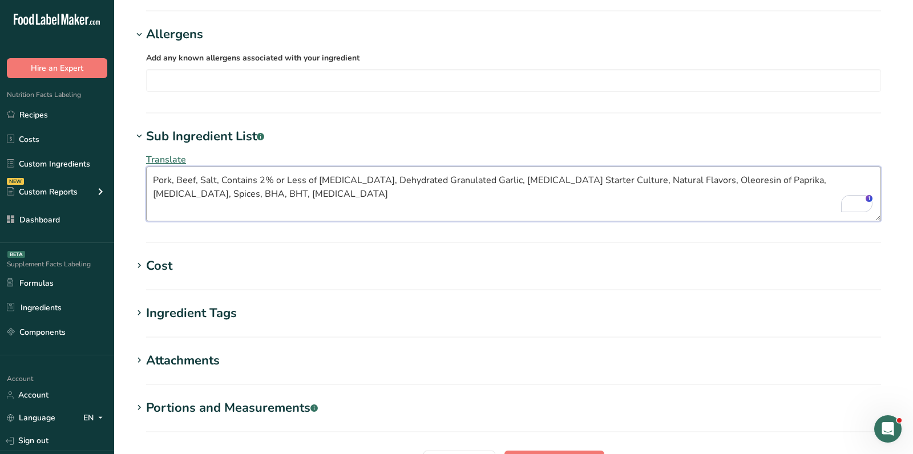
scroll to position [694, 0]
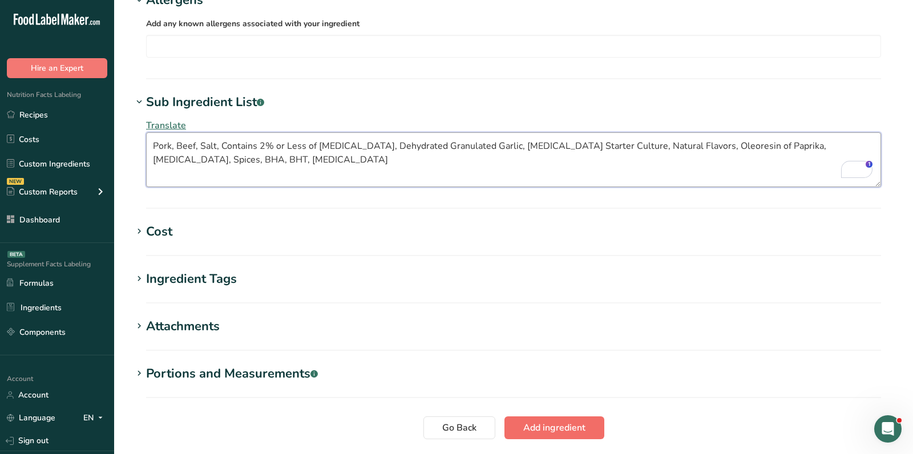
type textarea "Pork, Beef, Salt, Contains 2% or Less of Dextrose, Dehydrated Granulated Garlic…"
drag, startPoint x: 559, startPoint y: 431, endPoint x: 272, endPoint y: 16, distance: 504.6
click at [559, 431] on span "Add ingredient" at bounding box center [554, 428] width 62 height 14
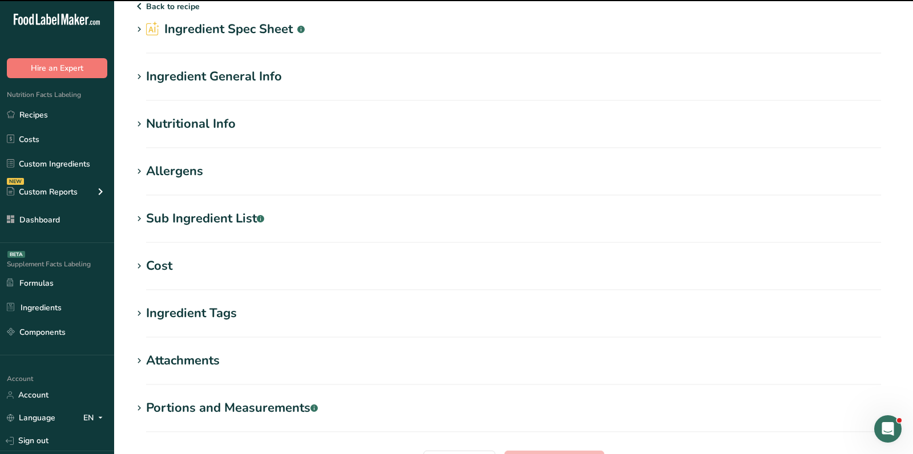
scroll to position [0, 0]
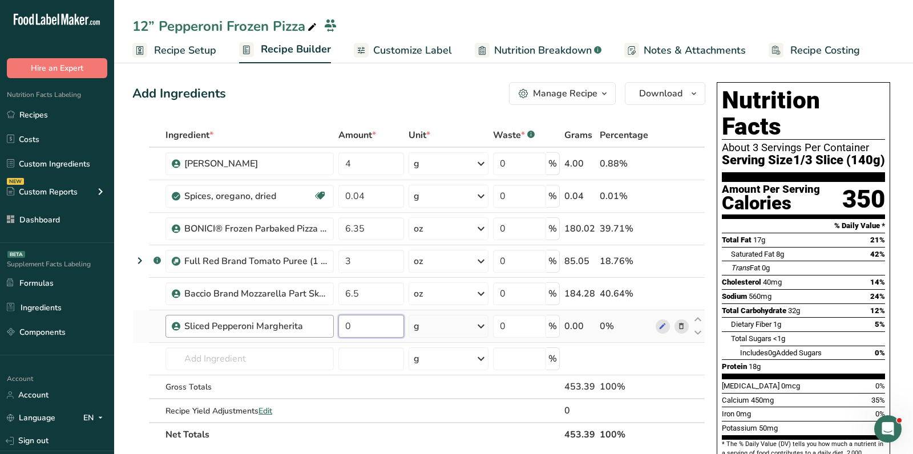
drag, startPoint x: 370, startPoint y: 329, endPoint x: 311, endPoint y: 327, distance: 59.4
click at [312, 328] on tr "Sliced Pepperoni Margherita 0 g Weight Units g kg mg See more Volume Units l Vo…" at bounding box center [419, 327] width 572 height 33
paste input "2.5"
type input "2.5"
click at [420, 329] on div "Ingredient * Amount * Unit * Waste * .a-a{fill:#347362;}.b-a{fill:#fff;} Grams …" at bounding box center [418, 285] width 573 height 324
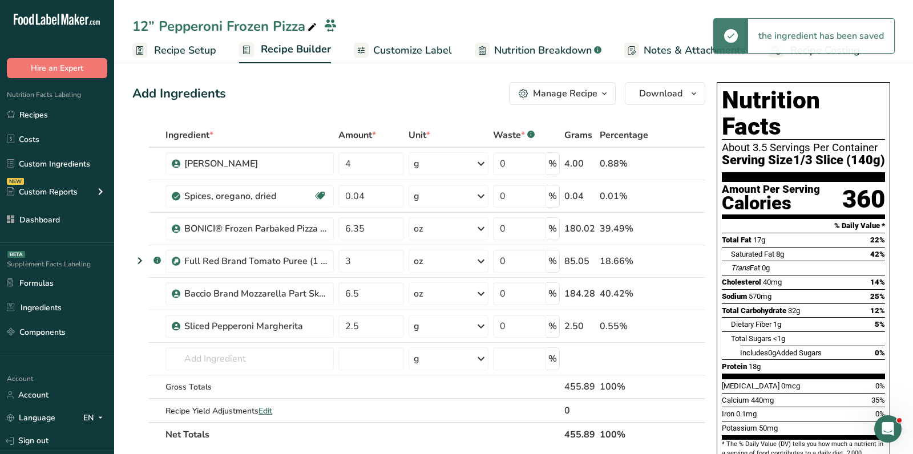
click at [438, 327] on div "g" at bounding box center [449, 326] width 80 height 23
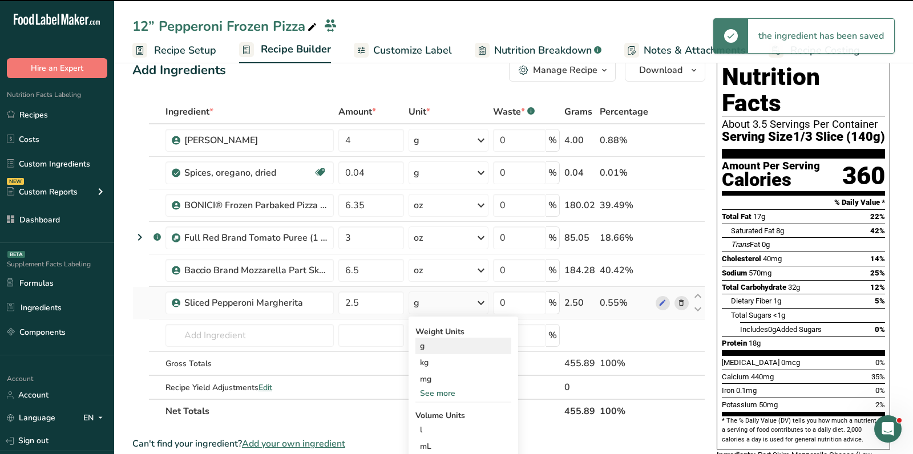
scroll to position [50, 0]
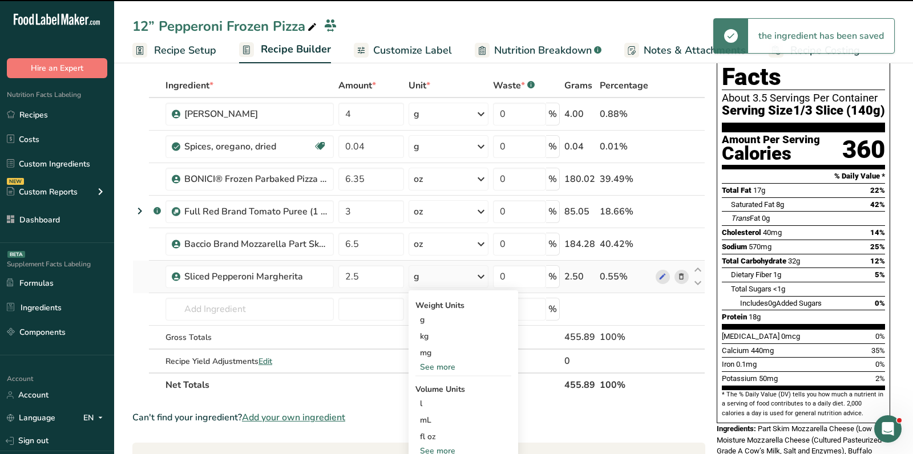
click at [439, 361] on div "See more" at bounding box center [464, 367] width 96 height 12
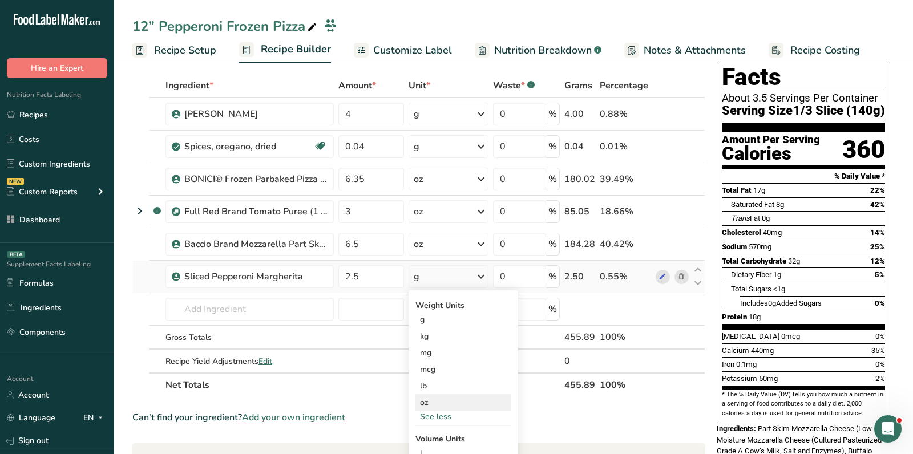
click at [437, 398] on div "oz" at bounding box center [464, 402] width 96 height 17
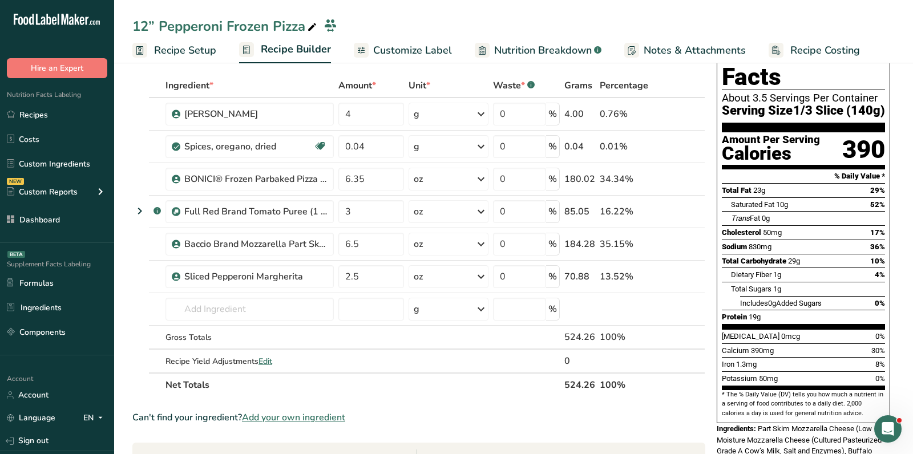
scroll to position [0, 0]
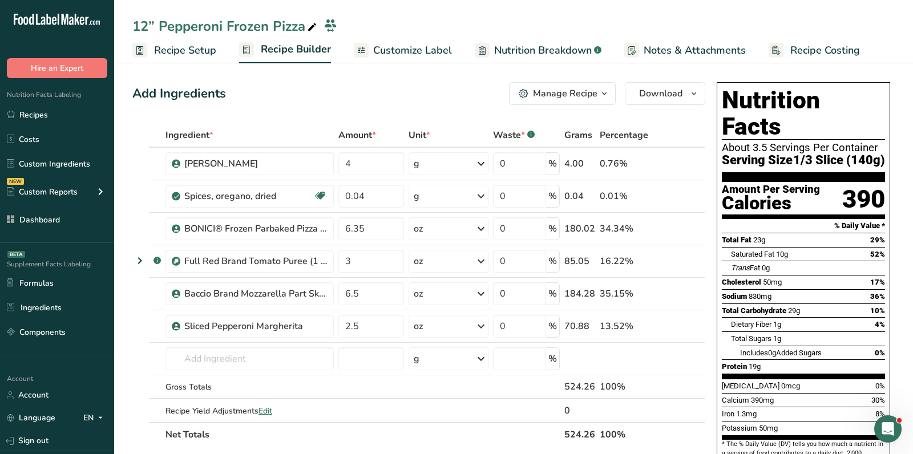
click at [406, 54] on span "Customize Label" at bounding box center [412, 50] width 79 height 15
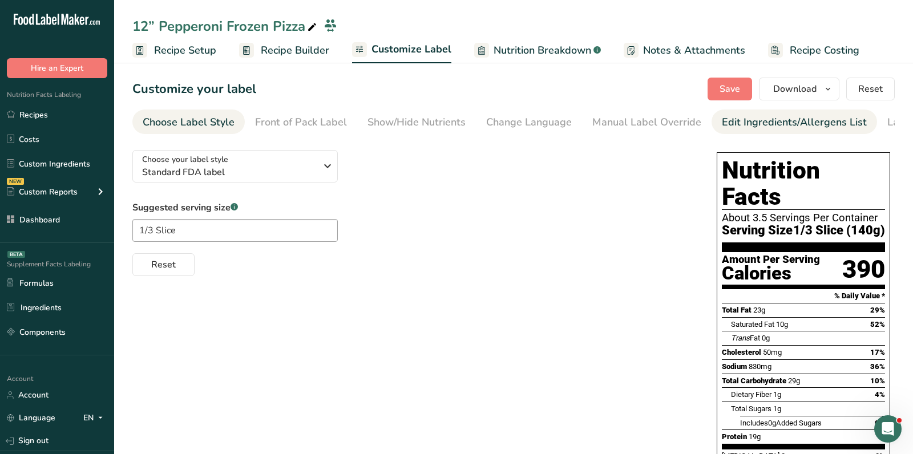
click at [764, 123] on div "Edit Ingredients/Allergens List" at bounding box center [794, 122] width 145 height 15
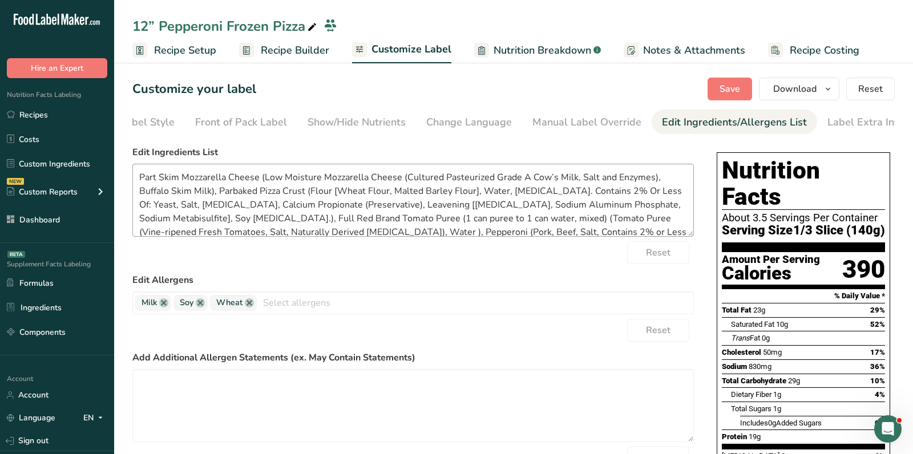
scroll to position [0, 66]
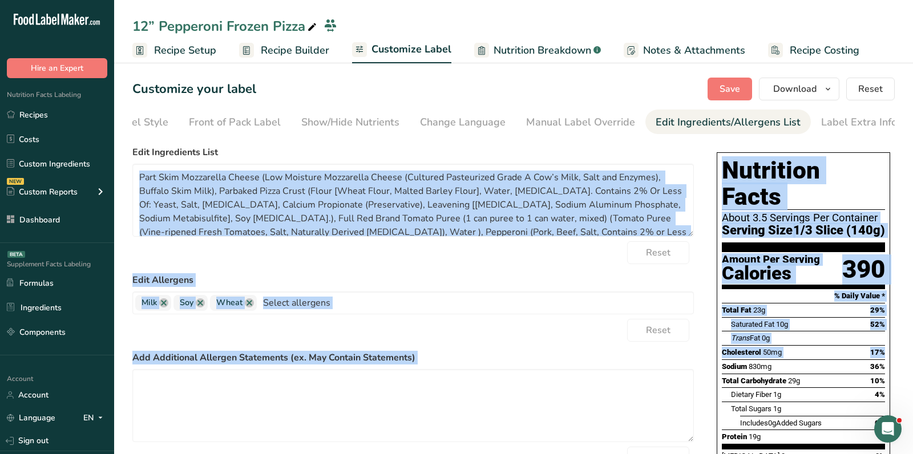
drag, startPoint x: 696, startPoint y: 237, endPoint x: 706, endPoint y: 342, distance: 105.0
click at [706, 342] on div "Choose your label style Standard FDA label USA (FDA) Standard FDA label Tabular…" at bounding box center [513, 460] width 763 height 639
click at [678, 228] on textarea "Part Skim Mozzarella Cheese (Low Moisture Mozzarella Cheese (Cultured Pasteuriz…" at bounding box center [413, 200] width 562 height 73
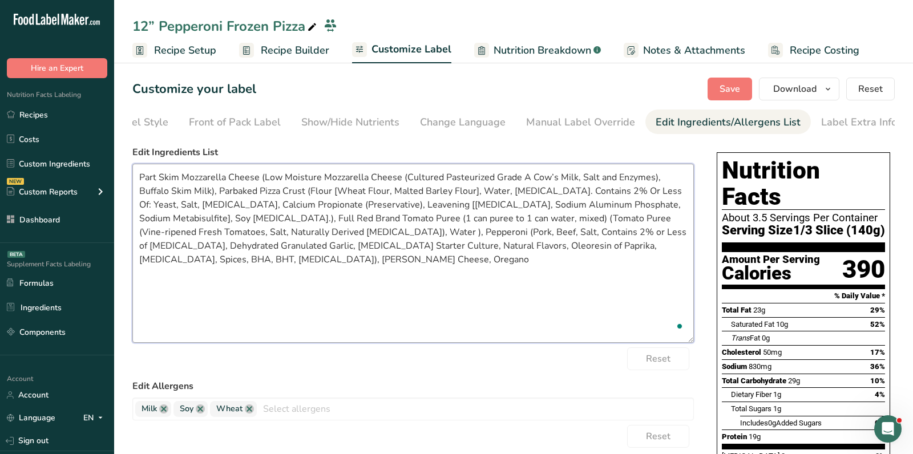
drag, startPoint x: 688, startPoint y: 237, endPoint x: 698, endPoint y: 344, distance: 107.2
click at [698, 344] on div "Choose your label style Standard FDA label USA (FDA) Standard FDA label Tabular…" at bounding box center [513, 460] width 763 height 639
click at [303, 200] on textarea "Part Skim Mozzarella Cheese (Low Moisture Mozzarella Cheese (Cultured Pasteuriz…" at bounding box center [413, 253] width 562 height 179
click at [375, 220] on textarea "Part Skim Mozzarella Cheese (Low Moisture Mozzarella Cheese (Cultured Pasteuriz…" at bounding box center [413, 253] width 562 height 179
click at [292, 300] on textarea "Part Skim Mozzarella Cheese (Low Moisture Mozzarella Cheese (Cultured Pasteuriz…" at bounding box center [413, 253] width 562 height 179
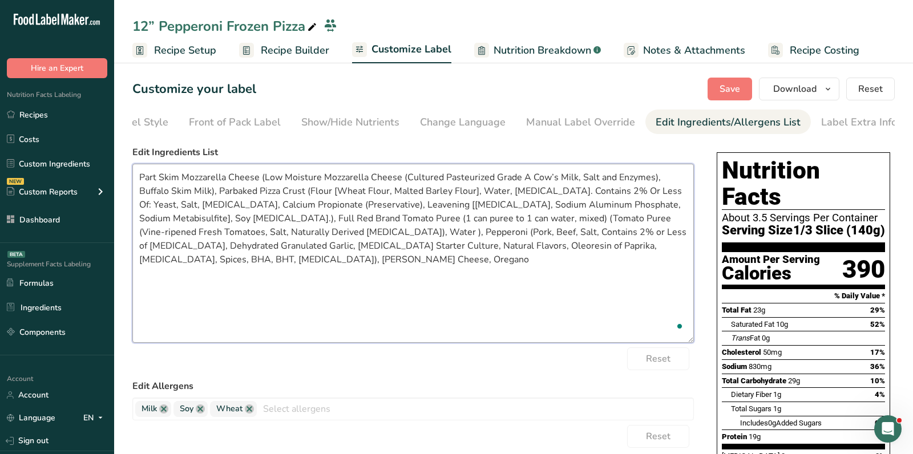
paste textarea "Part Skim Mozzarella Cheese (Low Moisture Mozzarella Cheese [Cultured Pasteuriz…"
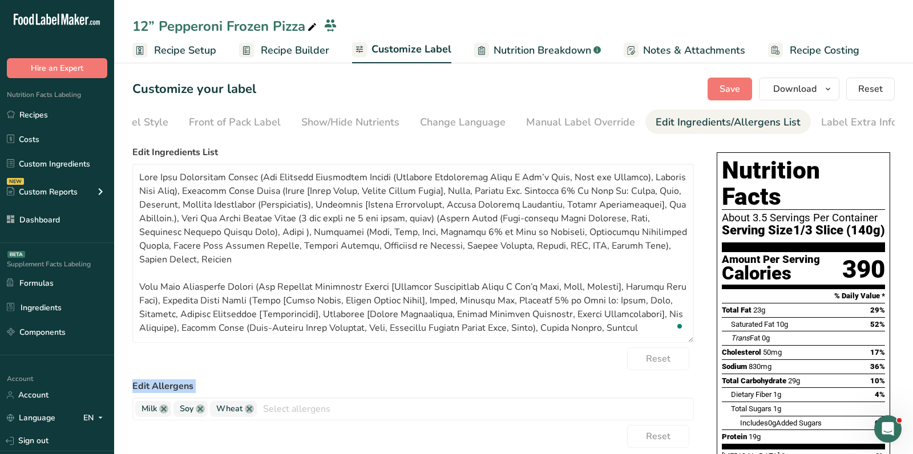
drag, startPoint x: 692, startPoint y: 346, endPoint x: 698, endPoint y: 397, distance: 51.1
click at [698, 397] on div "Choose your label style Standard FDA label USA (FDA) Standard FDA label Tabular…" at bounding box center [513, 460] width 763 height 639
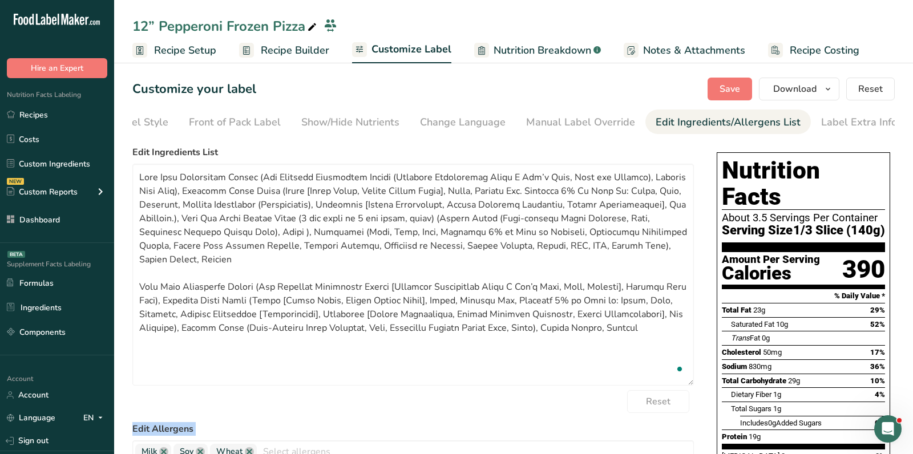
drag, startPoint x: 691, startPoint y: 344, endPoint x: 700, endPoint y: 398, distance: 55.0
click at [700, 398] on div "Choose your label style Standard FDA label USA (FDA) Standard FDA label Tabular…" at bounding box center [513, 460] width 763 height 639
click at [571, 296] on textarea "To enrich screen reader interactions, please activate Accessibility in Grammarl…" at bounding box center [413, 280] width 562 height 233
drag, startPoint x: 297, startPoint y: 232, endPoint x: 571, endPoint y: 250, distance: 274.6
click at [571, 250] on textarea "To enrich screen reader interactions, please activate Accessibility in Grammarl…" at bounding box center [413, 280] width 562 height 233
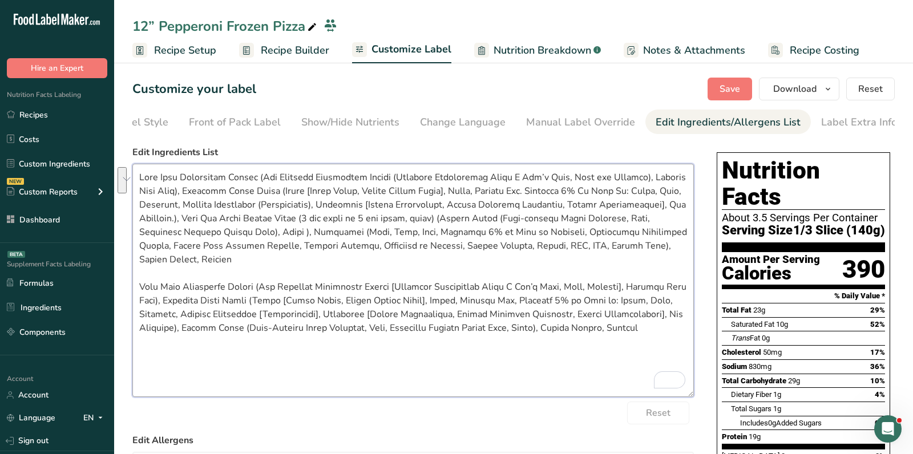
click at [583, 256] on textarea "To enrich screen reader interactions, please activate Accessibility in Grammarl…" at bounding box center [413, 280] width 562 height 233
drag, startPoint x: 593, startPoint y: 248, endPoint x: 300, endPoint y: 235, distance: 292.5
click at [300, 235] on textarea "To enrich screen reader interactions, please activate Accessibility in Grammarl…" at bounding box center [413, 280] width 562 height 233
click at [559, 332] on textarea "To enrich screen reader interactions, please activate Accessibility in Grammarl…" at bounding box center [413, 280] width 562 height 233
paste textarea "Pepperoni (Pork, Beef, Salt, Contains 2% or Less of Dextrose, Dehydrated Granul…"
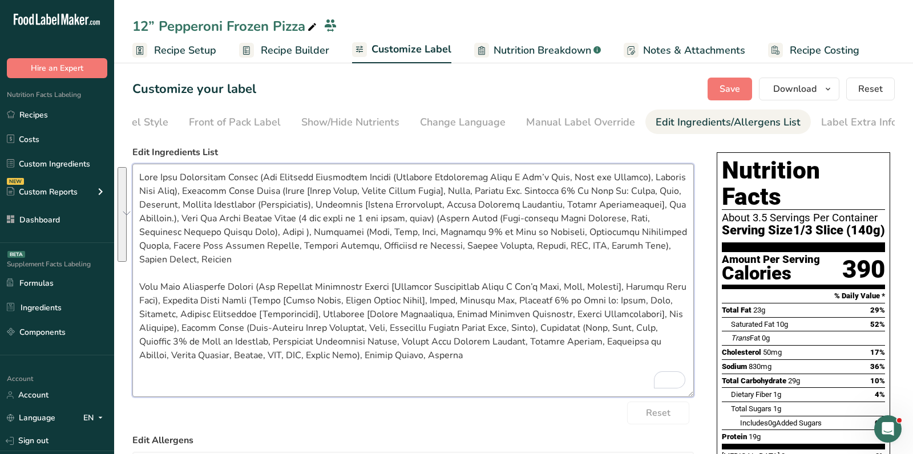
drag, startPoint x: 184, startPoint y: 272, endPoint x: 115, endPoint y: 172, distance: 121.8
click at [115, 172] on section "Customize your label Save Download Choose what to show on your downloaded label…" at bounding box center [513, 428] width 799 height 739
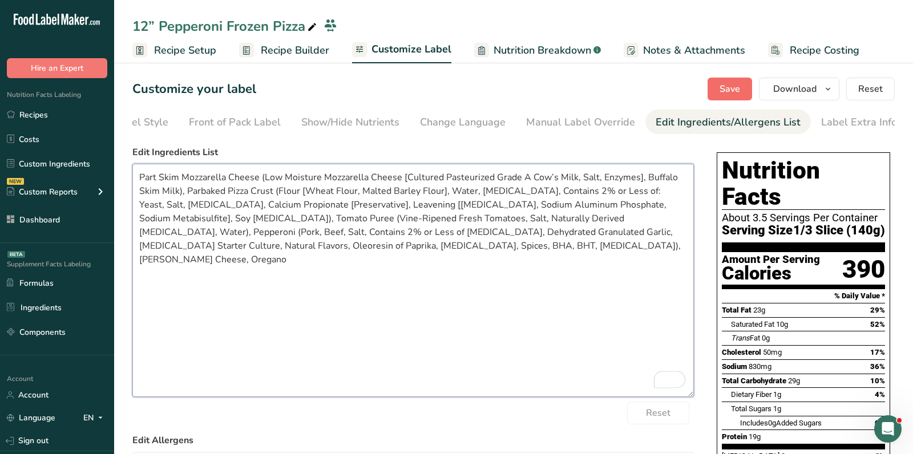
type textarea "Part Skim Mozzarella Cheese (Low Moisture Mozzarella Cheese [Cultured Pasteuriz…"
click at [740, 88] on span "Save" at bounding box center [730, 89] width 21 height 14
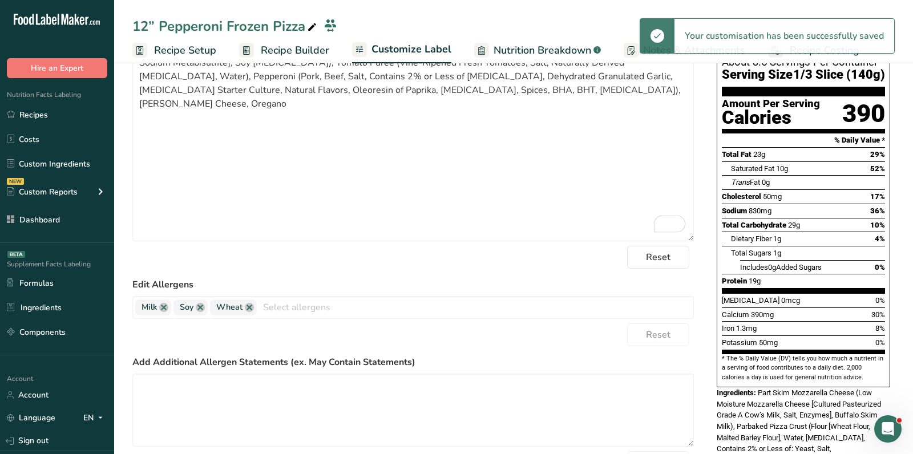
scroll to position [0, 0]
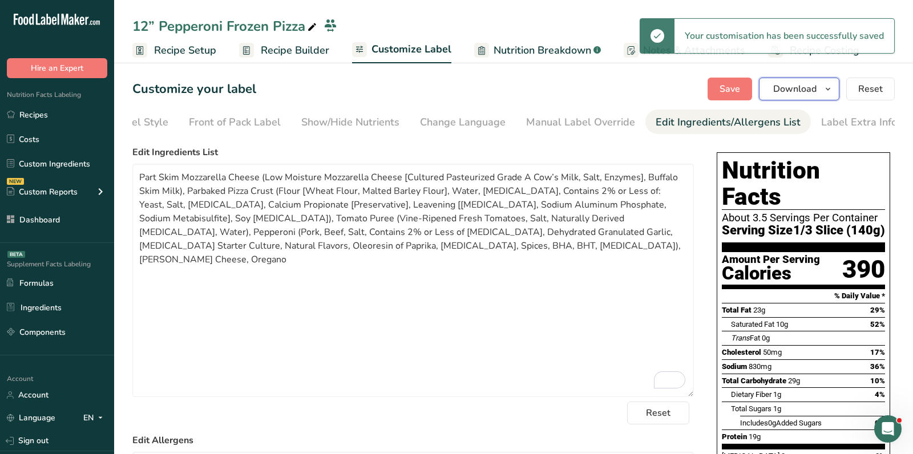
click at [807, 87] on span "Download" at bounding box center [794, 89] width 43 height 14
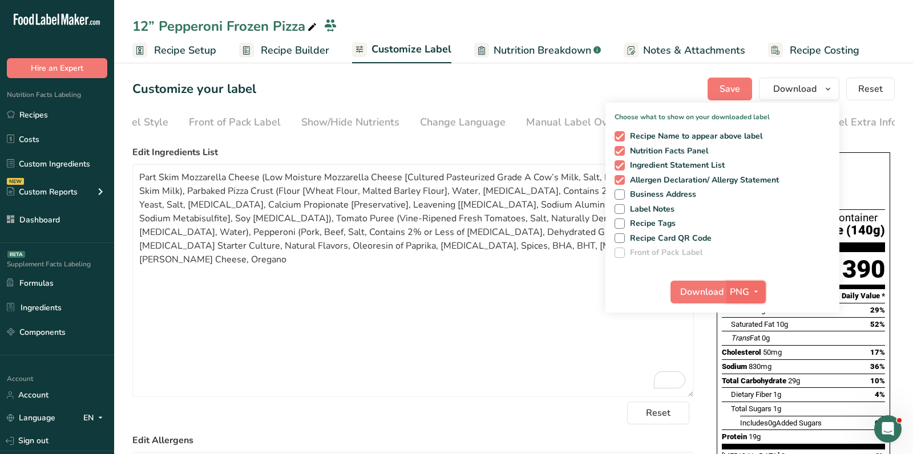
click at [743, 295] on span "PNG" at bounding box center [739, 292] width 19 height 14
click at [751, 369] on link "PDF" at bounding box center [747, 371] width 37 height 19
click at [711, 288] on span "Download" at bounding box center [702, 292] width 43 height 14
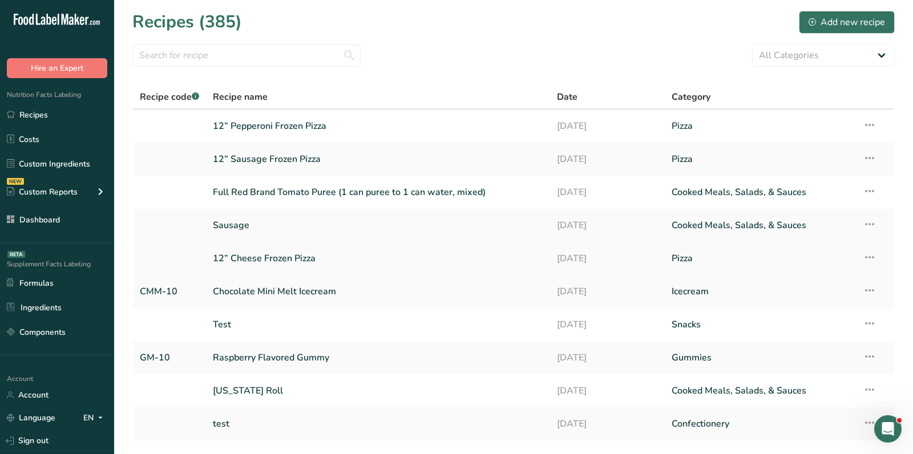
click at [275, 257] on link "12” Cheese Frozen Pizza" at bounding box center [378, 259] width 331 height 24
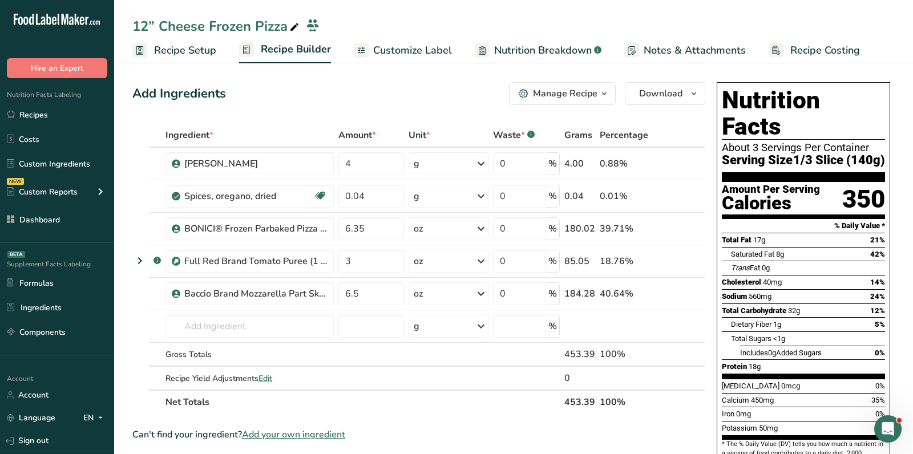
click at [429, 49] on span "Customize Label" at bounding box center [412, 50] width 79 height 15
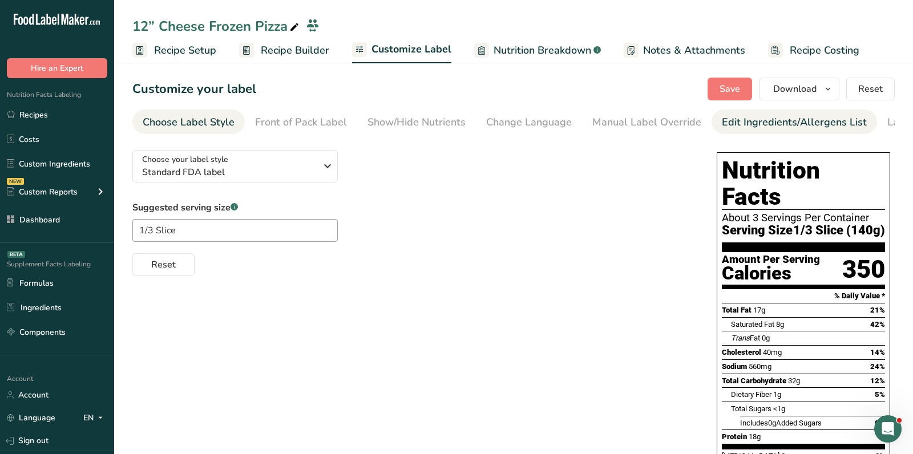
click at [761, 122] on div "Edit Ingredients/Allergens List" at bounding box center [794, 122] width 145 height 15
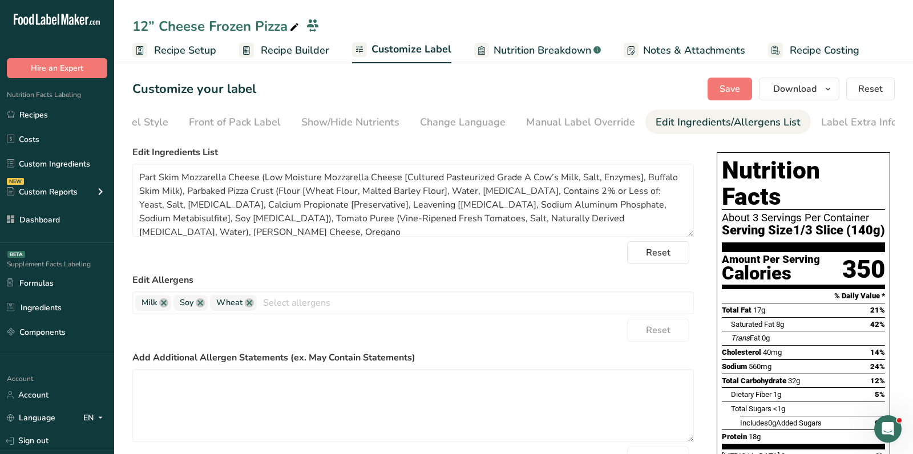
scroll to position [0, 66]
click at [311, 208] on textarea "Part Skim Mozzarella Cheese (Low Moisture Mozzarella Cheese [Cultured Pasteuriz…" at bounding box center [413, 200] width 562 height 73
click at [312, 215] on textarea "Part Skim Mozzarella Cheese (Low Moisture Mozzarella Cheese [Cultured Pasteuriz…" at bounding box center [413, 200] width 562 height 73
click at [71, 115] on link "Recipes" at bounding box center [57, 115] width 114 height 22
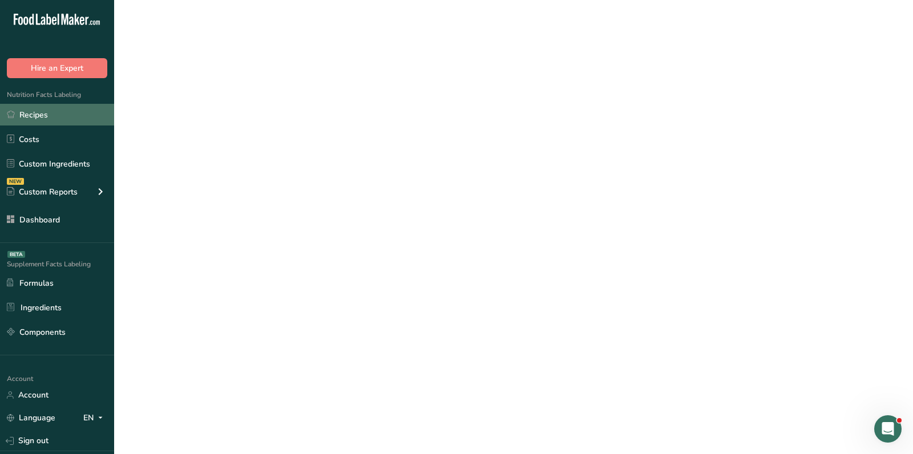
click at [71, 115] on link "Recipes" at bounding box center [57, 115] width 114 height 22
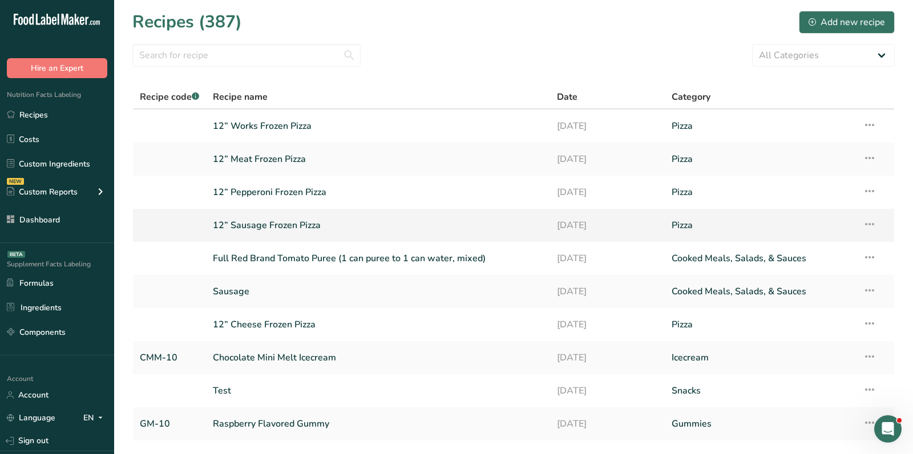
click at [269, 223] on link "12” Sausage Frozen Pizza" at bounding box center [378, 225] width 331 height 24
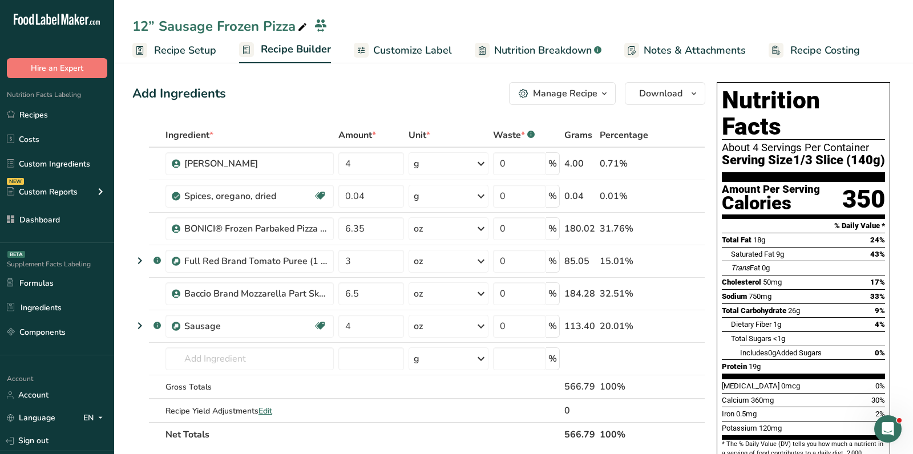
click at [428, 46] on span "Customize Label" at bounding box center [412, 50] width 79 height 15
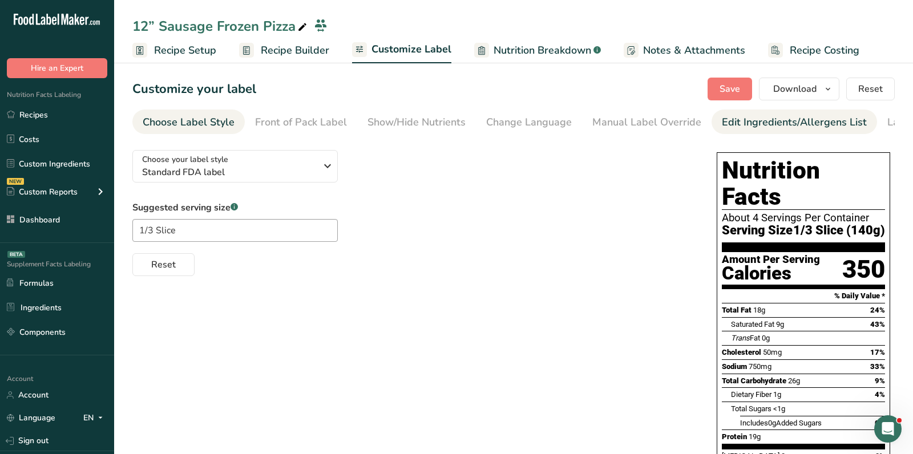
click at [750, 128] on div "Edit Ingredients/Allergens List" at bounding box center [794, 122] width 145 height 15
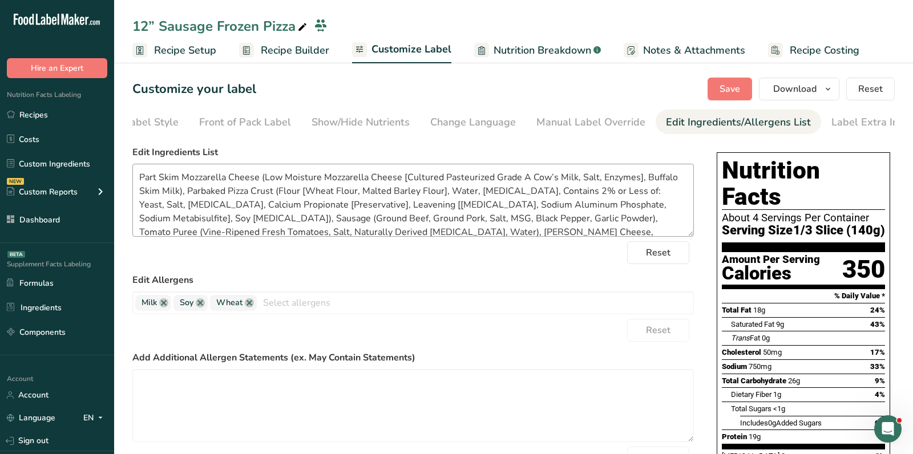
scroll to position [0, 66]
click at [386, 174] on textarea "Part Skim Mozzarella Cheese (Low Moisture Mozzarella Cheese [Cultured Pasteuriz…" at bounding box center [413, 200] width 562 height 73
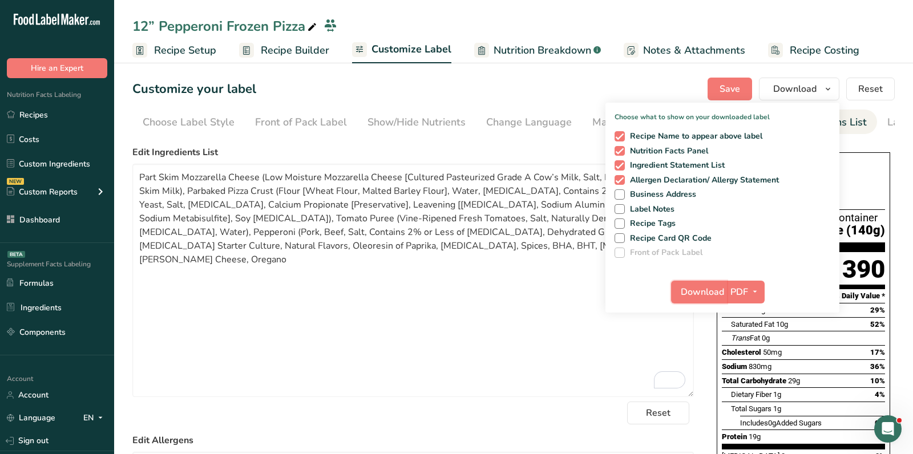
scroll to position [0, 66]
click at [301, 231] on textarea "Part Skim Mozzarella Cheese (Low Moisture Mozzarella Cheese [Cultured Pasteuriz…" at bounding box center [413, 280] width 562 height 233
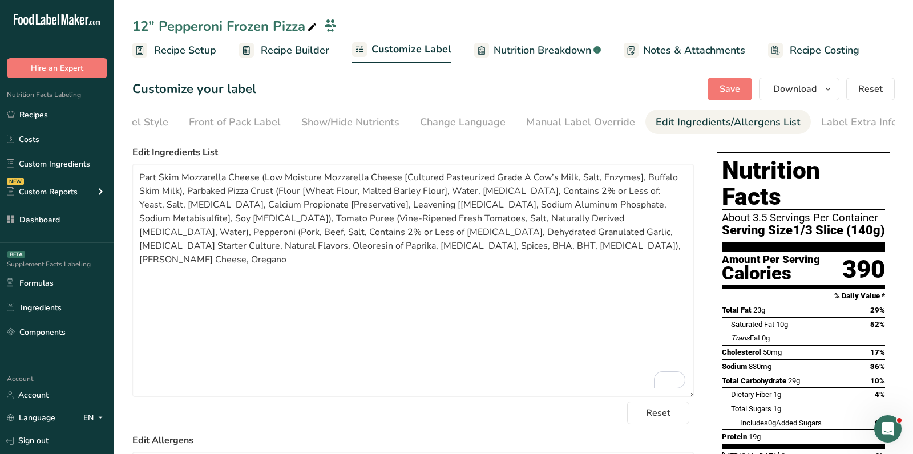
click at [319, 54] on span "Recipe Builder" at bounding box center [295, 50] width 68 height 15
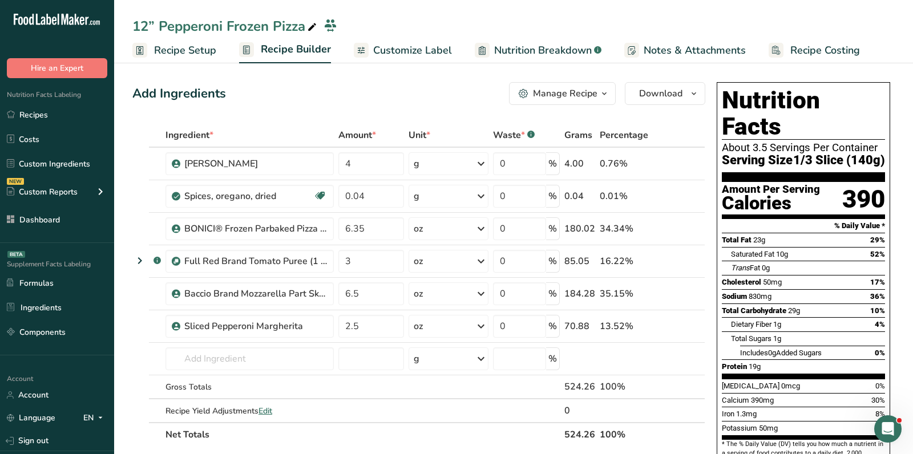
click at [526, 95] on icon "button" at bounding box center [524, 93] width 4 height 4
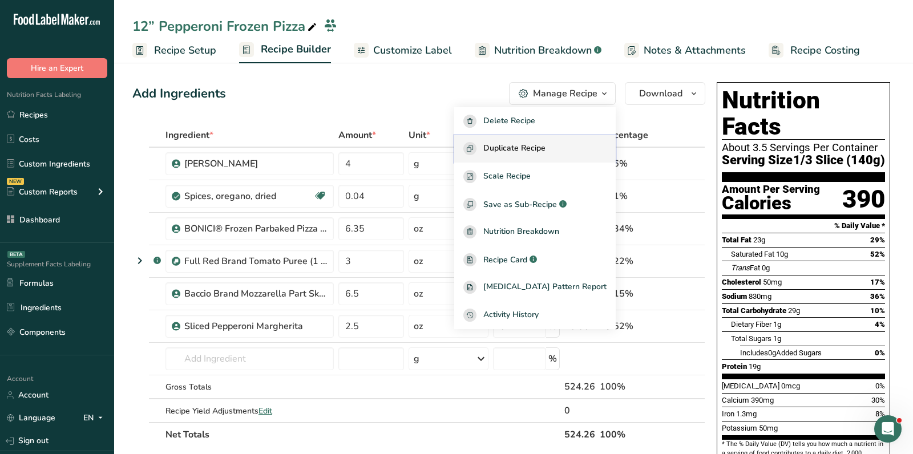
click at [525, 155] on span "Duplicate Recipe" at bounding box center [514, 148] width 62 height 13
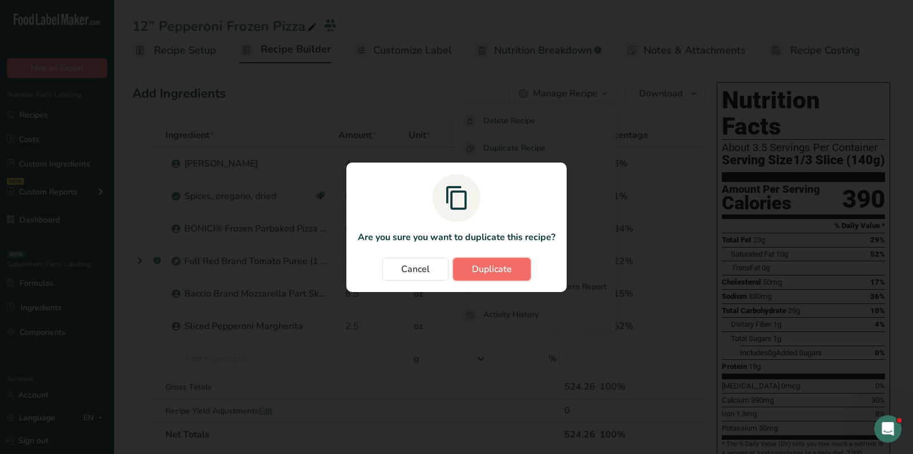
click at [494, 272] on span "Duplicate" at bounding box center [492, 270] width 40 height 14
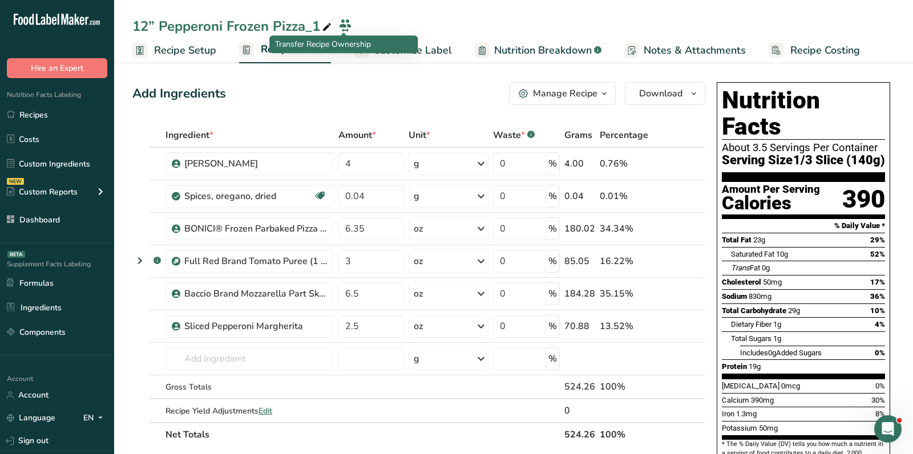
click at [327, 25] on icon at bounding box center [327, 27] width 10 height 16
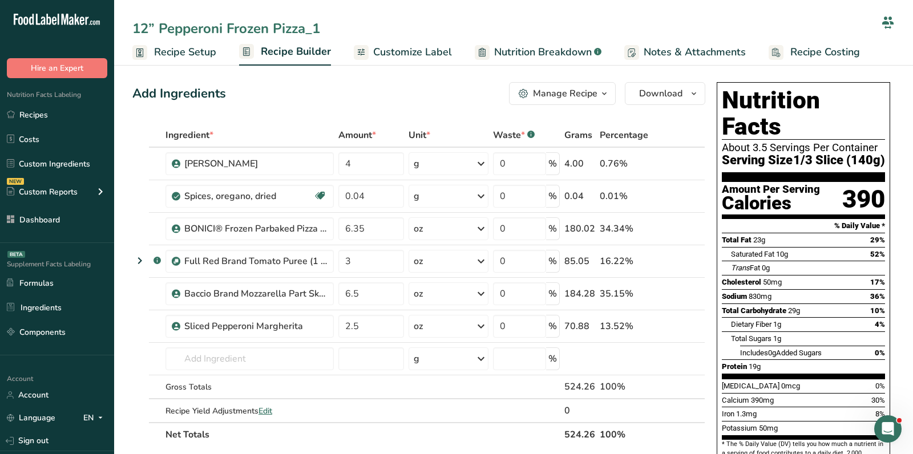
click at [327, 25] on input "12” Pepperoni Frozen Pizza_1" at bounding box center [504, 28] width 744 height 21
type input "12” Meat Frozen Pizza"
click at [348, 86] on div "Add Ingredients Manage Recipe Delete Recipe Duplicate Recipe Scale Recipe Save …" at bounding box center [418, 93] width 573 height 23
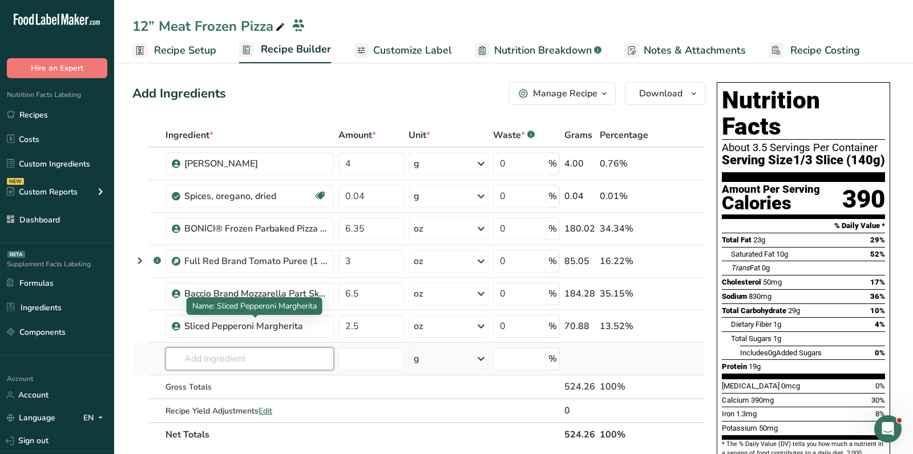
click at [233, 348] on input "text" at bounding box center [250, 359] width 168 height 23
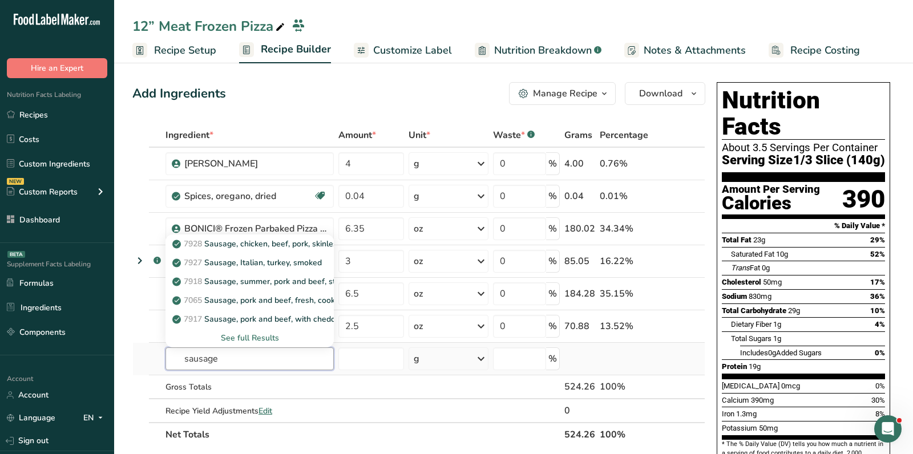
type input "sausage"
click at [239, 335] on div "See full Results" at bounding box center [250, 338] width 150 height 12
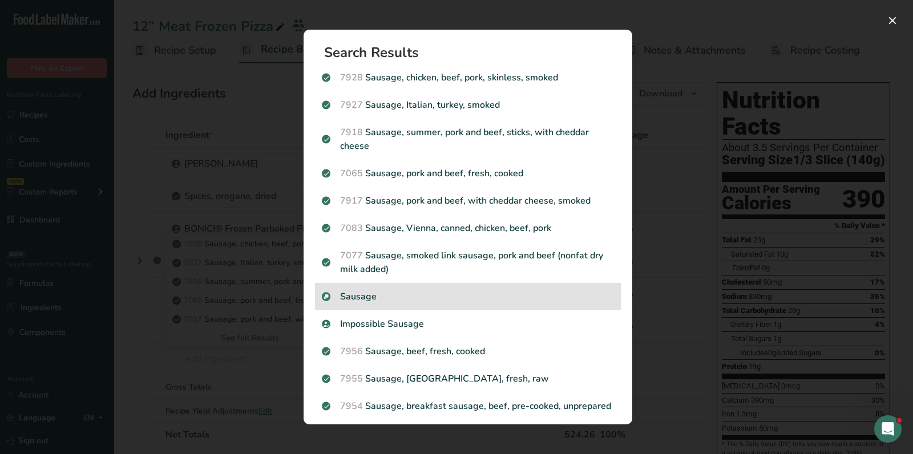
click at [387, 298] on p "Sausage" at bounding box center [468, 297] width 292 height 14
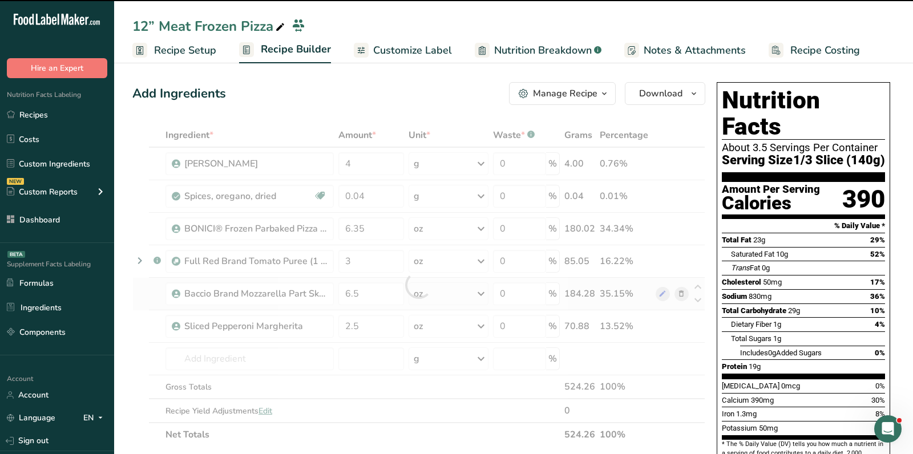
type input "0"
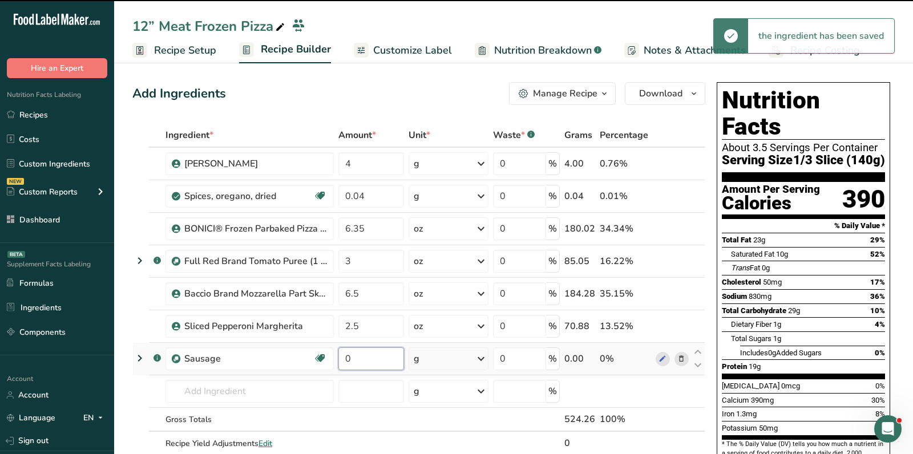
drag, startPoint x: 361, startPoint y: 349, endPoint x: 337, endPoint y: 349, distance: 24.0
click at [339, 349] on input "0" at bounding box center [371, 359] width 66 height 23
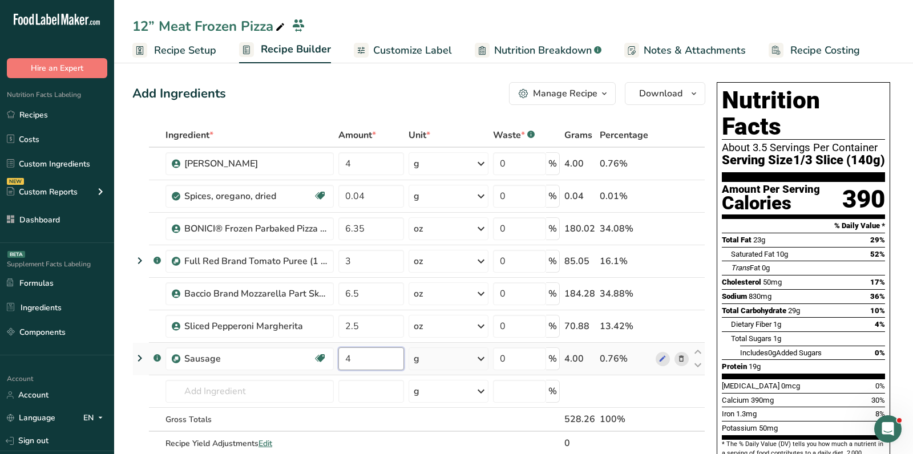
type input "4"
click at [448, 361] on div "Ingredient * Amount * Unit * Waste * .a-a{fill:#347362;}.b-a{fill:#fff;} Grams …" at bounding box center [418, 301] width 573 height 356
click at [441, 357] on div "g" at bounding box center [449, 359] width 80 height 23
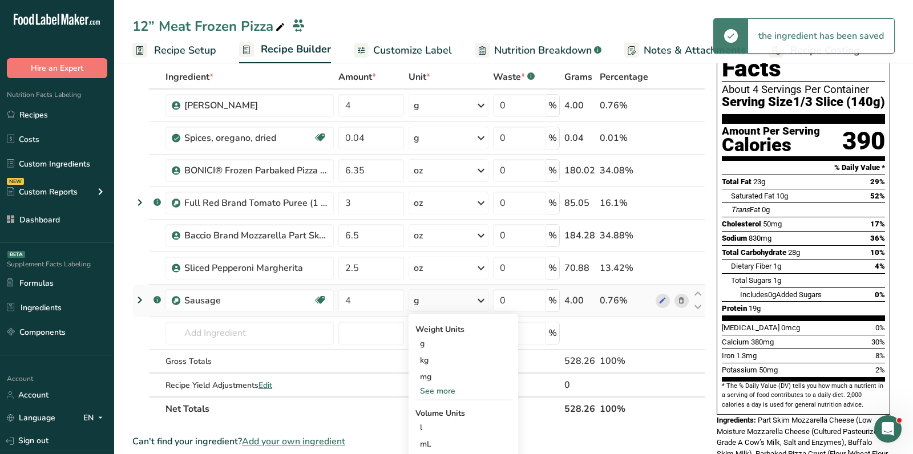
scroll to position [63, 0]
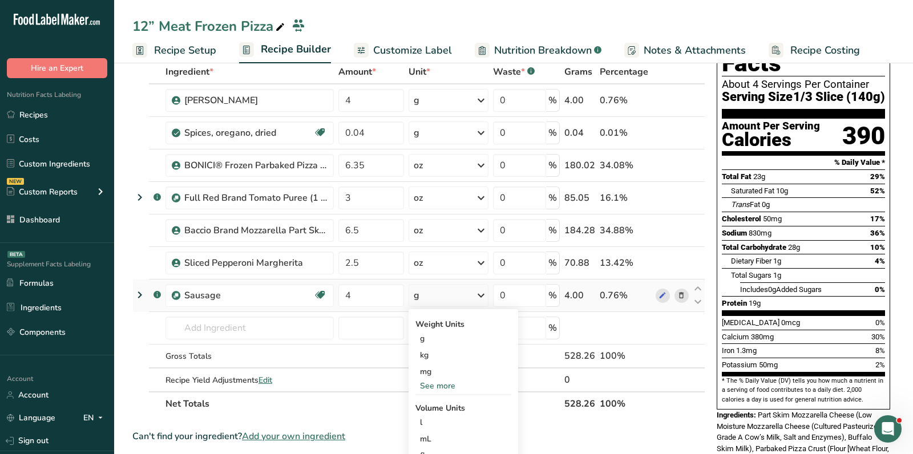
click at [438, 384] on div "See more" at bounding box center [464, 386] width 96 height 12
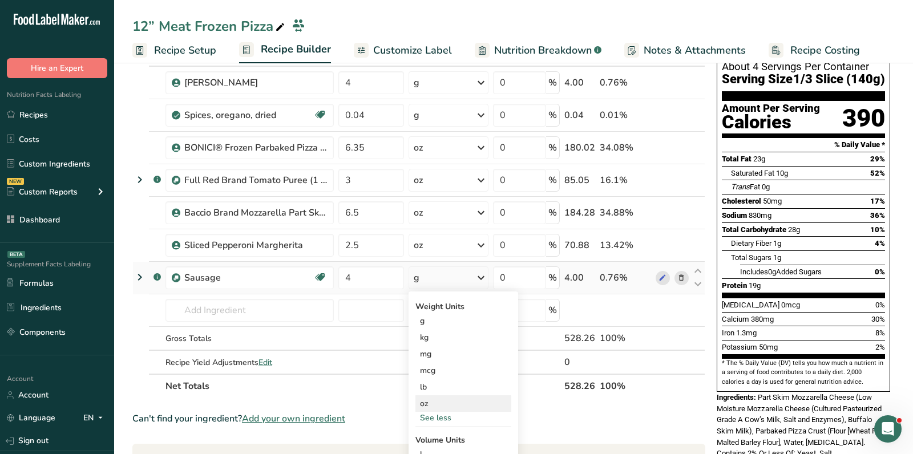
click at [435, 400] on div "oz" at bounding box center [464, 404] width 96 height 17
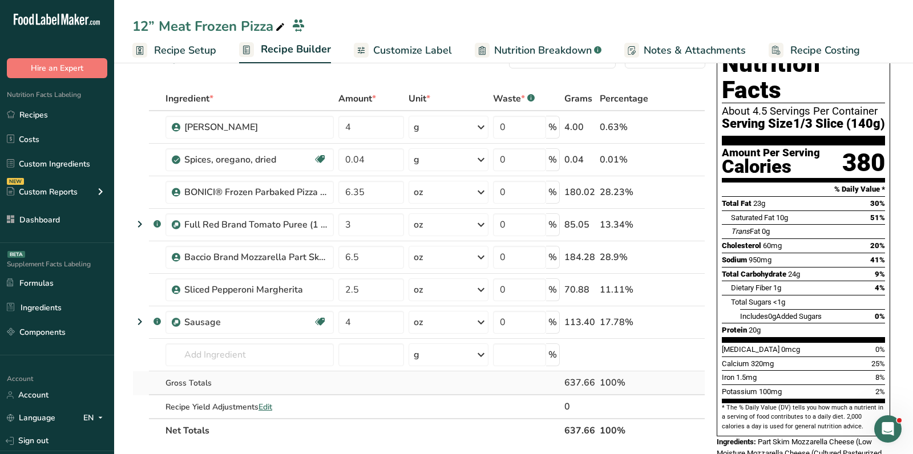
scroll to position [111, 0]
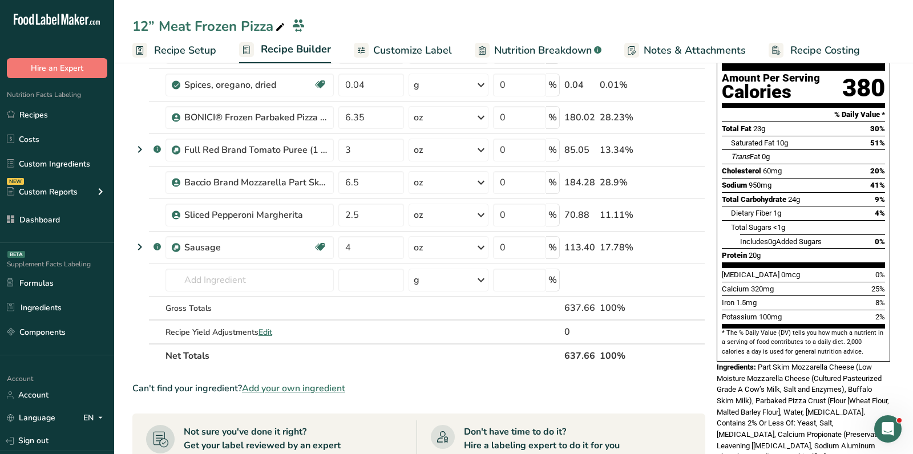
click at [327, 382] on span "Add your own ingredient" at bounding box center [293, 389] width 103 height 14
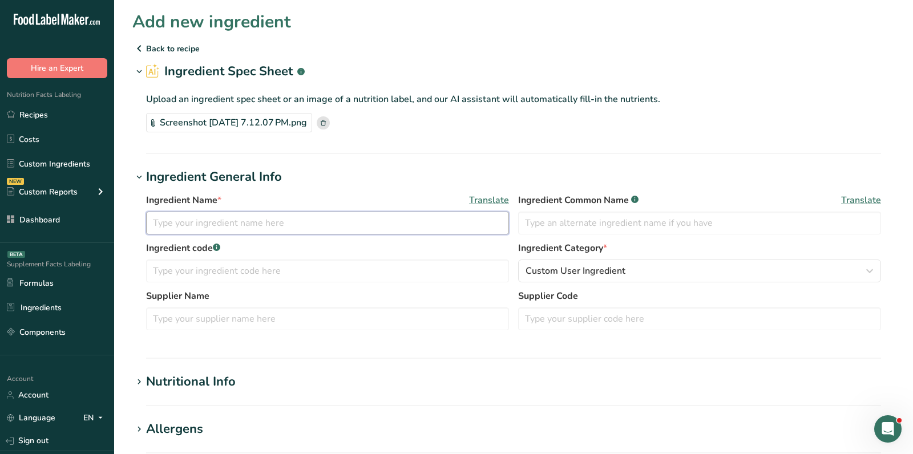
click at [238, 216] on input "text" at bounding box center [327, 223] width 363 height 23
paste input "HORMEL® Bacon Topping"
type input "HORMEL® Bacon Topping"
click at [550, 208] on div "Ingredient Common Name .a-a{fill:#347362;}.b-a{fill:#fff;} Translate" at bounding box center [699, 214] width 363 height 41
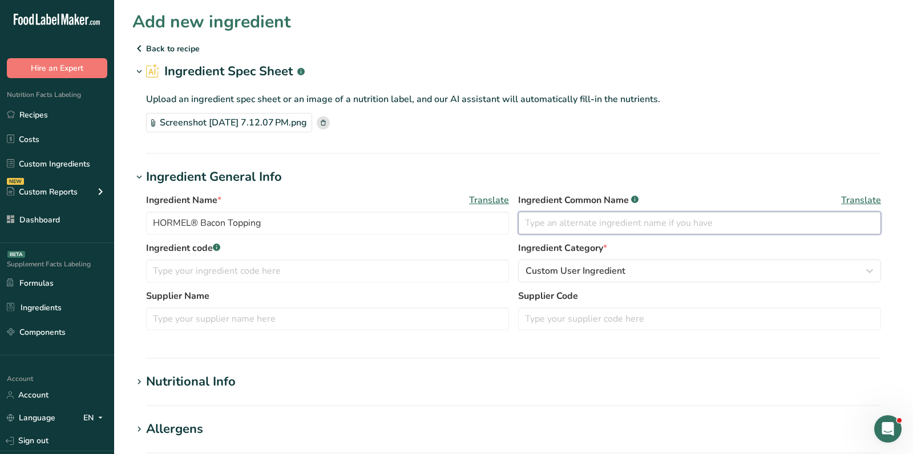
click at [565, 223] on input "text" at bounding box center [699, 223] width 363 height 23
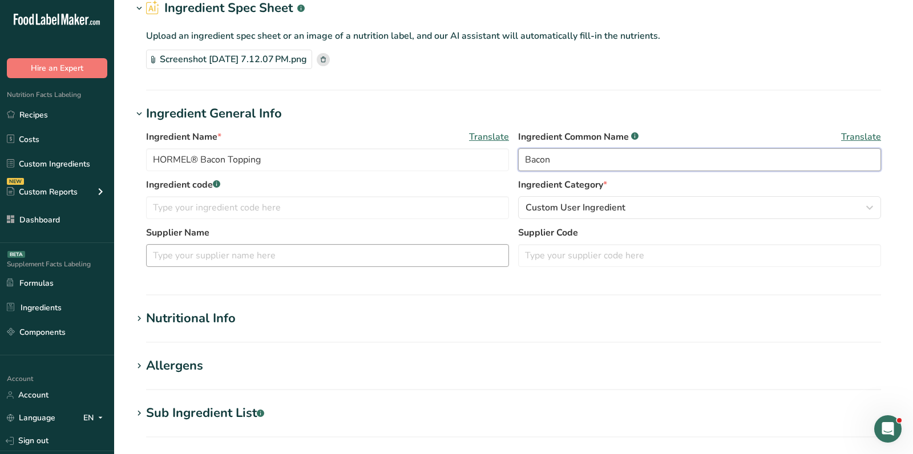
scroll to position [116, 0]
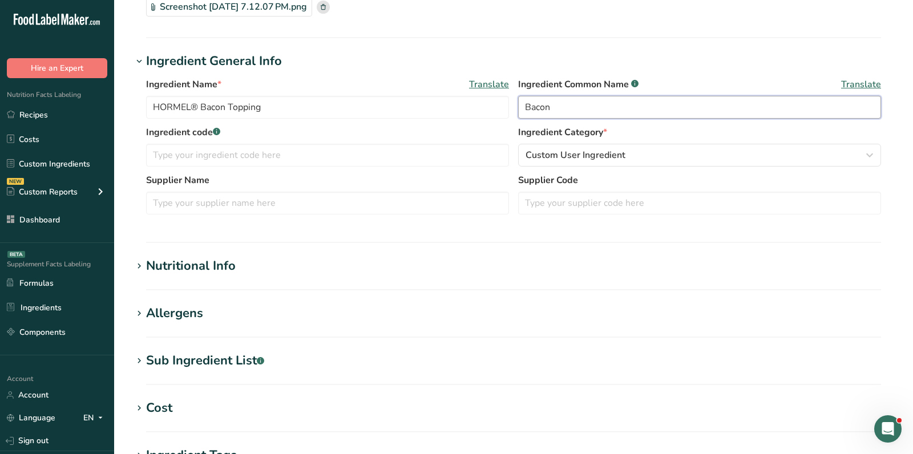
type input "Bacon"
click at [213, 281] on section "Nutritional Info Serving Size .a-a{fill:#347362;}.b-a{fill:#fff;} Add ingredien…" at bounding box center [513, 274] width 763 height 34
click at [215, 264] on div "Nutritional Info" at bounding box center [191, 266] width 90 height 19
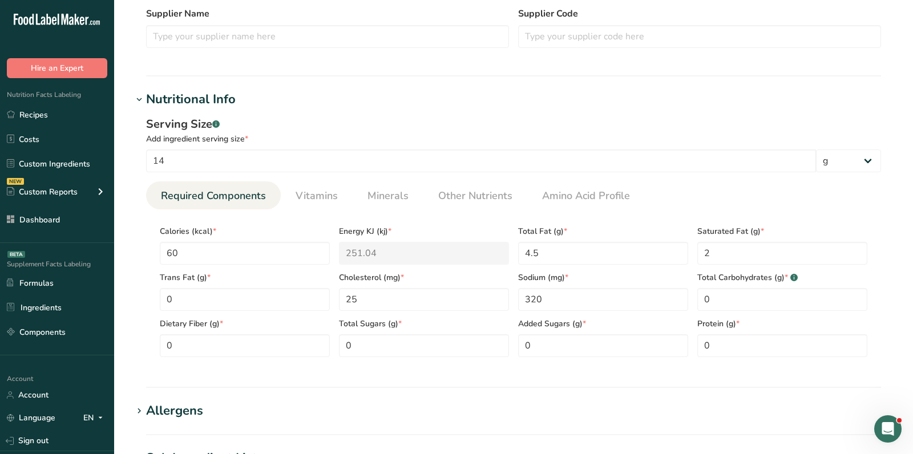
scroll to position [290, 0]
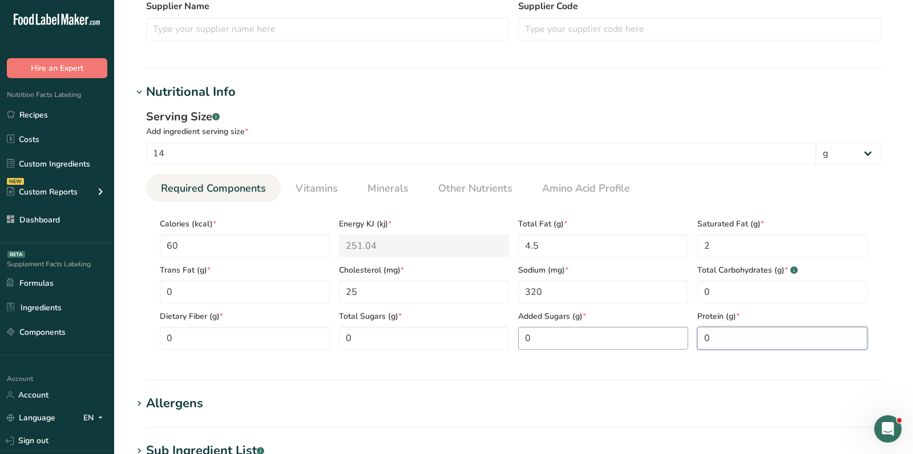
drag, startPoint x: 720, startPoint y: 331, endPoint x: 686, endPoint y: 331, distance: 34.8
click at [699, 331] on input "0" at bounding box center [783, 338] width 170 height 23
type input "5"
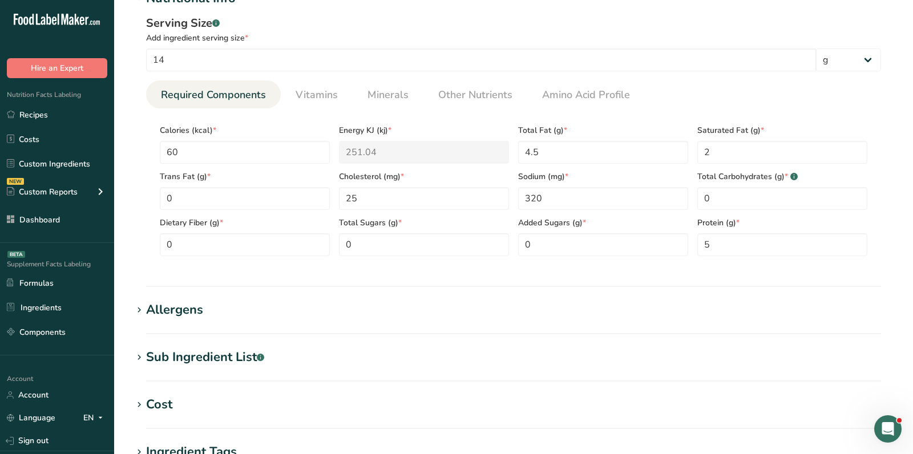
click at [206, 316] on h1 "Allergens" at bounding box center [513, 310] width 763 height 19
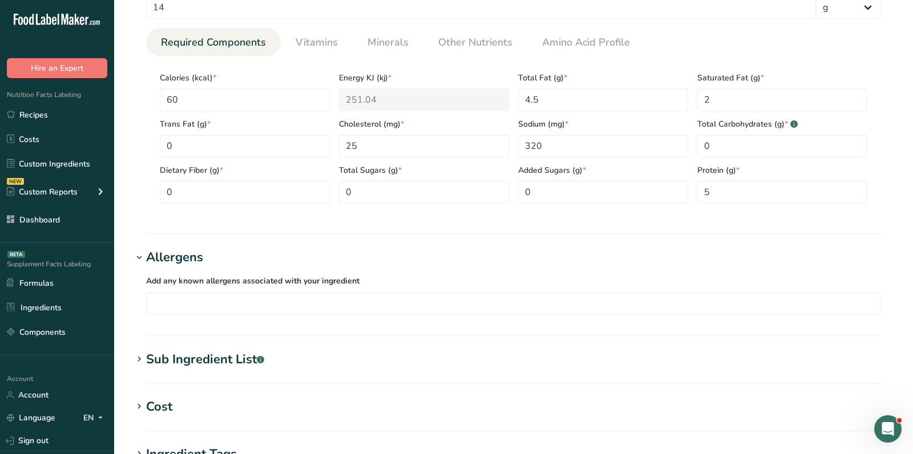
click at [205, 354] on div "Sub Ingredient List .a-a{fill:#347362;}.b-a{fill:#fff;}" at bounding box center [205, 359] width 118 height 19
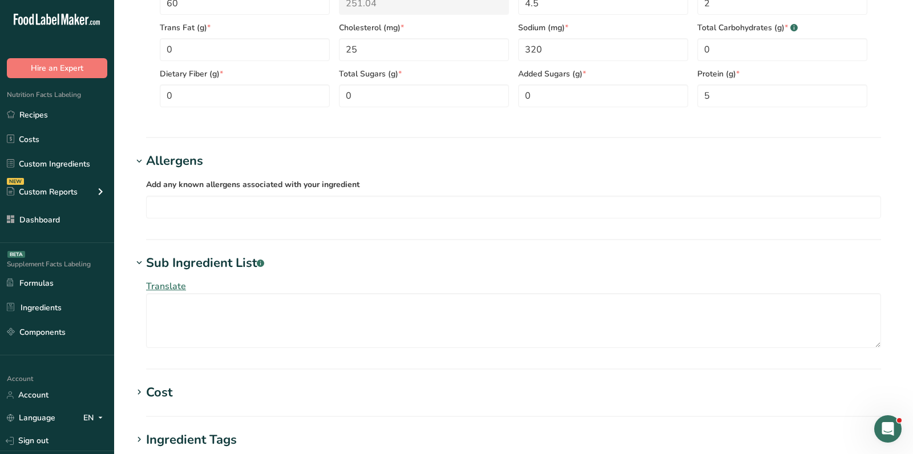
scroll to position [545, 0]
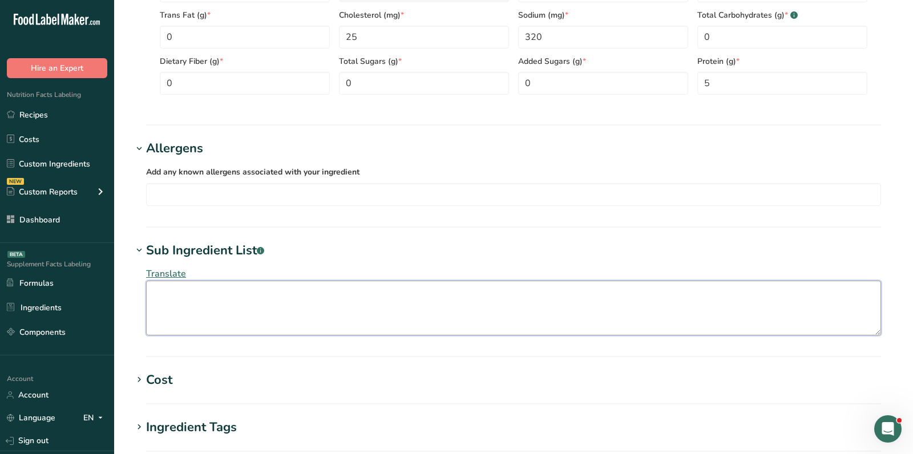
click at [192, 315] on textarea at bounding box center [513, 308] width 735 height 55
paste textarea "SMOKE FLAVORING ADDED Ingredients: Bacon (Cured With Water, Salt, Sugar, Sodium…"
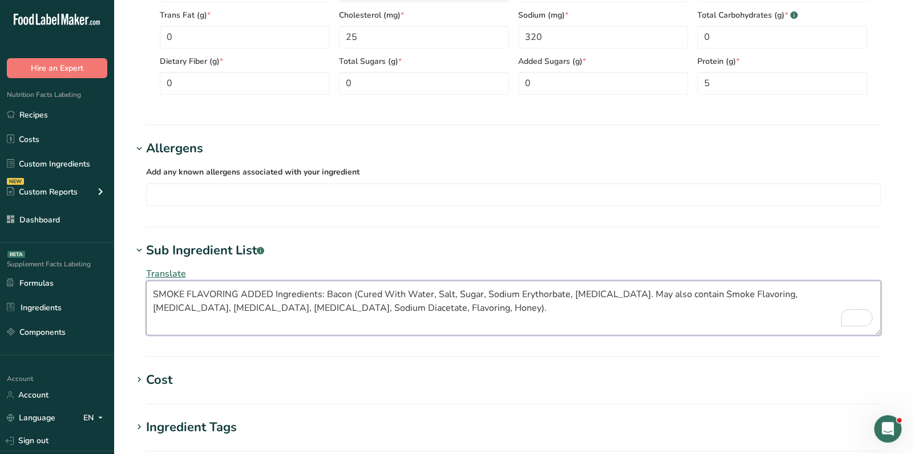
drag, startPoint x: 323, startPoint y: 292, endPoint x: 159, endPoint y: 289, distance: 163.3
click at [159, 290] on textarea "SMOKE FLAVORING ADDED Ingredients: Bacon (Cured With Water, Salt, Sugar, Sodium…" at bounding box center [513, 308] width 735 height 55
click at [304, 307] on textarea "SMOKE FLAVORING ADDED Ingredients: Bacon (Cured With Water, Salt, Sugar, Sodium…" at bounding box center [513, 308] width 735 height 55
click at [141, 292] on html ".a-20{fill:#fff;} Hire an Expert Nutrition Facts Labeling Recipes Costs Custom …" at bounding box center [456, 70] width 913 height 1230
click at [453, 317] on textarea "Cured With Water, Salt, Sugar, Sodium Erythorbate, [MEDICAL_DATA]. May also con…" at bounding box center [513, 308] width 735 height 55
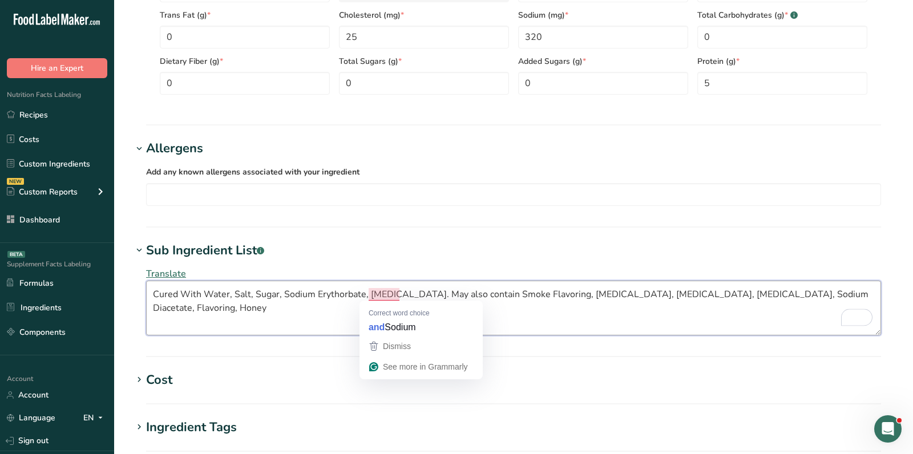
click at [329, 316] on textarea "Cured With Water, Salt, Sugar, Sodium Erythorbate, [MEDICAL_DATA]. May also con…" at bounding box center [513, 308] width 735 height 55
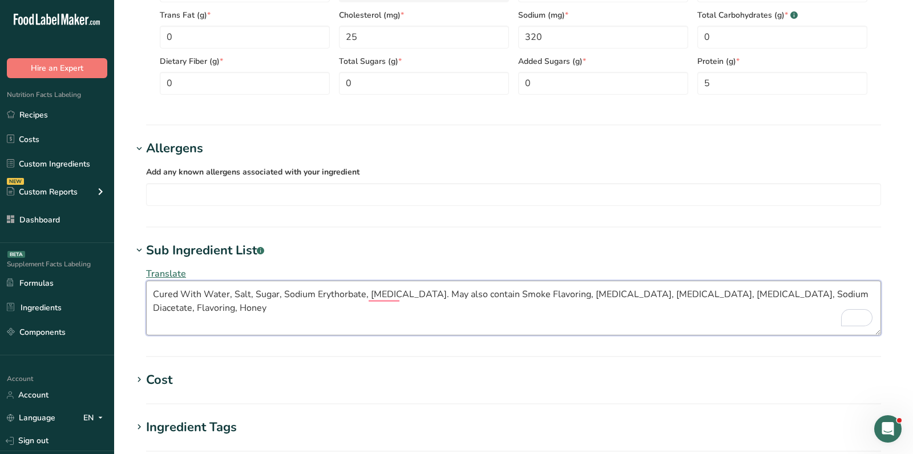
drag, startPoint x: 419, startPoint y: 310, endPoint x: 433, endPoint y: 288, distance: 25.7
click at [433, 288] on textarea "Cured With Water, Salt, Sugar, Sodium Erythorbate, [MEDICAL_DATA]. May also con…" at bounding box center [513, 308] width 735 height 55
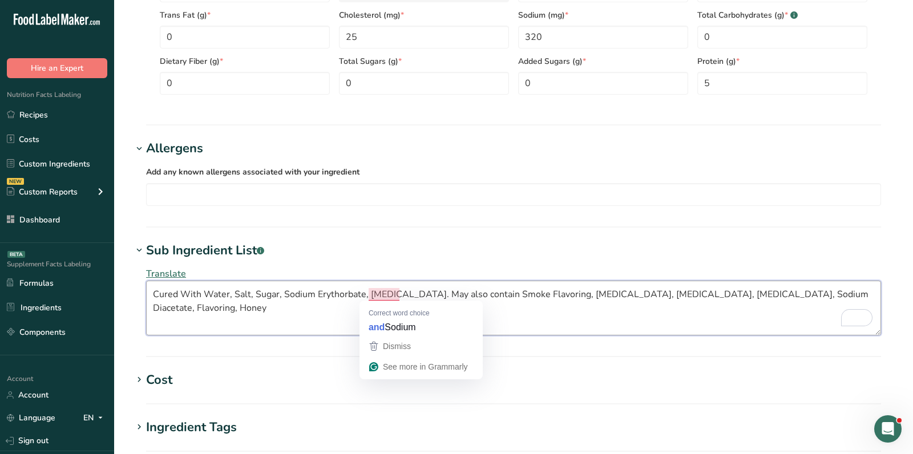
click at [310, 306] on textarea "Cured With Water, Salt, Sugar, Sodium Erythorbate, [MEDICAL_DATA]. May also con…" at bounding box center [513, 308] width 735 height 55
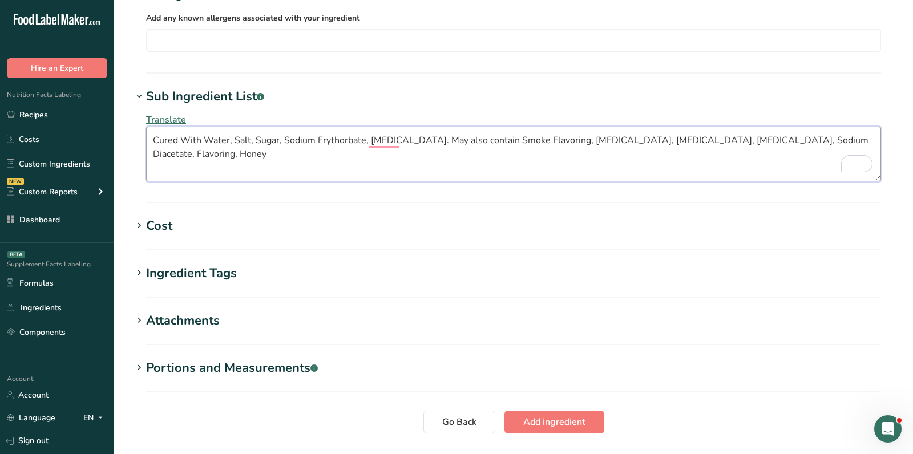
scroll to position [705, 0]
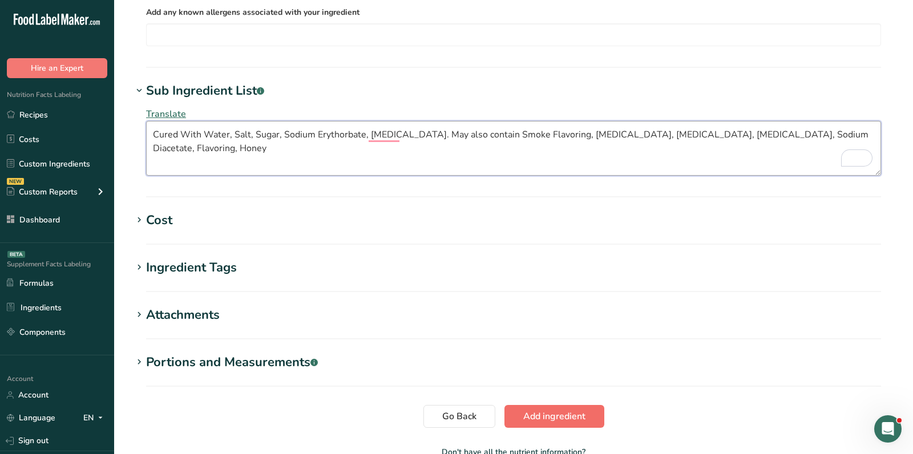
type textarea "Cured With Water, Salt, Sugar, Sodium Erythorbate, [MEDICAL_DATA]. May also con…"
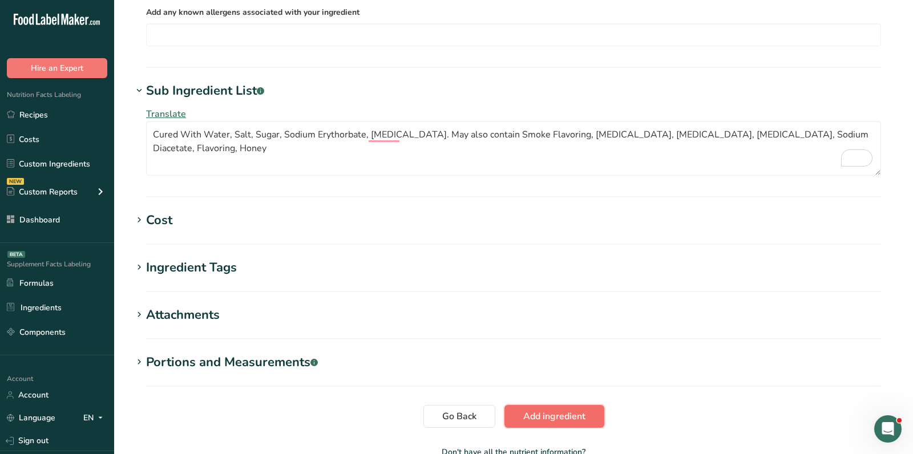
click at [555, 406] on button "Add ingredient" at bounding box center [555, 416] width 100 height 23
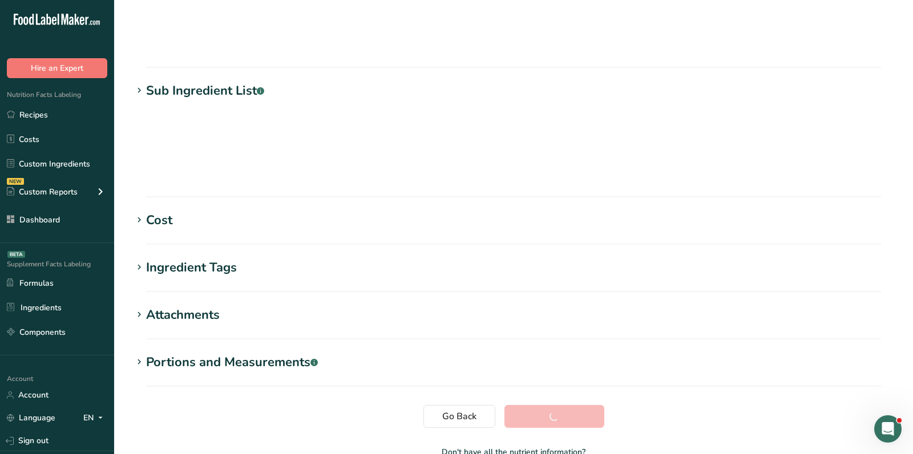
scroll to position [158, 0]
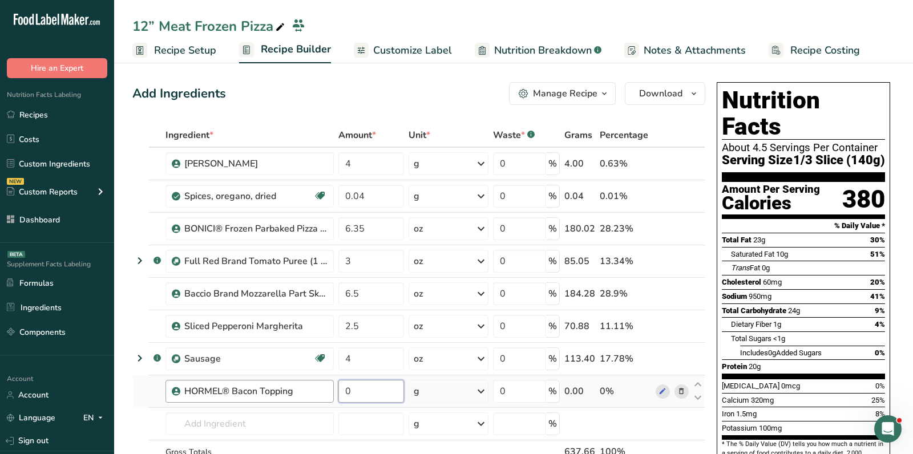
drag, startPoint x: 380, startPoint y: 389, endPoint x: 268, endPoint y: 389, distance: 111.3
click at [270, 389] on tr "HORMEL® Bacon Topping 0 g Weight Units g kg mg See more Volume Units l Volume u…" at bounding box center [419, 392] width 572 height 33
type input "1.5"
click at [436, 390] on div "Ingredient * Amount * Unit * Waste * .a-a{fill:#347362;}.b-a{fill:#fff;} Grams …" at bounding box center [418, 317] width 573 height 389
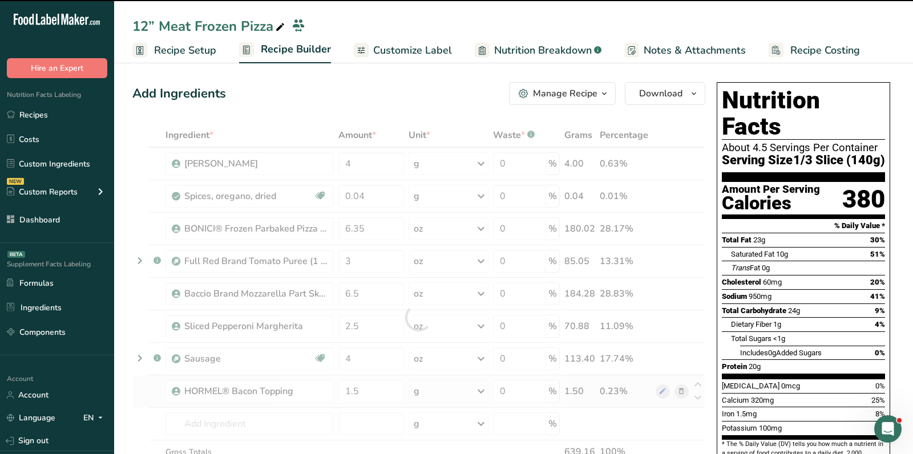
scroll to position [12, 0]
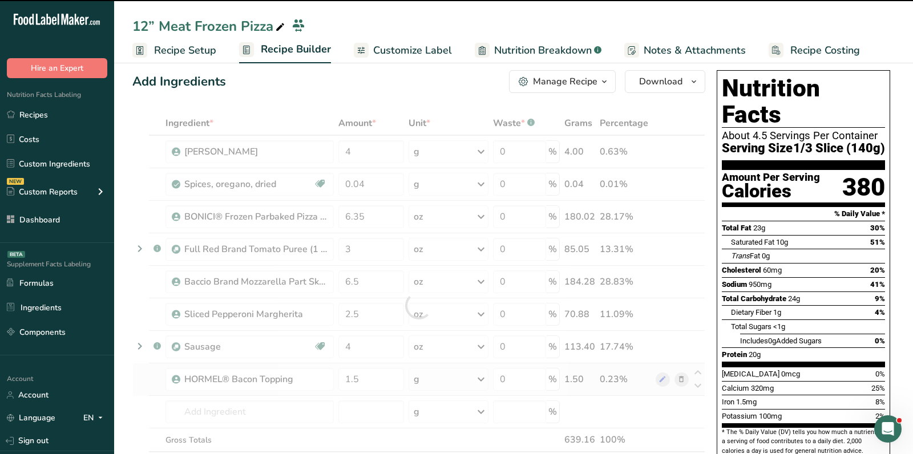
click at [434, 382] on div "g" at bounding box center [449, 379] width 80 height 23
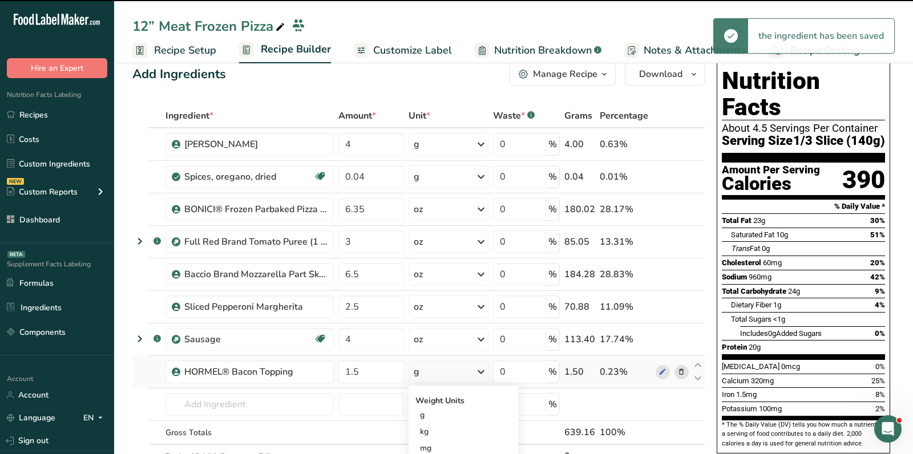
scroll to position [19, 0]
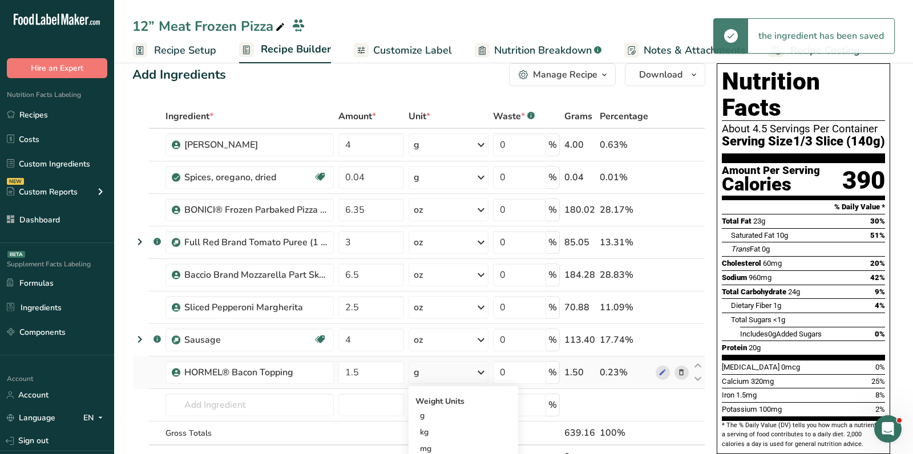
click at [434, 370] on div "g" at bounding box center [449, 372] width 80 height 23
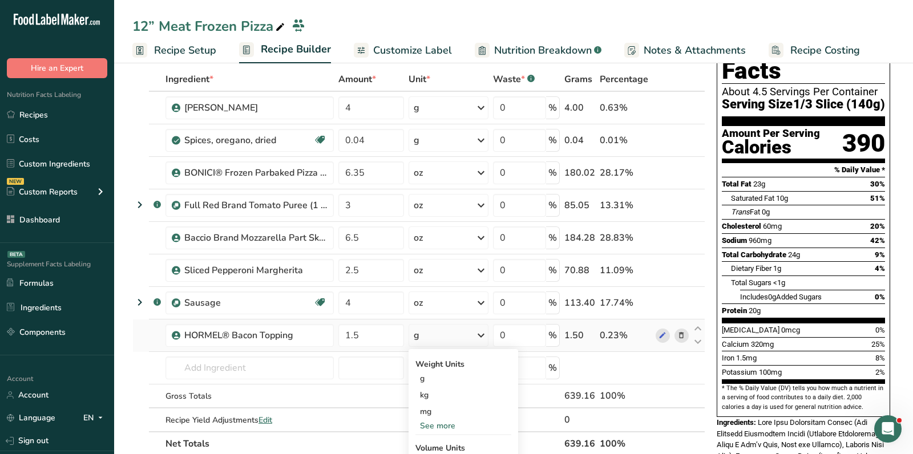
click at [430, 426] on div "See more" at bounding box center [464, 426] width 96 height 12
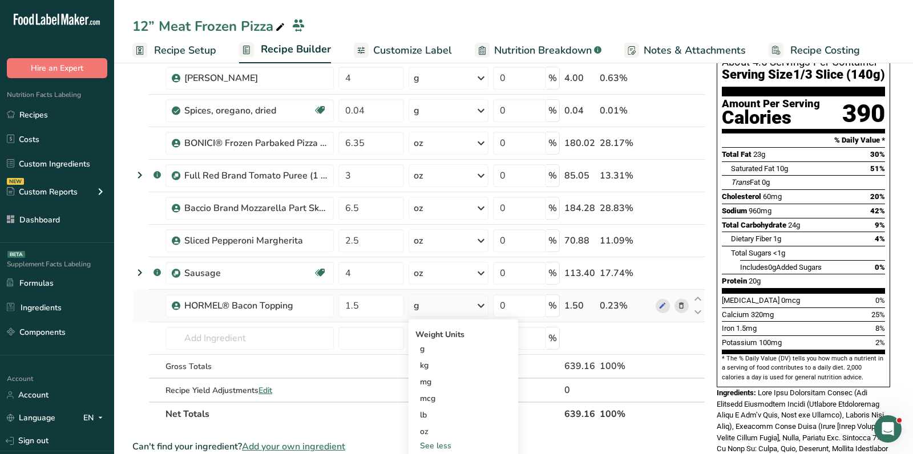
scroll to position [87, 0]
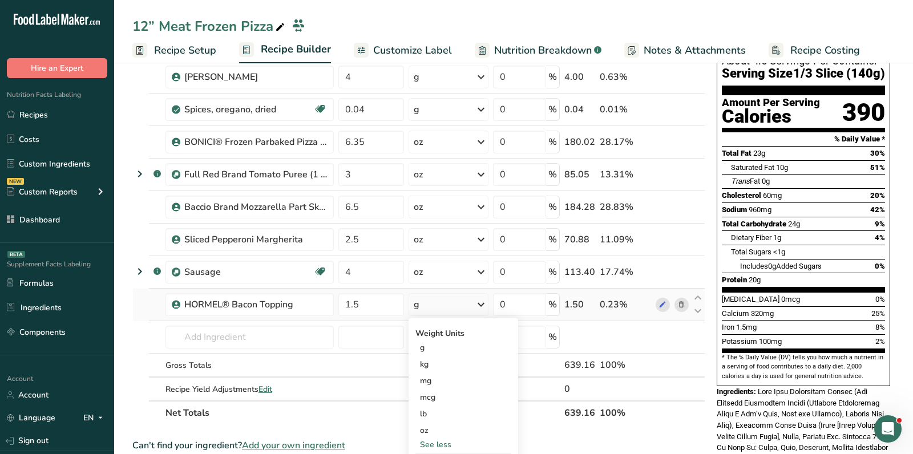
click at [430, 426] on div "oz" at bounding box center [464, 430] width 96 height 17
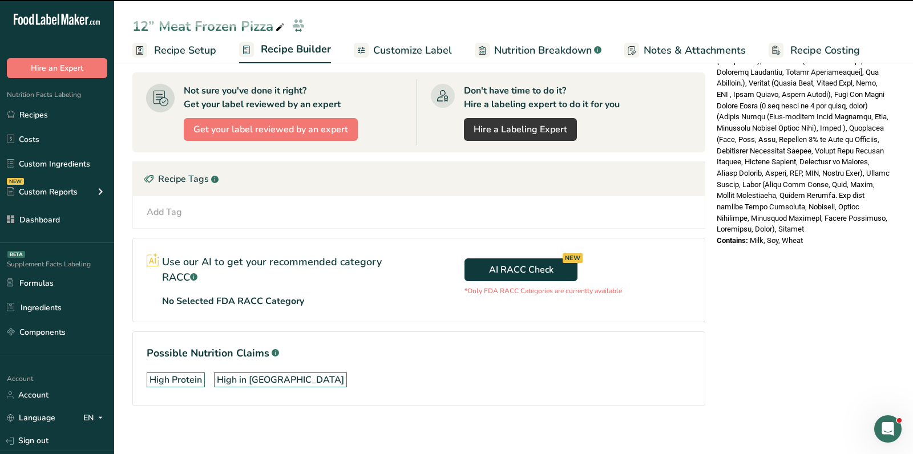
scroll to position [0, 0]
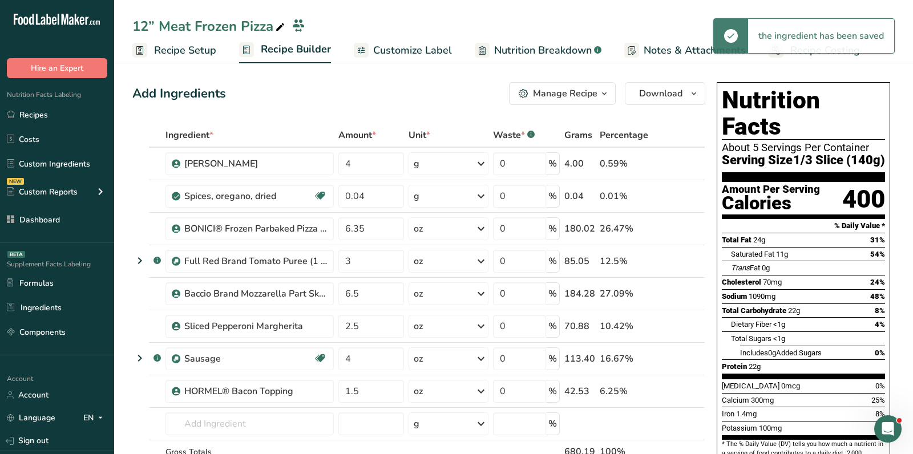
click at [418, 48] on span "Customize Label" at bounding box center [412, 50] width 79 height 15
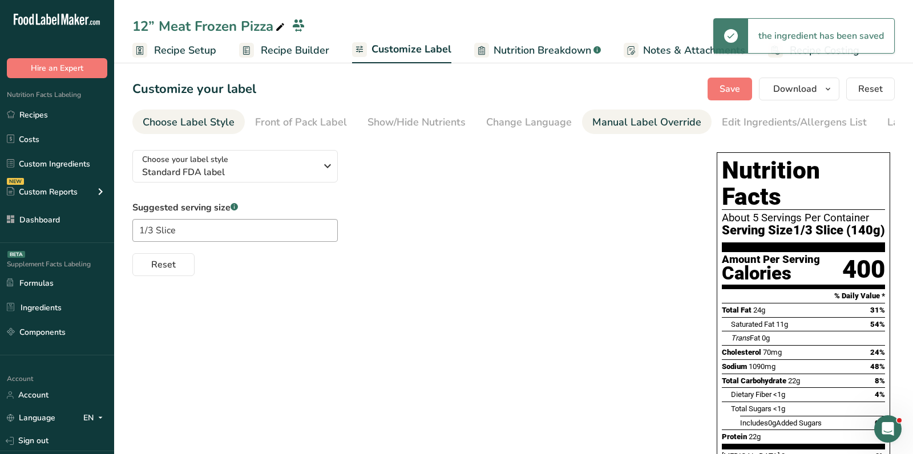
click at [628, 120] on div "Manual Label Override" at bounding box center [647, 122] width 109 height 15
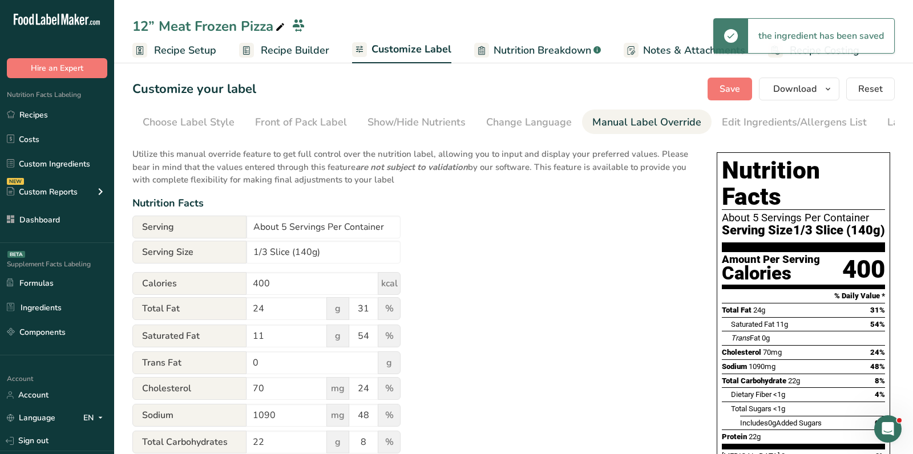
scroll to position [0, 66]
click at [672, 120] on div "Edit Ingredients/Allergens List" at bounding box center [728, 122] width 145 height 15
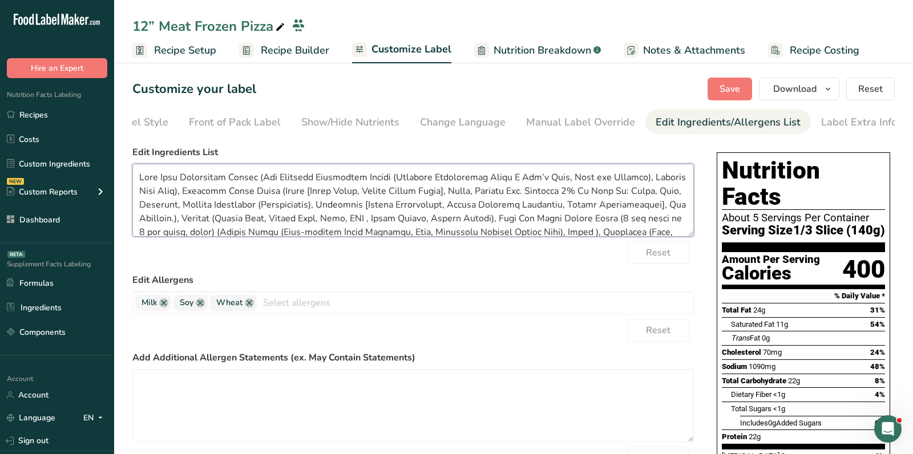
click at [413, 216] on textarea "To enrich screen reader interactions, please activate Accessibility in Grammarl…" at bounding box center [413, 200] width 562 height 73
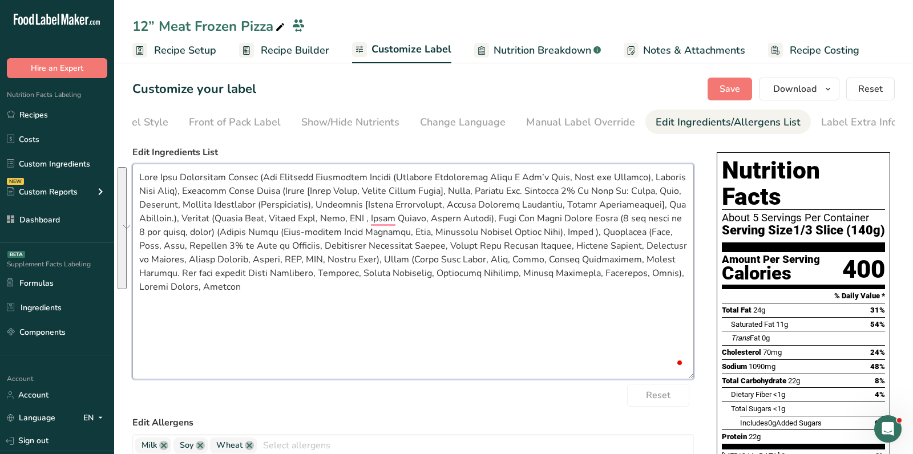
drag, startPoint x: 691, startPoint y: 236, endPoint x: 730, endPoint y: 384, distance: 153.0
click at [527, 317] on textarea "To enrich screen reader interactions, please activate Accessibility in Grammarl…" at bounding box center [413, 274] width 562 height 221
paste textarea "Part Skim Mozzarella Cheese (Low Moisture Mozzarella Cheese [Cultured Pasteuriz…"
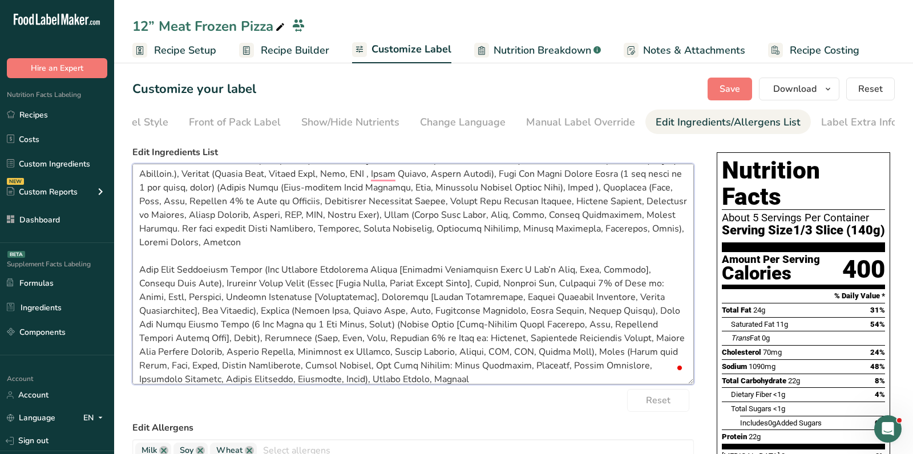
scroll to position [0, 0]
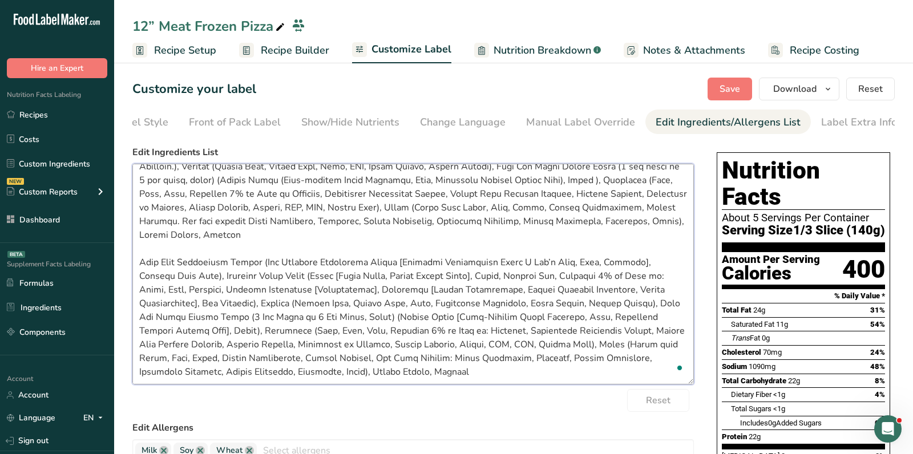
drag, startPoint x: 595, startPoint y: 336, endPoint x: 354, endPoint y: 324, distance: 241.2
click at [354, 324] on textarea "To enrich screen reader interactions, please activate Accessibility in Grammarl…" at bounding box center [413, 274] width 562 height 221
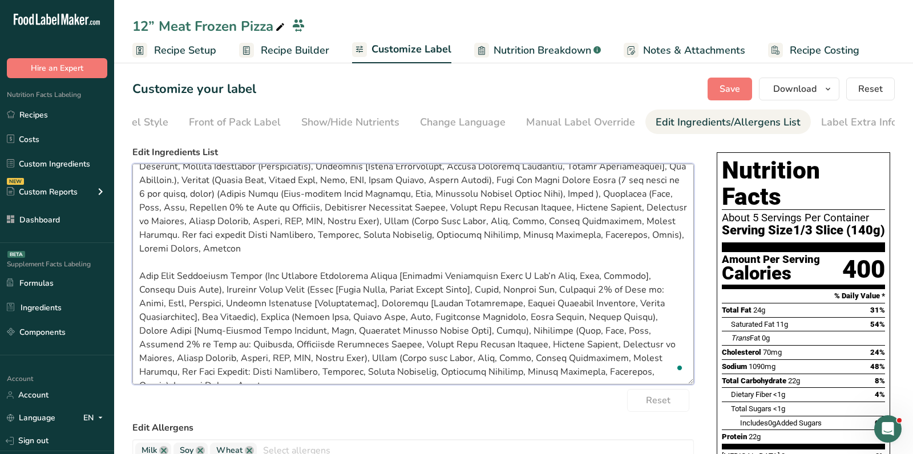
click at [659, 316] on textarea "To enrich screen reader interactions, please activate Accessibility in Grammarl…" at bounding box center [413, 274] width 562 height 221
click at [382, 332] on textarea "To enrich screen reader interactions, please activate Accessibility in Grammarl…" at bounding box center [413, 274] width 562 height 221
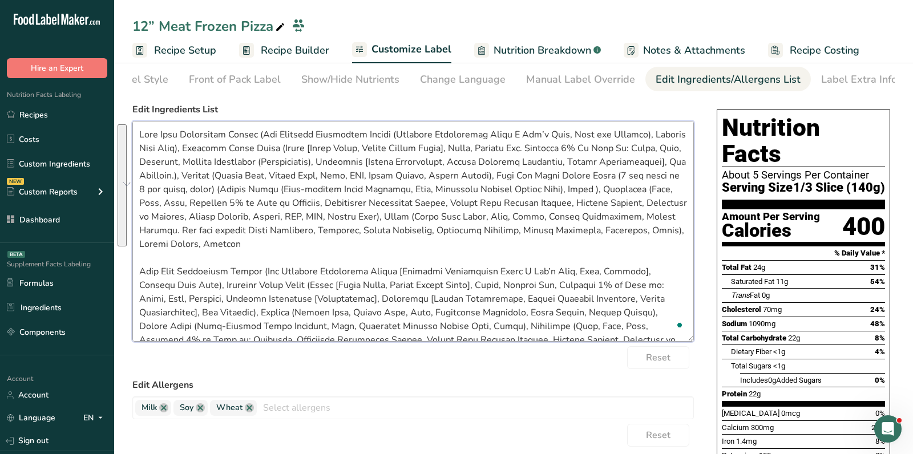
drag, startPoint x: 297, startPoint y: 214, endPoint x: 160, endPoint y: 98, distance: 179.8
click at [160, 98] on section "Customize your label Save Download Choose what to show on your downloaded label…" at bounding box center [513, 403] width 799 height 772
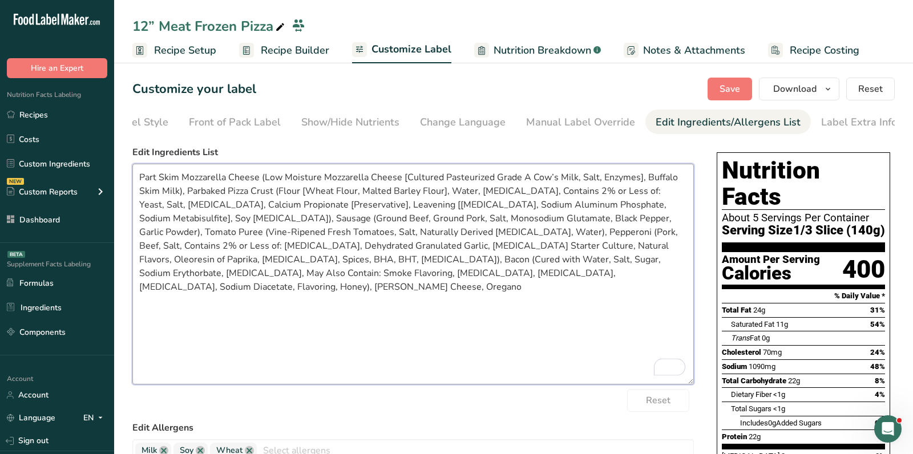
type textarea "Part Skim Mozzarella Cheese (Low Moisture Mozzarella Cheese [Cultured Pasteuriz…"
click at [743, 79] on button "Save" at bounding box center [730, 89] width 45 height 23
click at [809, 98] on button "Download" at bounding box center [799, 89] width 80 height 23
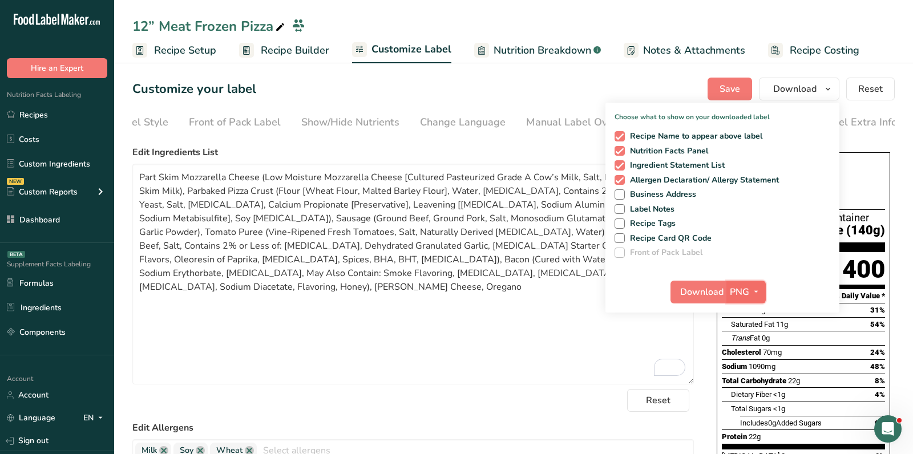
click at [749, 293] on span "PNG" at bounding box center [739, 292] width 19 height 14
click at [760, 370] on link "PDF" at bounding box center [747, 371] width 37 height 19
click at [698, 293] on span "Download" at bounding box center [702, 292] width 43 height 14
click at [91, 118] on link "Recipes" at bounding box center [57, 115] width 114 height 22
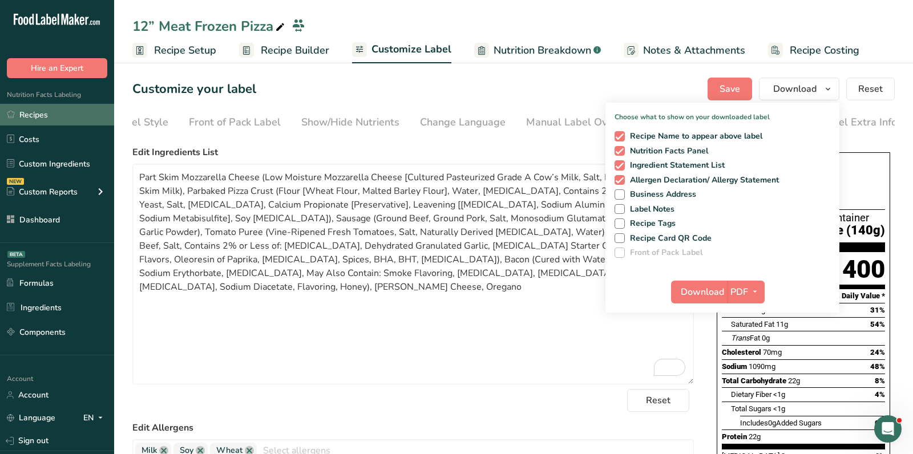
click at [91, 118] on link "Recipes" at bounding box center [57, 115] width 114 height 22
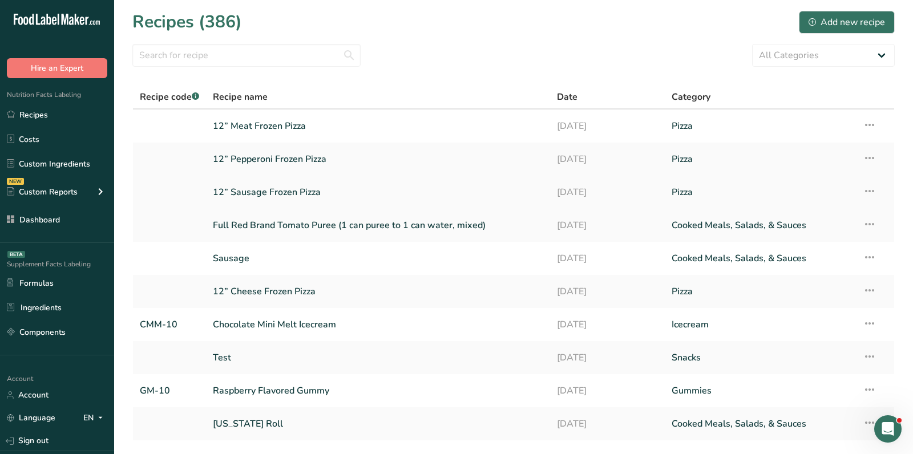
click at [865, 193] on icon at bounding box center [870, 191] width 14 height 21
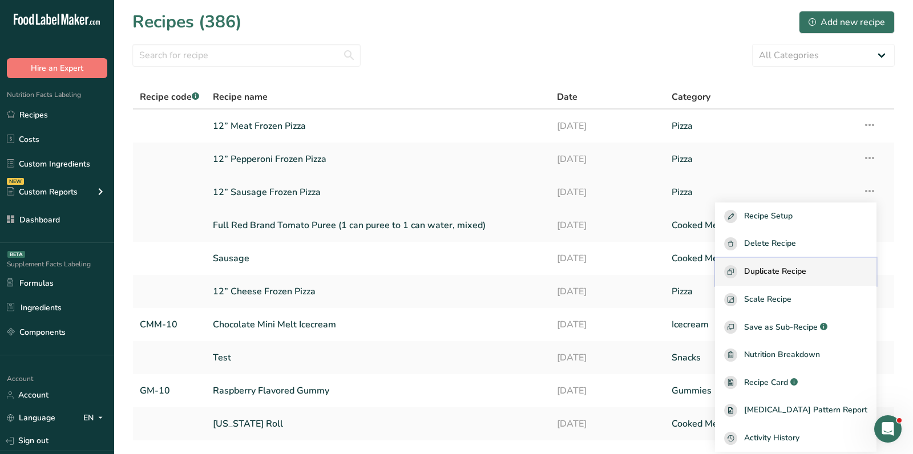
click at [807, 275] on span "Duplicate Recipe" at bounding box center [775, 271] width 62 height 13
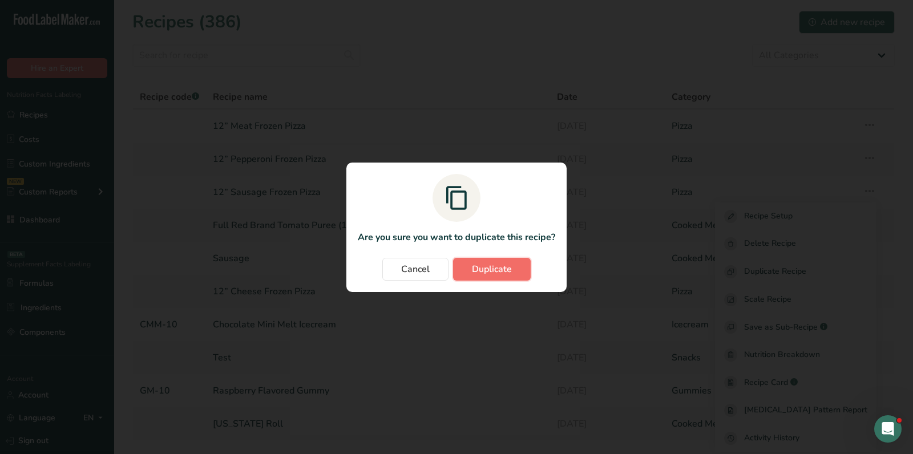
click at [512, 273] on button "Duplicate" at bounding box center [492, 269] width 78 height 23
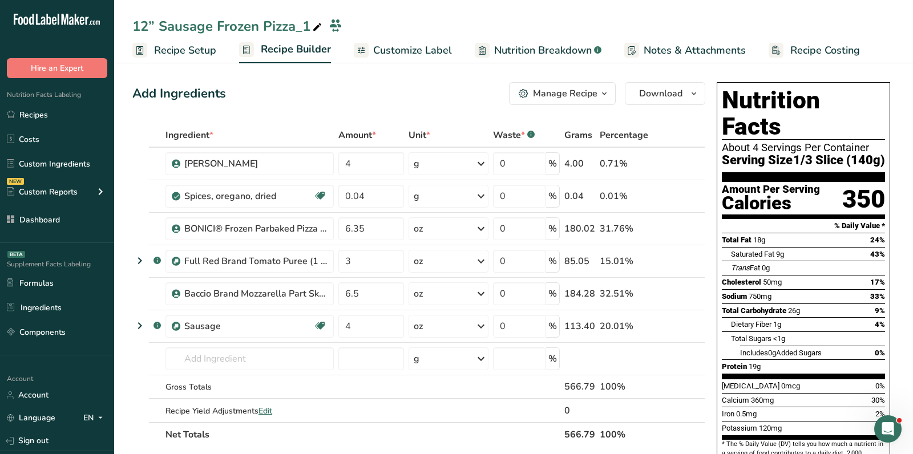
click at [320, 27] on icon at bounding box center [317, 27] width 10 height 16
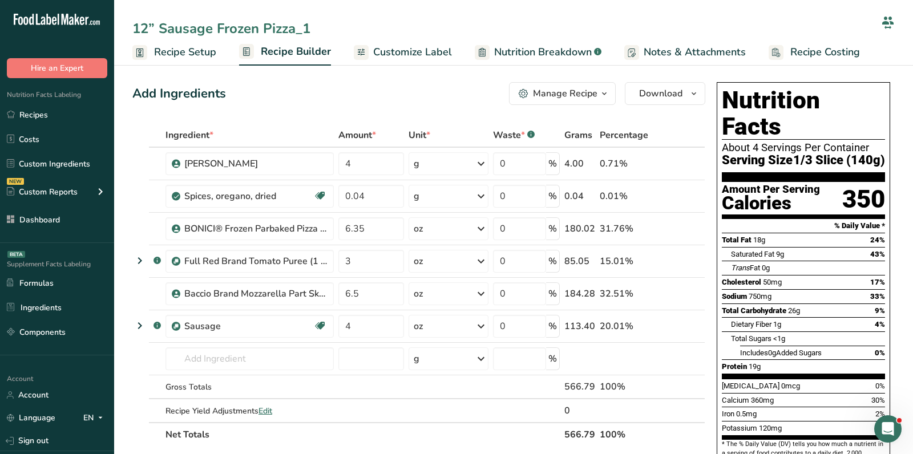
click at [320, 27] on input "12” Sausage Frozen Pizza_1" at bounding box center [504, 28] width 744 height 21
type input "12” Works Frozen Pizza"
click at [362, 87] on div "Add Ingredients Manage Recipe Delete Recipe Duplicate Recipe Scale Recipe Save …" at bounding box center [418, 93] width 573 height 23
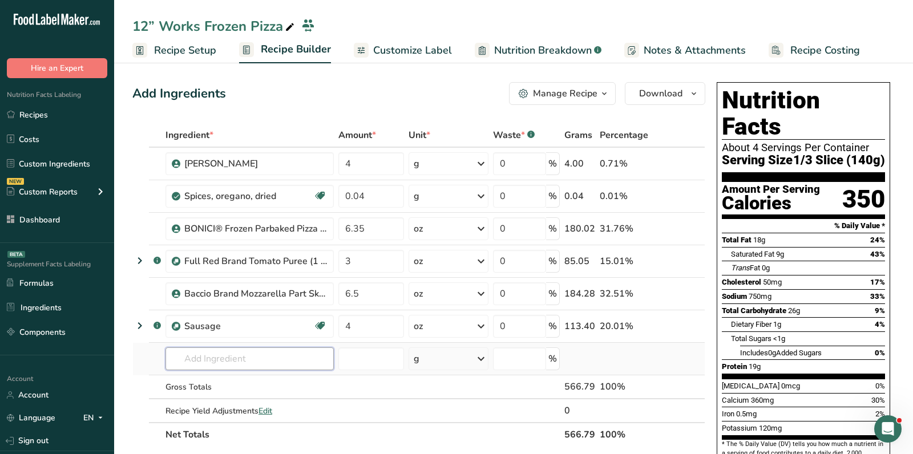
click at [255, 366] on input "text" at bounding box center [250, 359] width 168 height 23
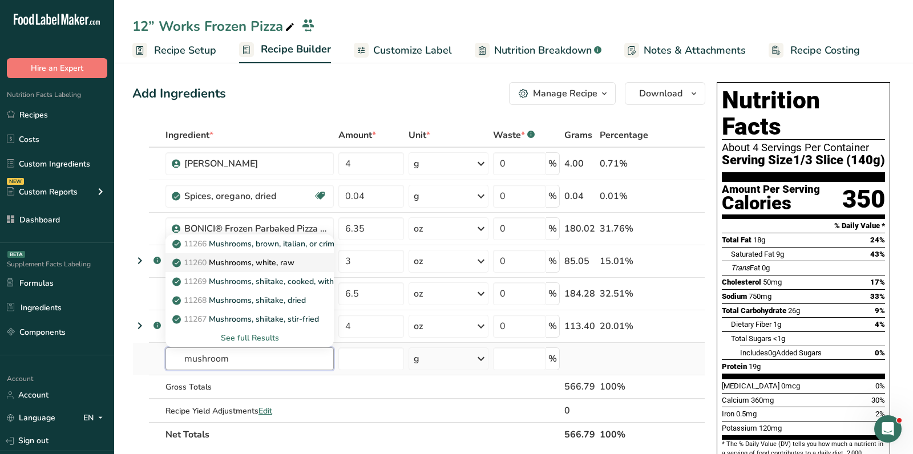
type input "mushroom"
click at [277, 265] on p "11260 Mushrooms, white, raw" at bounding box center [235, 263] width 120 height 12
type input "Mushrooms, white, raw"
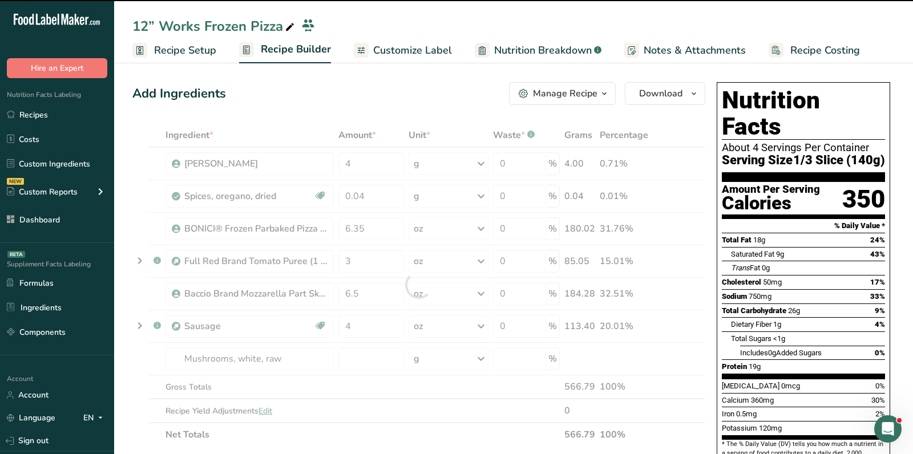
type input "0"
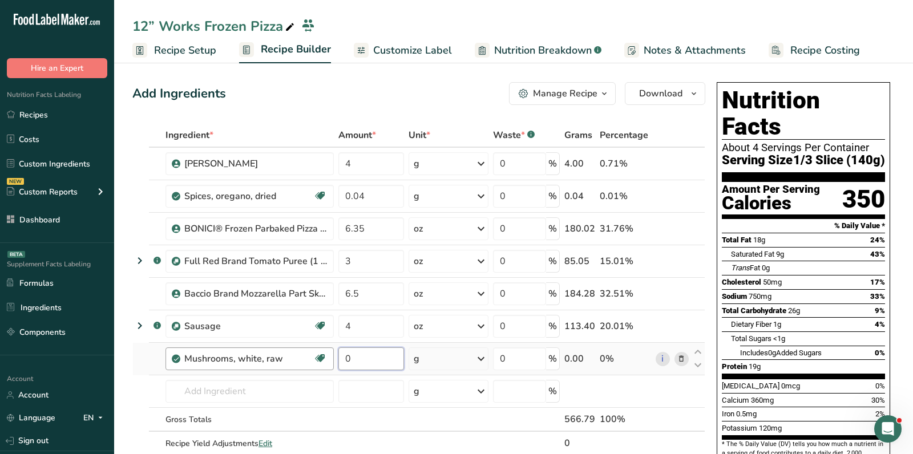
drag, startPoint x: 373, startPoint y: 361, endPoint x: 323, endPoint y: 361, distance: 49.7
click at [325, 361] on tr "Mushrooms, white, raw Source of Antioxidants Dairy free Gluten free Vegan Veget…" at bounding box center [419, 359] width 572 height 33
paste input "3.5"
type input "3.5"
click at [446, 353] on div "Ingredient * Amount * Unit * Waste * .a-a{fill:#347362;}.b-a{fill:#fff;} Grams …" at bounding box center [418, 301] width 573 height 356
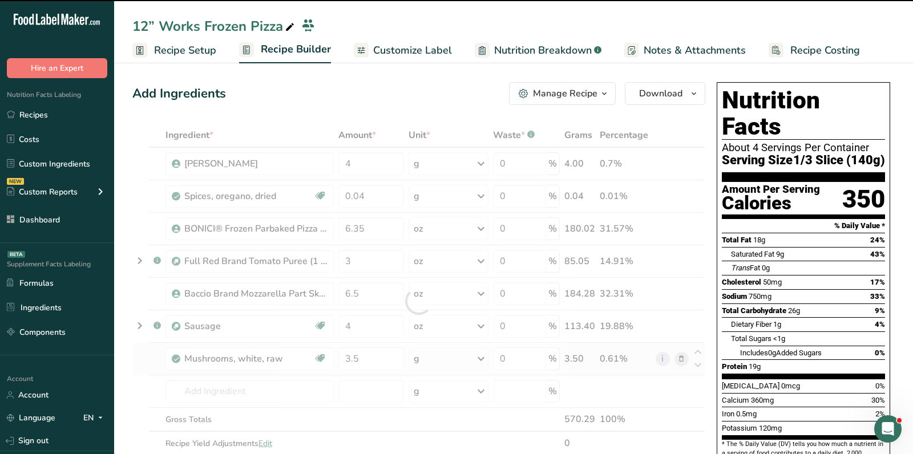
click at [446, 353] on div "g" at bounding box center [449, 359] width 80 height 23
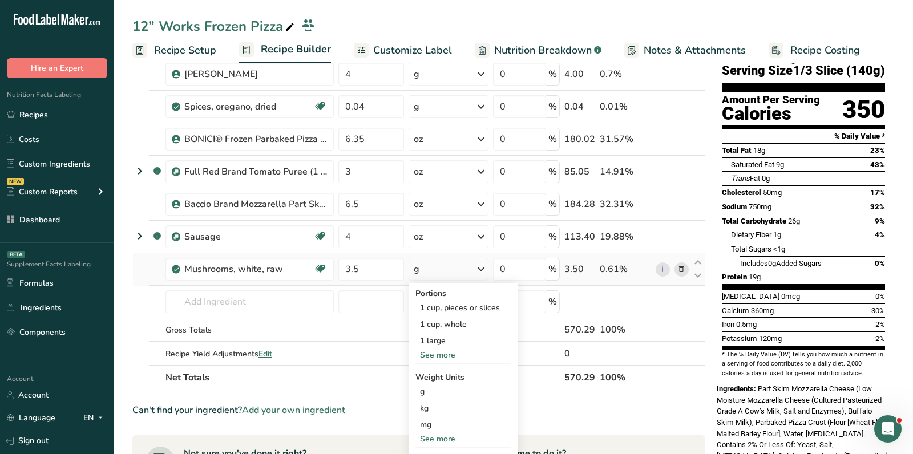
scroll to position [93, 0]
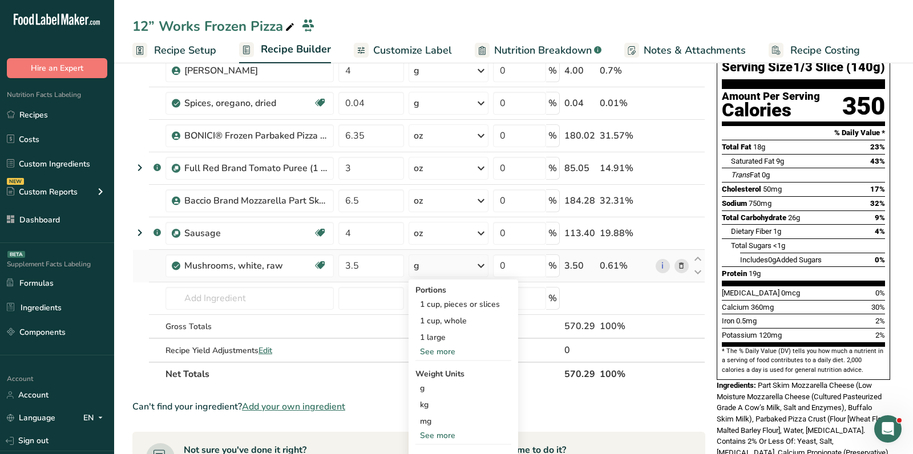
click at [439, 437] on div "See more" at bounding box center [464, 436] width 96 height 12
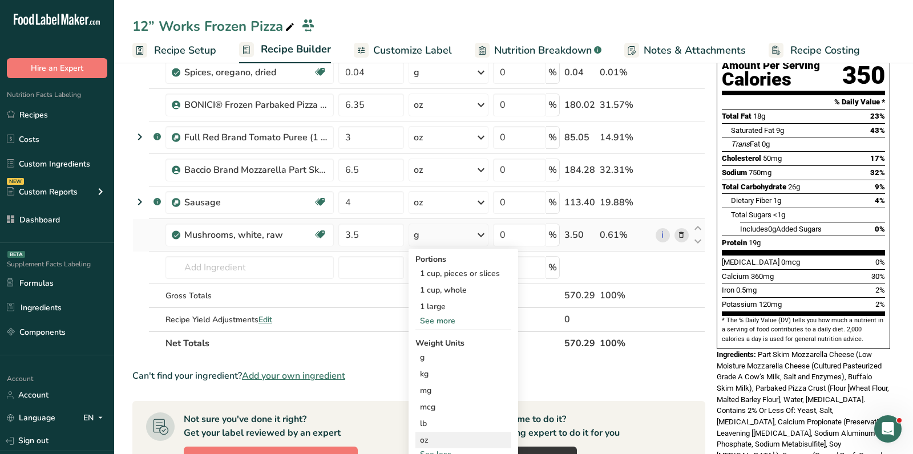
click at [438, 435] on div "oz" at bounding box center [464, 440] width 96 height 17
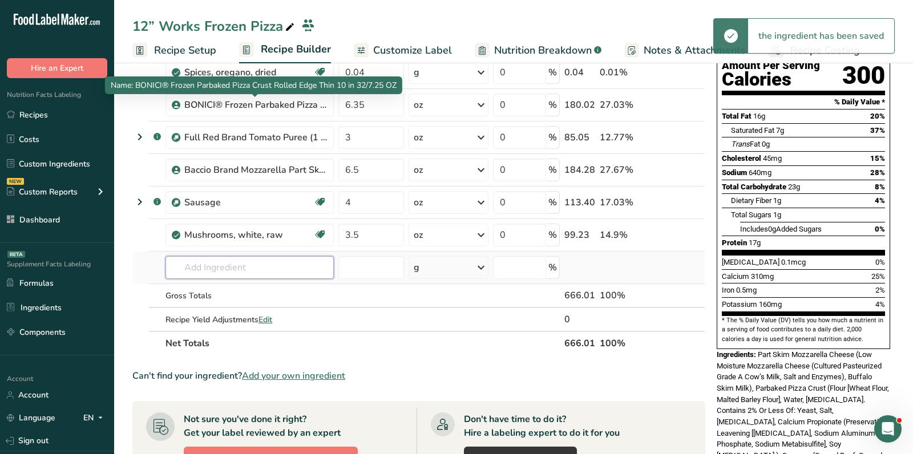
click at [247, 263] on input "text" at bounding box center [250, 267] width 168 height 23
paste input "Onion"
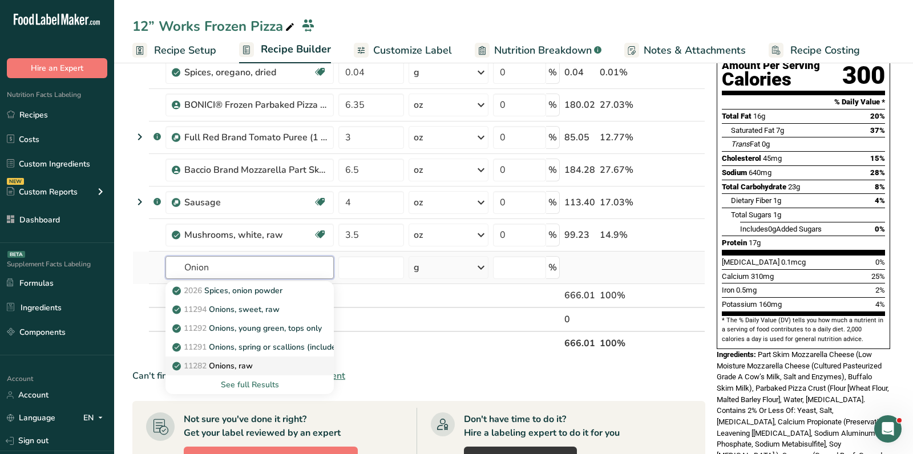
type input "Onion"
click at [273, 366] on div "11282 Onions, raw" at bounding box center [241, 366] width 132 height 12
type input "Onions, raw"
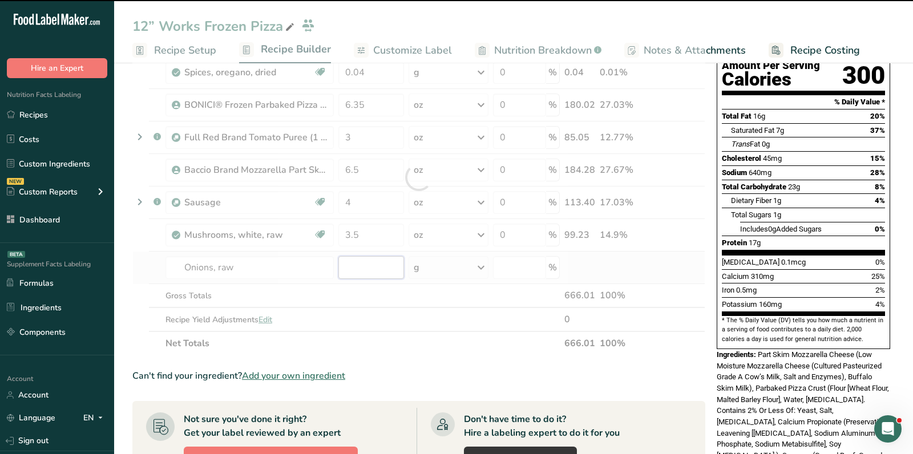
click at [376, 271] on input "number" at bounding box center [371, 267] width 66 height 23
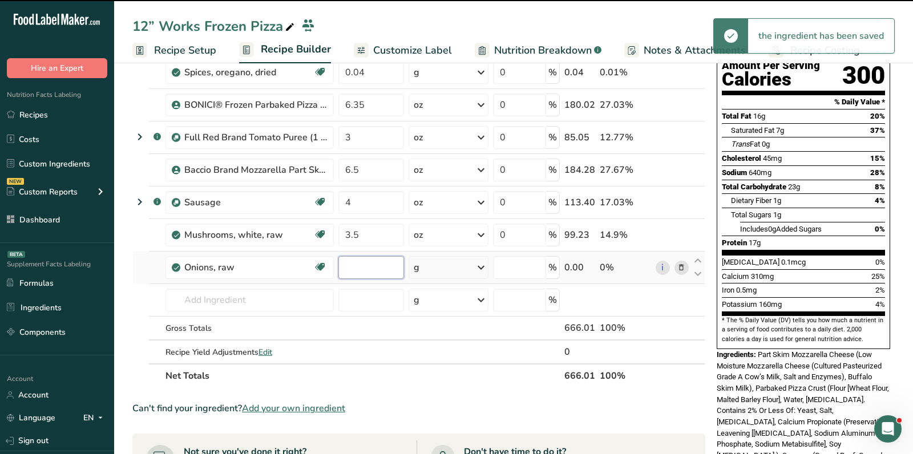
type input "0"
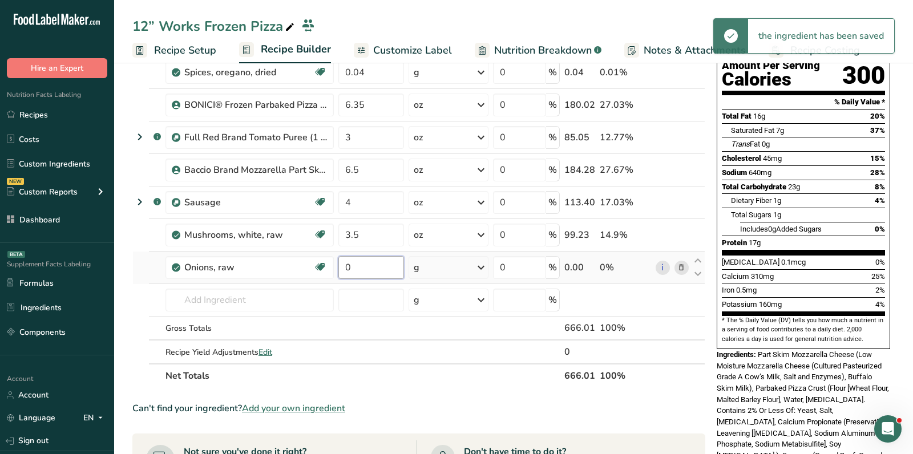
click at [376, 271] on input "0" at bounding box center [371, 267] width 66 height 23
click at [373, 272] on input "0" at bounding box center [371, 267] width 66 height 23
type input "3.5"
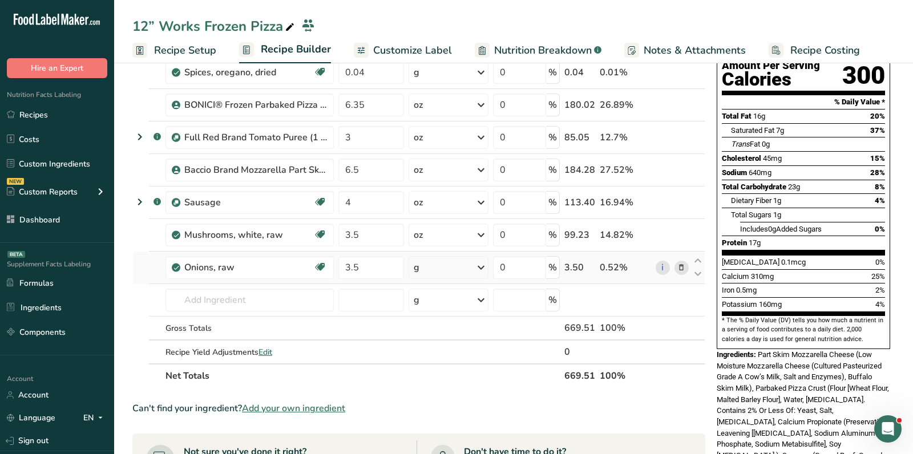
click at [464, 277] on div "Ingredient * Amount * Unit * Waste * .a-a{fill:#347362;}.b-a{fill:#fff;} Grams …" at bounding box center [418, 193] width 573 height 389
click at [462, 268] on div "g" at bounding box center [449, 267] width 80 height 23
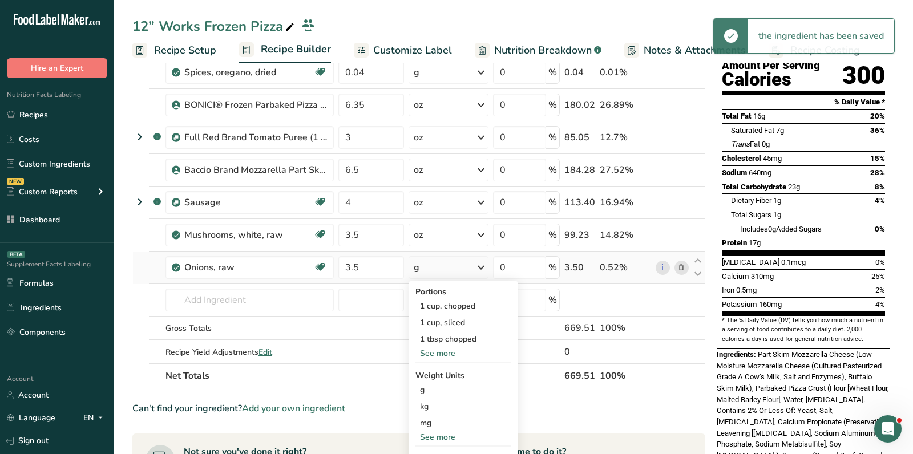
click at [444, 434] on div "See more" at bounding box center [464, 438] width 96 height 12
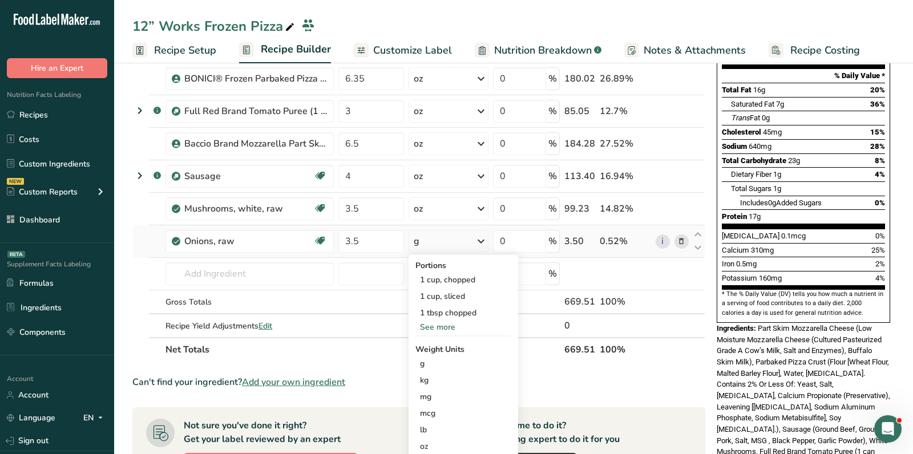
scroll to position [157, 0]
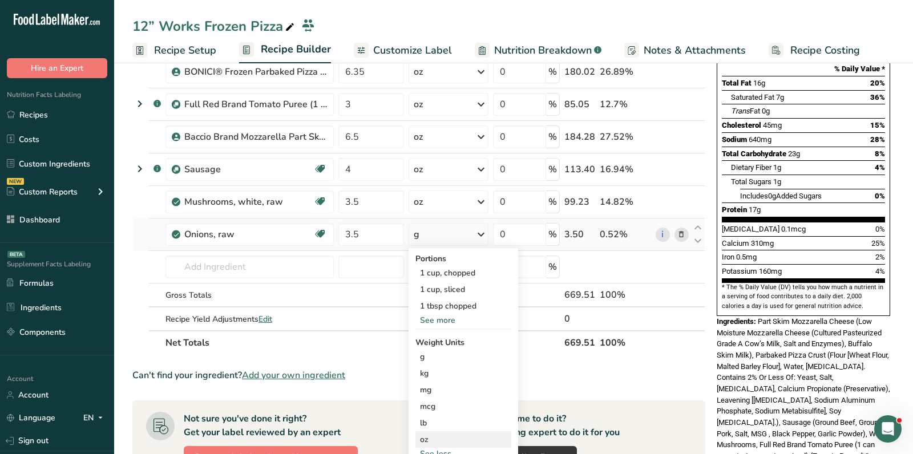
click at [438, 441] on div "oz" at bounding box center [464, 440] width 96 height 17
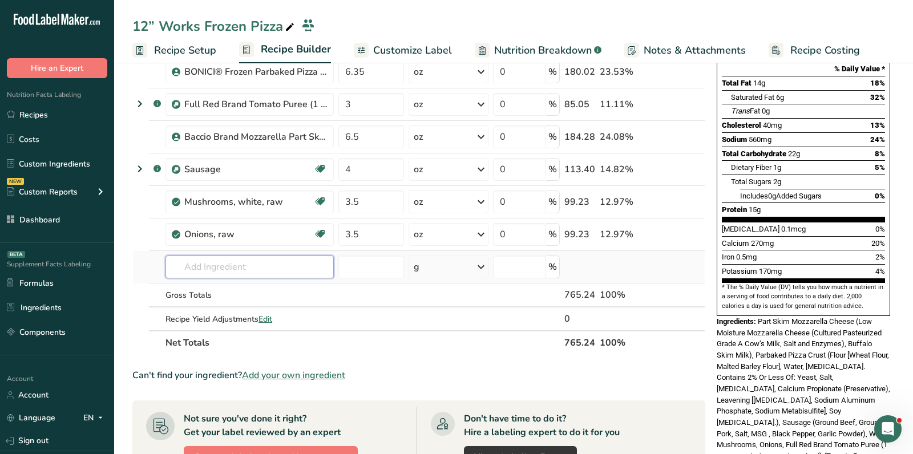
click at [248, 268] on input "text" at bounding box center [250, 267] width 168 height 23
paste input "Green Pepper"
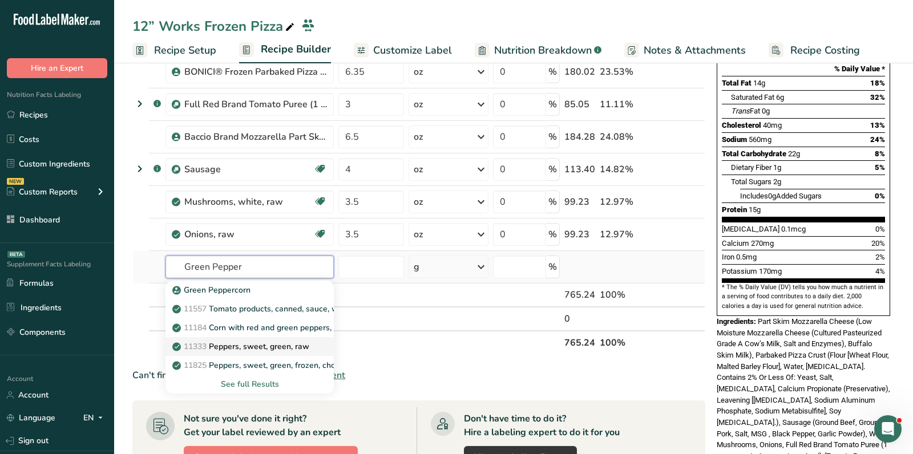
type input "Green Pepper"
click at [276, 347] on p "11333 Peppers, sweet, green, raw" at bounding box center [242, 347] width 135 height 12
type input "Peppers, sweet, green, raw"
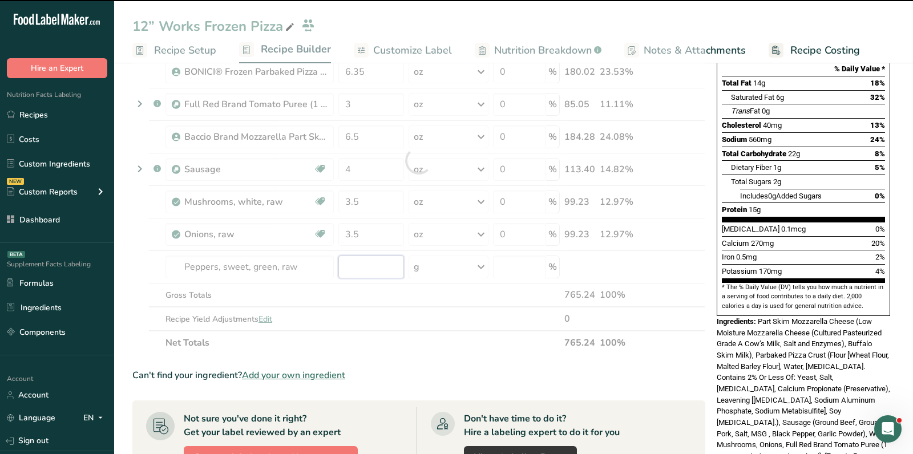
click at [364, 268] on input "number" at bounding box center [371, 267] width 66 height 23
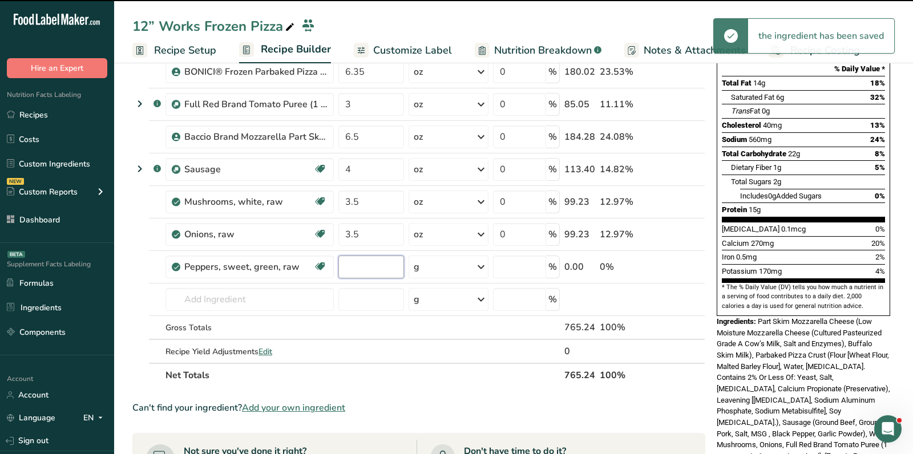
type input "0"
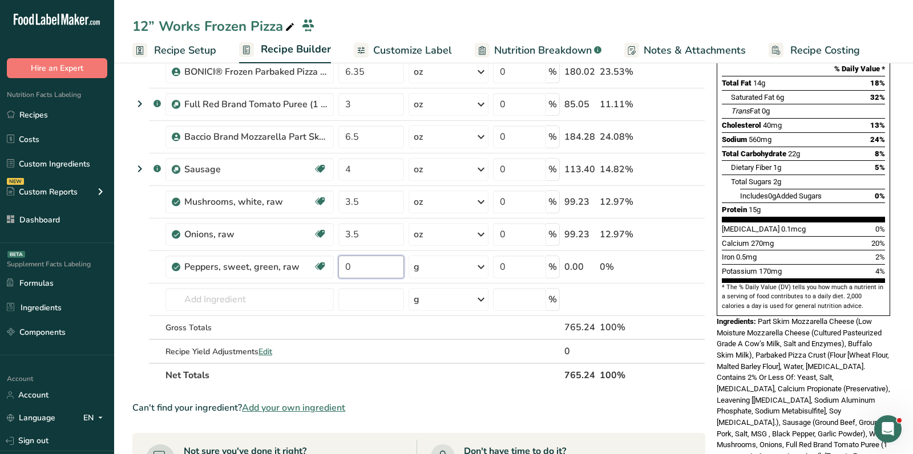
click at [364, 268] on input "0" at bounding box center [371, 267] width 66 height 23
type input "3.5"
click at [432, 264] on div "Ingredient * Amount * Unit * Waste * .a-a{fill:#347362;}.b-a{fill:#fff;} Grams …" at bounding box center [418, 176] width 573 height 421
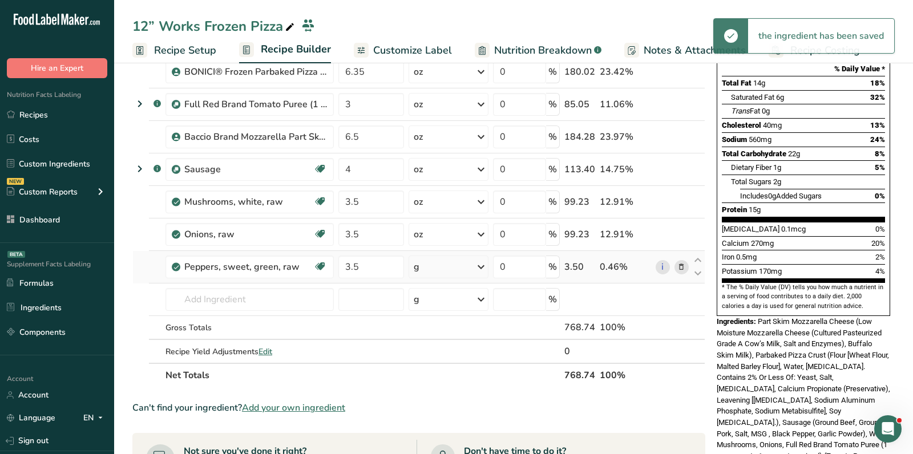
click at [432, 264] on div "g" at bounding box center [449, 267] width 80 height 23
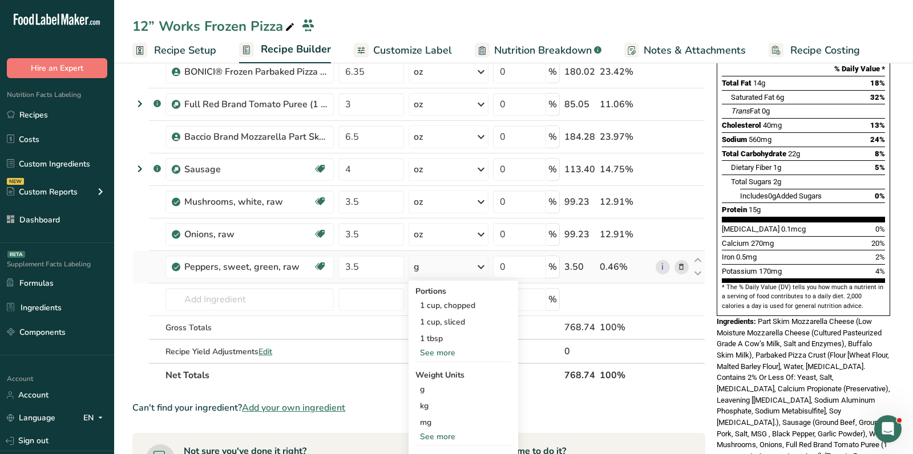
click at [440, 434] on div "See more" at bounding box center [464, 437] width 96 height 12
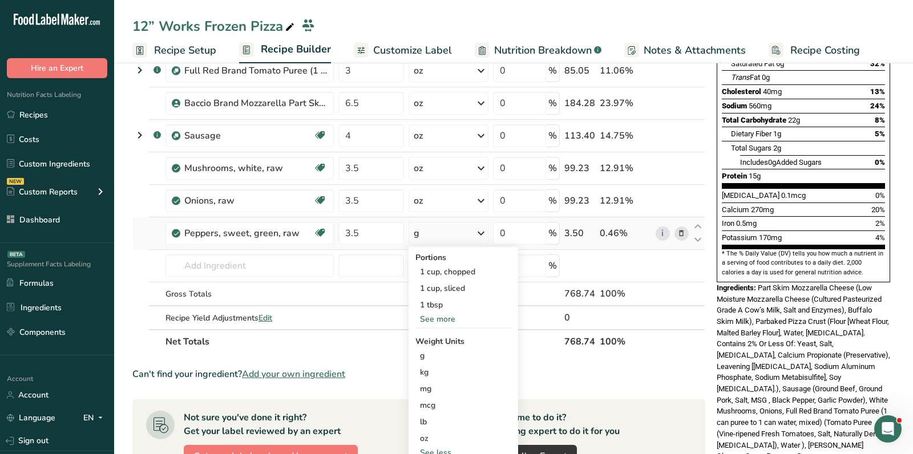
scroll to position [199, 0]
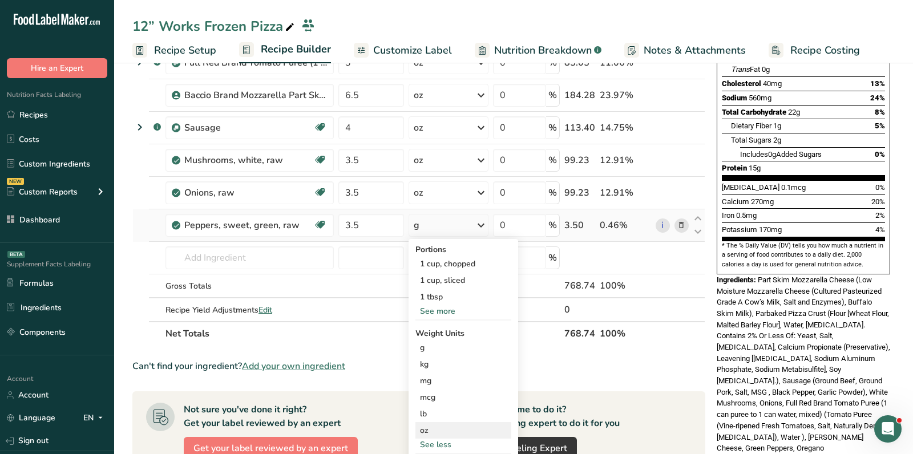
click at [440, 429] on div "oz" at bounding box center [464, 430] width 96 height 17
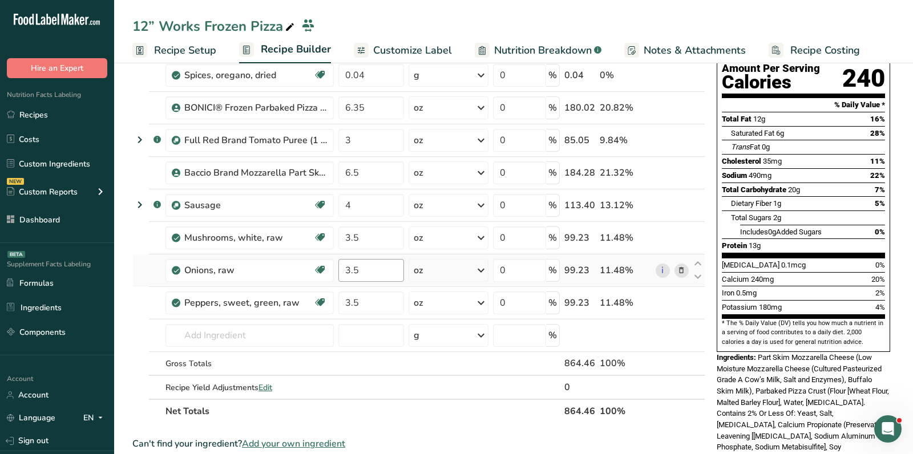
scroll to position [120, 0]
click at [420, 40] on link "Customize Label" at bounding box center [403, 51] width 98 height 26
click at [420, 51] on span "Customize Label" at bounding box center [412, 50] width 79 height 15
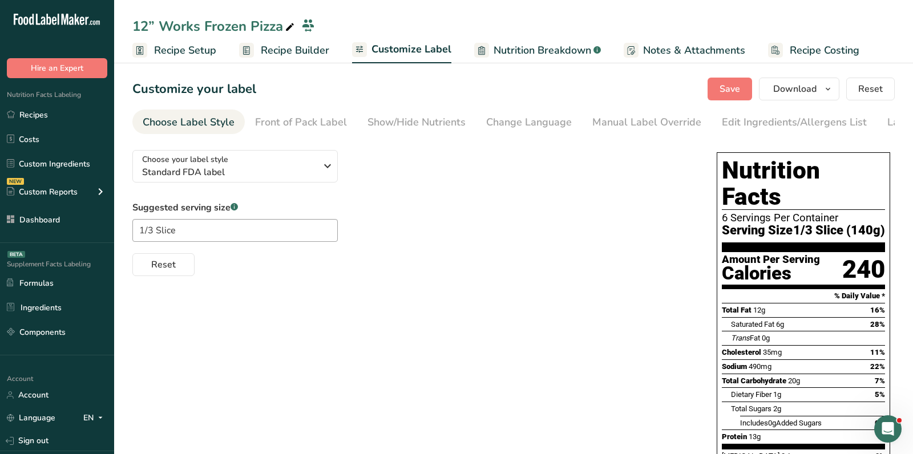
drag, startPoint x: 727, startPoint y: 125, endPoint x: 692, endPoint y: 233, distance: 113.9
click at [727, 125] on div "Edit Ingredients/Allergens List" at bounding box center [794, 122] width 145 height 15
click at [0, 0] on textarea "Part Skim Mozzarella Cheese (Low Moisture Mozzarella Cheese (Cultured Pasteuriz…" at bounding box center [0, 0] width 0 height 0
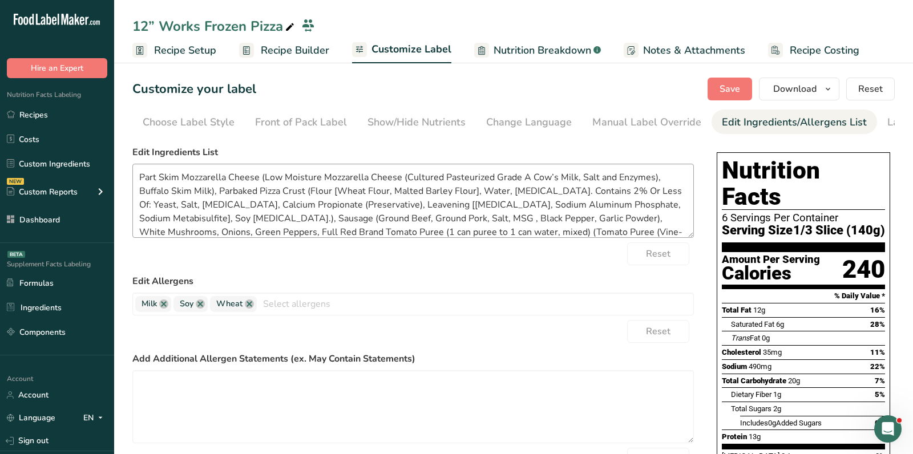
click at [692, 233] on textarea "Part Skim Mozzarella Cheese (Low Moisture Mozzarella Cheese (Cultured Pasteuriz…" at bounding box center [413, 201] width 562 height 74
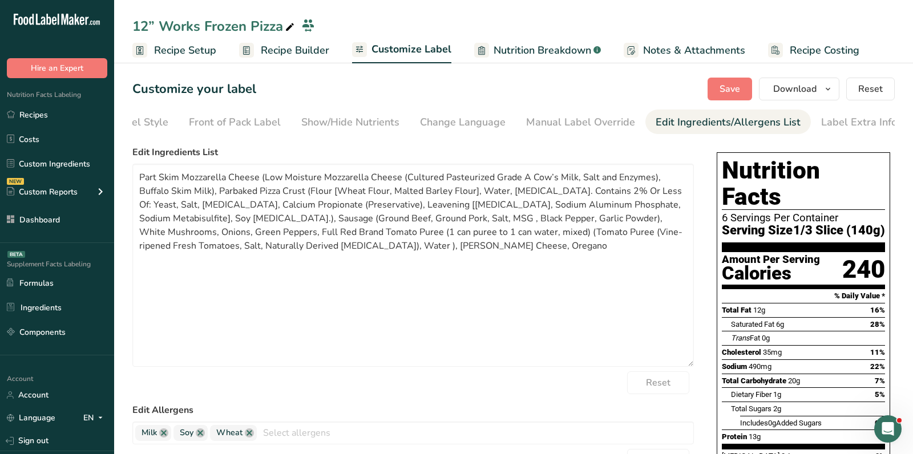
drag, startPoint x: 692, startPoint y: 233, endPoint x: 731, endPoint y: 370, distance: 141.8
click at [731, 370] on div "Choose your label style Standard FDA label USA (FDA) Standard FDA label Tabular…" at bounding box center [513, 443] width 763 height 605
click at [554, 290] on textarea "Part Skim Mozzarella Cheese (Low Moisture Mozzarella Cheese (Cultured Pasteuriz…" at bounding box center [413, 269] width 562 height 211
paste textarea "Part Skim Mozzarella Cheese (Low Moisture Mozzarella Cheese [Cultured Pasteuriz…"
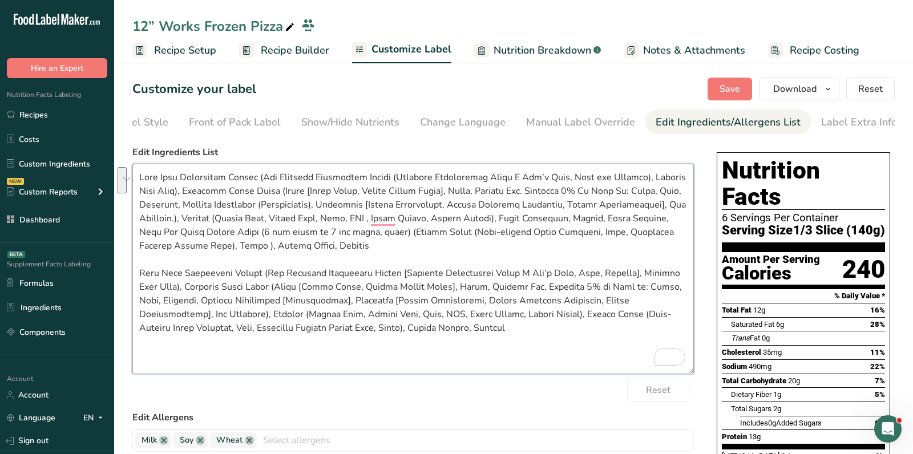
drag, startPoint x: 524, startPoint y: 220, endPoint x: 175, endPoint y: 230, distance: 348.9
click at [175, 230] on textarea "To enrich screen reader interactions, please activate Accessibility in Grammarl…" at bounding box center [413, 269] width 562 height 211
click at [515, 316] on textarea "To enrich screen reader interactions, please activate Accessibility in Grammarl…" at bounding box center [413, 269] width 562 height 211
paste textarea "White Mushrooms, Onions, Green Peppers,"
click at [533, 314] on textarea "To enrich screen reader interactions, please activate Accessibility in Grammarl…" at bounding box center [413, 269] width 562 height 211
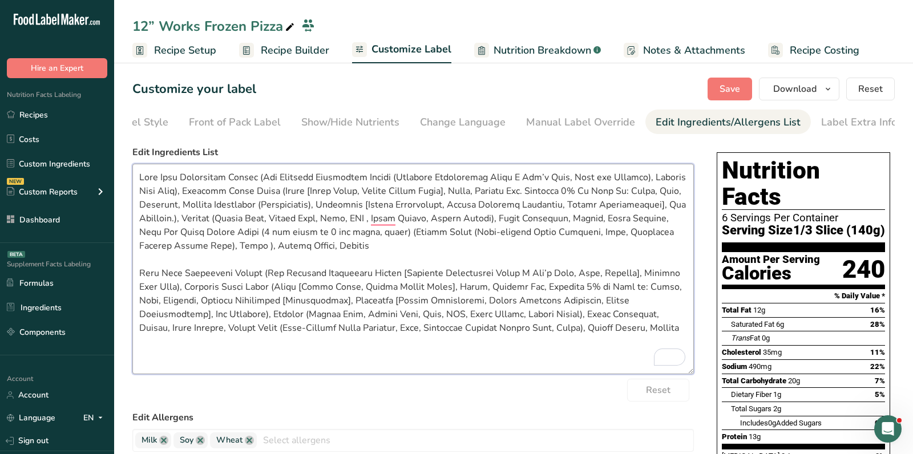
click at [533, 314] on textarea "To enrich screen reader interactions, please activate Accessibility in Grammarl…" at bounding box center [413, 269] width 562 height 211
drag, startPoint x: 422, startPoint y: 257, endPoint x: 353, endPoint y: 103, distance: 168.4
click at [353, 103] on section "Customize your label Save Download Choose what to show on your downloaded label…" at bounding box center [513, 411] width 799 height 705
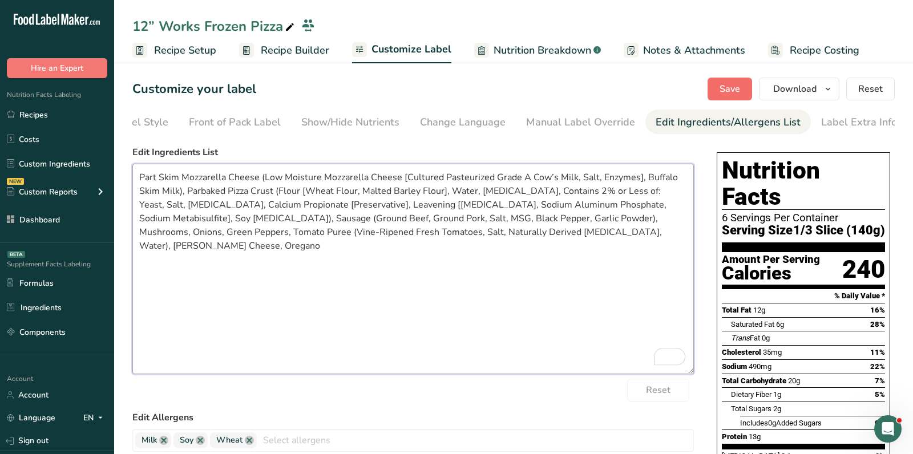
type textarea "Part Skim Mozzarella Cheese (Low Moisture Mozzarella Cheese [Cultured Pasteuriz…"
click at [725, 94] on span "Save" at bounding box center [730, 89] width 21 height 14
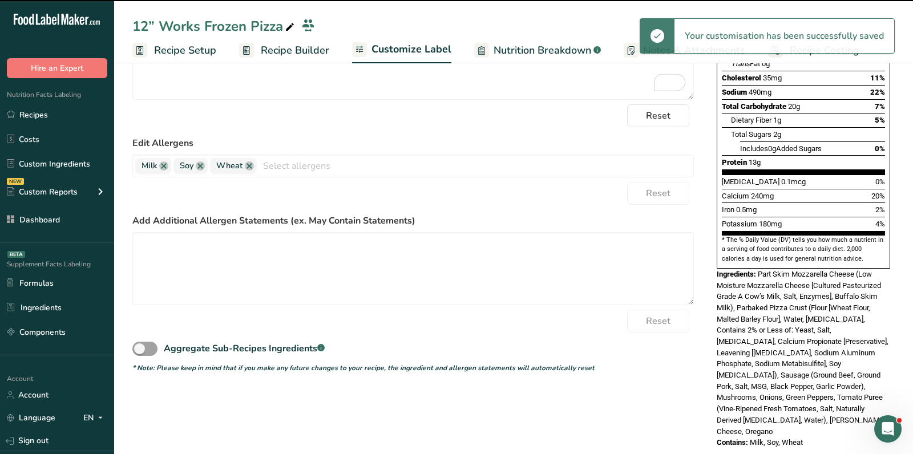
scroll to position [11, 0]
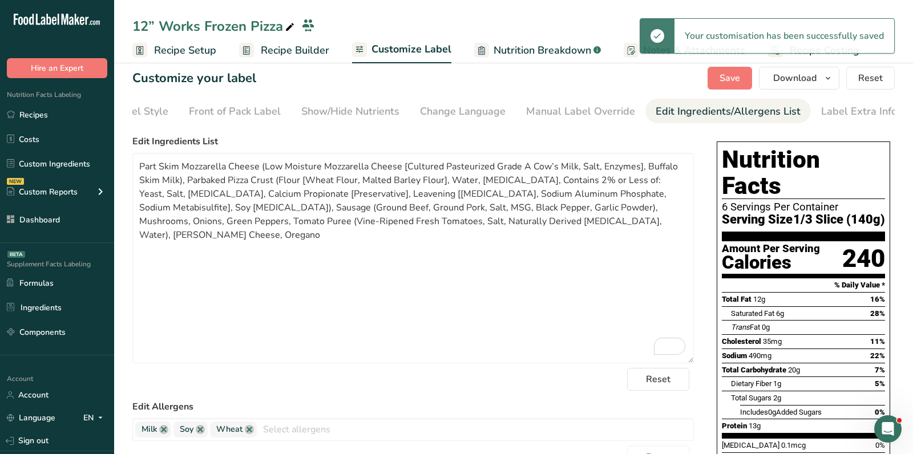
click at [801, 62] on link "Recipe Costing" at bounding box center [813, 51] width 91 height 26
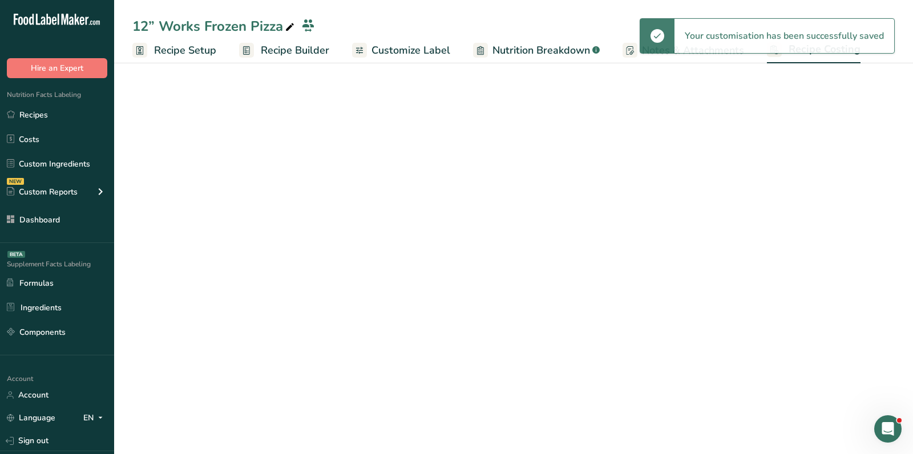
click at [296, 50] on span "Recipe Builder" at bounding box center [295, 50] width 68 height 15
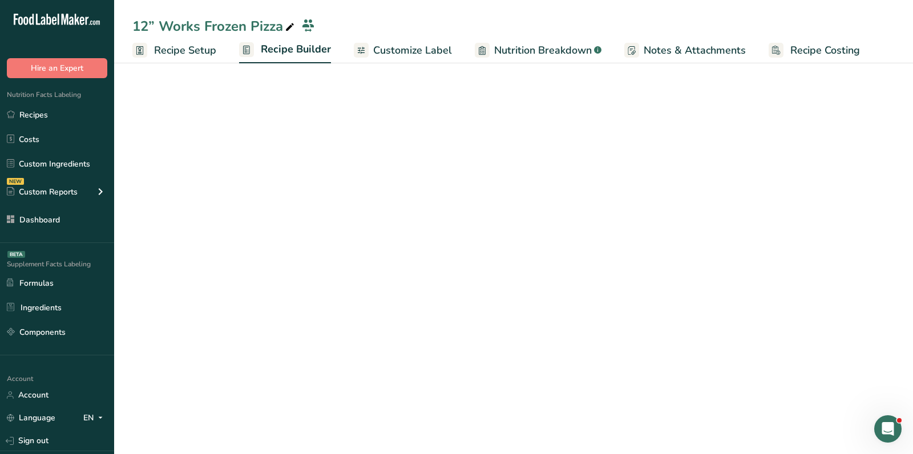
click at [296, 50] on span "Recipe Builder" at bounding box center [296, 49] width 70 height 15
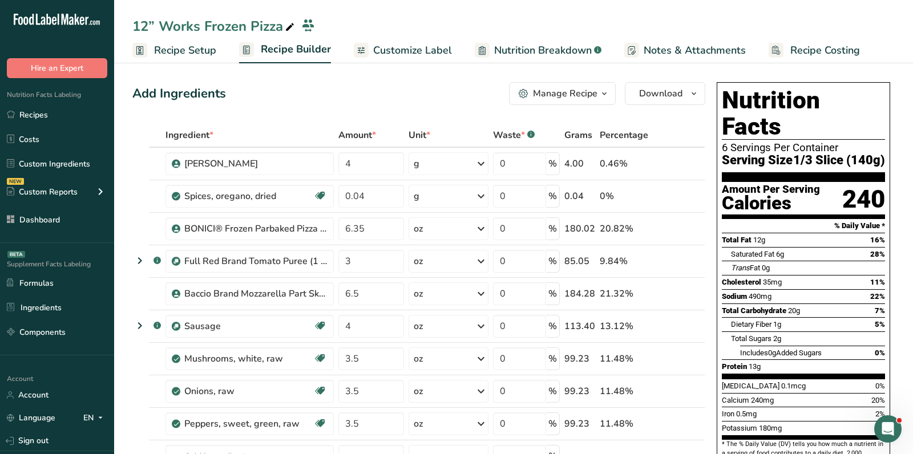
click at [577, 90] on div "Manage Recipe" at bounding box center [565, 94] width 65 height 14
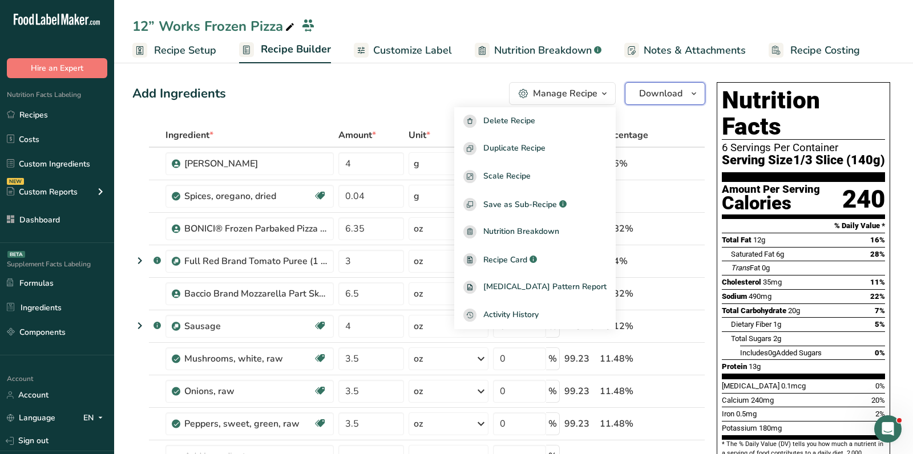
click at [687, 91] on button "Download" at bounding box center [665, 93] width 80 height 23
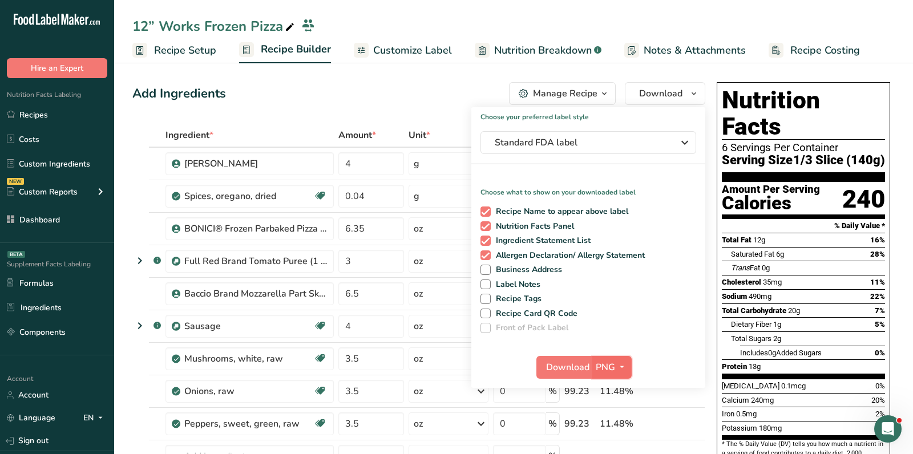
click at [603, 362] on span "PNG" at bounding box center [605, 368] width 19 height 14
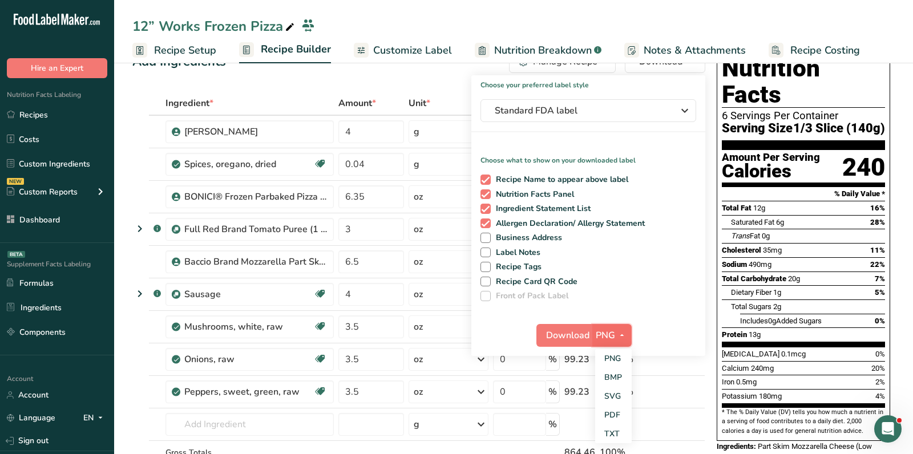
scroll to position [38, 0]
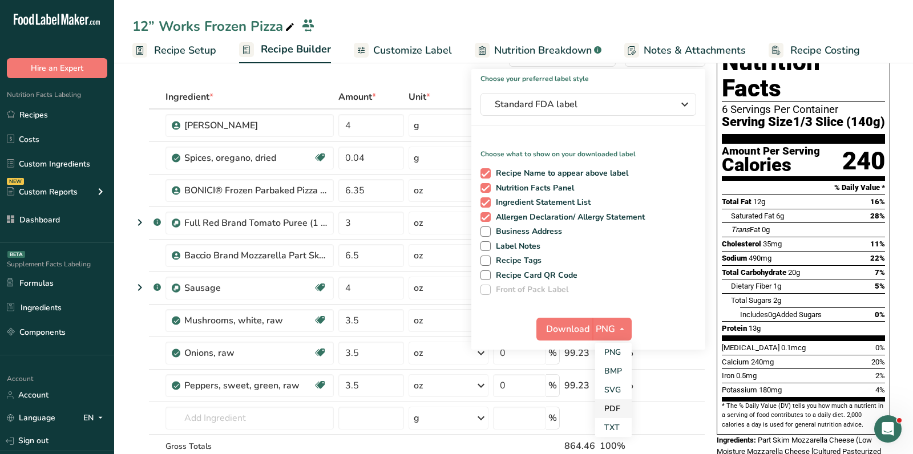
click at [618, 404] on link "PDF" at bounding box center [613, 409] width 37 height 19
click at [573, 336] on button "Download" at bounding box center [565, 329] width 56 height 23
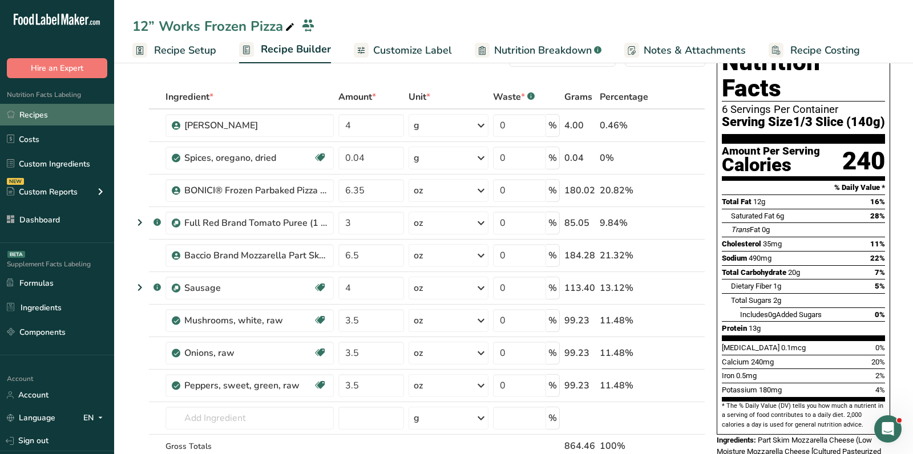
click at [67, 118] on link "Recipes" at bounding box center [57, 115] width 114 height 22
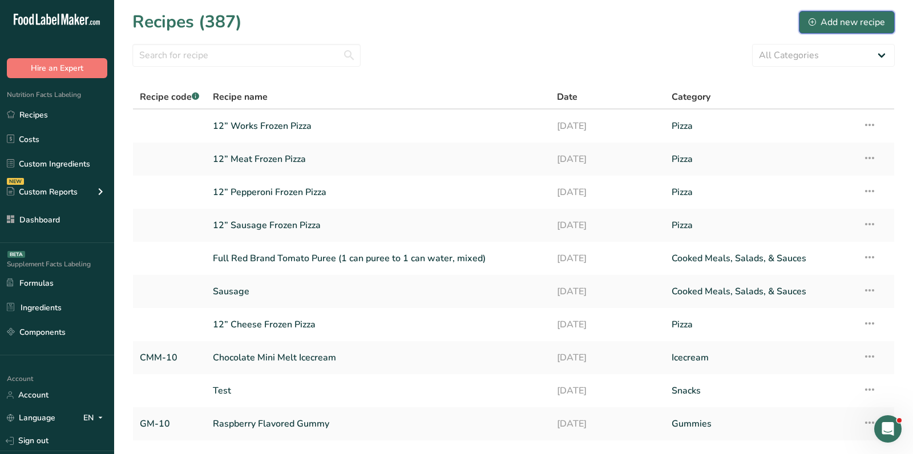
click at [817, 29] on button "Add new recipe" at bounding box center [847, 22] width 96 height 23
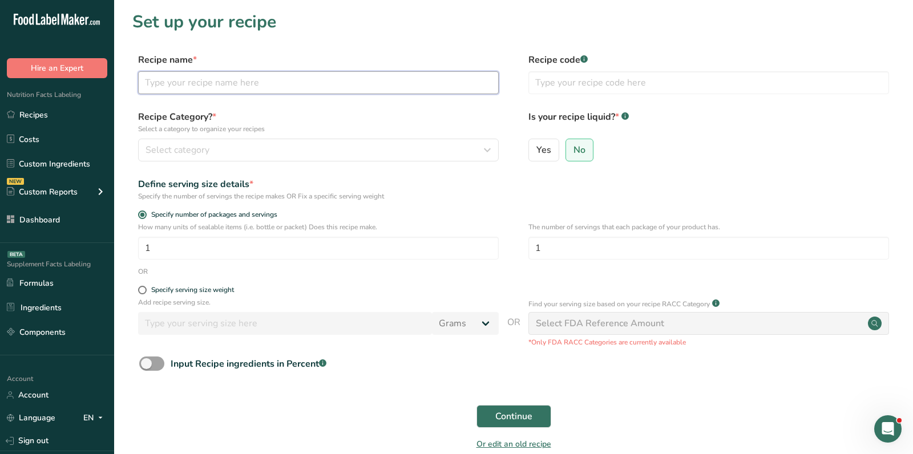
click at [261, 90] on input "text" at bounding box center [318, 82] width 361 height 23
paste input "French Fries/Diced Potatoes"
type input "French Fries/Diced Potatoes"
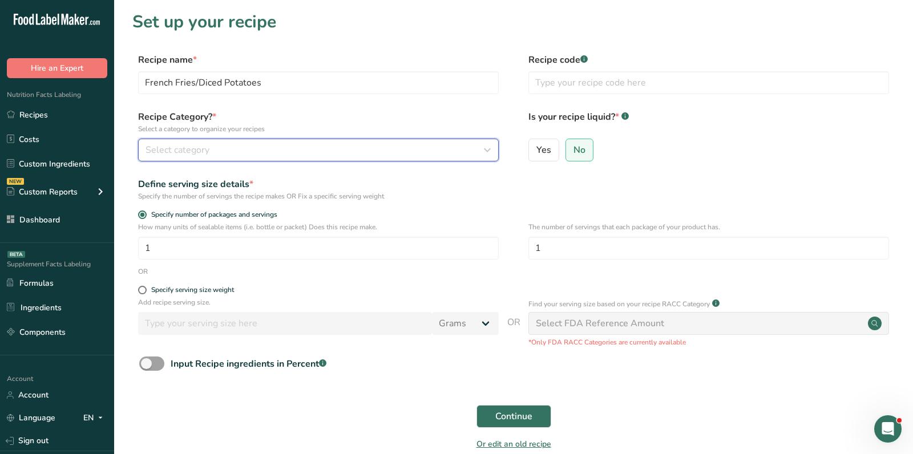
click at [249, 144] on div "Select category" at bounding box center [315, 150] width 339 height 14
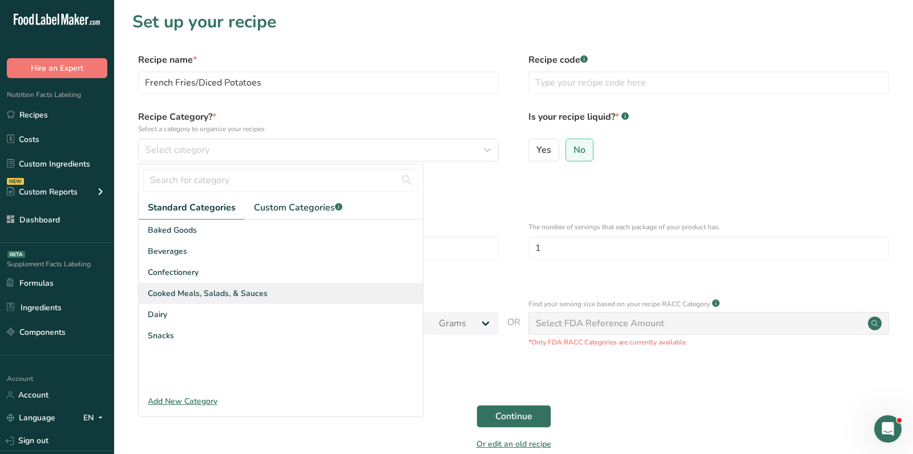
click at [200, 289] on span "Cooked Meals, Salads, & Sauces" at bounding box center [208, 294] width 120 height 12
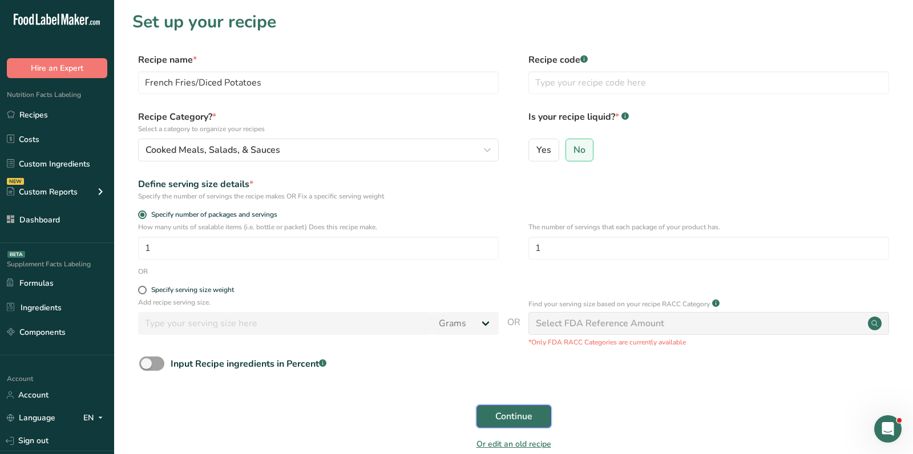
click at [510, 417] on span "Continue" at bounding box center [513, 417] width 37 height 14
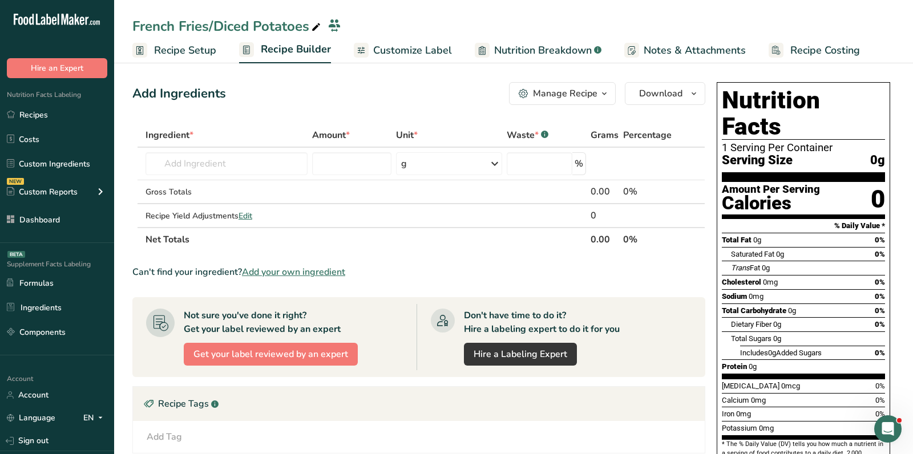
click at [190, 56] on span "Recipe Setup" at bounding box center [185, 50] width 62 height 15
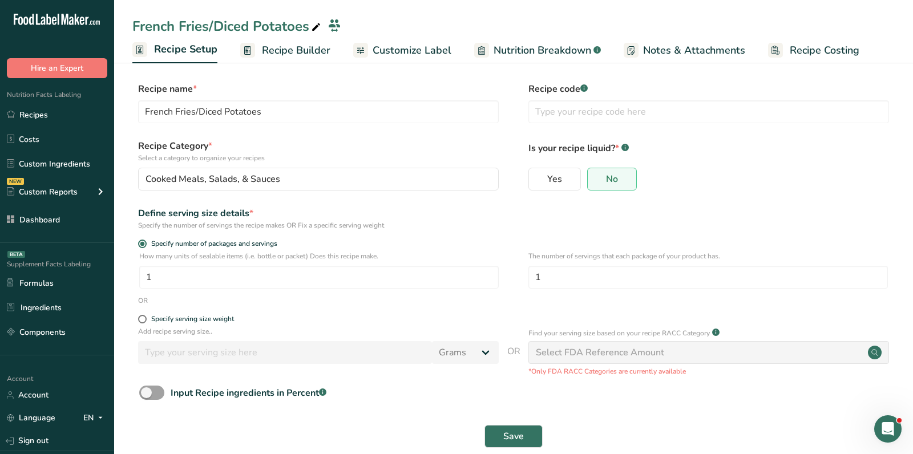
click at [188, 313] on form "Recipe name * French Fries/Diced Potatoes Recipe code .a-a{fill:#347362;}.b-a{f…" at bounding box center [513, 268] width 763 height 373
click at [190, 320] on div "Specify serving size weight" at bounding box center [192, 319] width 83 height 9
click at [146, 320] on input "Specify serving size weight" at bounding box center [141, 319] width 7 height 7
radio input "true"
radio input "false"
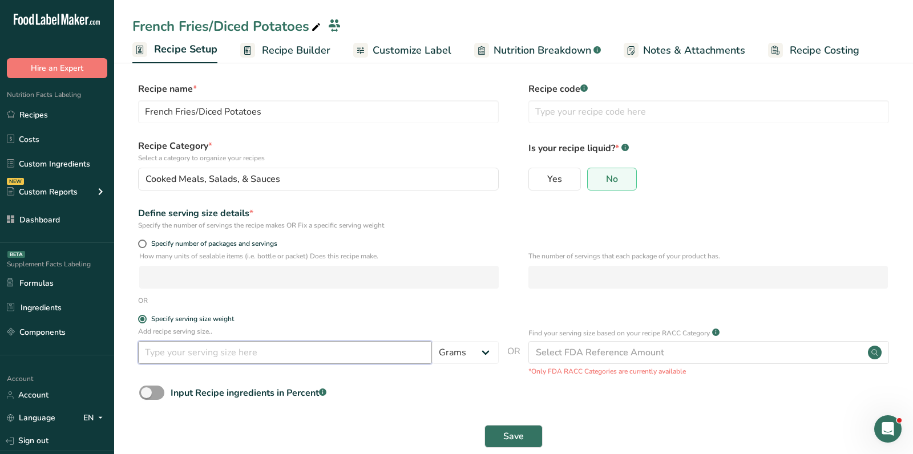
click at [207, 354] on input "number" at bounding box center [285, 352] width 294 height 23
type input "100"
click at [527, 431] on button "Save" at bounding box center [514, 436] width 58 height 23
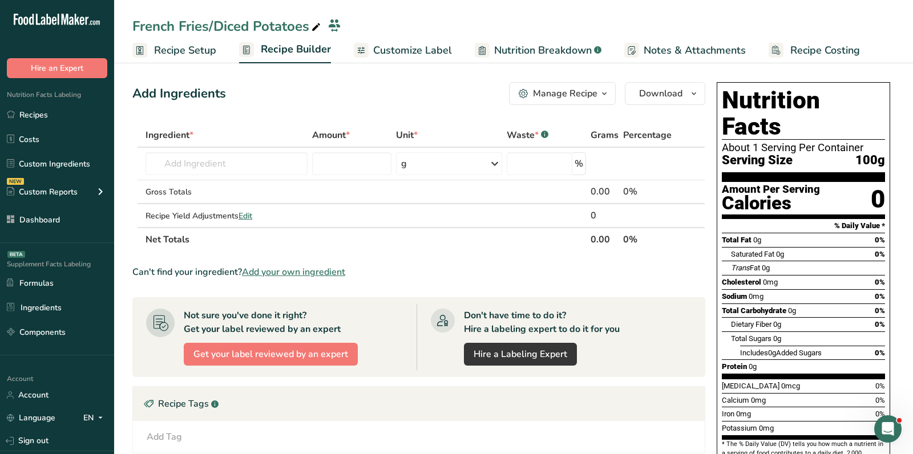
click at [307, 267] on span "Add your own ingredient" at bounding box center [293, 272] width 103 height 14
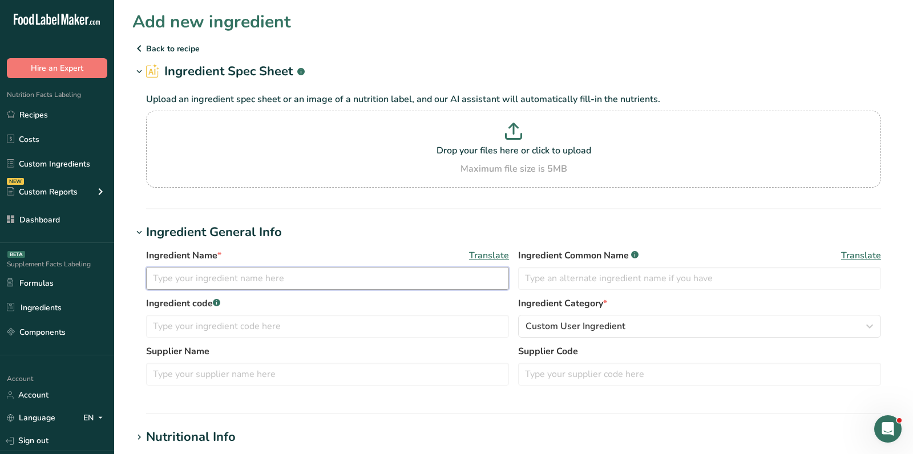
click at [283, 268] on input "text" at bounding box center [327, 278] width 363 height 23
paste input "Russet Potatoes"
type input "Russet Potatoes"
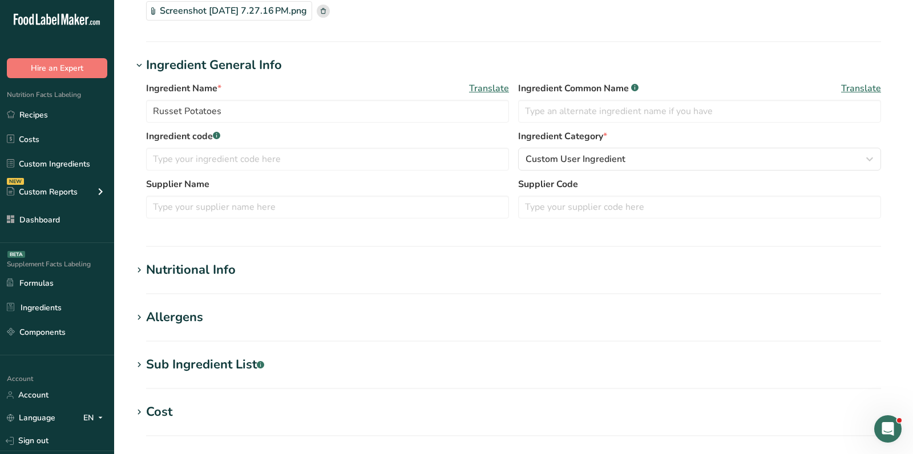
scroll to position [162, 0]
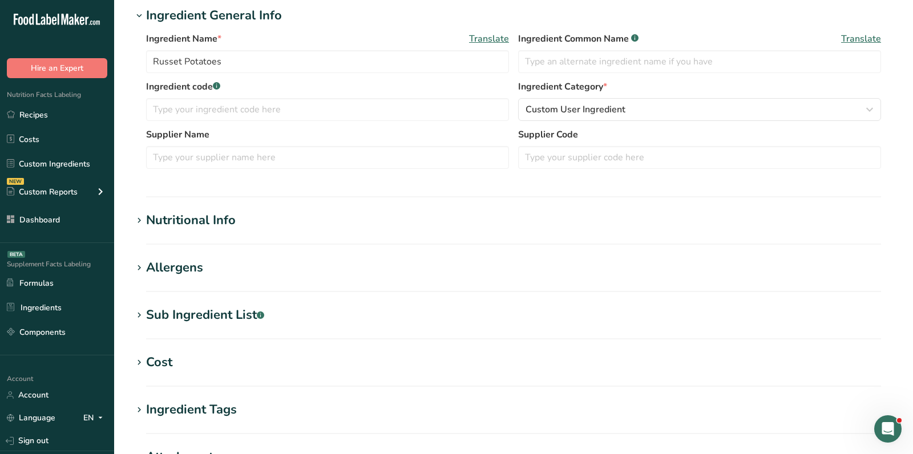
click at [204, 235] on section "Nutritional Info Serving Size .a-a{fill:#347362;}.b-a{fill:#fff;} Add ingredien…" at bounding box center [513, 228] width 763 height 34
click at [202, 222] on div "Nutritional Info" at bounding box center [191, 220] width 90 height 19
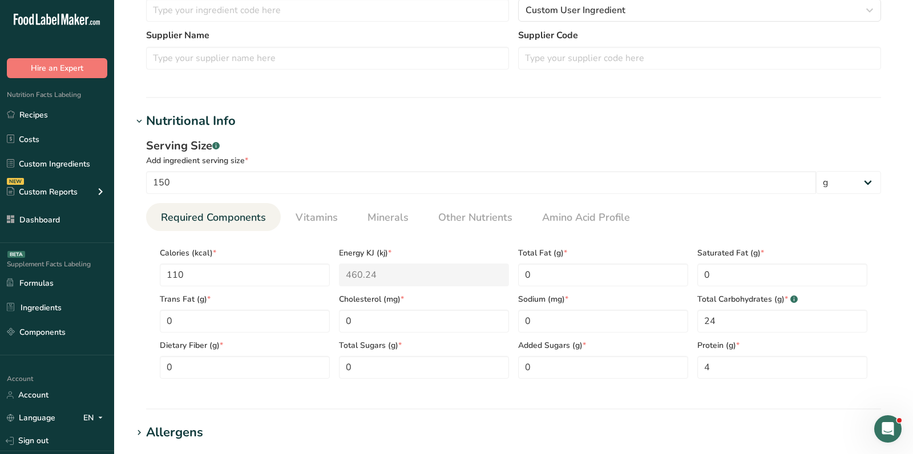
scroll to position [265, 0]
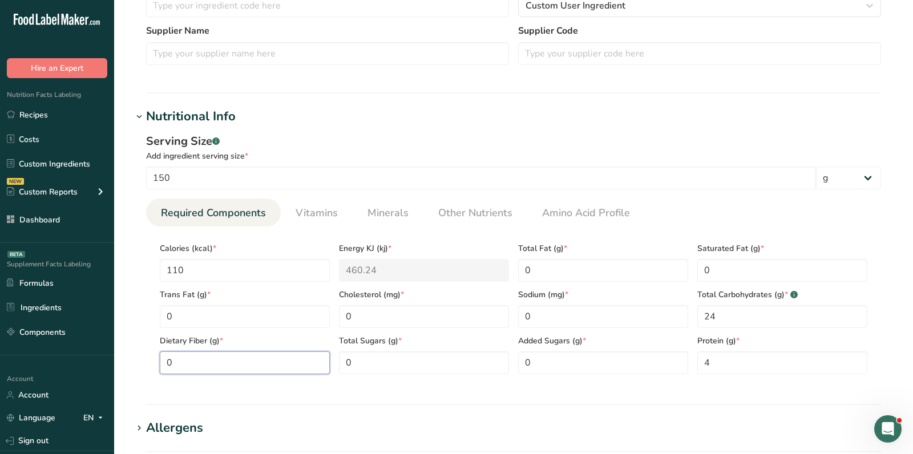
click at [217, 358] on Fiber "0" at bounding box center [245, 363] width 170 height 23
type Fiber "2"
click at [324, 210] on span "Vitamins" at bounding box center [317, 212] width 42 height 15
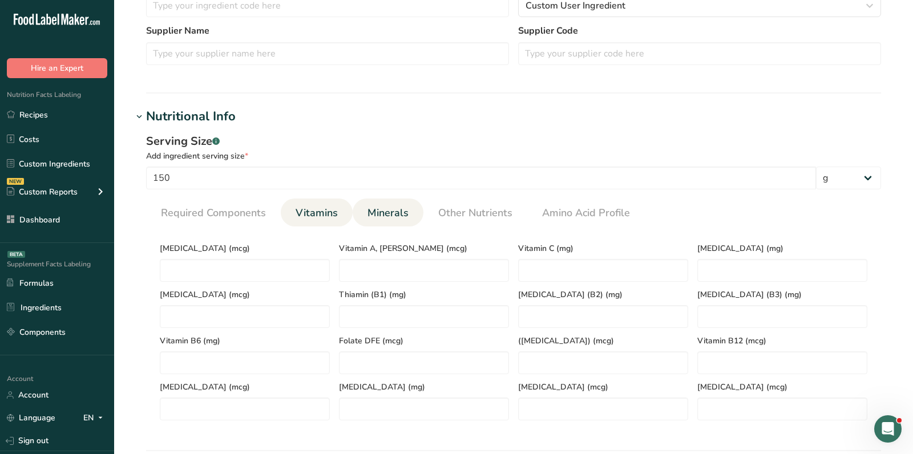
click at [353, 213] on li "Minerals" at bounding box center [388, 213] width 71 height 28
click at [384, 210] on span "Minerals" at bounding box center [388, 212] width 41 height 15
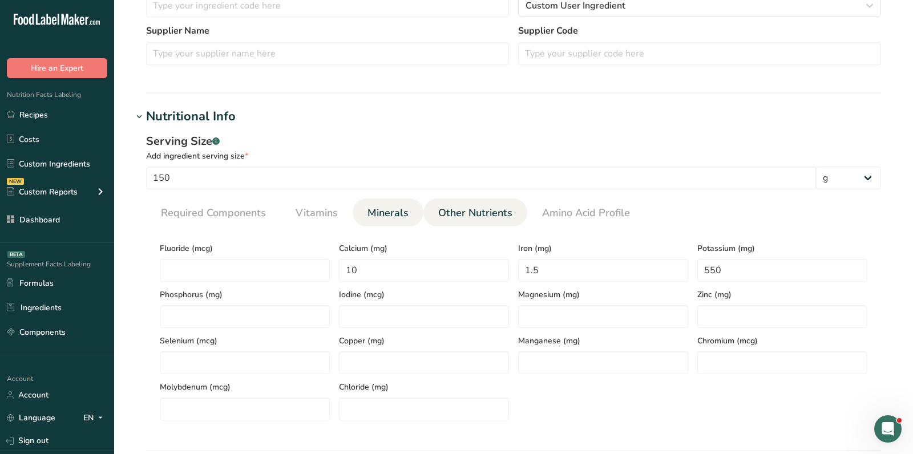
click at [444, 203] on link "Other Nutrients" at bounding box center [475, 213] width 83 height 29
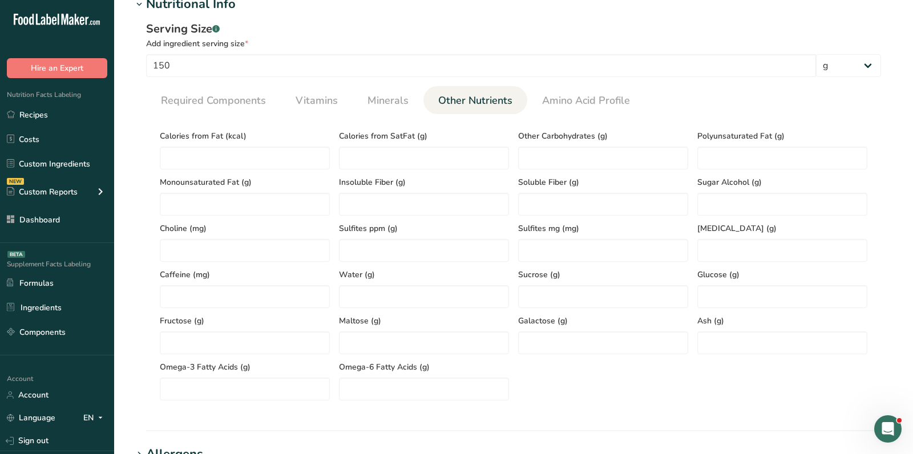
scroll to position [100, 0]
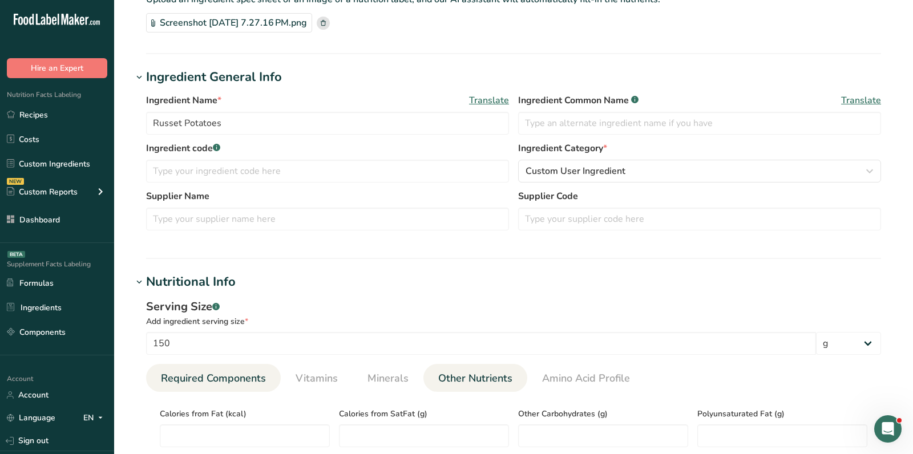
click at [204, 379] on span "Required Components" at bounding box center [213, 378] width 105 height 15
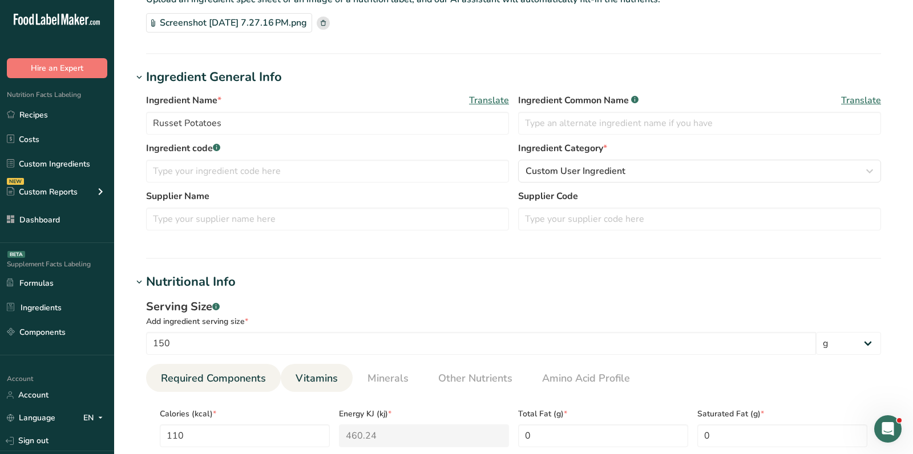
click at [317, 378] on span "Vitamins" at bounding box center [317, 378] width 42 height 15
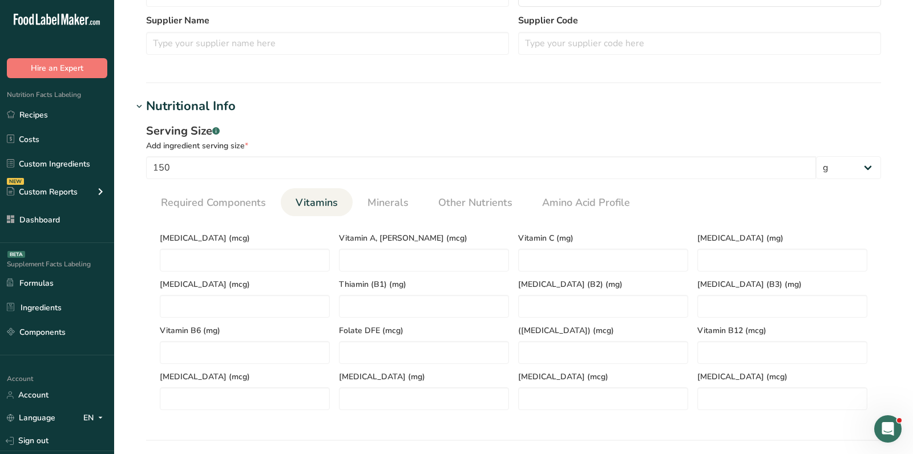
scroll to position [305, 0]
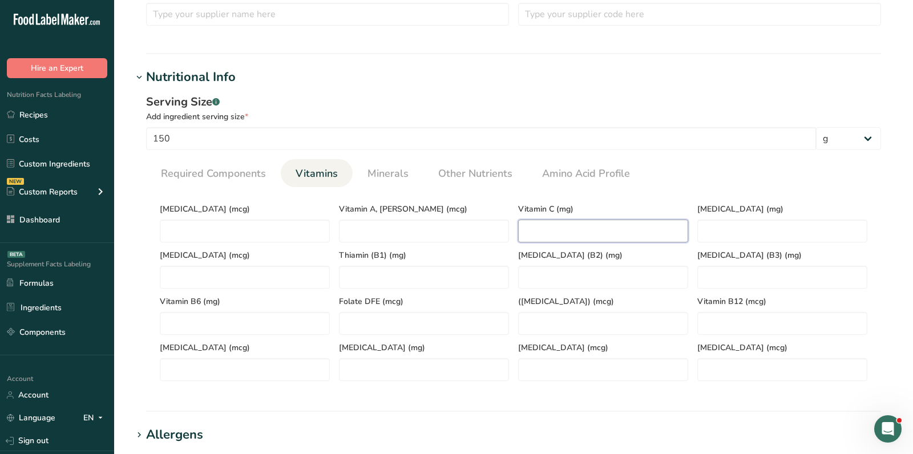
click at [588, 227] on C "number" at bounding box center [603, 231] width 170 height 23
type C "0"
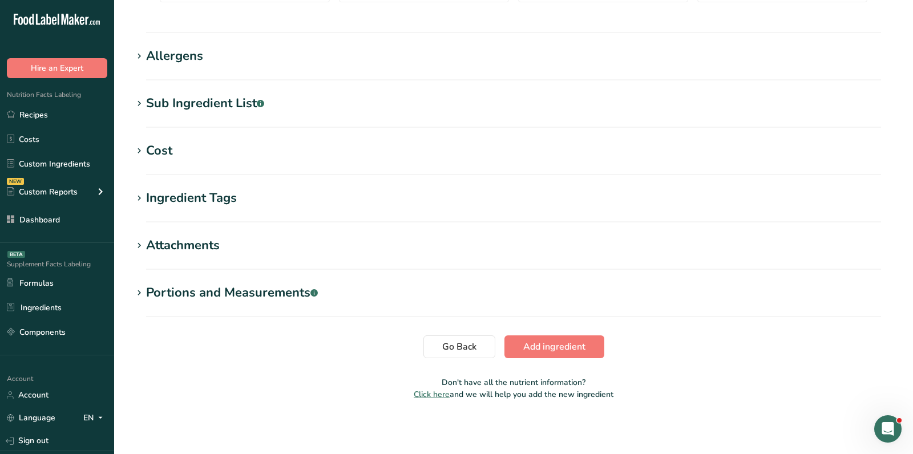
scroll to position [604, 0]
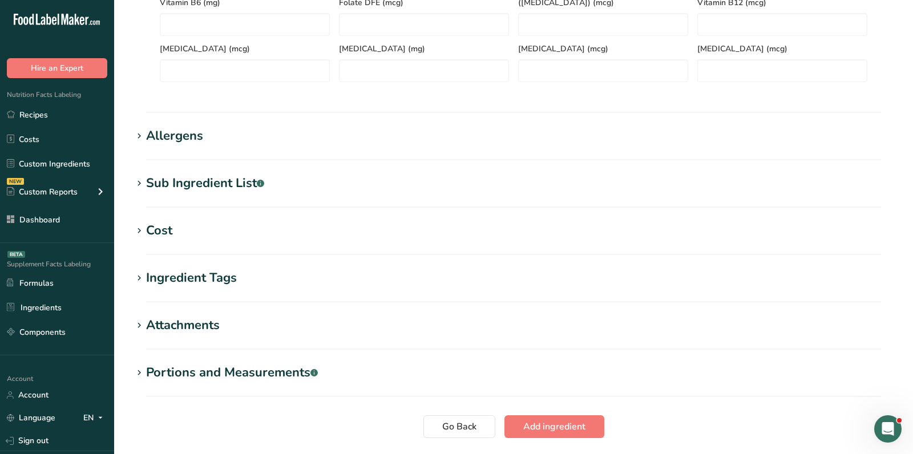
type C "27"
click at [571, 428] on span "Add ingredient" at bounding box center [554, 427] width 62 height 14
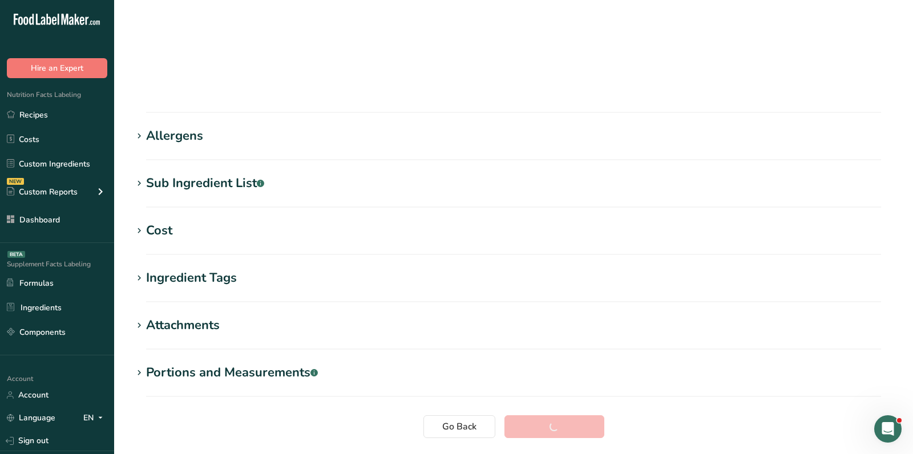
scroll to position [158, 0]
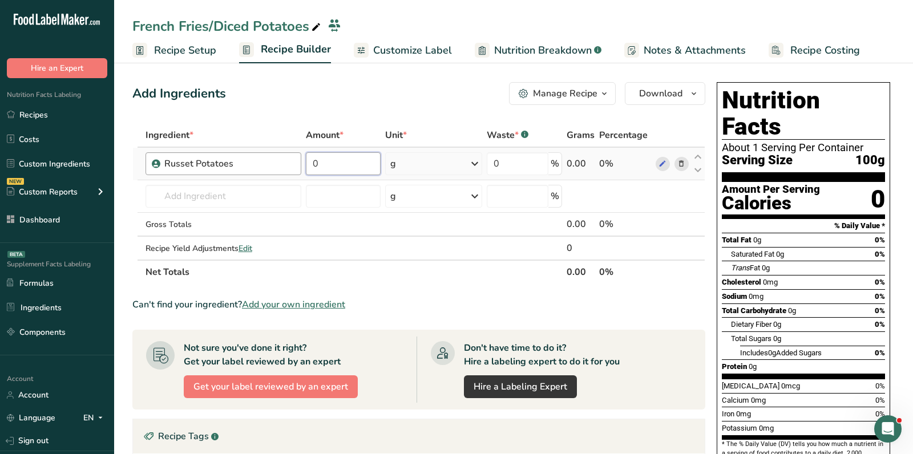
drag, startPoint x: 334, startPoint y: 167, endPoint x: 299, endPoint y: 167, distance: 34.8
click at [299, 167] on tr "Russet Potatoes 0 g Weight Units g kg mg See more Volume Units l Volume units r…" at bounding box center [419, 164] width 572 height 33
type input "5"
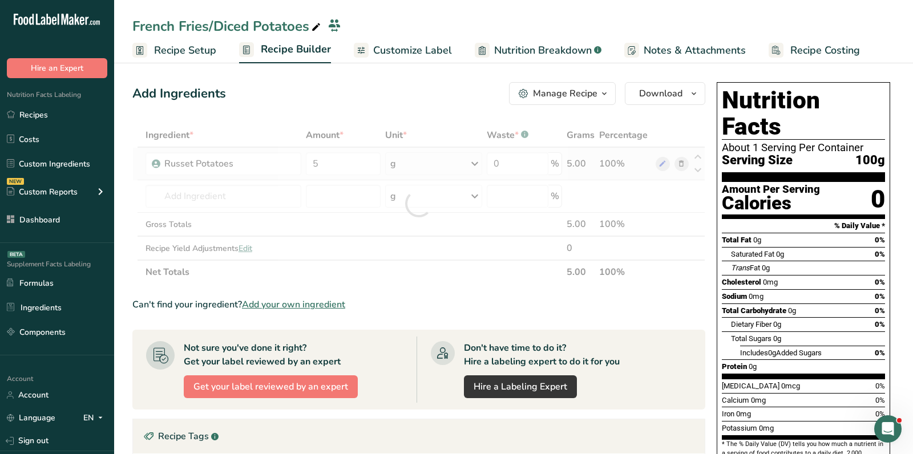
click at [405, 154] on div "Ingredient * Amount * Unit * Waste * .a-a{fill:#347362;}.b-a{fill:#fff;} Grams …" at bounding box center [418, 203] width 573 height 161
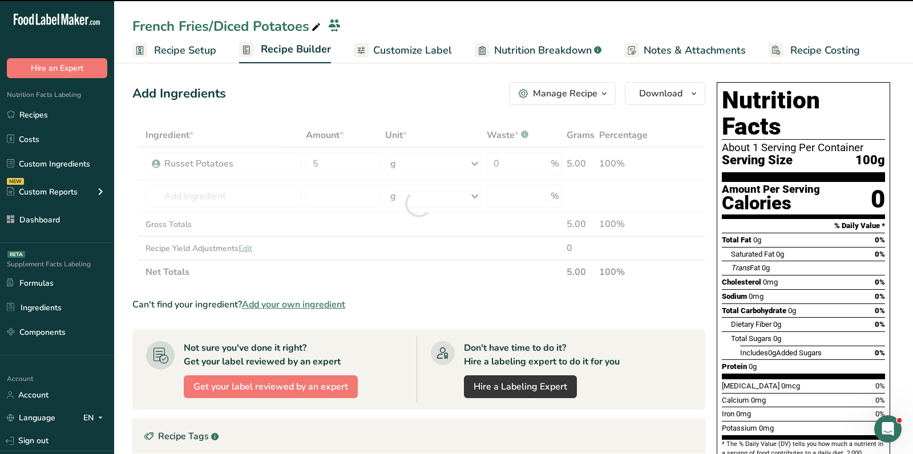
click at [413, 162] on div at bounding box center [418, 203] width 573 height 161
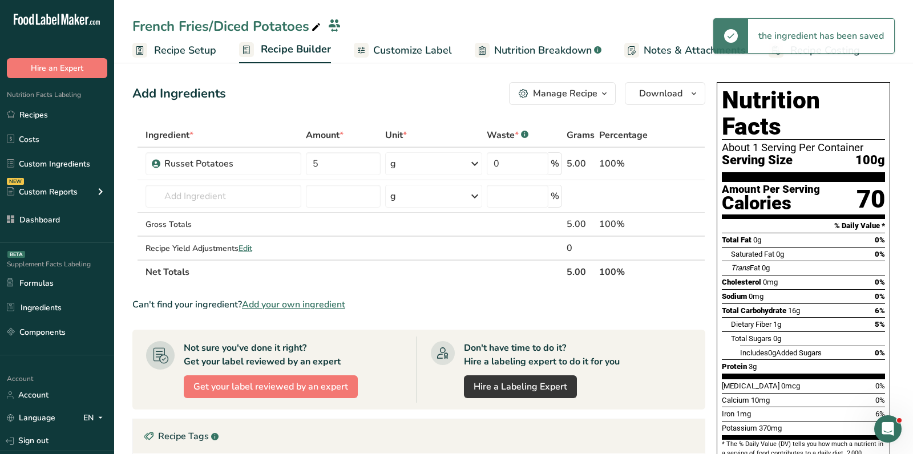
click at [413, 162] on div "g" at bounding box center [433, 163] width 97 height 23
click at [418, 255] on div "See more" at bounding box center [440, 254] width 96 height 12
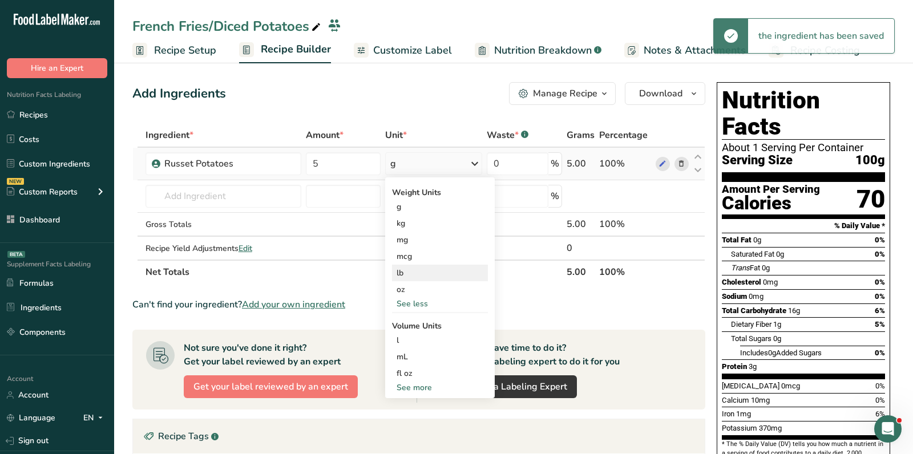
click at [414, 277] on div "lb" at bounding box center [440, 273] width 96 height 17
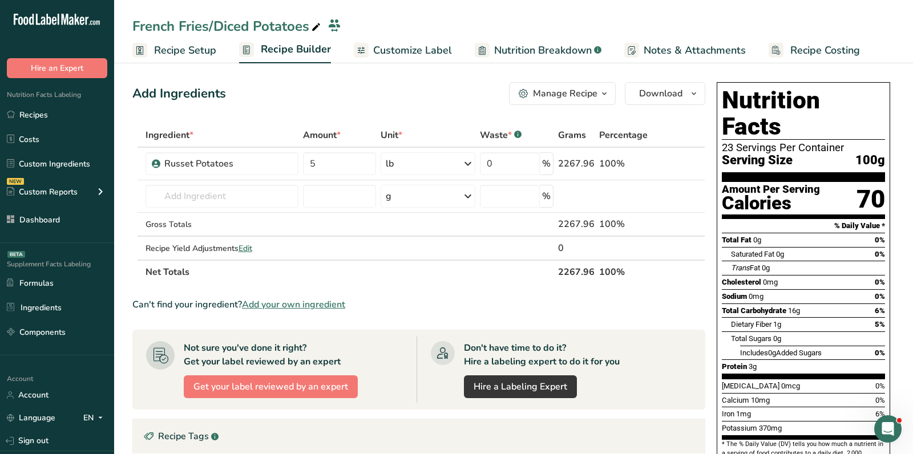
click at [304, 304] on span "Add your own ingredient" at bounding box center [293, 305] width 103 height 14
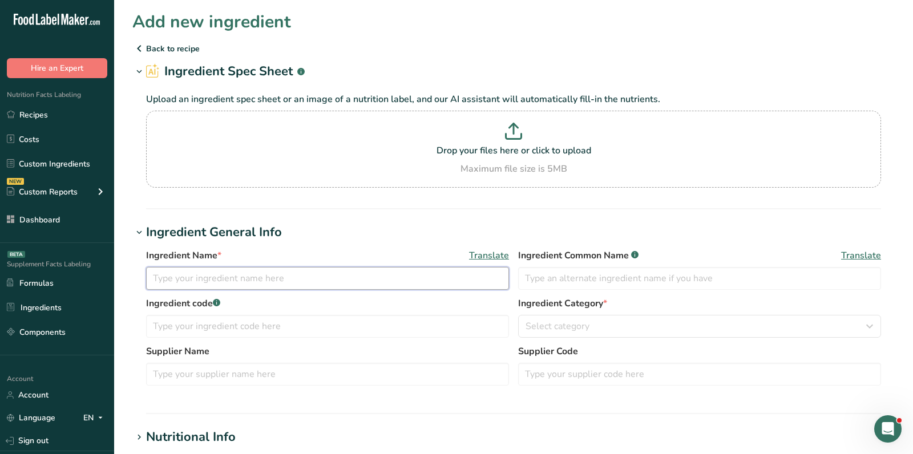
click at [230, 289] on div at bounding box center [327, 278] width 363 height 23
paste input "CITRIC ACID, ANHYDROUS"
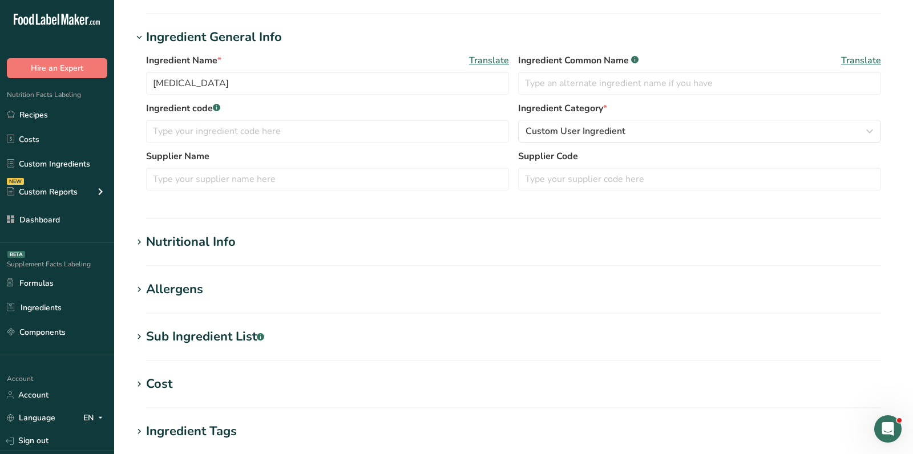
click at [183, 237] on div "Nutritional Info" at bounding box center [191, 242] width 90 height 19
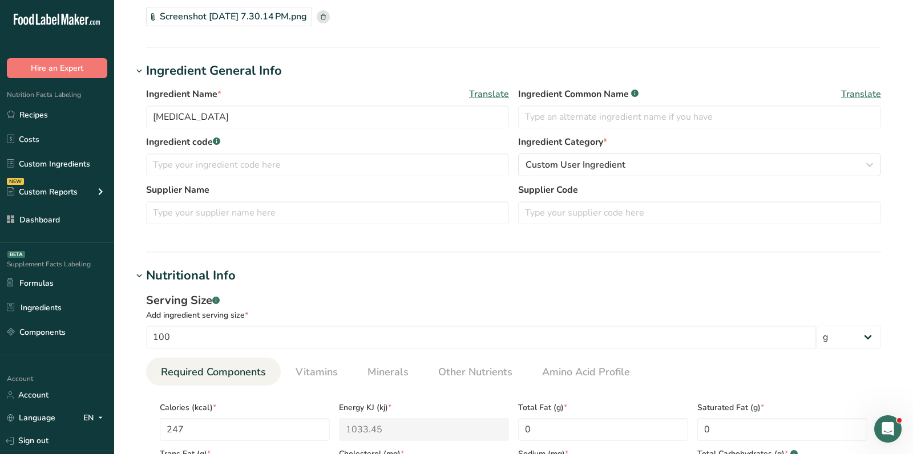
scroll to position [40, 0]
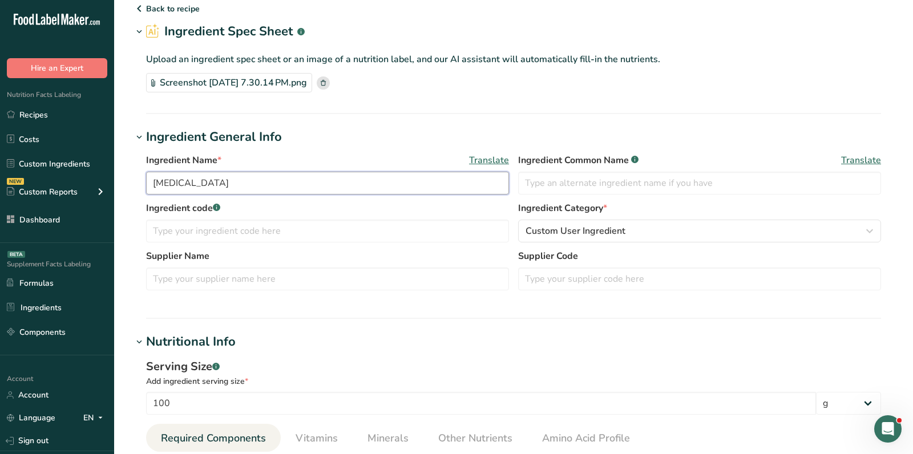
click at [228, 184] on input "Citric Acid" at bounding box center [327, 183] width 363 height 23
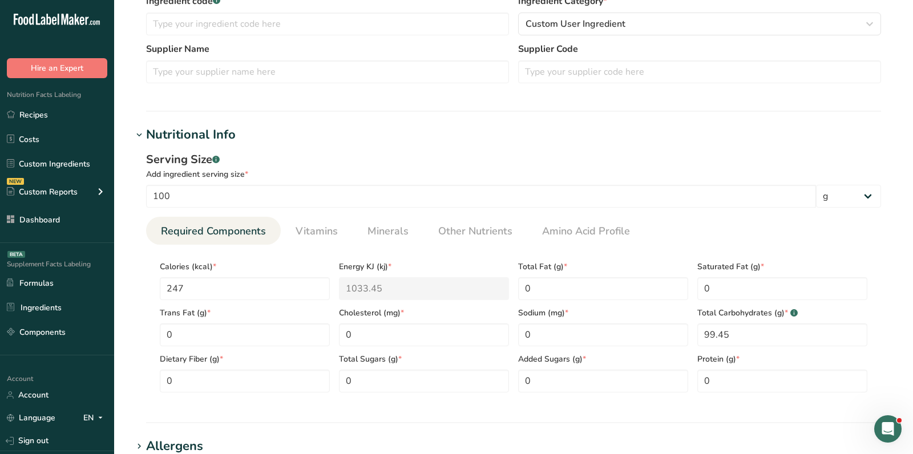
scroll to position [269, 0]
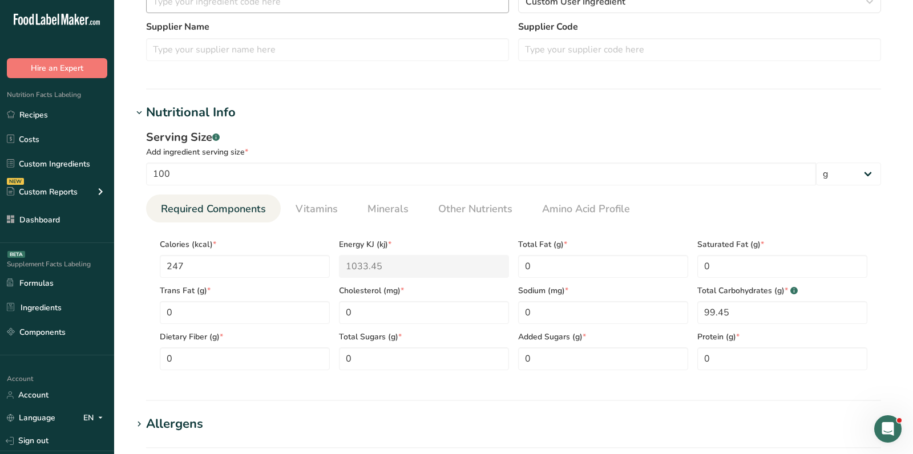
type input "[MEDICAL_DATA] (spec sheet)"
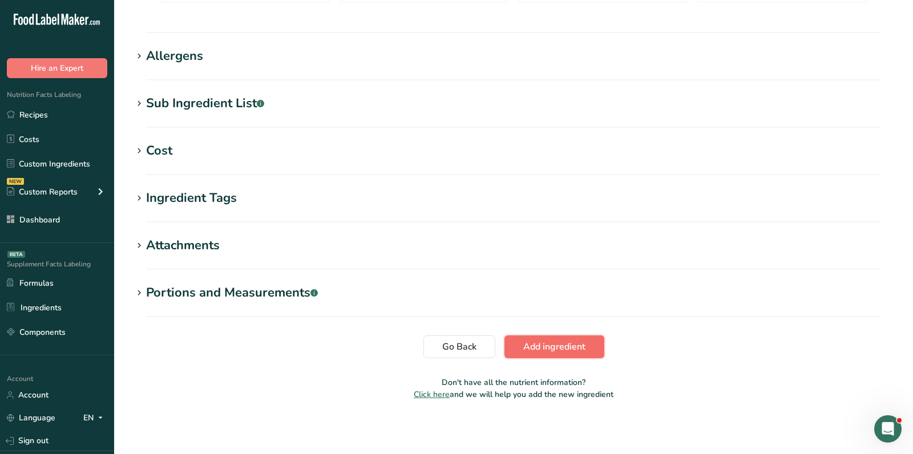
click at [554, 342] on span "Add ingredient" at bounding box center [554, 347] width 62 height 14
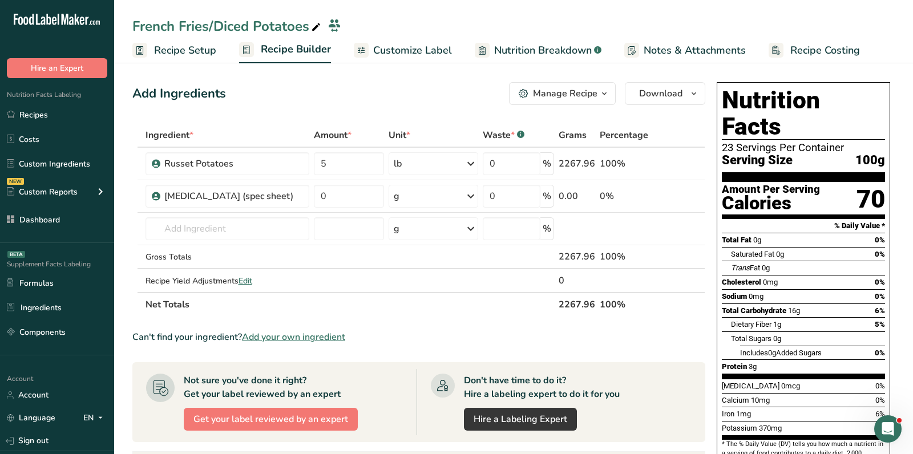
click at [410, 48] on span "Customize Label" at bounding box center [412, 50] width 79 height 15
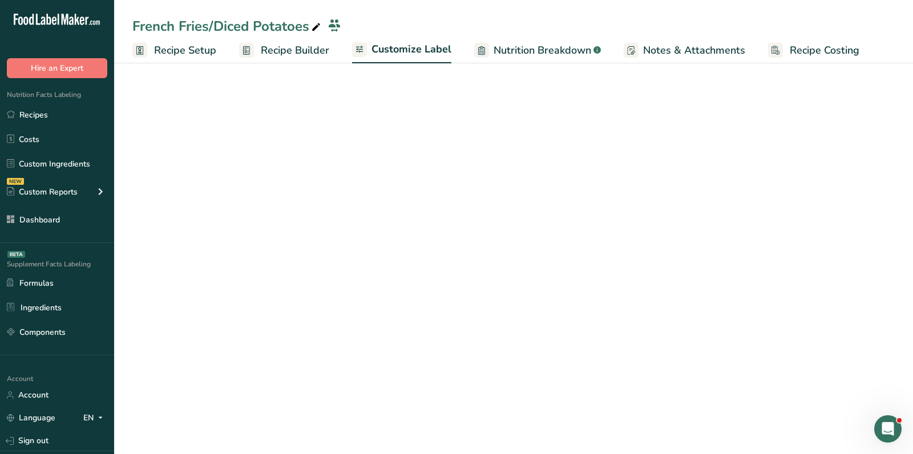
click at [773, 121] on div "Edit Ingredients/Allergens List" at bounding box center [794, 122] width 145 height 15
click at [755, 122] on div "Edit Ingredients/Allergens List" at bounding box center [794, 122] width 145 height 15
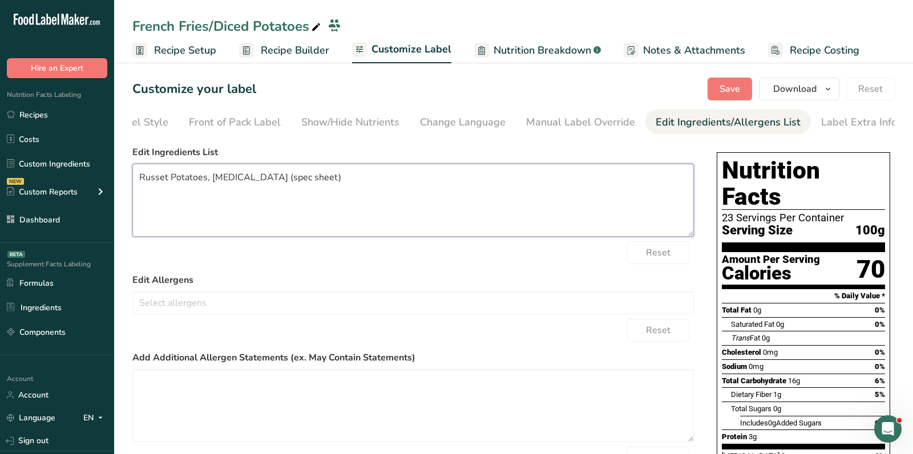
drag, startPoint x: 212, startPoint y: 178, endPoint x: 372, endPoint y: 179, distance: 159.3
click at [390, 178] on textarea "Russet Potatoes, Citric Acid (spec sheet)" at bounding box center [413, 200] width 562 height 73
click at [334, 180] on textarea "Russet Potatoes, Citric Acid (spec sheet)" at bounding box center [413, 200] width 562 height 73
click at [315, 180] on textarea "Russet Potatoes, Citric Acid (spec sheet)" at bounding box center [413, 200] width 562 height 73
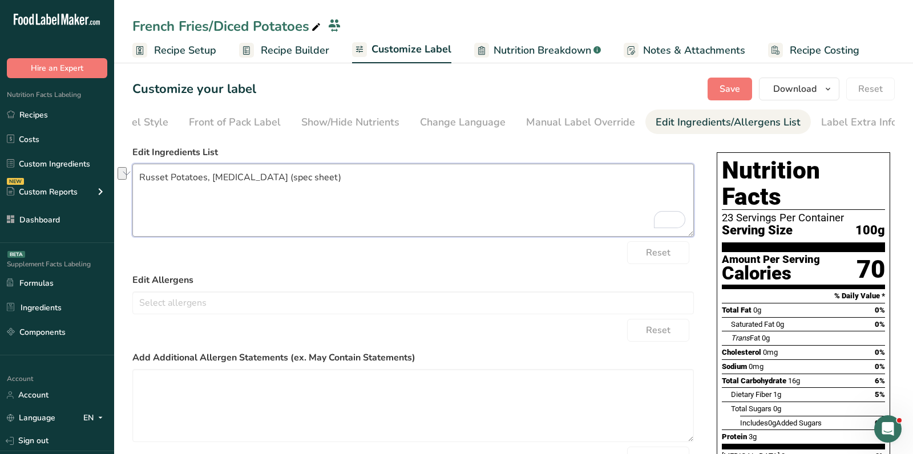
click at [332, 186] on textarea "Russet Potatoes, Citric Acid (spec sheet)" at bounding box center [413, 200] width 562 height 73
drag, startPoint x: 297, startPoint y: 176, endPoint x: 333, endPoint y: 179, distance: 35.5
click at [333, 179] on textarea "Russet Potatoes, Citric Acid (spec sheet)" at bounding box center [413, 200] width 562 height 73
click at [800, 212] on div "23 Servings Per Container" at bounding box center [803, 217] width 163 height 11
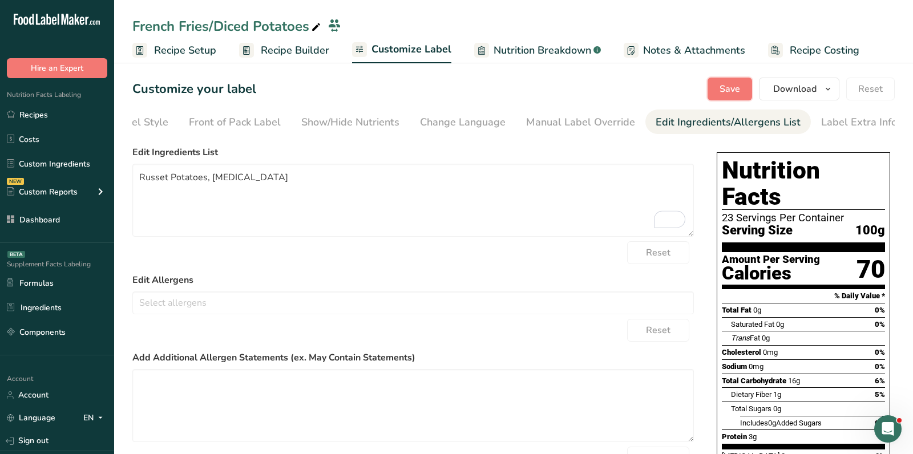
click at [726, 90] on span "Save" at bounding box center [730, 89] width 21 height 14
click at [726, 90] on div "Save Download Choose what to show on your downloaded label Recipe Name to appea…" at bounding box center [801, 89] width 187 height 23
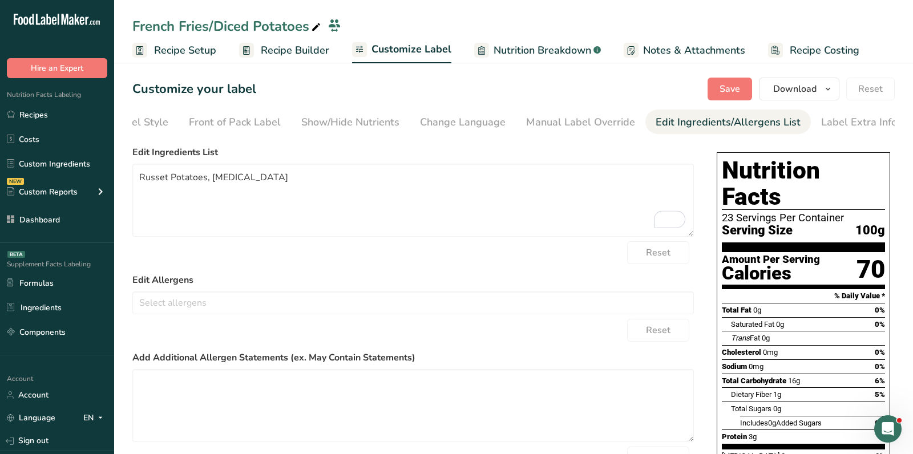
click at [728, 79] on div "Save Download Choose what to show on your downloaded label Recipe Name to appea…" at bounding box center [801, 89] width 187 height 23
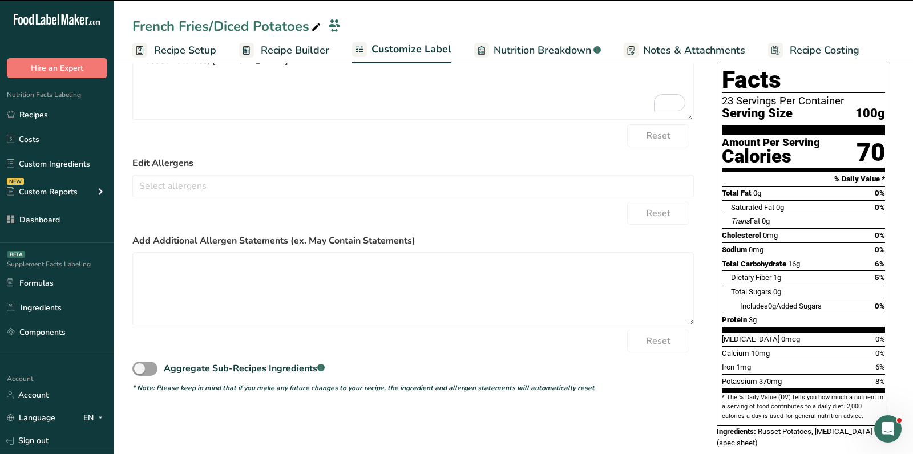
scroll to position [0, 0]
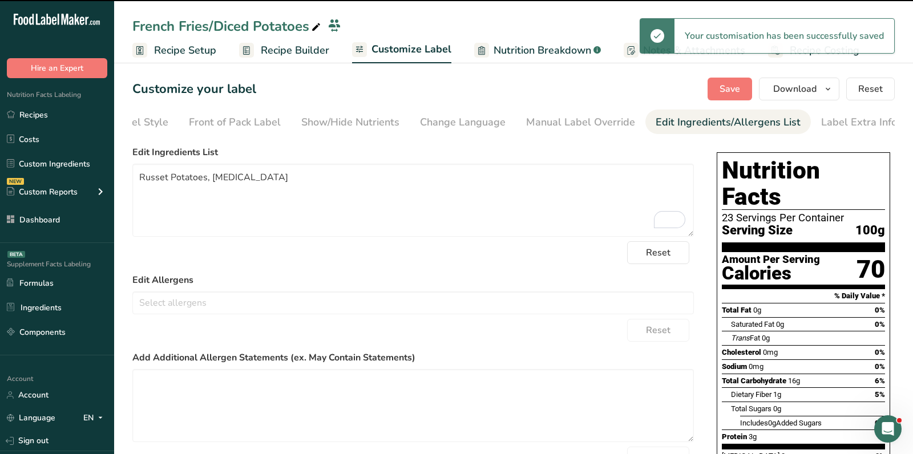
type textarea "Russet Potatoes, [MEDICAL_DATA]"
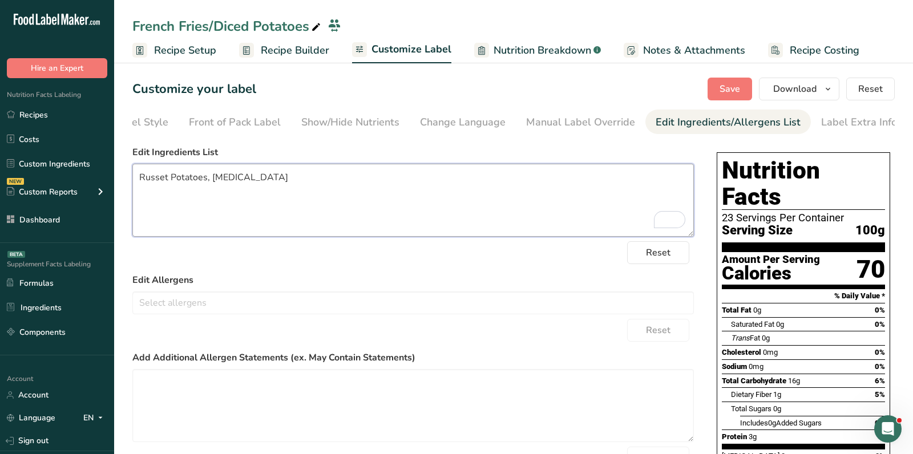
drag, startPoint x: 344, startPoint y: 189, endPoint x: 277, endPoint y: 139, distance: 84.0
click at [344, 189] on textarea "Russet Potatoes, [MEDICAL_DATA]" at bounding box center [413, 200] width 562 height 73
click at [280, 54] on span "Recipe Builder" at bounding box center [295, 50] width 68 height 15
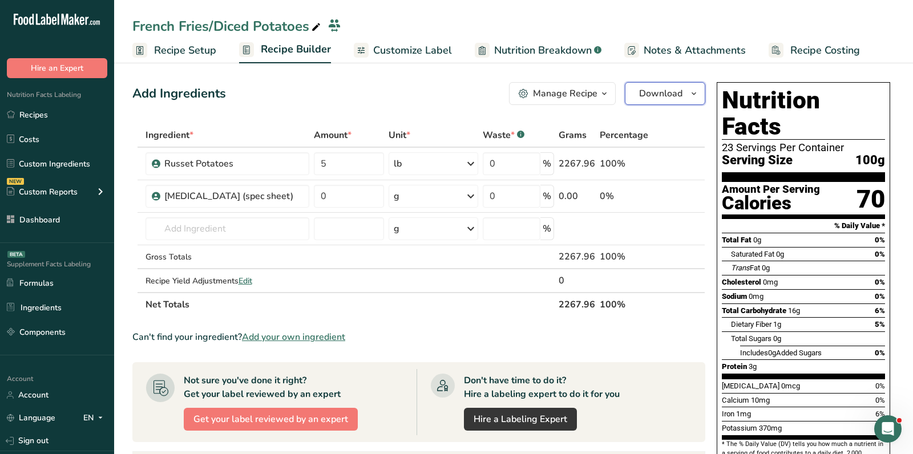
click at [660, 98] on span "Download" at bounding box center [660, 94] width 43 height 14
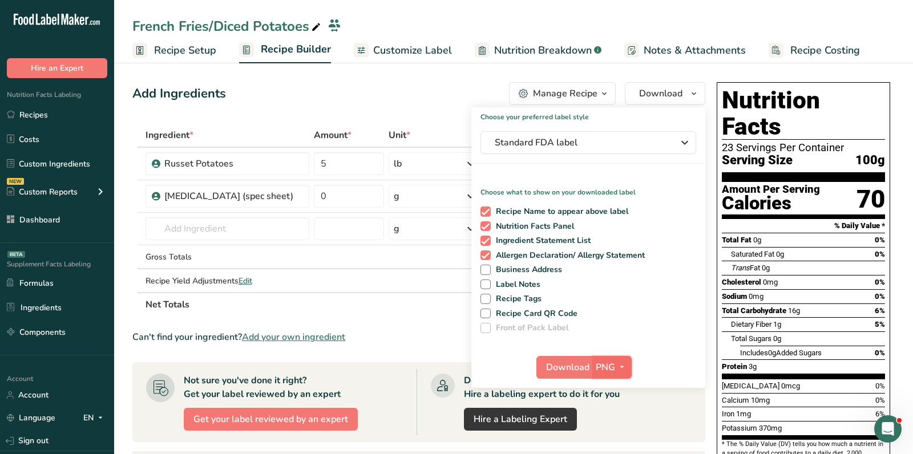
click at [607, 366] on span "PNG" at bounding box center [605, 368] width 19 height 14
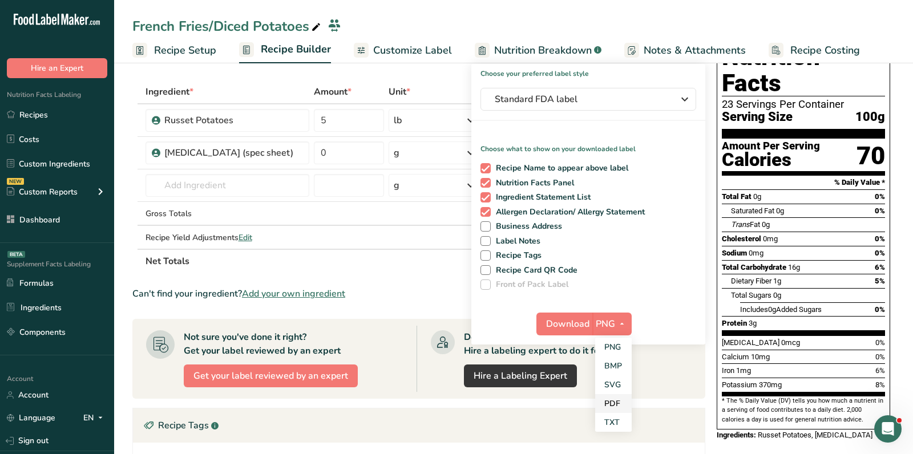
click at [617, 402] on link "PDF" at bounding box center [613, 403] width 37 height 19
click at [571, 324] on span "Download" at bounding box center [568, 324] width 43 height 14
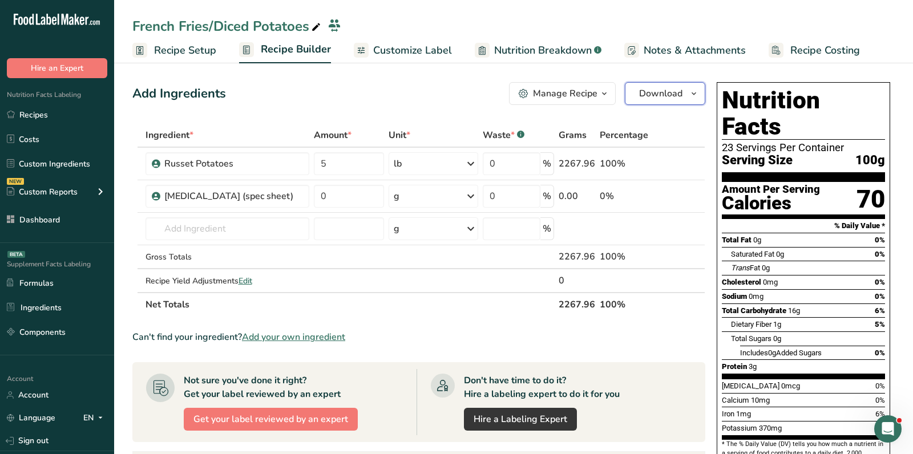
click at [683, 85] on button "Download" at bounding box center [665, 93] width 80 height 23
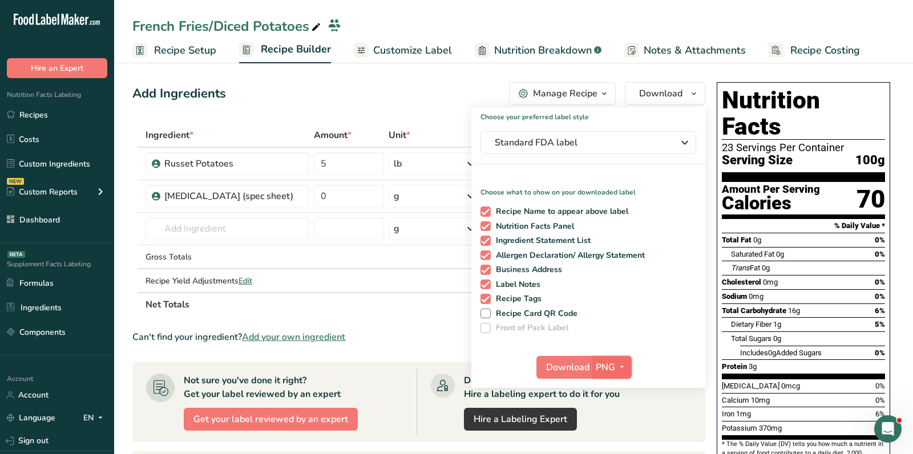
click at [608, 372] on span "PNG" at bounding box center [605, 368] width 19 height 14
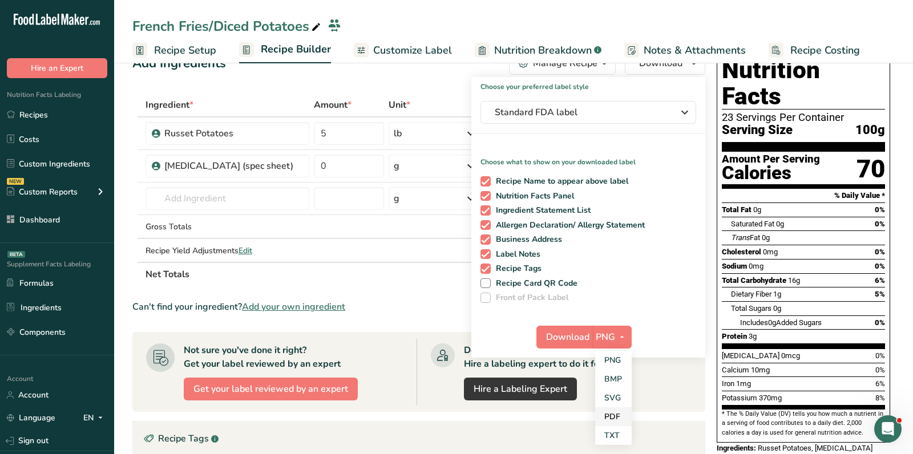
click at [616, 423] on link "PDF" at bounding box center [613, 417] width 37 height 19
click at [517, 249] on span "Label Notes" at bounding box center [516, 254] width 50 height 10
click at [488, 251] on input "Label Notes" at bounding box center [484, 254] width 7 height 7
checkbox input "false"
click at [517, 239] on span "Business Address" at bounding box center [527, 240] width 72 height 10
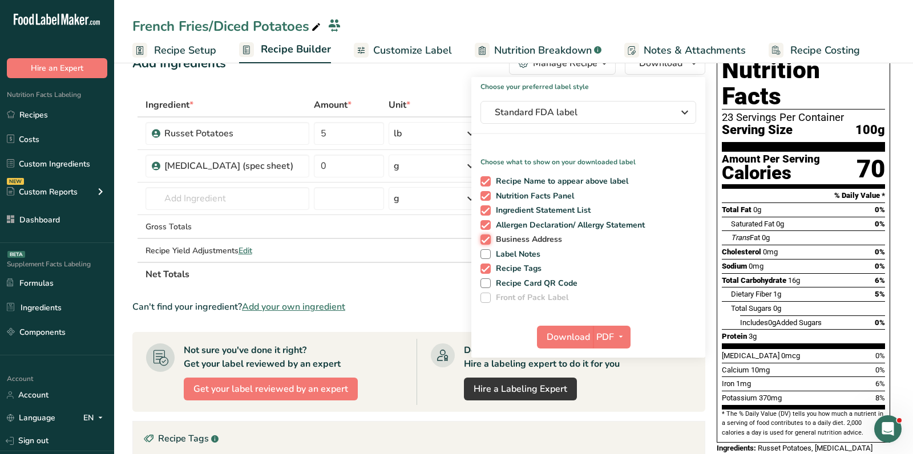
click at [488, 239] on input "Business Address" at bounding box center [484, 239] width 7 height 7
checkbox input "false"
click at [517, 264] on span "Recipe Tags" at bounding box center [516, 269] width 51 height 10
click at [488, 265] on input "Recipe Tags" at bounding box center [484, 268] width 7 height 7
checkbox input "false"
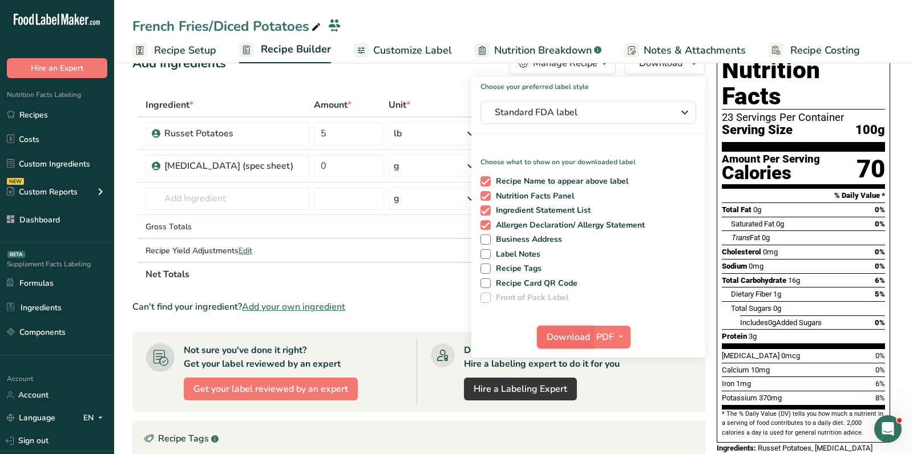
click at [569, 336] on span "Download" at bounding box center [568, 338] width 43 height 14
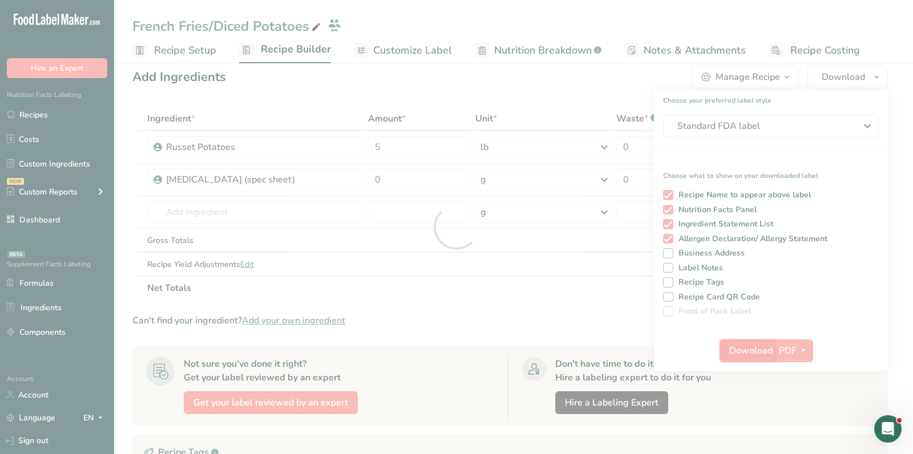
scroll to position [0, 0]
